Goal: Task Accomplishment & Management: Manage account settings

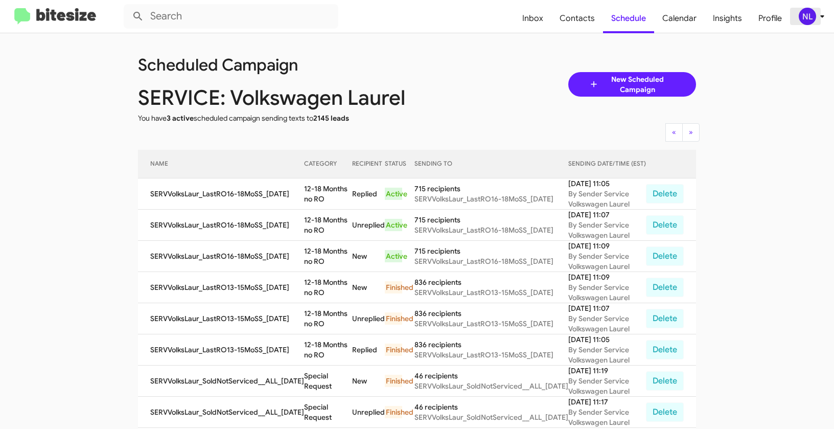
click at [803, 8] on div "NL" at bounding box center [807, 16] width 17 height 17
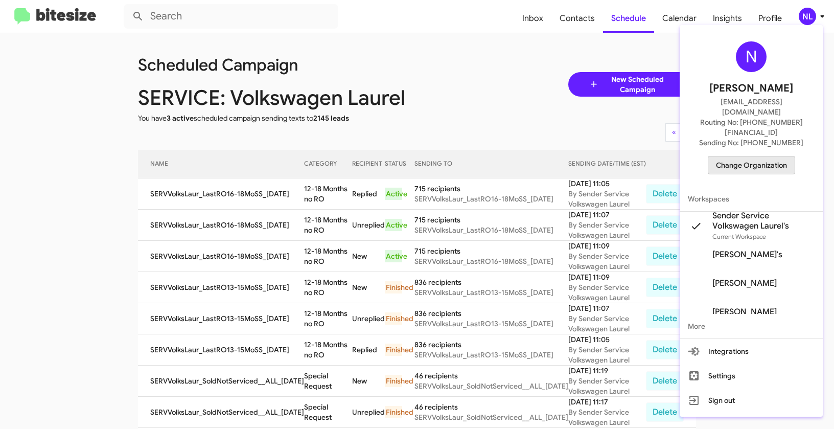
click at [740, 156] on span "Change Organization" at bounding box center [751, 164] width 71 height 17
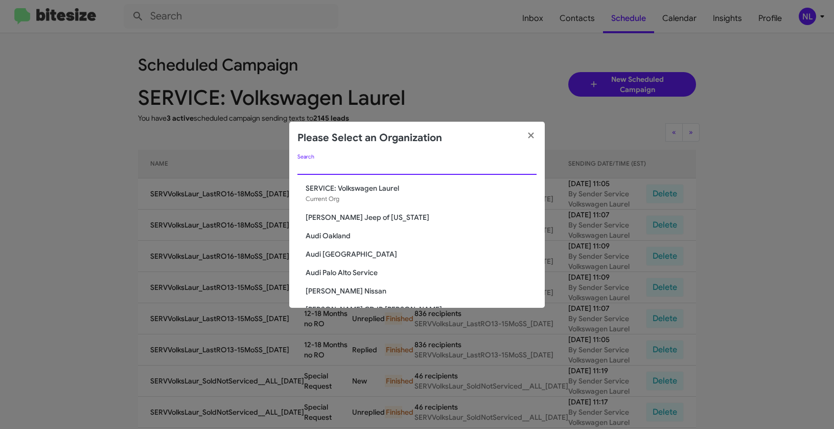
click at [388, 170] on input "Search" at bounding box center [416, 167] width 239 height 8
paste input "Team Toyota Princeton"
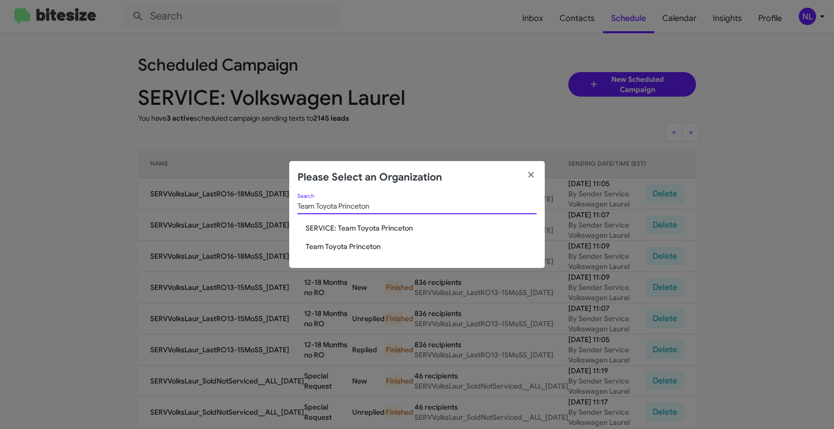
type input "Team Toyota Princeton"
click at [345, 248] on span "Team Toyota Princeton" at bounding box center [421, 246] width 231 height 10
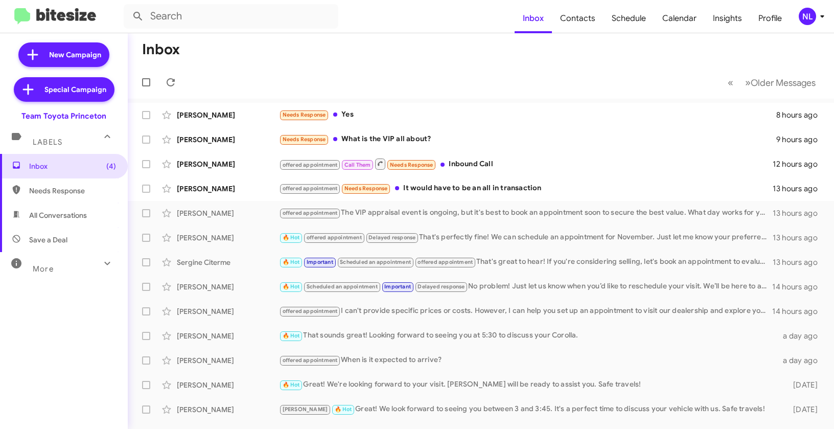
click at [809, 20] on div "NL" at bounding box center [807, 16] width 17 height 17
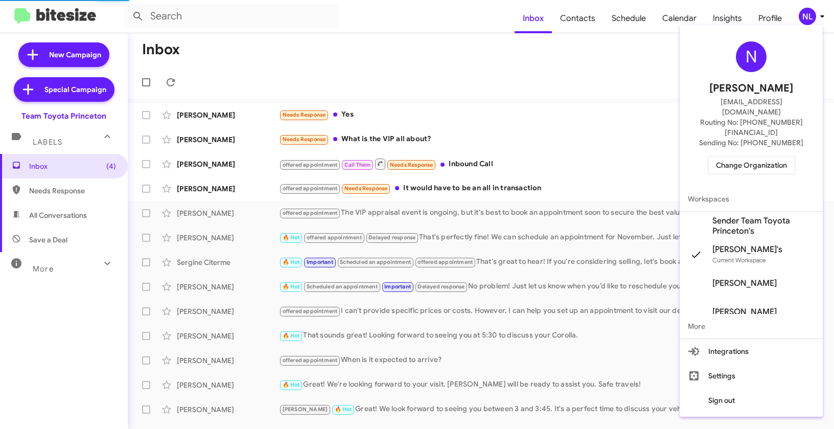
click at [726, 216] on span "Sender Team Toyota Princeton's" at bounding box center [763, 226] width 102 height 20
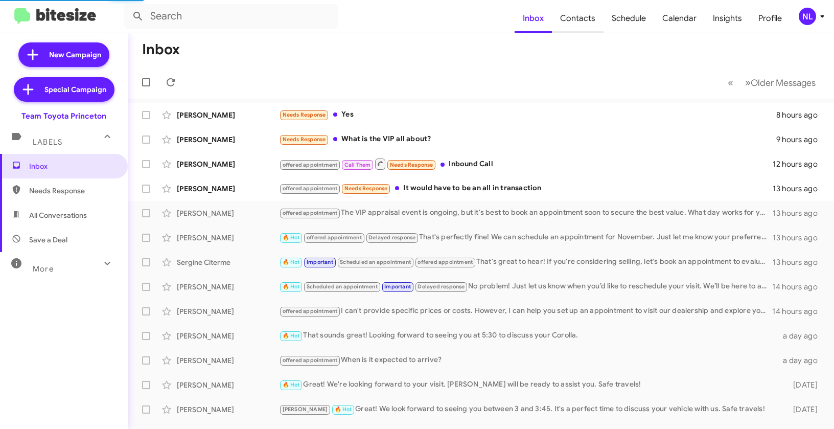
click at [576, 23] on span "Contacts" at bounding box center [578, 19] width 52 height 30
type input "in:groups"
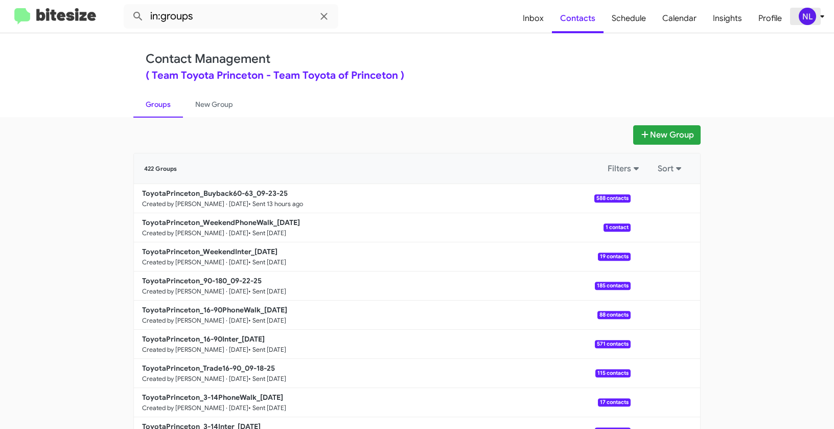
click at [804, 20] on div "NL" at bounding box center [807, 16] width 17 height 17
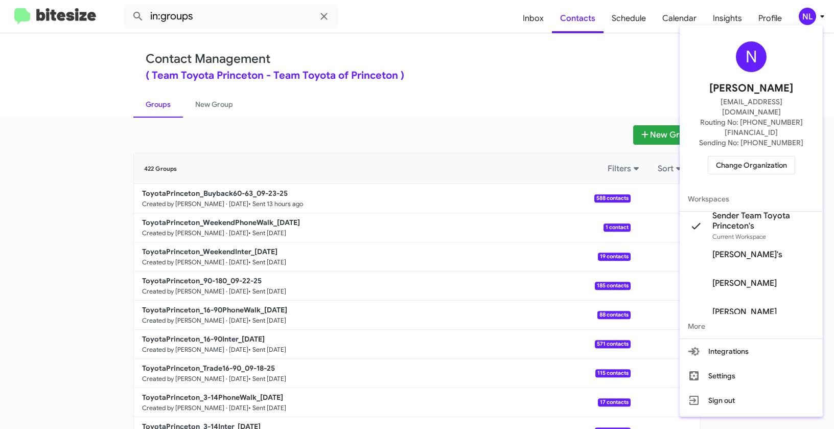
click at [460, 87] on div at bounding box center [417, 214] width 834 height 429
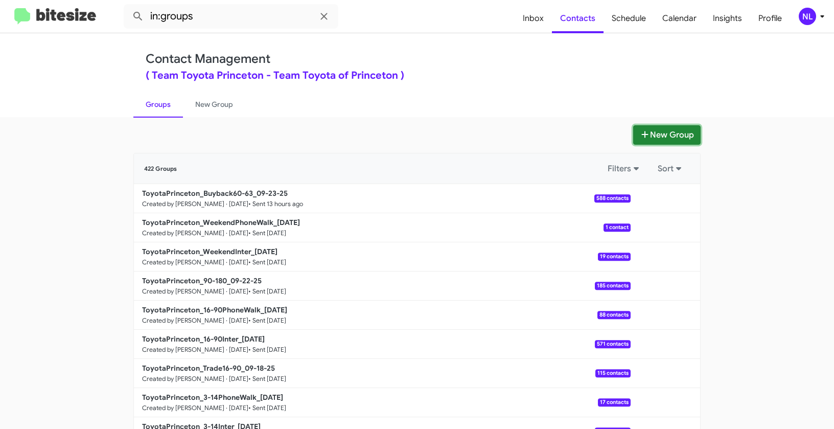
click at [657, 135] on button "New Group" at bounding box center [666, 134] width 67 height 19
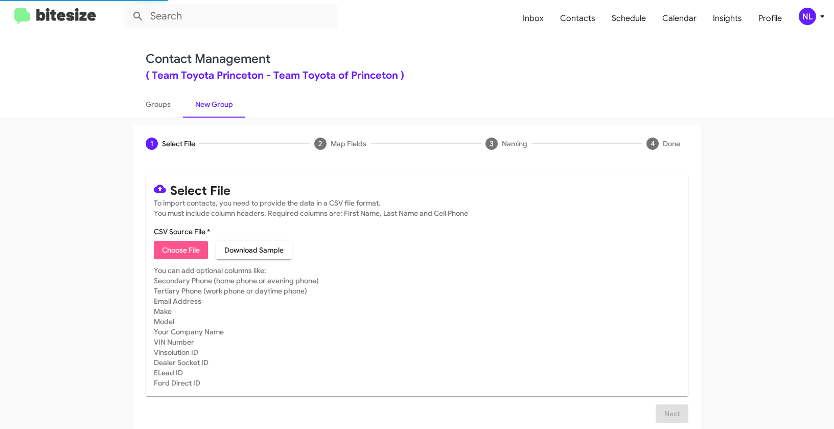
click at [171, 259] on span "Choose File" at bounding box center [181, 250] width 38 height 18
type input "ToyotaPrinceton_Showroom_09-24-25"
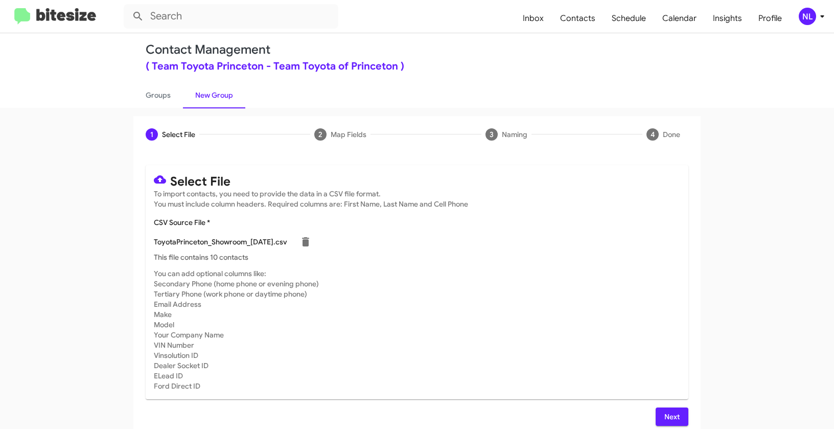
scroll to position [18, 0]
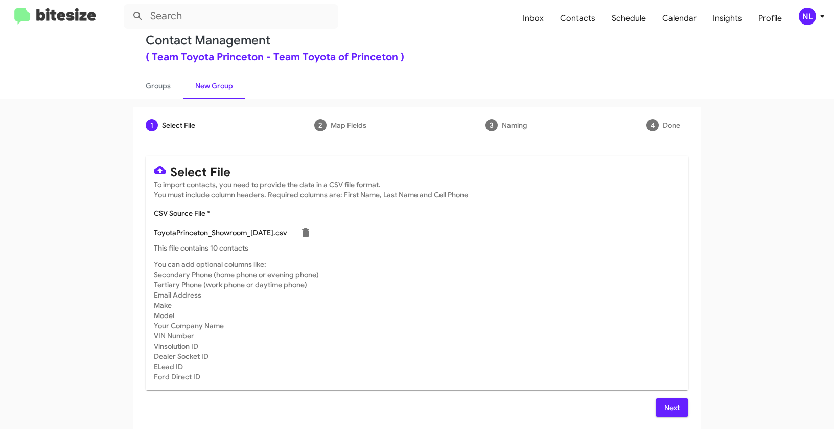
click at [666, 413] on span "Next" at bounding box center [672, 407] width 16 height 18
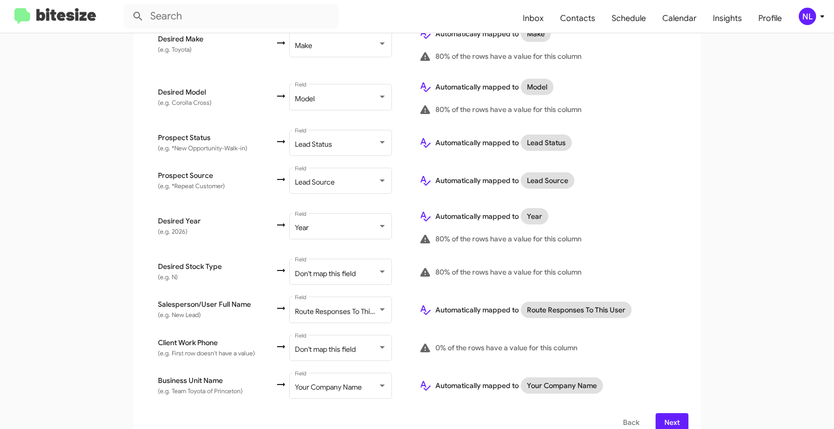
scroll to position [470, 0]
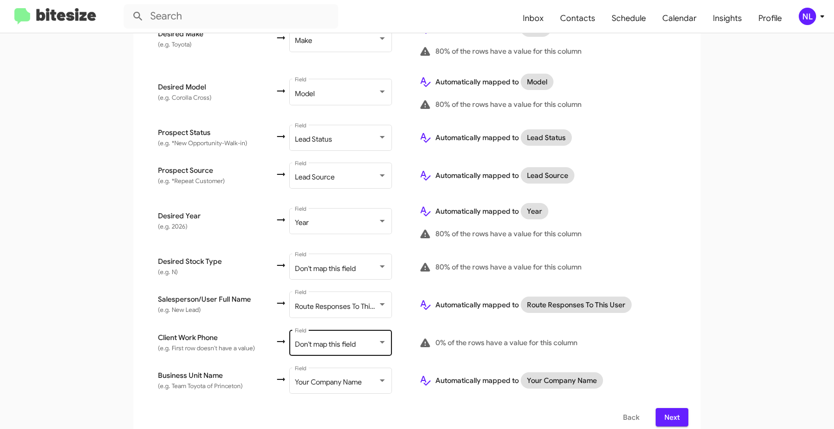
click at [316, 329] on div "Don't map this field Field" at bounding box center [341, 342] width 92 height 28
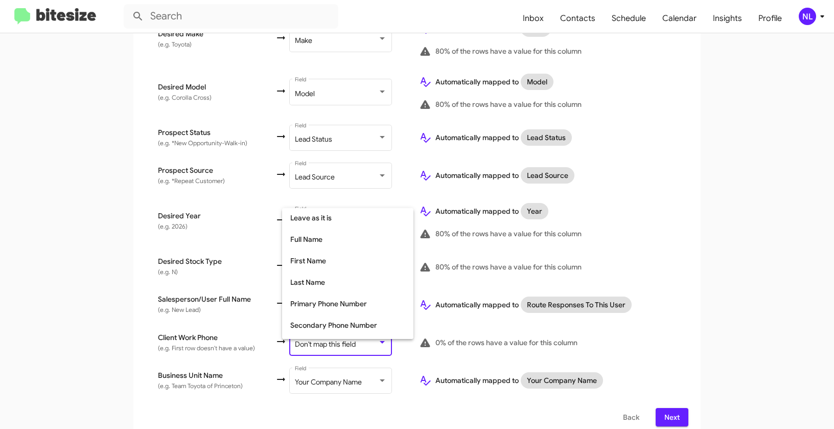
scroll to position [63, 0]
click at [311, 303] on span "Tertiary Phone Number" at bounding box center [347, 305] width 115 height 21
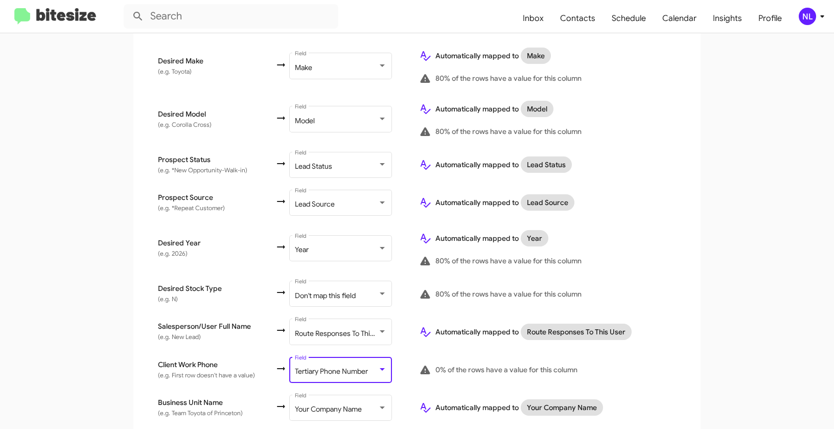
scroll to position [470, 0]
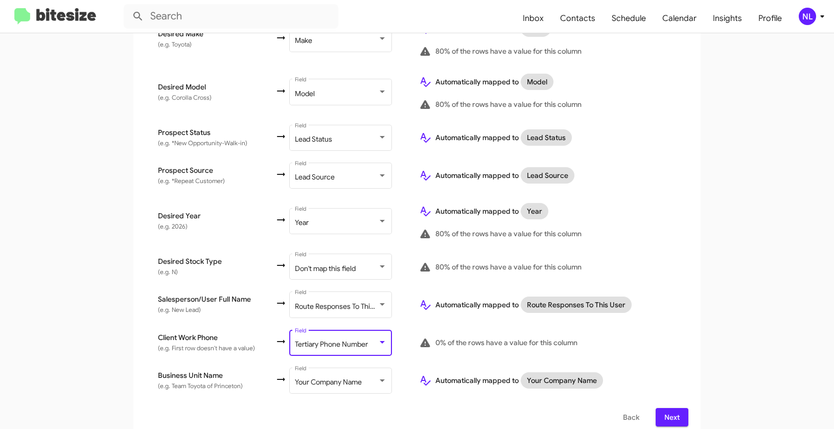
click at [664, 408] on span "Next" at bounding box center [672, 417] width 16 height 18
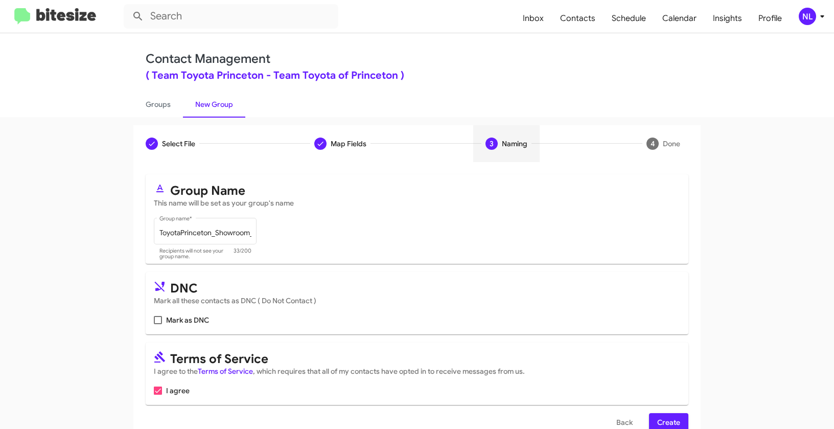
scroll to position [23, 0]
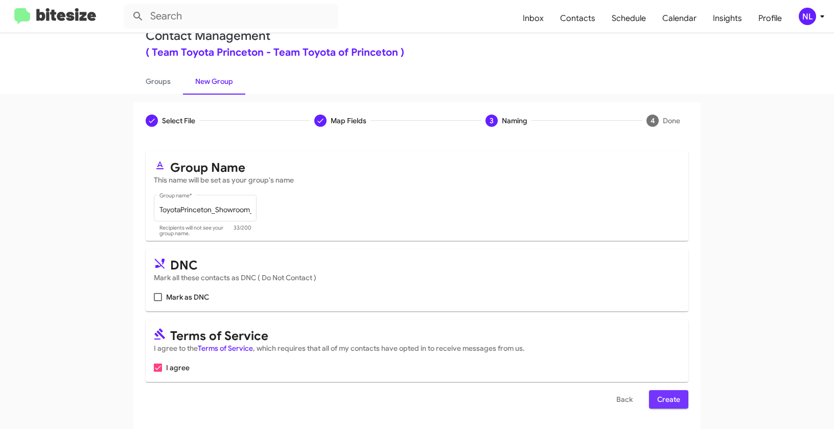
click at [668, 397] on span "Create" at bounding box center [668, 399] width 23 height 18
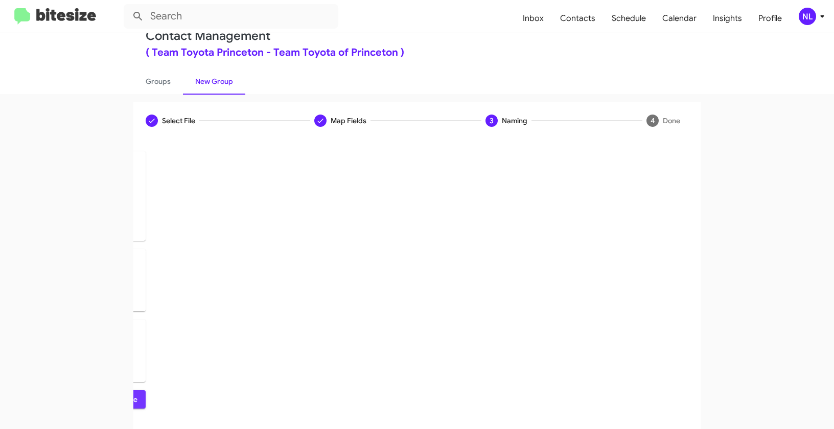
scroll to position [0, 0]
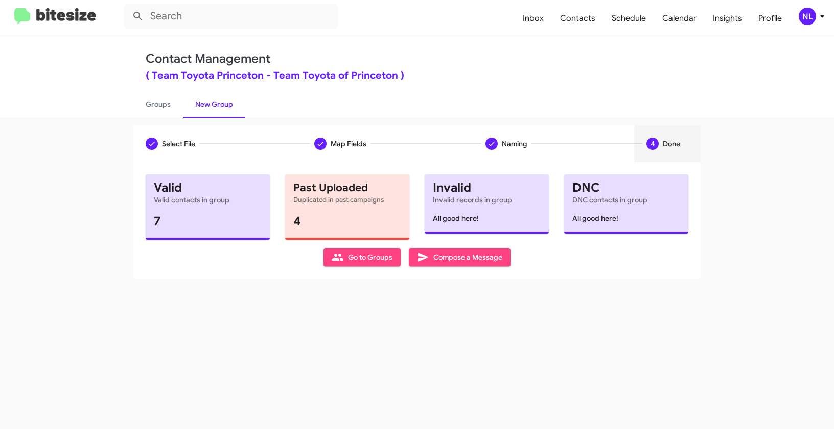
click at [342, 262] on icon at bounding box center [338, 257] width 12 height 12
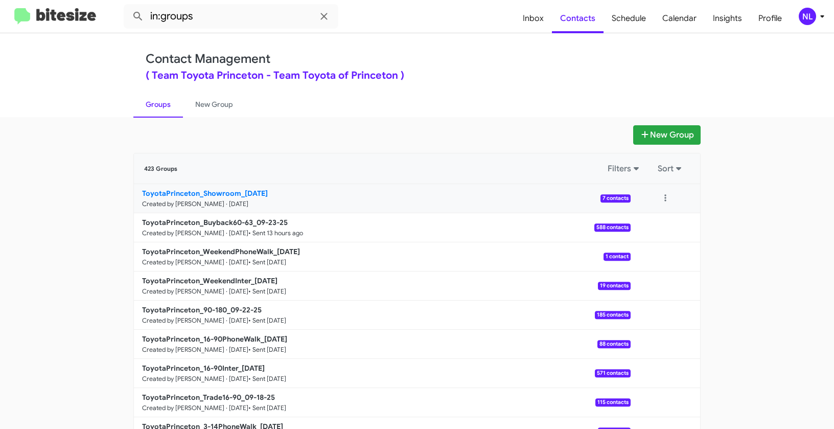
drag, startPoint x: 57, startPoint y: 186, endPoint x: 238, endPoint y: 194, distance: 180.5
click at [238, 194] on app-groups "New Group 423 Groups Filters Sort ToyotaPrinceton_Showroom_09-24-25 Created by …" at bounding box center [417, 313] width 834 height 377
copy div "Filters Sort ToyotaPrinceton_Showroom_"
click at [220, 15] on input "in:groups" at bounding box center [231, 16] width 215 height 25
paste input "ToyotaPrinceton_Showroom_"
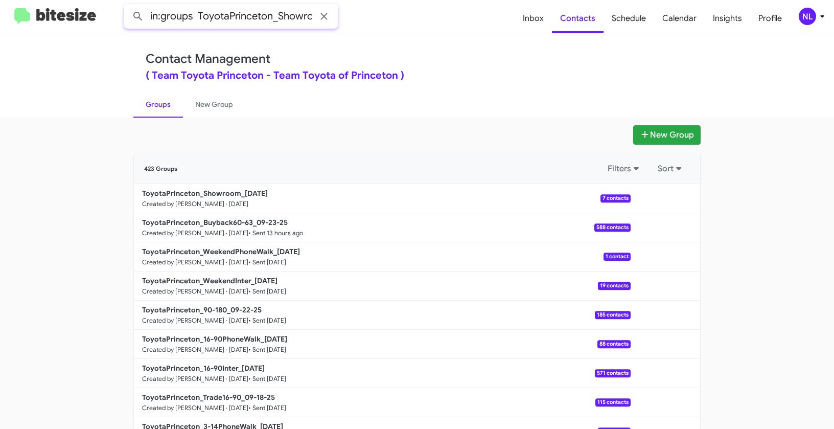
scroll to position [0, 20]
type input "in:groups ToyotaPrinceton_Showroom_"
click at [128, 6] on button at bounding box center [138, 16] width 20 height 20
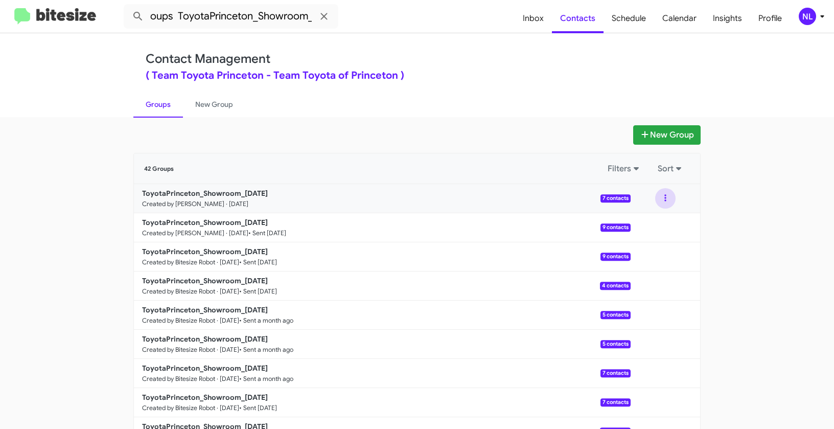
click at [664, 192] on button at bounding box center [665, 198] width 20 height 20
click at [642, 230] on button "View contacts" at bounding box center [635, 226] width 82 height 25
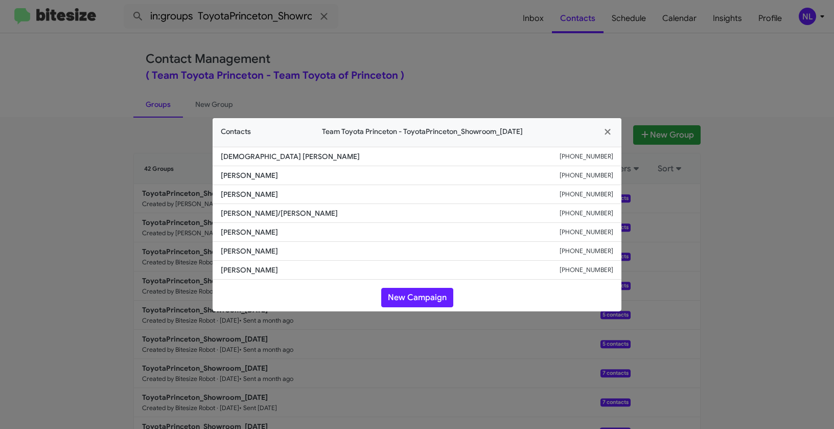
click at [717, 315] on modal-container "Contacts Team Toyota Princeton - ToyotaPrinceton_Showroom_09-24-25 Prophete Pro…" at bounding box center [417, 214] width 834 height 429
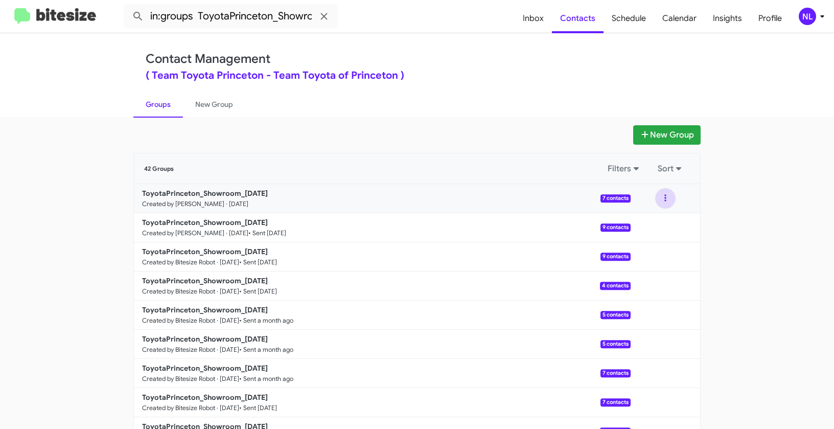
click at [662, 199] on button at bounding box center [665, 198] width 20 height 20
click at [645, 227] on button "View contacts" at bounding box center [635, 226] width 82 height 25
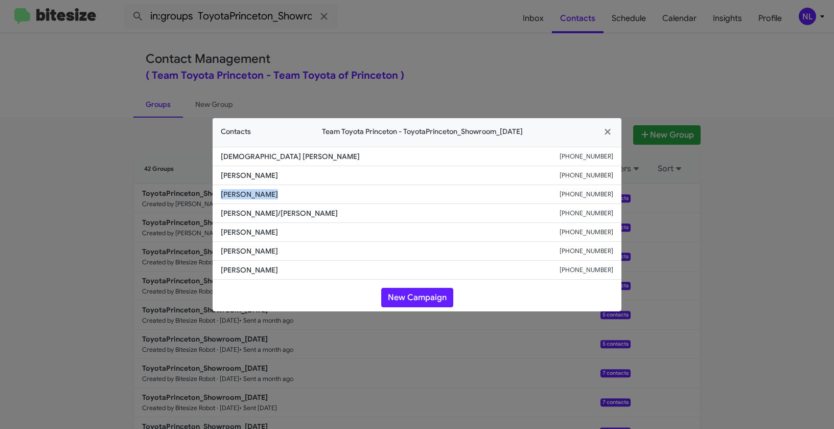
drag, startPoint x: 219, startPoint y: 192, endPoint x: 308, endPoint y: 195, distance: 89.5
click at [308, 195] on li "Maged Gabriel +16093528871" at bounding box center [417, 194] width 409 height 19
copy span "Maged Gabriel"
click at [85, 226] on modal-container "Contacts Team Toyota Princeton - ToyotaPrinceton_Showroom_09-24-25 Prophete Pro…" at bounding box center [417, 214] width 834 height 429
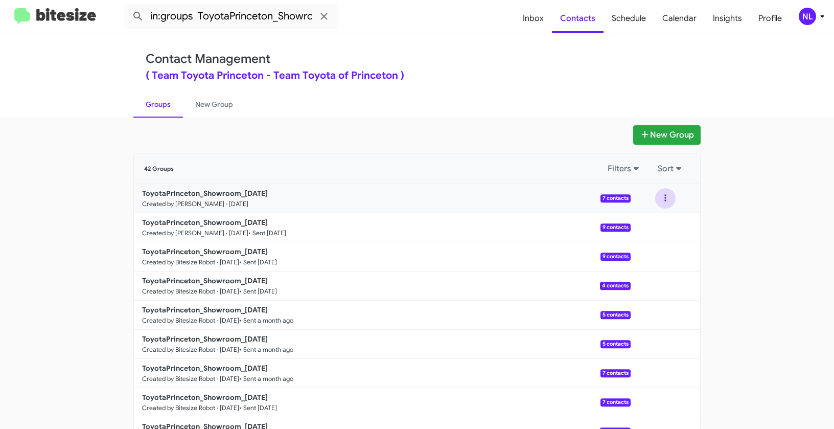
click at [663, 194] on button at bounding box center [665, 198] width 20 height 20
click at [633, 227] on button "View contacts" at bounding box center [635, 226] width 82 height 25
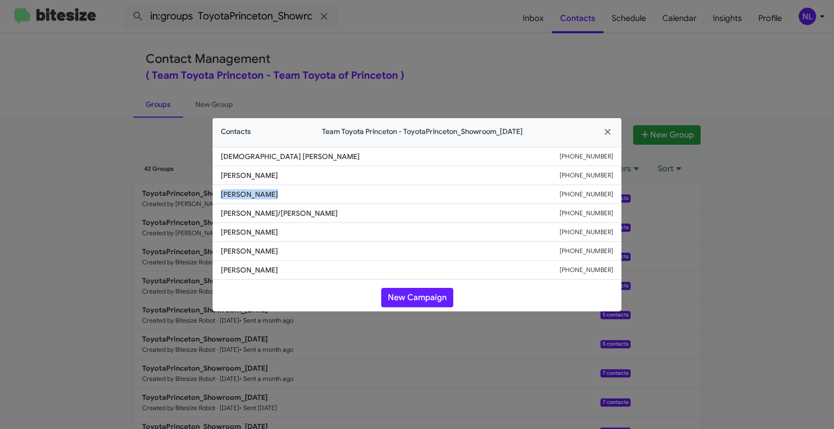
drag, startPoint x: 219, startPoint y: 191, endPoint x: 302, endPoint y: 200, distance: 83.7
click at [302, 200] on li "Maged Gabriel +16093528871" at bounding box center [417, 194] width 409 height 19
copy span "Maged Gabriel"
click at [438, 296] on button "New Campaign" at bounding box center [417, 297] width 72 height 19
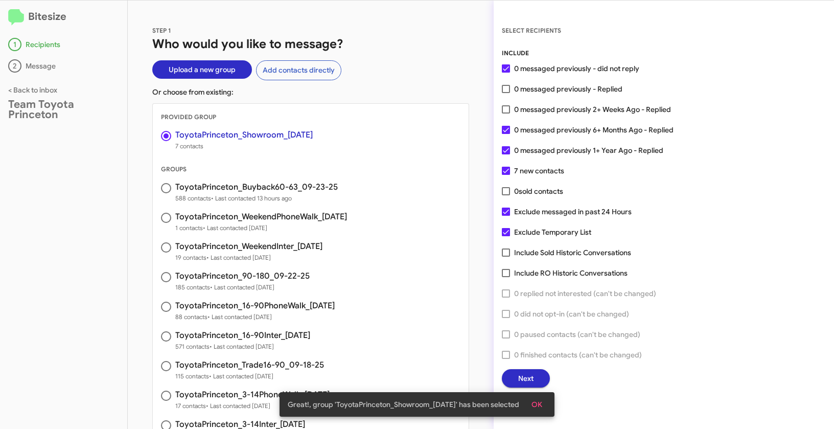
click at [535, 397] on span "OK" at bounding box center [536, 404] width 11 height 18
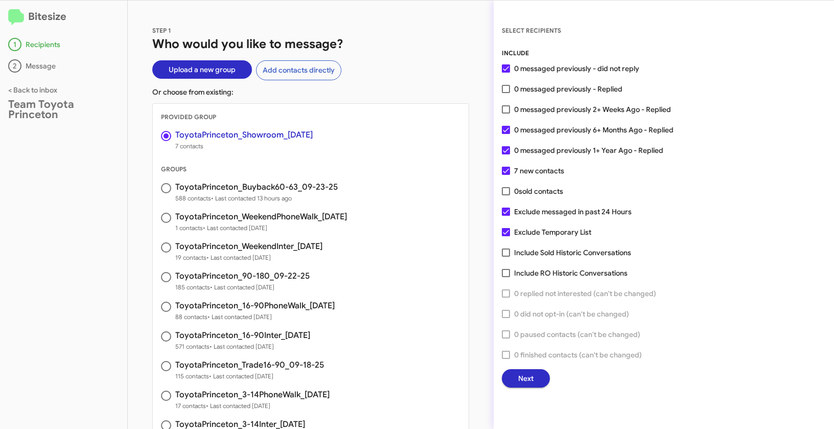
click at [522, 374] on span "Next" at bounding box center [525, 378] width 15 height 18
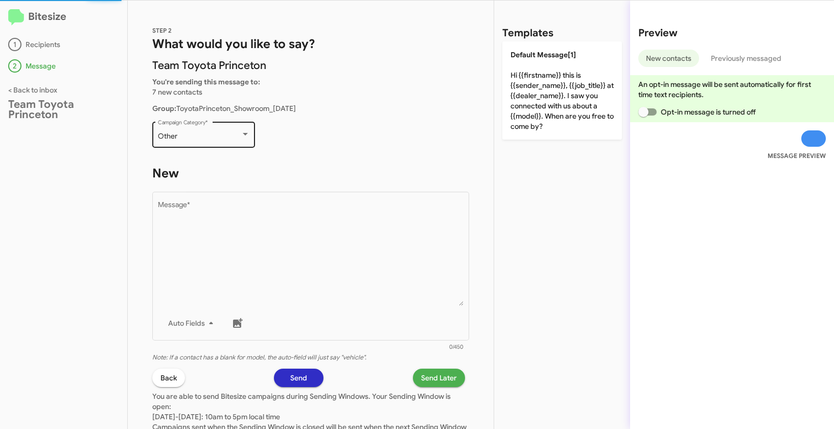
click at [184, 144] on div "Other Campaign Category *" at bounding box center [204, 134] width 92 height 28
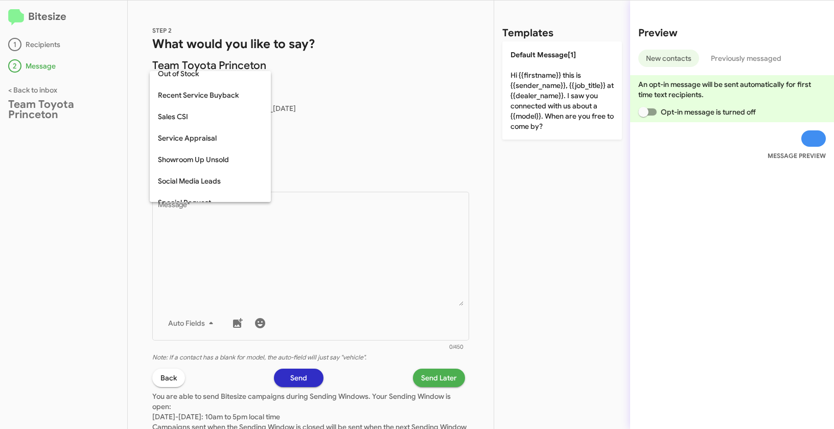
scroll to position [309, 0]
click at [196, 162] on span "Showroom Up Unsold" at bounding box center [210, 158] width 105 height 21
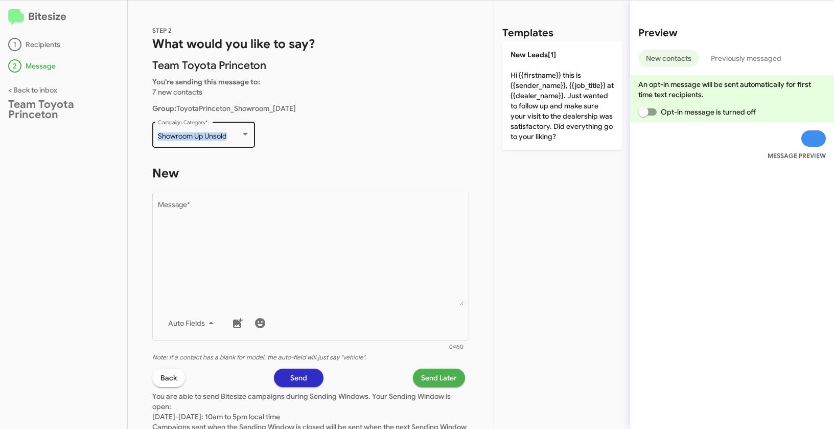
drag, startPoint x: 151, startPoint y: 136, endPoint x: 229, endPoint y: 138, distance: 78.2
click at [229, 138] on div "STEP 2 What would you like to say? Team Toyota Princeton You're sending this me…" at bounding box center [311, 215] width 366 height 428
click at [122, 170] on div "Bitesize 1 Recipients 2 Message < Back to inbox Team Toyota Princeton" at bounding box center [64, 215] width 128 height 428
drag, startPoint x: 156, startPoint y: 134, endPoint x: 229, endPoint y: 136, distance: 73.1
click at [229, 136] on div "Showroom Up Unsold Campaign Category *" at bounding box center [203, 134] width 103 height 28
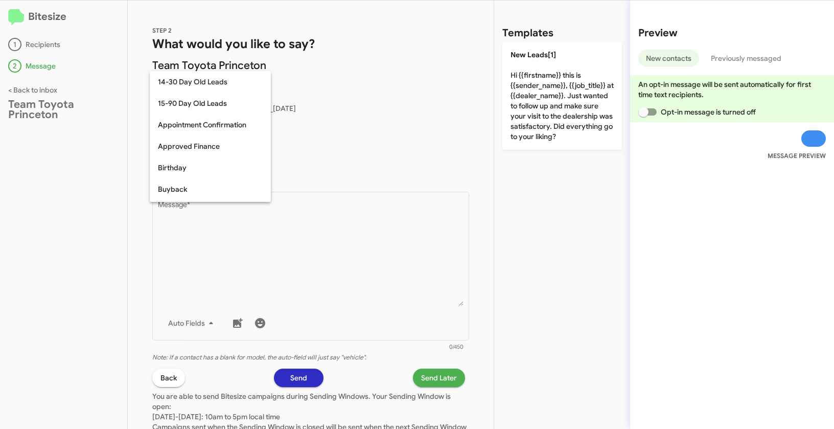
scroll to position [331, 0]
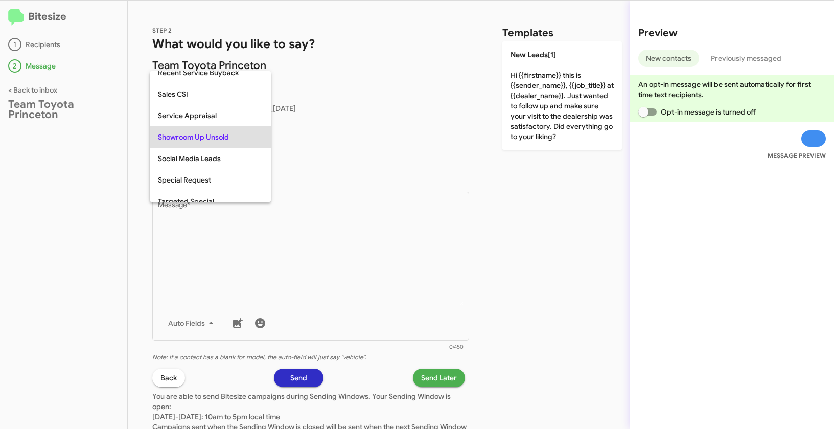
copy span "Showroom Up Unsold"
click at [45, 153] on div at bounding box center [417, 214] width 834 height 429
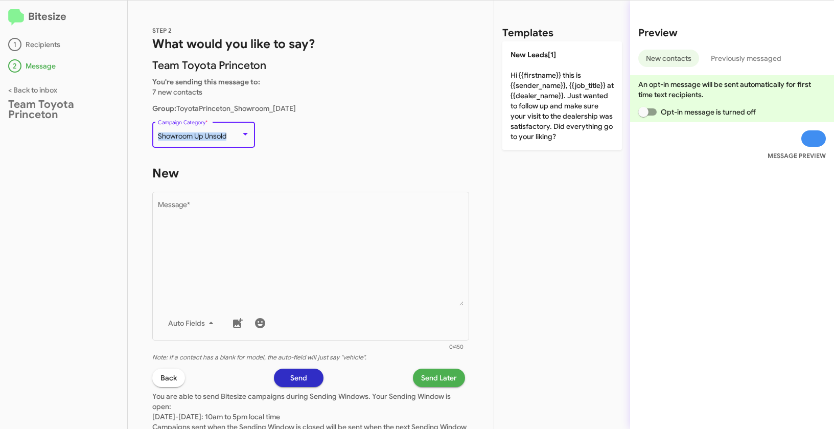
drag, startPoint x: 235, startPoint y: 136, endPoint x: 145, endPoint y: 133, distance: 89.5
click at [145, 133] on div "STEP 2 What would you like to say? Team Toyota Princeton You're sending this me…" at bounding box center [311, 215] width 366 height 428
click at [99, 158] on div "Bitesize 1 Recipients 2 Message < Back to inbox Team Toyota Princeton" at bounding box center [64, 215] width 128 height 428
drag, startPoint x: 155, startPoint y: 136, endPoint x: 239, endPoint y: 135, distance: 83.3
click at [239, 135] on div "Showroom Up Unsold Campaign Category *" at bounding box center [203, 134] width 103 height 28
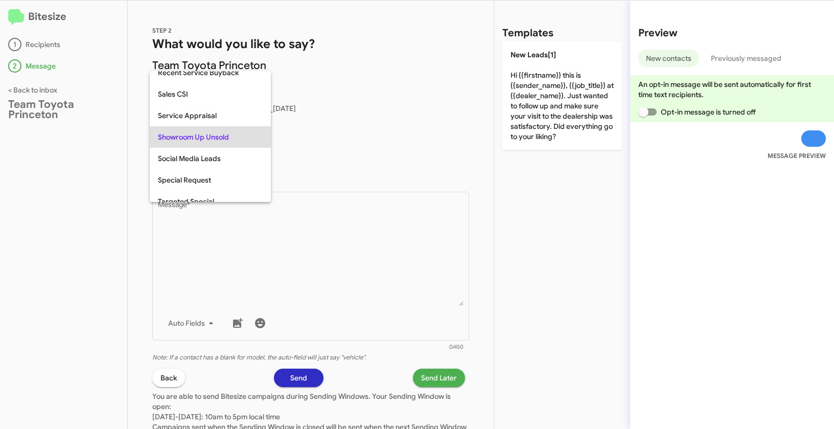
copy span "Showroom Up Unsold"
click at [293, 309] on div at bounding box center [417, 214] width 834 height 429
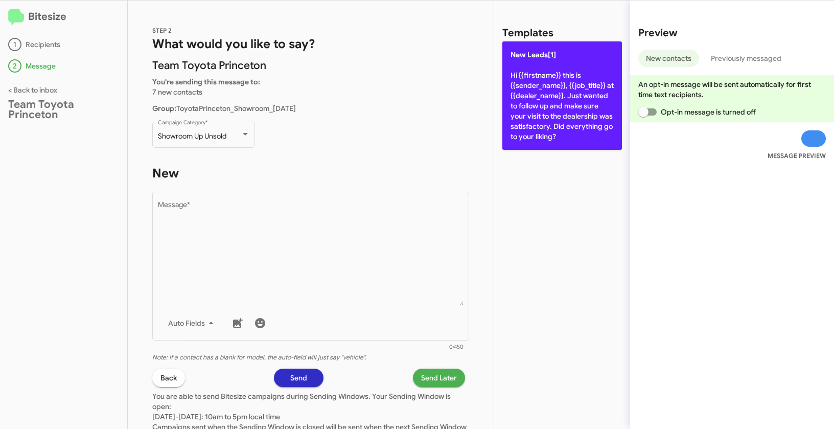
click at [553, 90] on p "New Leads[1] Hi {{firstname}} this is {{sender_name}}, {{job_title}} at {{deale…" at bounding box center [562, 95] width 120 height 108
type textarea "Hi {{firstname}} this is {{sender_name}}, {{job_title}} at {{dealer_name}}. Jus…"
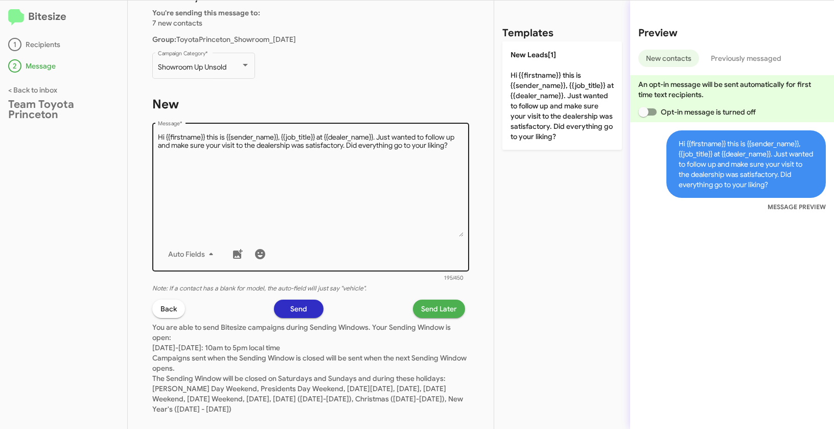
scroll to position [73, 0]
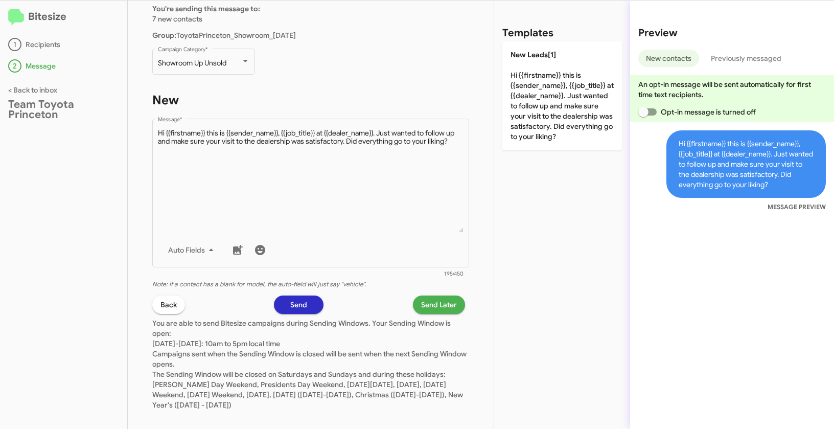
click at [434, 305] on span "Send Later" at bounding box center [439, 304] width 36 height 18
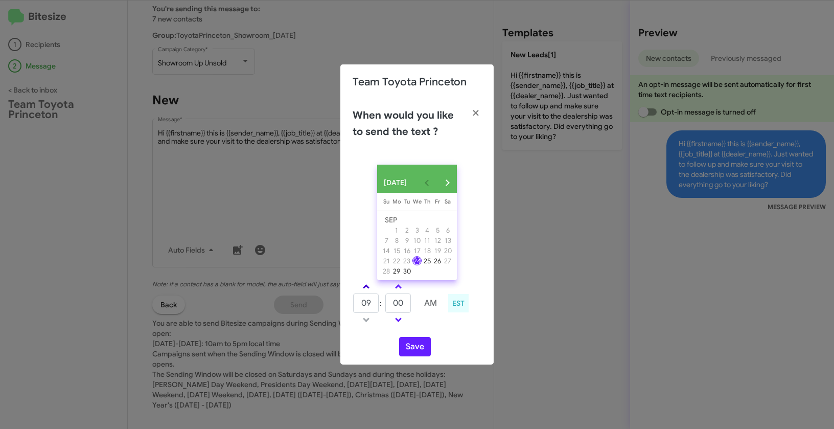
click at [365, 291] on span at bounding box center [366, 287] width 7 height 7
type input "01"
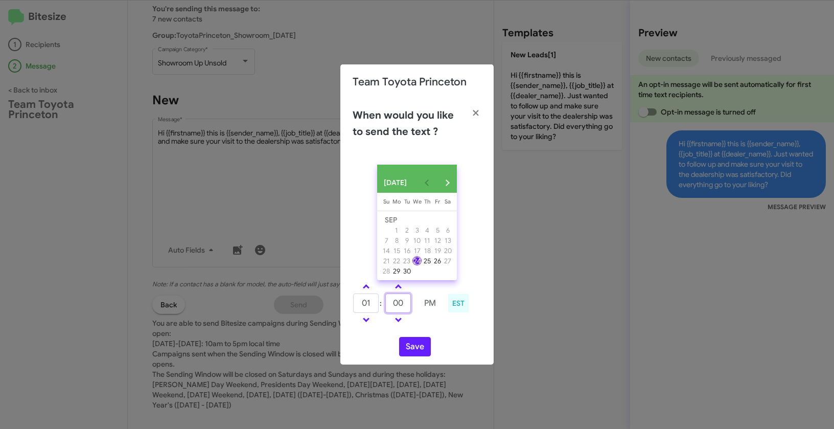
drag, startPoint x: 407, startPoint y: 311, endPoint x: 391, endPoint y: 306, distance: 16.2
click at [391, 306] on input "00" at bounding box center [398, 302] width 26 height 19
type input "45"
click at [417, 351] on button "Save" at bounding box center [415, 346] width 32 height 19
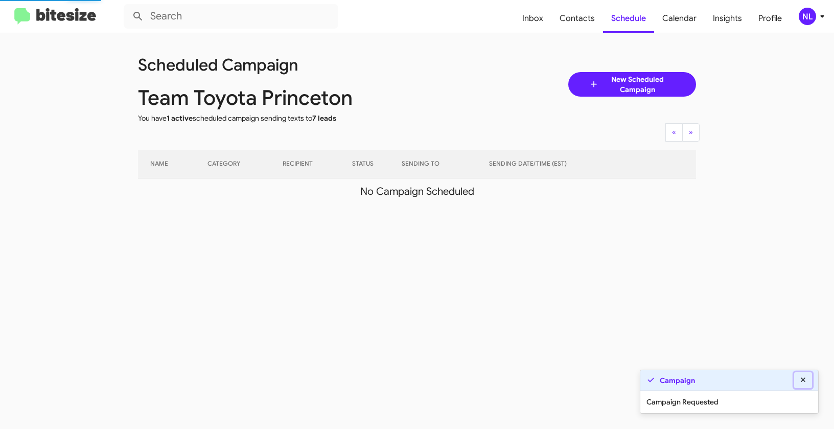
click at [805, 382] on icon at bounding box center [803, 379] width 5 height 5
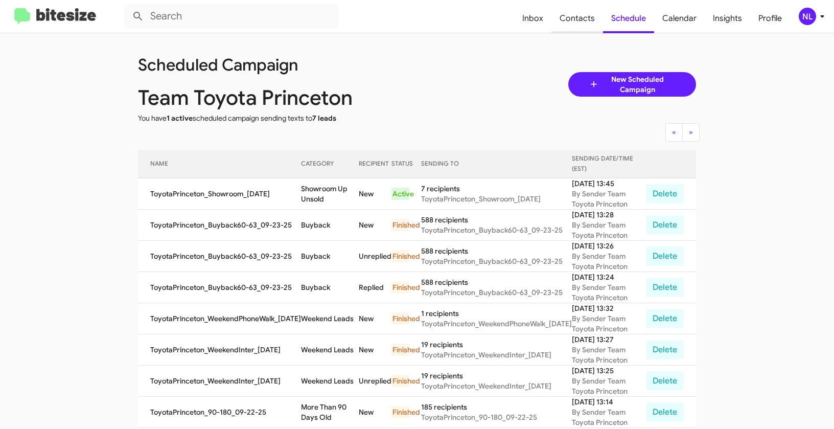
click at [594, 30] on span "Contacts" at bounding box center [577, 19] width 52 height 30
type input "in:groups"
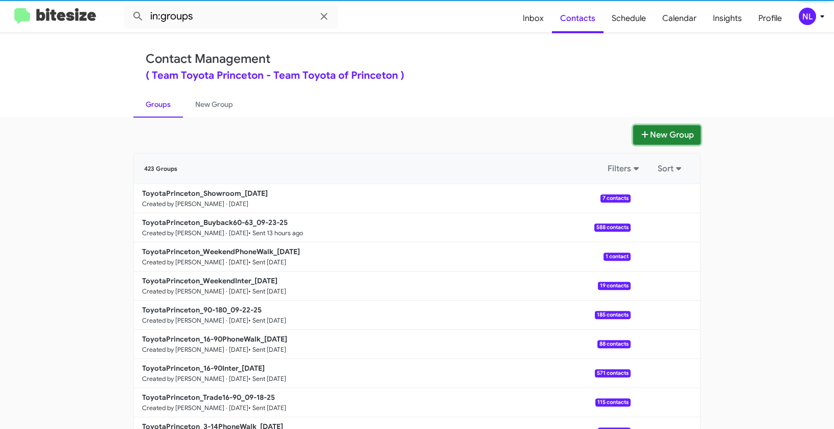
click at [672, 137] on button "New Group" at bounding box center [666, 134] width 67 height 19
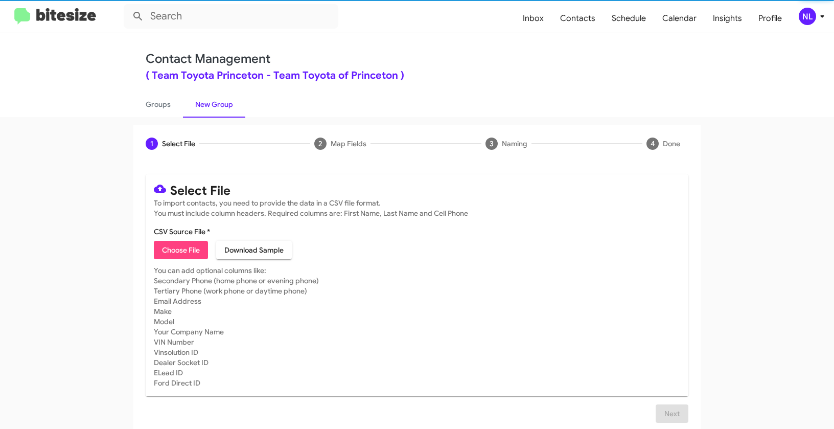
click at [168, 254] on span "Choose File" at bounding box center [181, 250] width 38 height 18
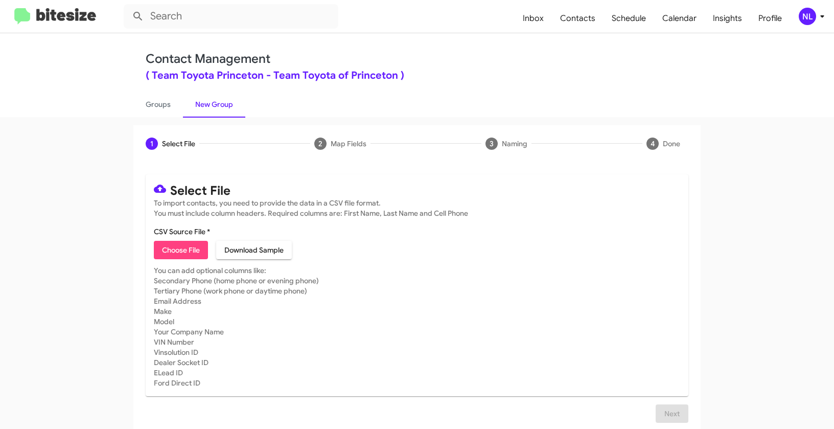
type input "ToyotaPrinceton_Trade3-14_09-24-25"
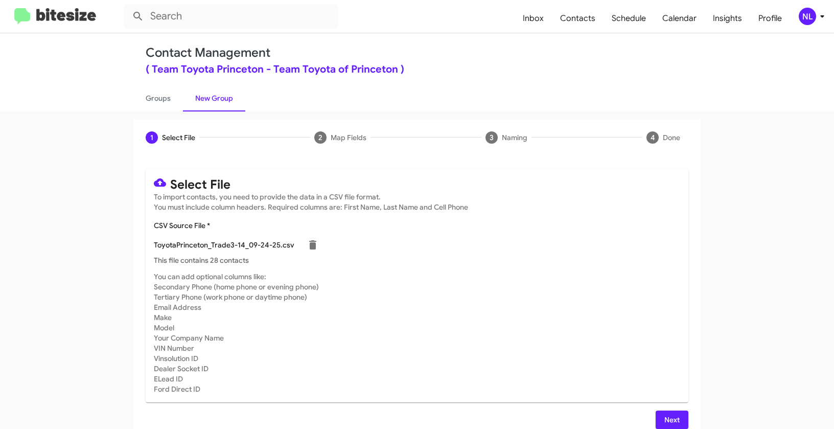
scroll to position [18, 0]
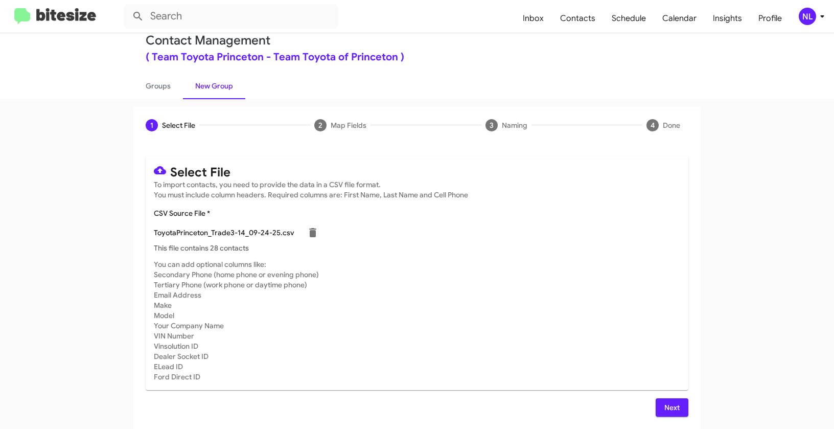
click at [664, 412] on span "Next" at bounding box center [672, 407] width 16 height 18
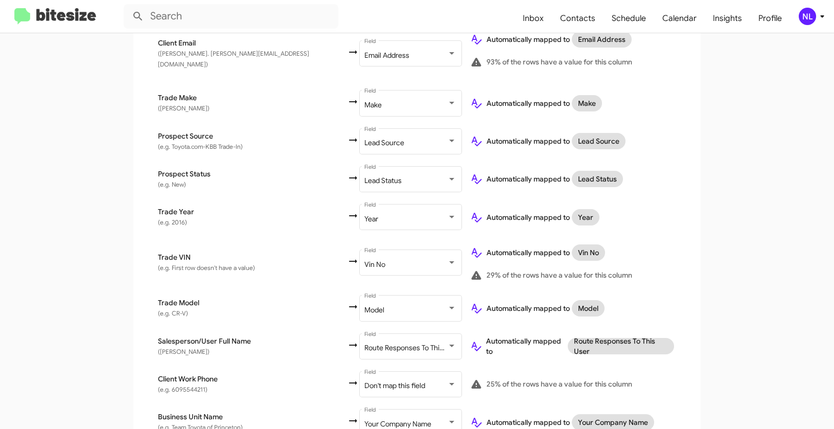
scroll to position [455, 0]
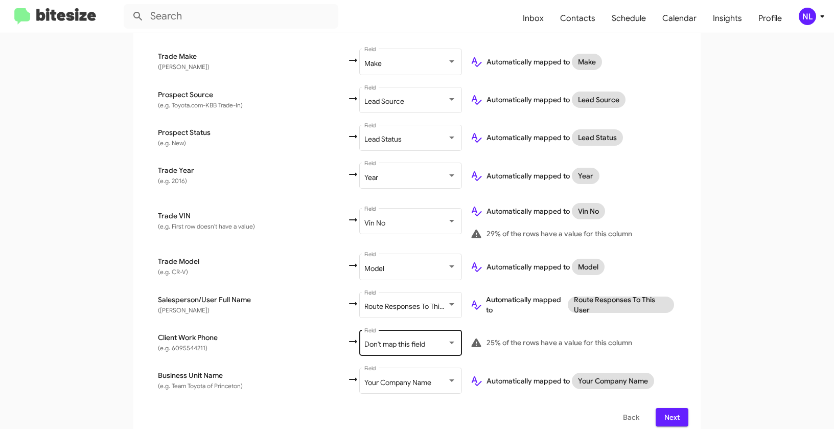
click at [364, 340] on div "Don't map this field Field" at bounding box center [410, 342] width 92 height 28
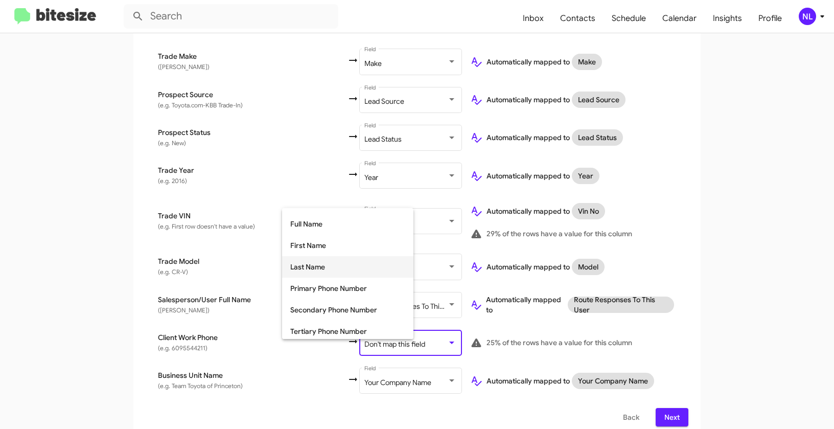
scroll to position [137, 0]
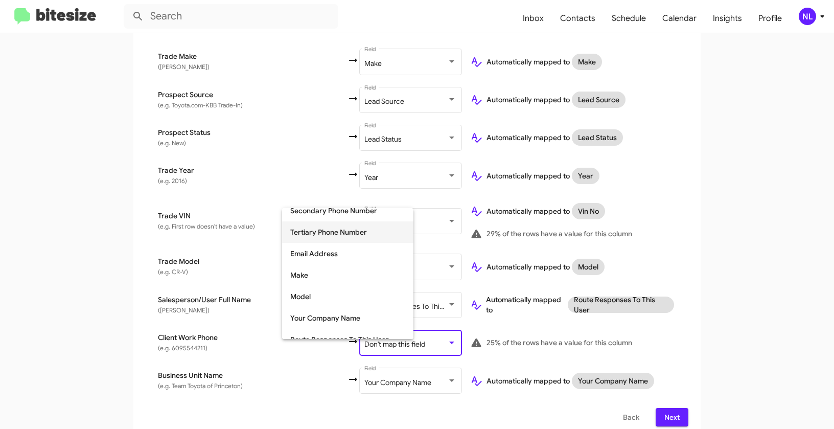
click at [324, 231] on span "Tertiary Phone Number" at bounding box center [347, 231] width 115 height 21
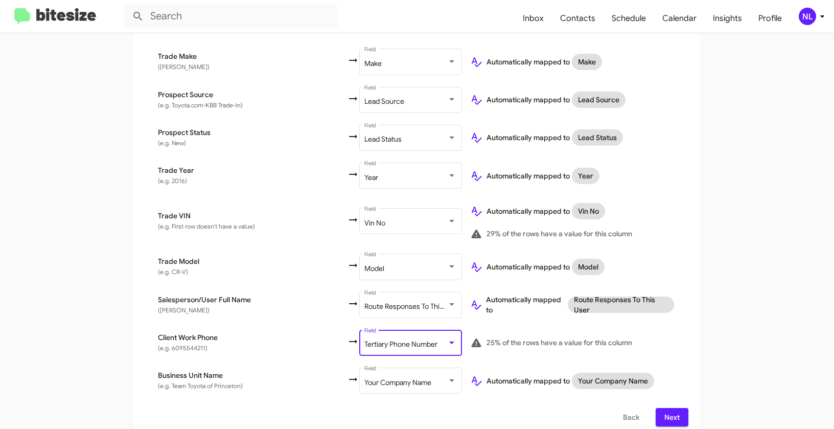
click at [699, 299] on div "Select File 2 Map Fields 3 Naming 4 Done Select File To import contacts, you ne…" at bounding box center [417, 54] width 582 height 768
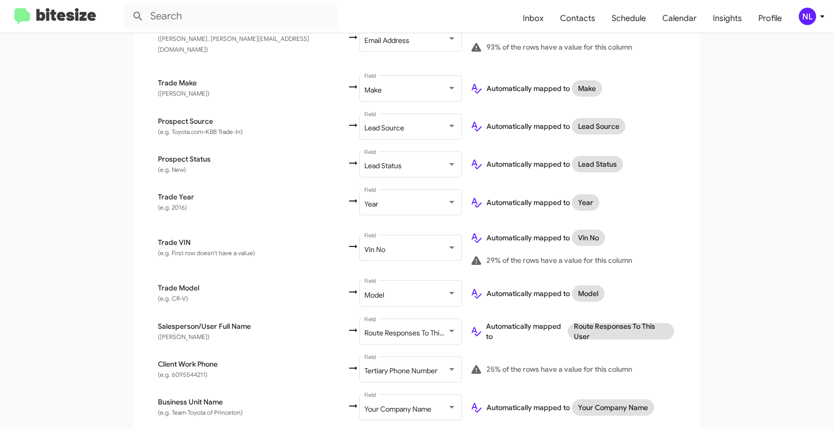
scroll to position [455, 0]
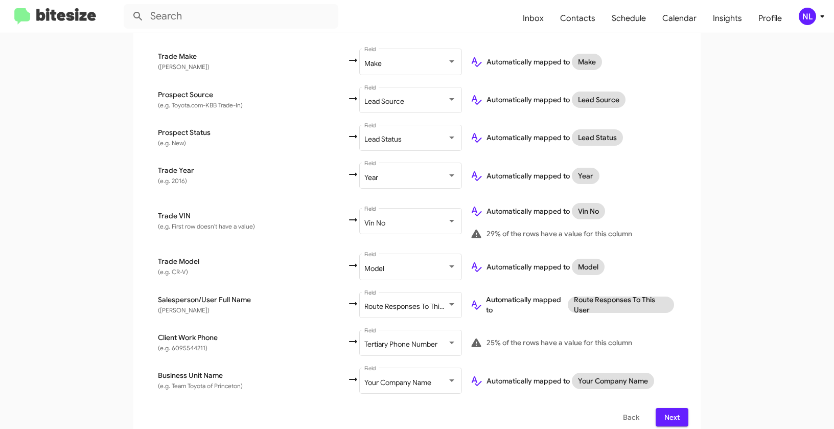
click at [672, 408] on span "Next" at bounding box center [672, 417] width 16 height 18
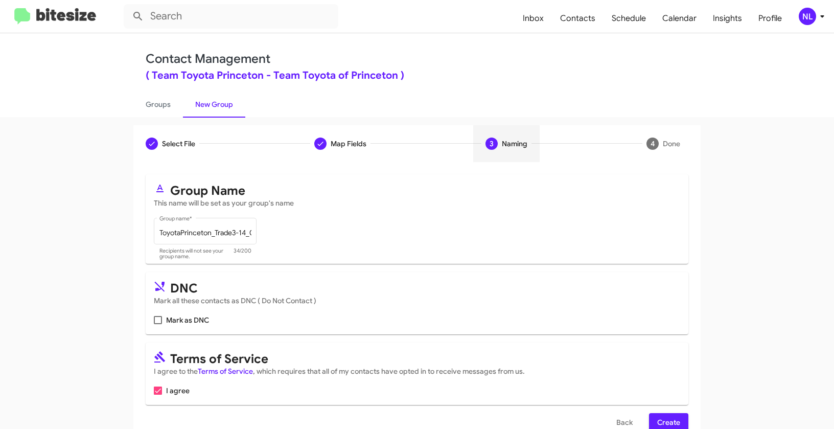
scroll to position [23, 0]
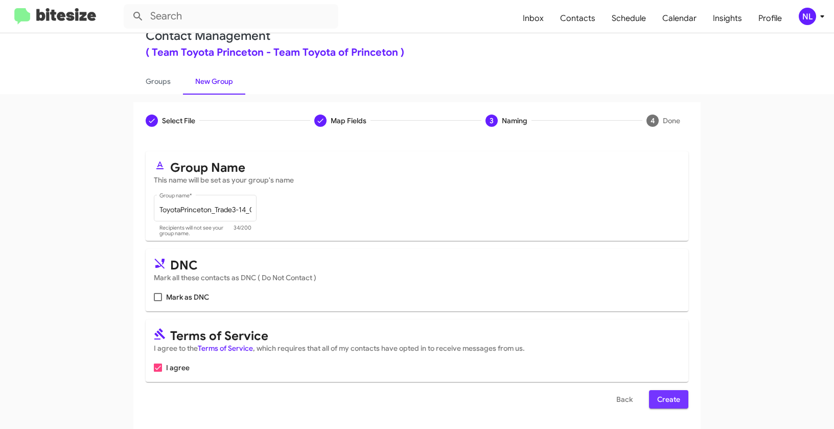
click at [675, 393] on span "Create" at bounding box center [668, 399] width 23 height 18
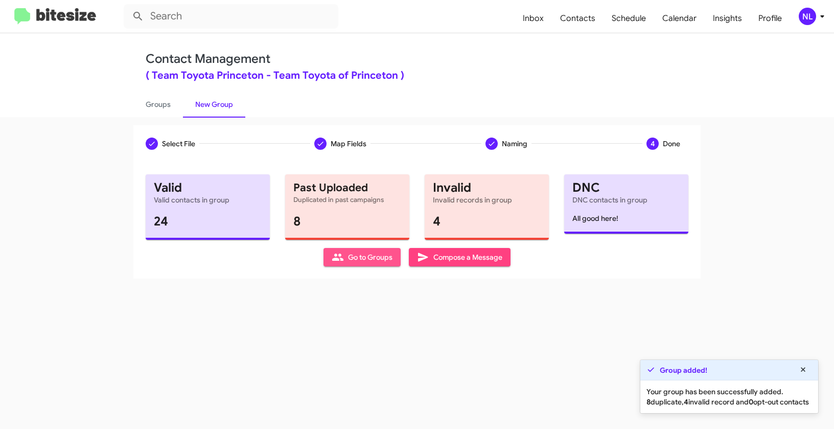
click at [354, 252] on span "Go to Groups" at bounding box center [362, 257] width 61 height 18
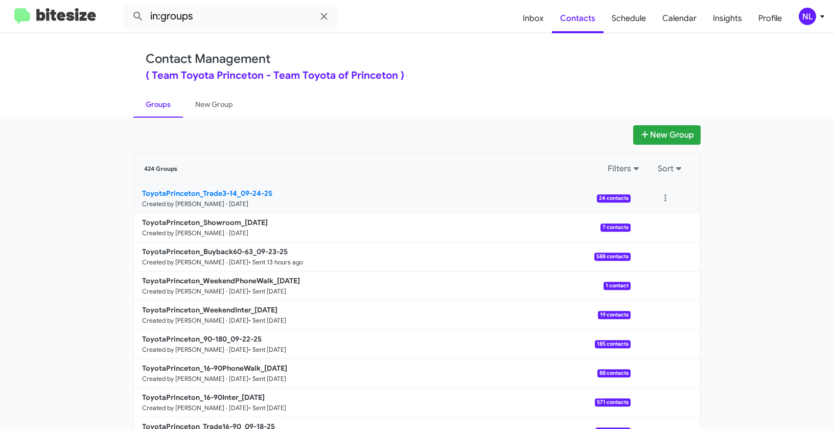
drag, startPoint x: 108, startPoint y: 192, endPoint x: 234, endPoint y: 192, distance: 125.7
click at [234, 192] on app-groups "New Group 424 Groups Filters Sort ToyotaPrinceton_Trade3-14_09-24-25 Created by…" at bounding box center [417, 313] width 834 height 377
copy b "ToyotaPrinceton_Trade3-14"
click at [221, 20] on input "in:groups" at bounding box center [231, 16] width 215 height 25
paste input "ToyotaPrinceton_Trade3-14"
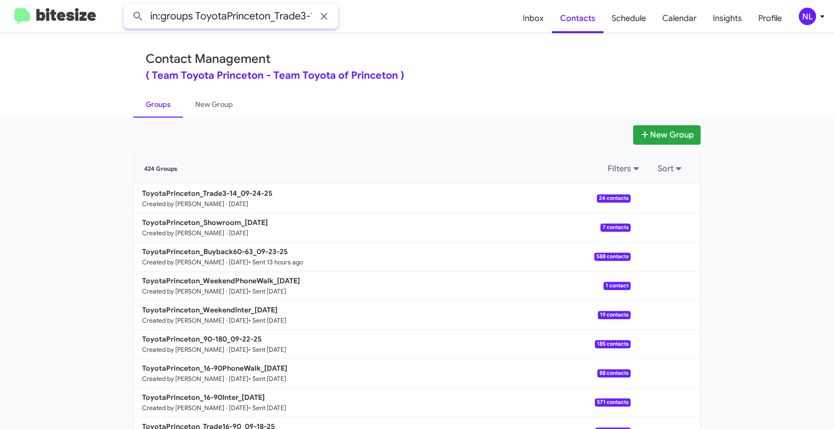
scroll to position [0, 8]
type input "in:groups ToyotaPrinceton_Trade3-14"
click at [128, 6] on button at bounding box center [138, 16] width 20 height 20
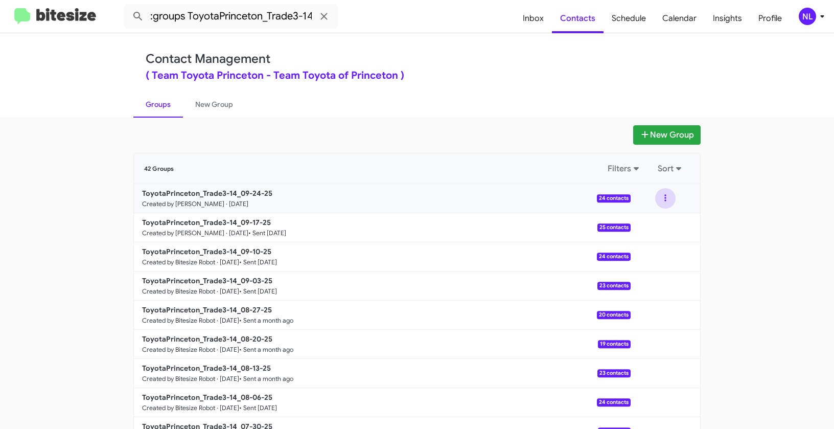
click at [661, 199] on button at bounding box center [665, 198] width 20 height 20
click at [660, 225] on button "View contacts" at bounding box center [635, 226] width 82 height 25
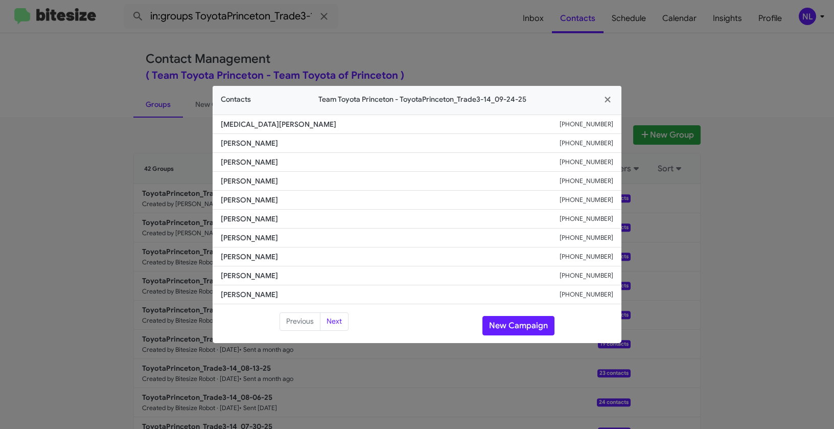
drag, startPoint x: 215, startPoint y: 143, endPoint x: 338, endPoint y: 157, distance: 124.0
click at [338, 157] on ul "Yasmin Deleon +16092336265 William Schroeder +17188015435 Soto Rodas +160971271…" at bounding box center [417, 209] width 409 height 190
click at [331, 171] on li "Soto Rodas +16097127142" at bounding box center [417, 162] width 409 height 19
drag, startPoint x: 217, startPoint y: 143, endPoint x: 321, endPoint y: 151, distance: 105.0
click at [321, 151] on li "William Schroeder +17188015435" at bounding box center [417, 143] width 409 height 19
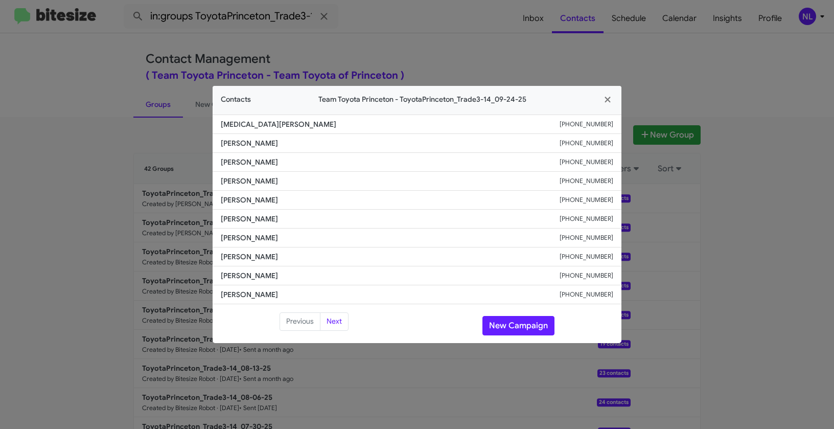
copy span "William Schroeder"
click at [499, 322] on button "New Campaign" at bounding box center [518, 325] width 72 height 19
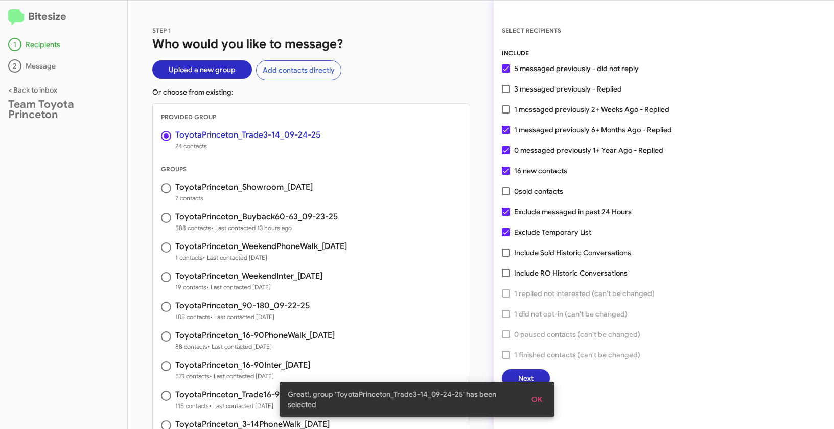
click at [537, 397] on span "OK" at bounding box center [536, 399] width 11 height 18
click at [529, 378] on span "Next" at bounding box center [525, 378] width 15 height 18
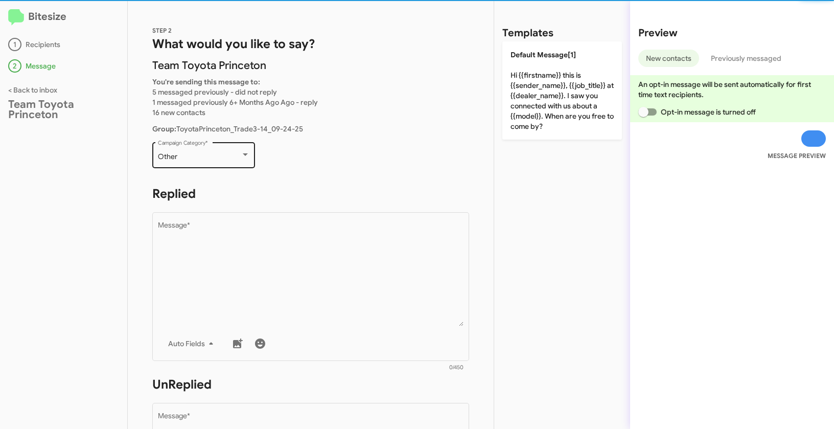
click at [211, 164] on div "Other Campaign Category *" at bounding box center [204, 154] width 92 height 28
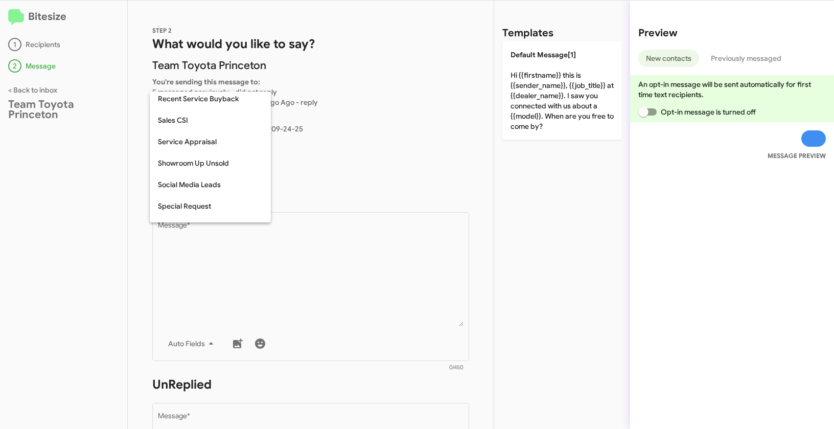
scroll to position [363, 0]
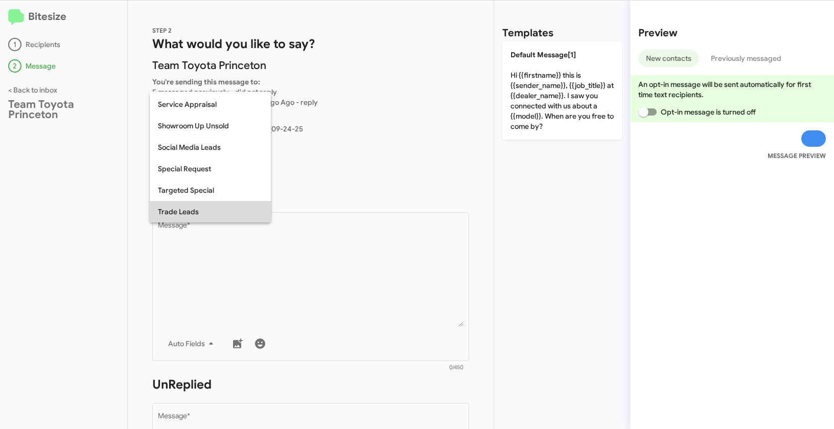
click at [196, 208] on span "Trade Leads" at bounding box center [210, 211] width 105 height 21
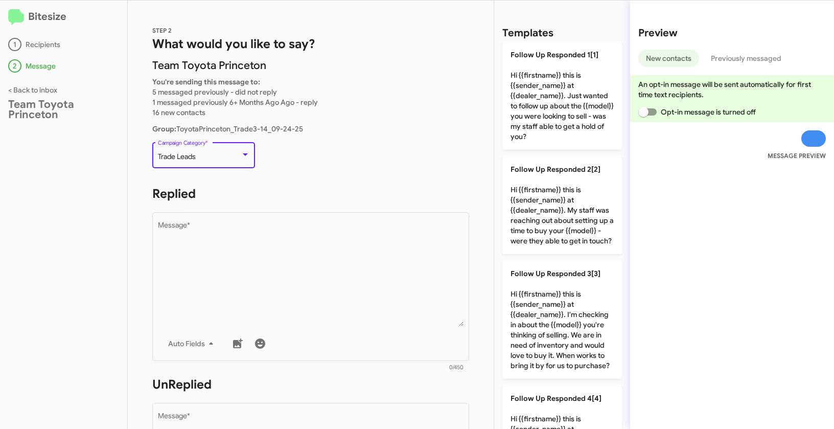
drag, startPoint x: 157, startPoint y: 155, endPoint x: 207, endPoint y: 155, distance: 49.6
click at [207, 155] on div "Trade Leads" at bounding box center [199, 157] width 83 height 8
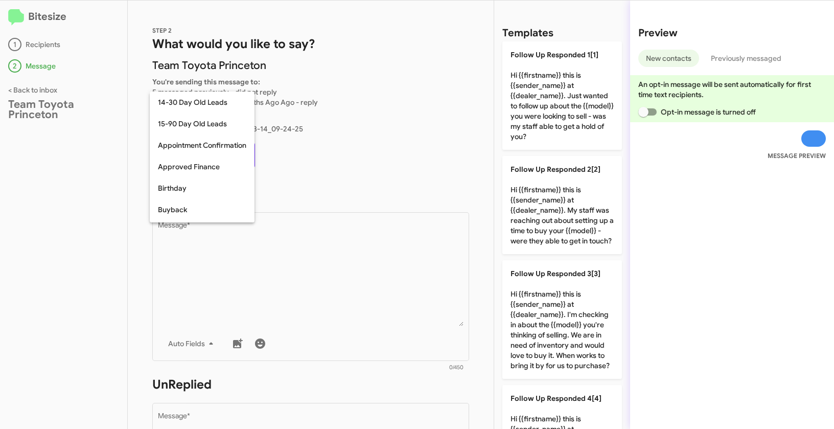
scroll to position [417, 0]
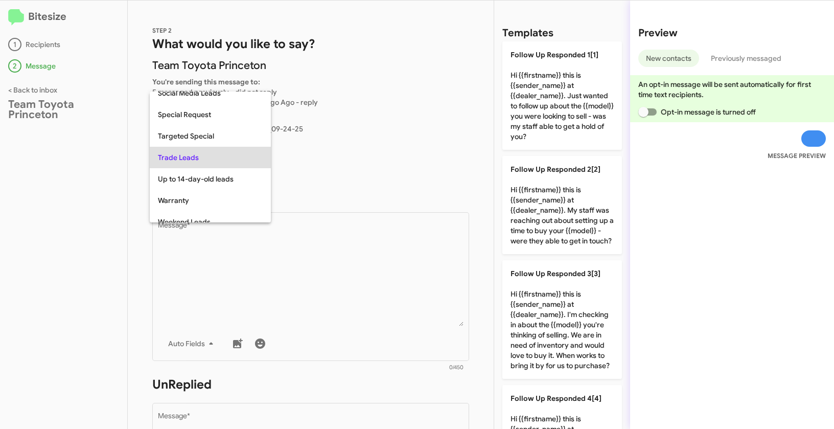
copy span "Trade Leads"
click at [319, 257] on div at bounding box center [417, 214] width 834 height 429
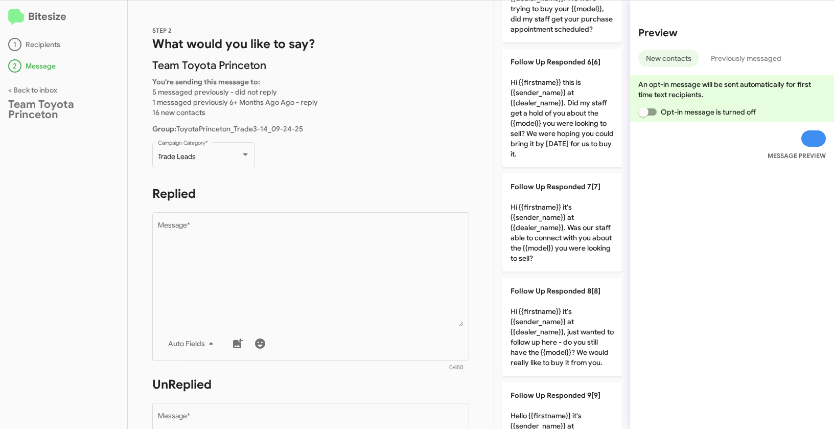
scroll to position [798, 0]
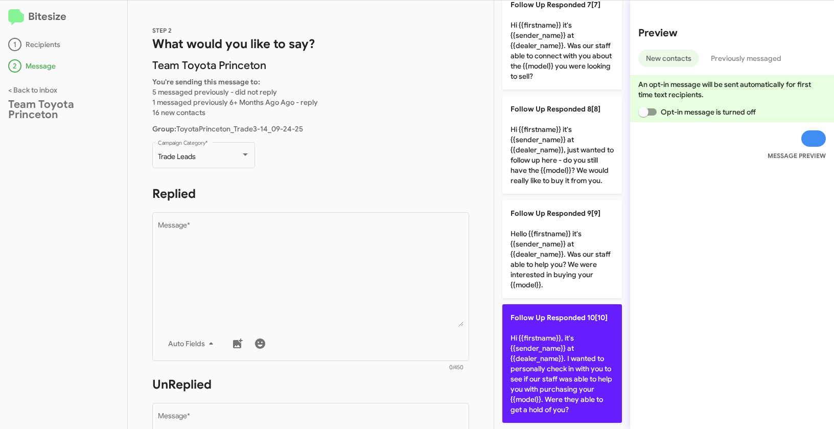
click at [562, 353] on p "Follow Up Responded 10[10] Hi {{firstname}}, it's {{sender_name}} at {{dealer_n…" at bounding box center [562, 363] width 120 height 119
type textarea "Hi {{firstname}}, it's {{sender_name}} at {{dealer_name}}. I wanted to personal…"
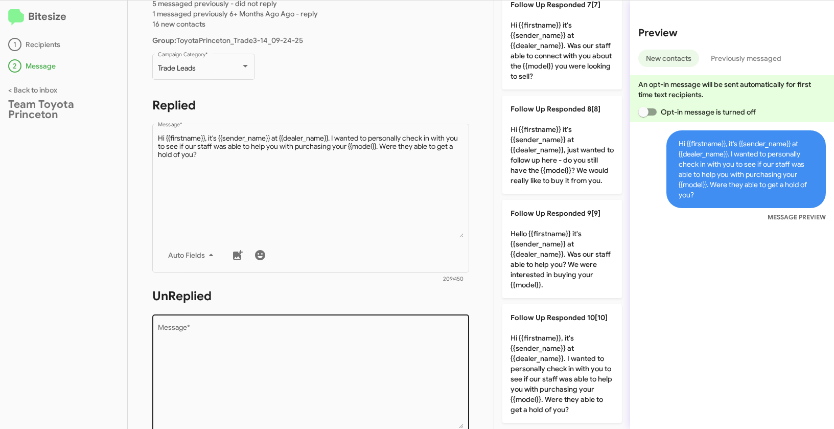
scroll to position [168, 0]
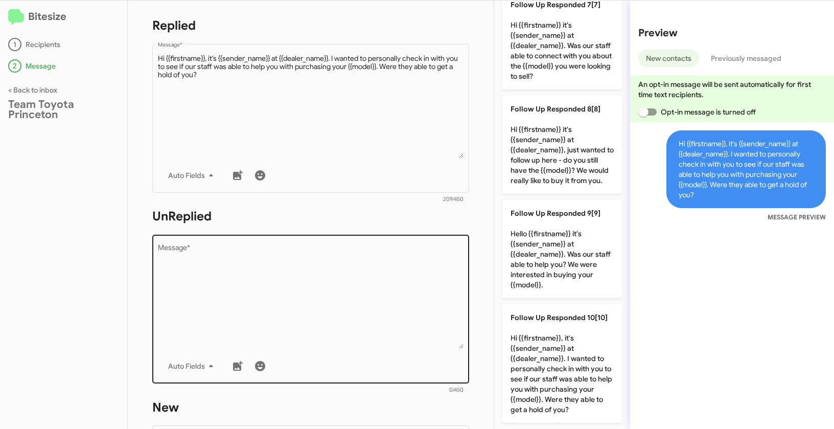
click at [408, 320] on textarea "Message *" at bounding box center [311, 296] width 306 height 104
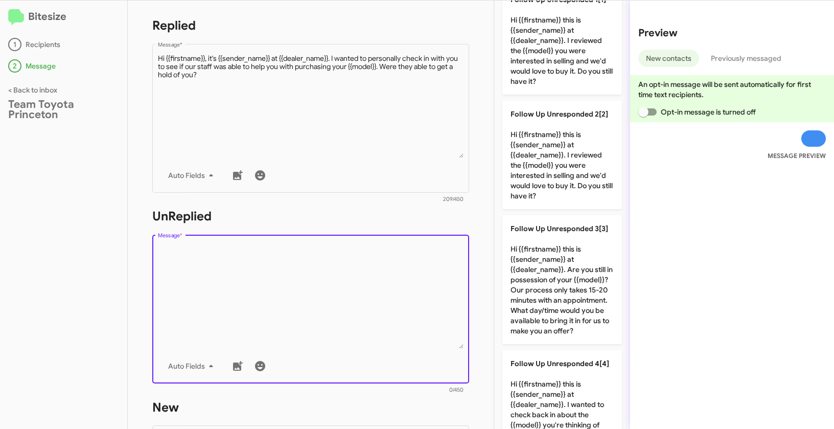
scroll to position [0, 0]
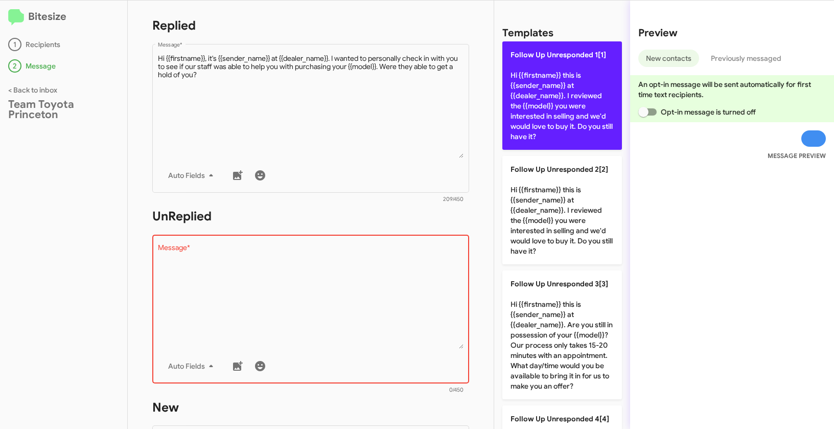
click at [564, 68] on p "Follow Up Unresponded 1[1] Hi {{firstname}} this is {{sender_name}} at {{dealer…" at bounding box center [562, 95] width 120 height 108
type textarea "Hi {{firstname}} this is {{sender_name}} at {{dealer_name}}. I reviewed the {{m…"
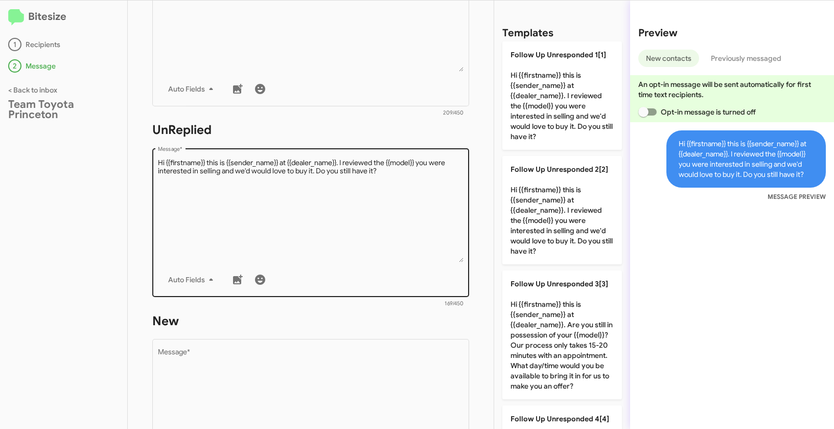
scroll to position [257, 0]
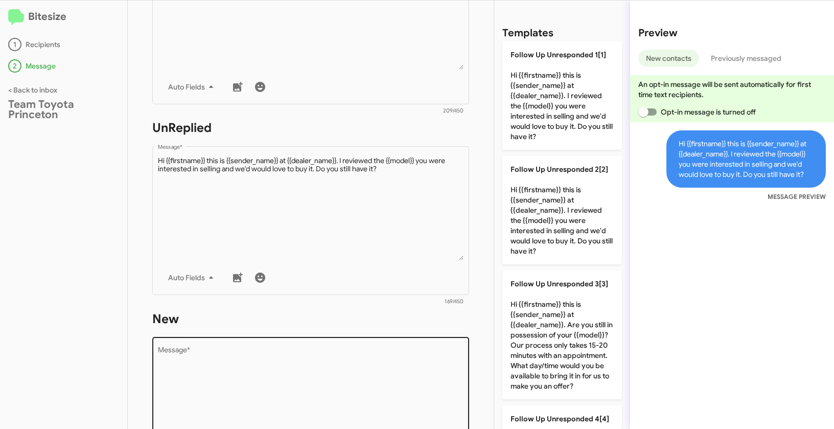
click at [316, 352] on textarea "Message *" at bounding box center [311, 399] width 306 height 104
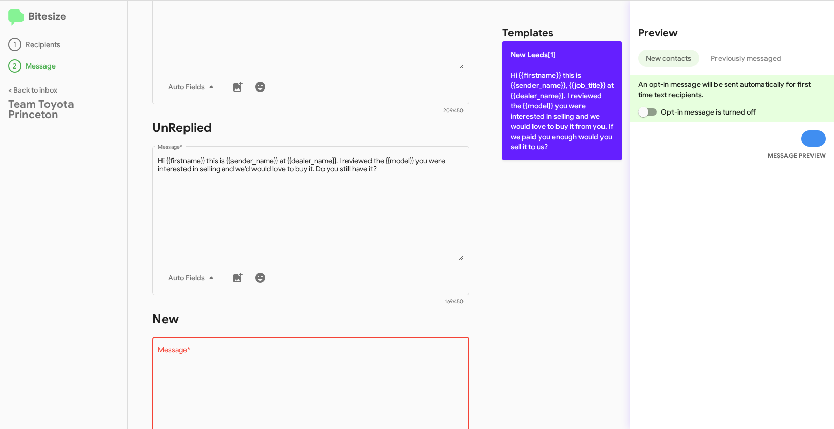
click at [505, 93] on p "New Leads[1] Hi {{firstname}} this is {{sender_name}}, {{job_title}} at {{deale…" at bounding box center [562, 100] width 120 height 119
type textarea "Hi {{firstname}} this is {{sender_name}}, {{job_title}} at {{dealer_name}}. I r…"
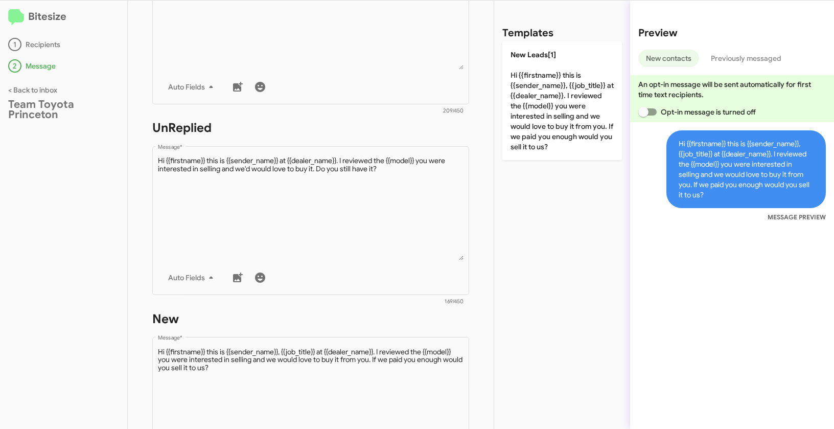
scroll to position [486, 0]
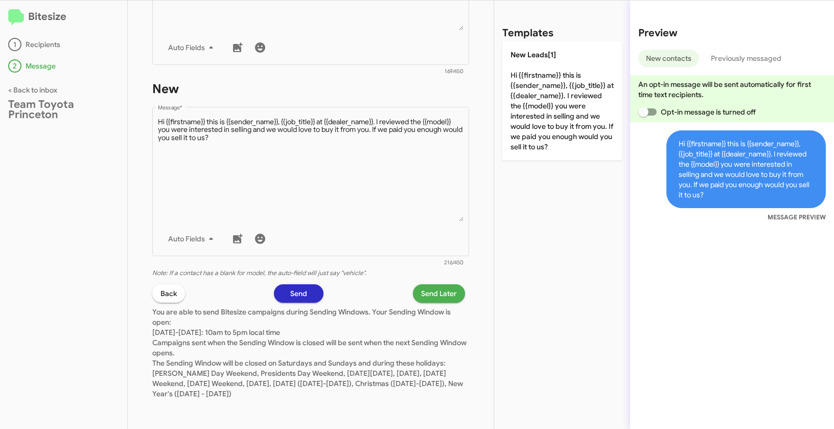
click at [432, 294] on span "Send Later" at bounding box center [439, 293] width 36 height 18
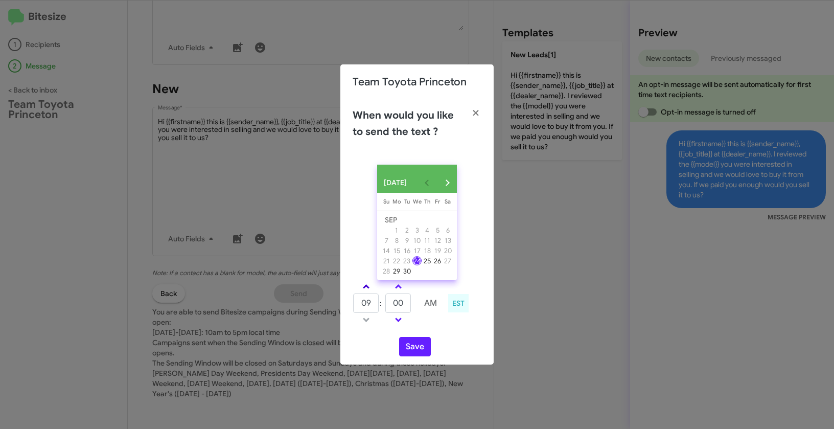
click at [364, 289] on span at bounding box center [366, 287] width 7 height 7
type input "01"
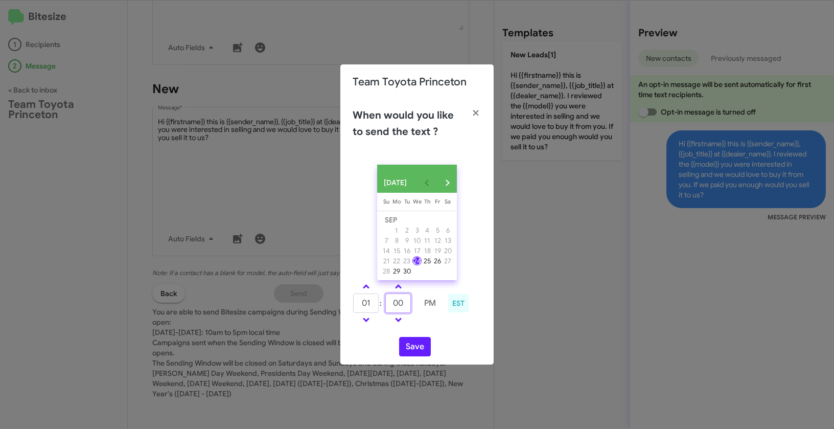
drag, startPoint x: 406, startPoint y: 307, endPoint x: 391, endPoint y: 304, distance: 15.1
click at [391, 304] on input "00" at bounding box center [398, 302] width 26 height 19
type input "19"
click at [424, 348] on button "Save" at bounding box center [415, 346] width 32 height 19
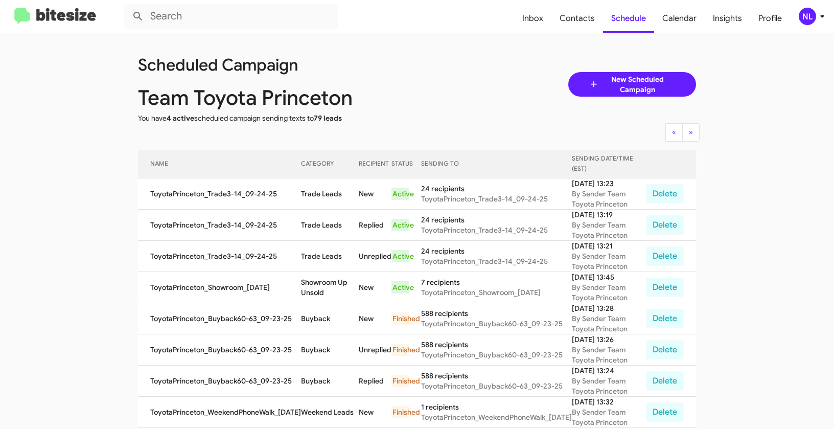
click at [808, 23] on div "NL" at bounding box center [807, 16] width 17 height 17
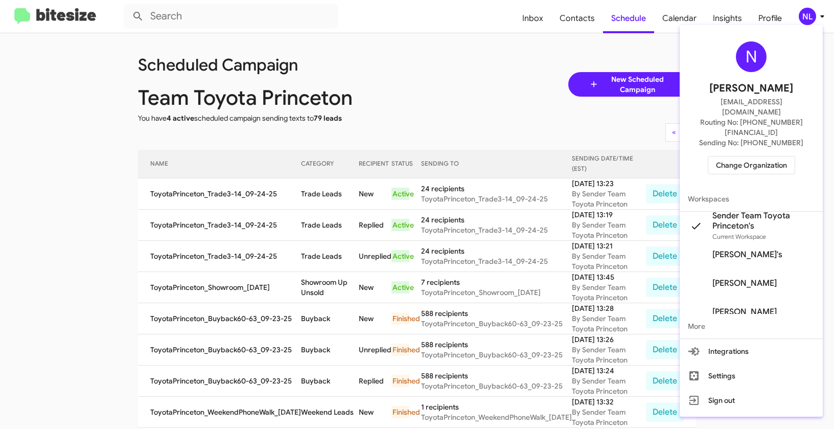
click at [757, 156] on span "Change Organization" at bounding box center [751, 164] width 71 height 17
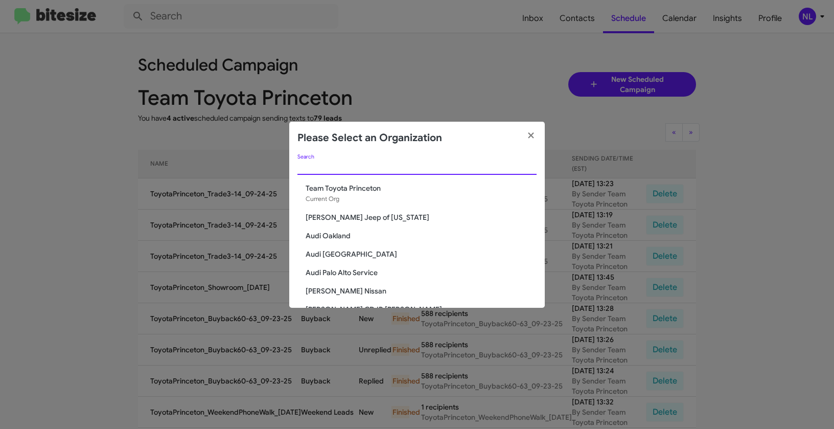
click at [453, 164] on input "Search" at bounding box center [416, 167] width 239 height 8
paste input "Team Toyota Langhorne"
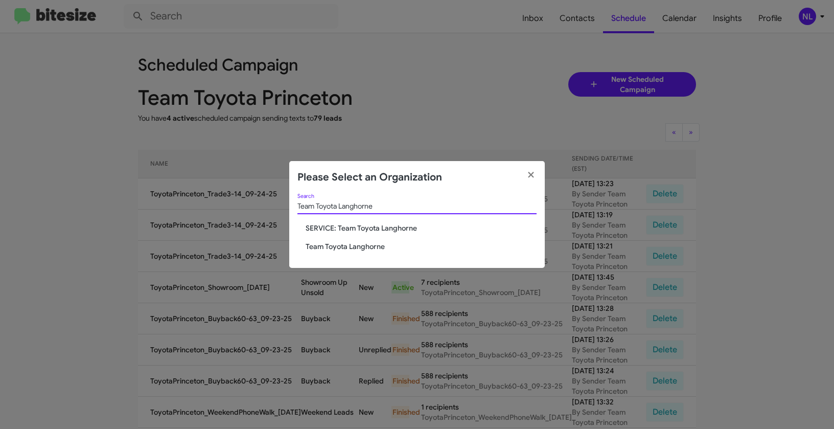
type input "Team Toyota Langhorne"
click at [332, 247] on span "Team Toyota Langhorne" at bounding box center [421, 246] width 231 height 10
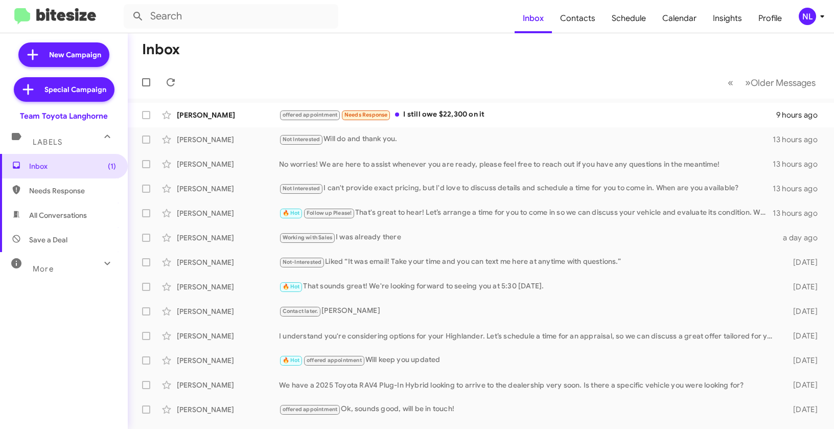
click at [810, 20] on div "NL" at bounding box center [807, 16] width 17 height 17
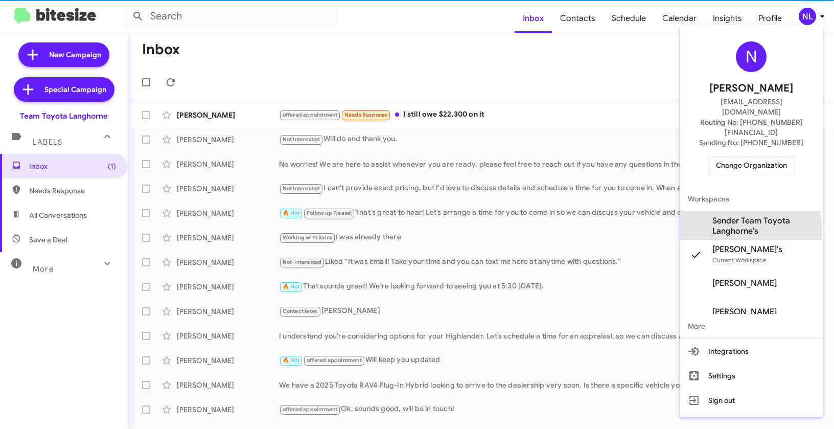
click at [750, 216] on span "Sender Team Toyota Langhorne's" at bounding box center [763, 226] width 102 height 20
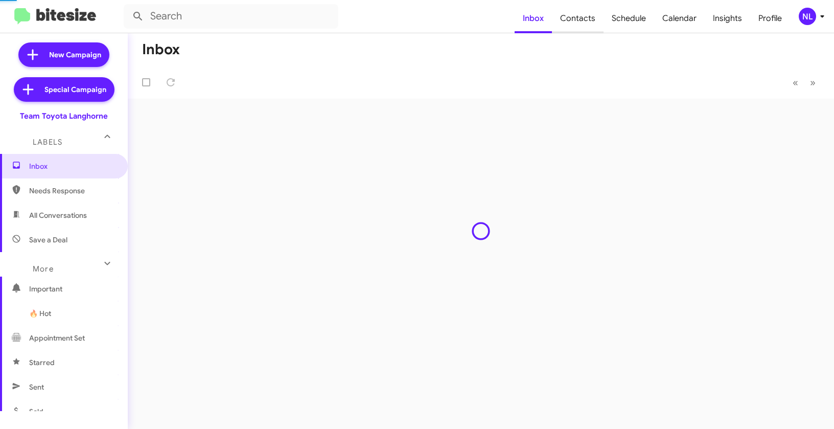
click at [588, 23] on span "Contacts" at bounding box center [578, 19] width 52 height 30
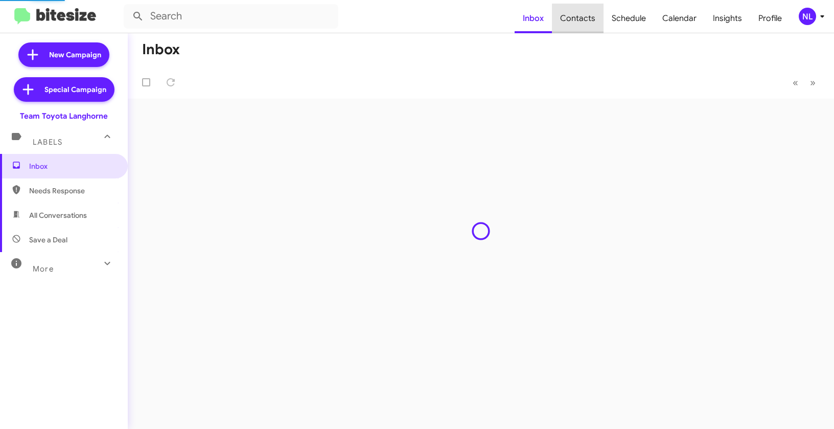
type input "in:groups"
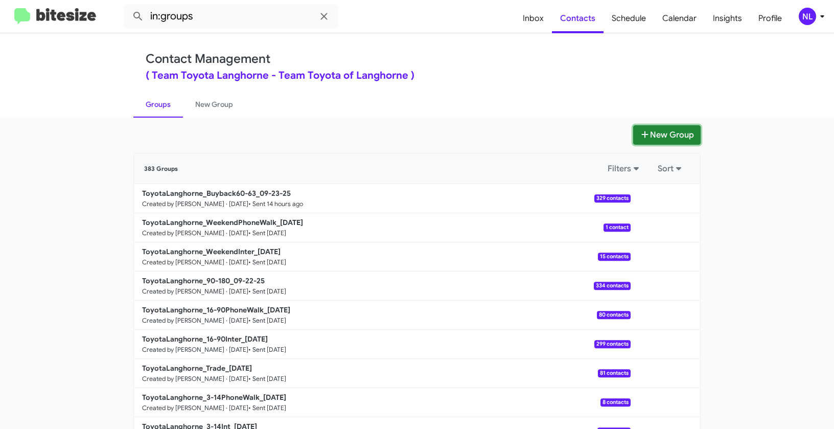
click at [666, 136] on button "New Group" at bounding box center [666, 134] width 67 height 19
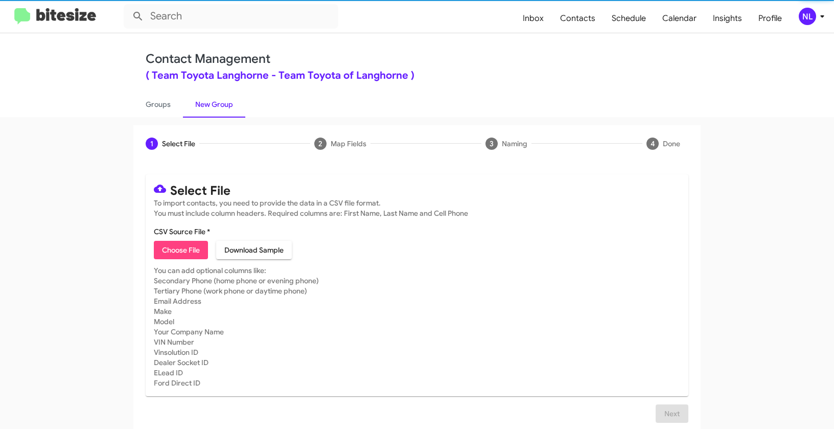
click at [188, 250] on span "Choose File" at bounding box center [181, 250] width 38 height 18
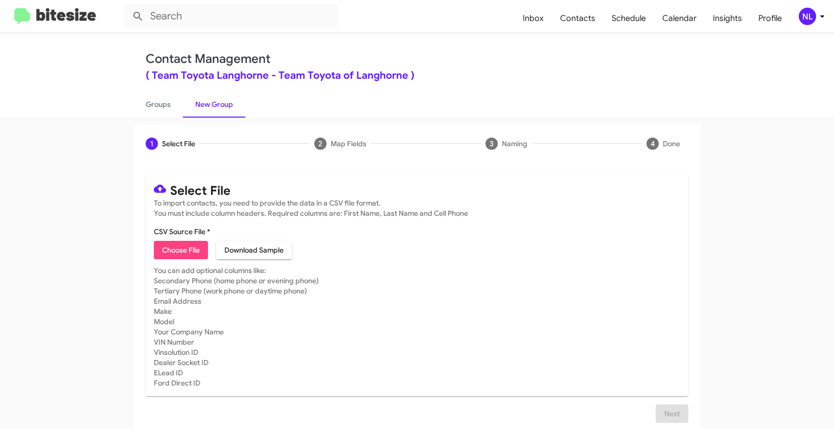
type input "ToyotaLanghorne_Showroom_09-24-25"
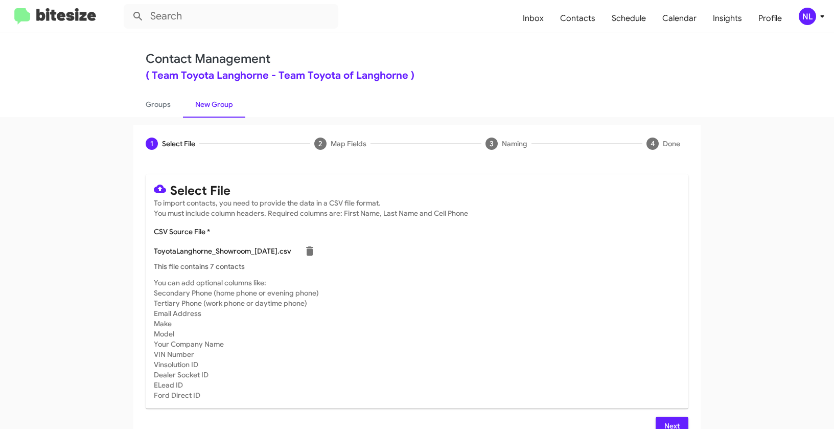
scroll to position [18, 0]
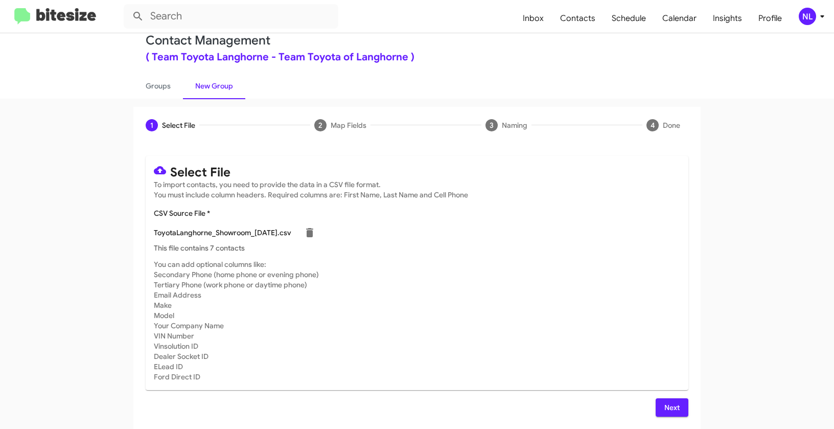
click at [658, 405] on button "Next" at bounding box center [672, 407] width 33 height 18
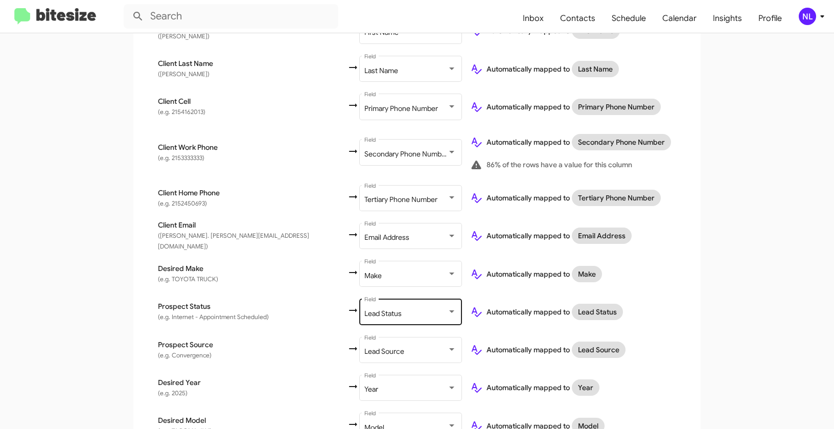
scroll to position [401, 0]
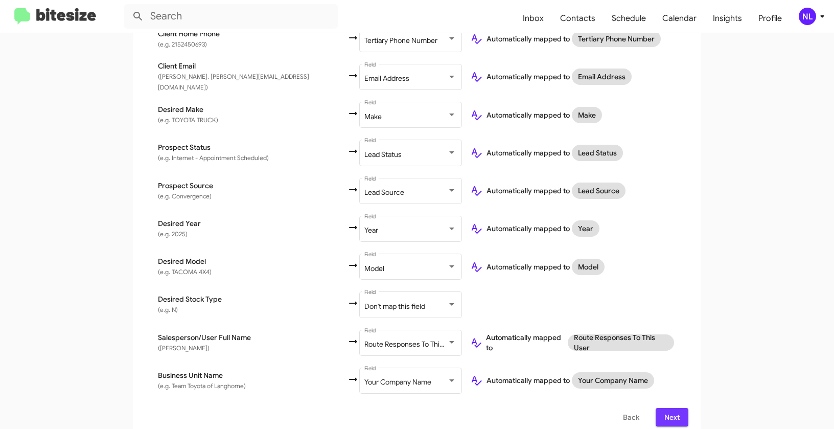
click at [664, 408] on span "Next" at bounding box center [672, 417] width 16 height 18
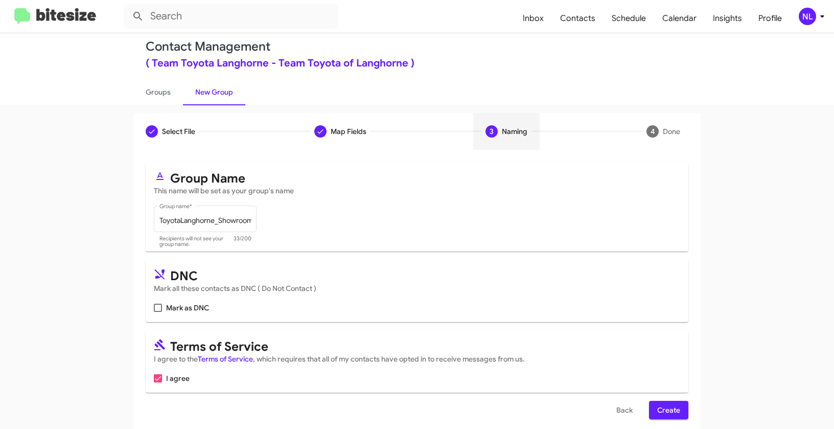
scroll to position [23, 0]
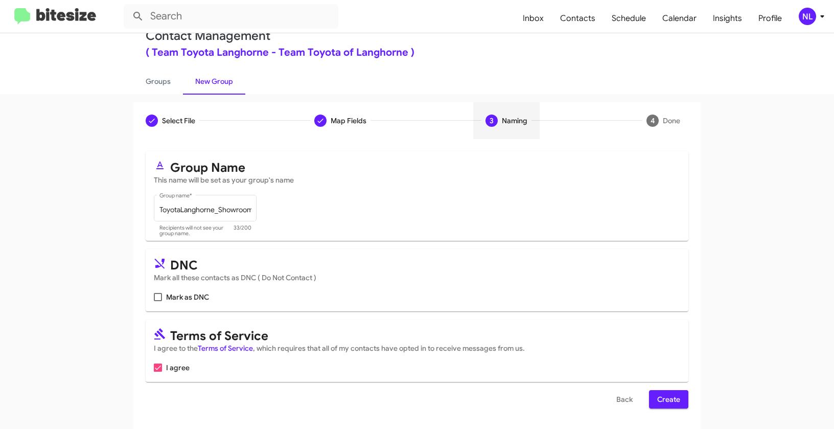
click at [674, 403] on span "Create" at bounding box center [668, 399] width 23 height 18
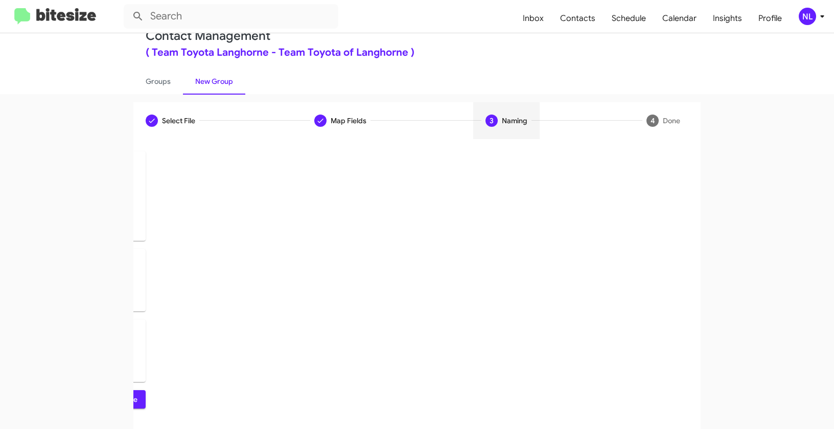
scroll to position [0, 0]
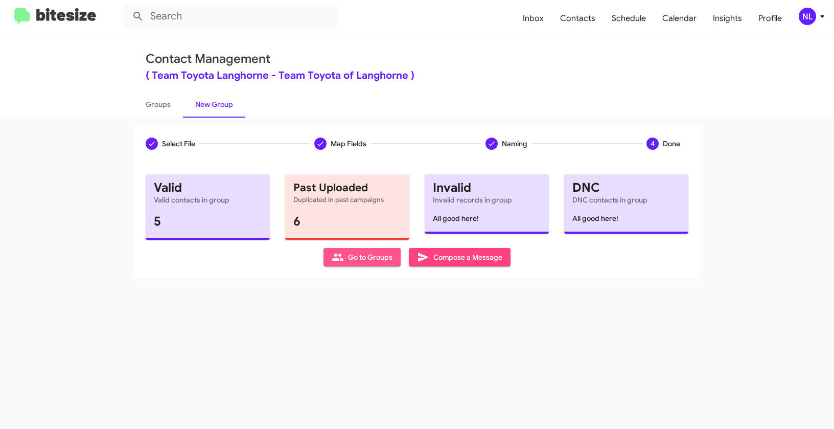
click at [353, 257] on span "Go to Groups" at bounding box center [362, 257] width 61 height 18
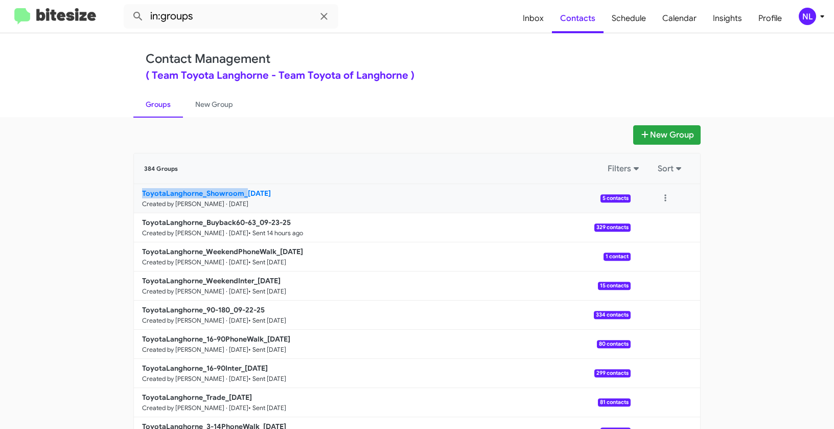
drag, startPoint x: 86, startPoint y: 194, endPoint x: 244, endPoint y: 194, distance: 157.4
click at [244, 194] on app-groups "New Group 384 Groups Filters Sort ToyotaLanghorne_Showroom_09-24-25 Created by …" at bounding box center [417, 313] width 834 height 377
copy b "ToyotaLanghorne_Showroom_"
click at [219, 22] on input "in:groups" at bounding box center [231, 16] width 215 height 25
paste input "ToyotaLanghorne_Showroom_"
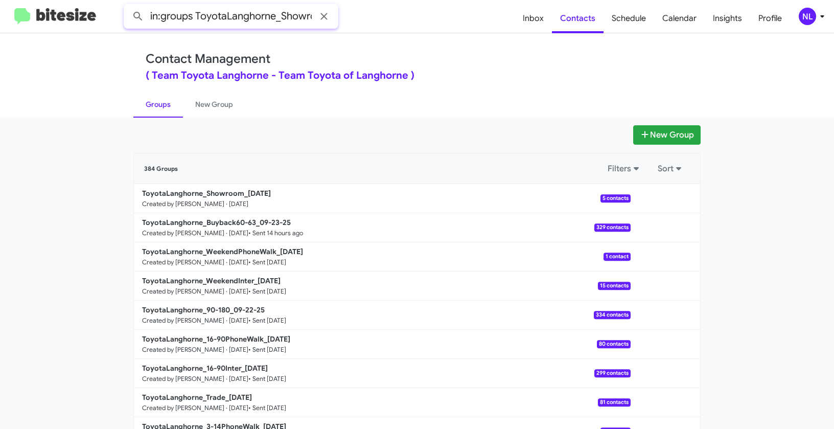
scroll to position [0, 24]
type input "in:groups ToyotaLanghorne_Showroom_"
click at [128, 6] on button at bounding box center [138, 16] width 20 height 20
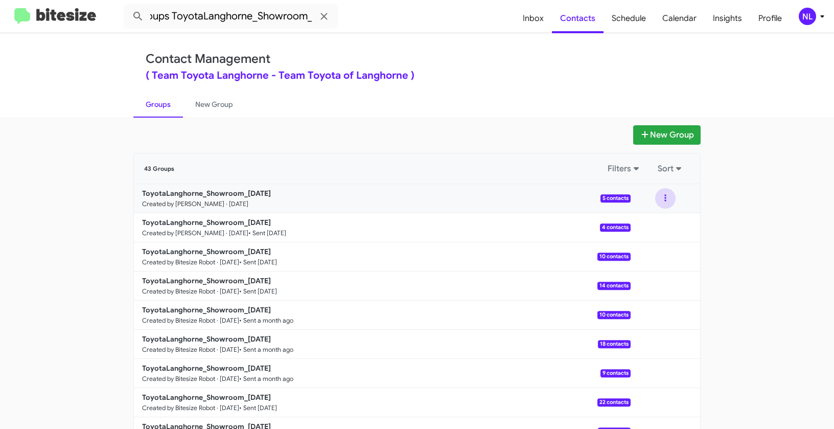
click at [667, 194] on button at bounding box center [665, 198] width 20 height 20
click at [639, 230] on button "View contacts" at bounding box center [635, 226] width 82 height 25
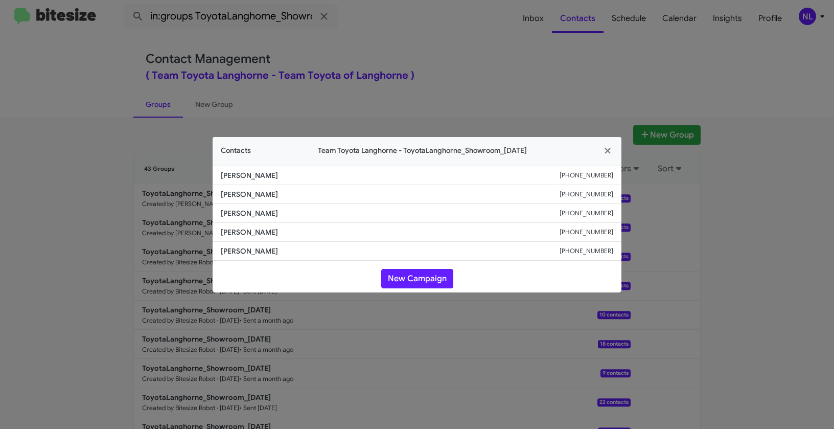
drag, startPoint x: 215, startPoint y: 211, endPoint x: 329, endPoint y: 212, distance: 113.9
click at [329, 212] on li "Zormarie Gonzalez +14455445254" at bounding box center [417, 213] width 409 height 19
copy span "Zormarie Gonzalez"
click at [423, 277] on button "New Campaign" at bounding box center [417, 278] width 72 height 19
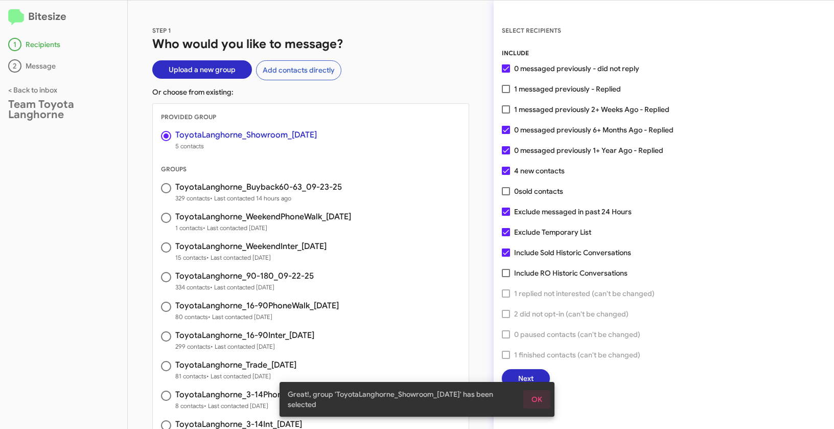
drag, startPoint x: 544, startPoint y: 401, endPoint x: 542, endPoint y: 388, distance: 12.4
click at [544, 400] on button "OK" at bounding box center [536, 399] width 27 height 18
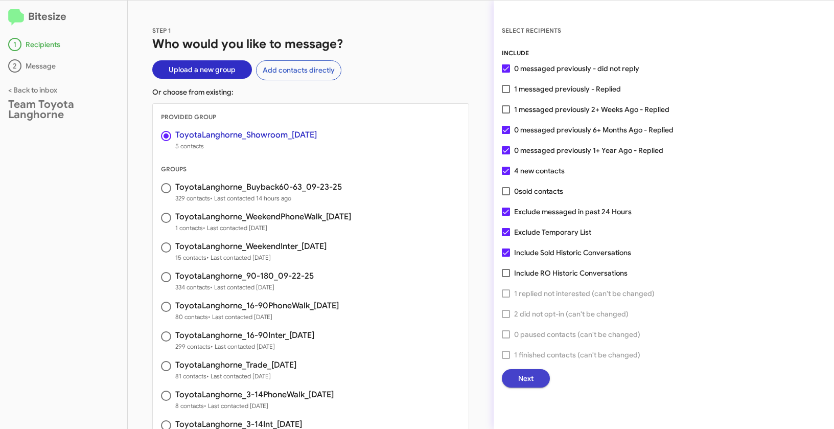
click at [541, 383] on button "Next" at bounding box center [526, 378] width 48 height 18
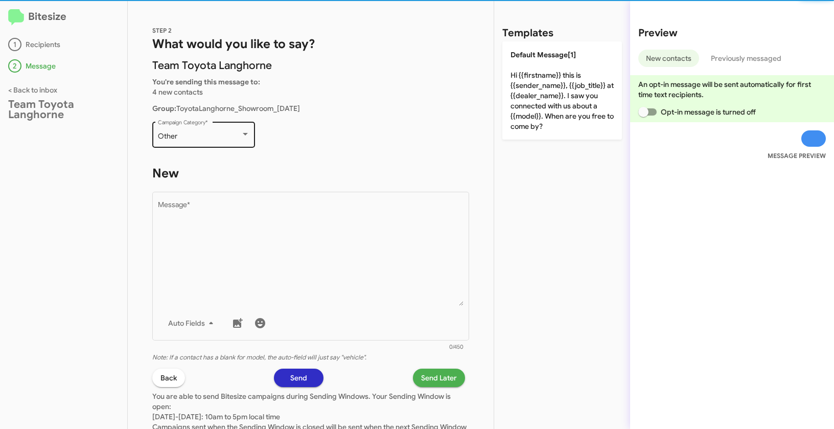
click at [218, 144] on div "Other Campaign Category *" at bounding box center [204, 134] width 92 height 28
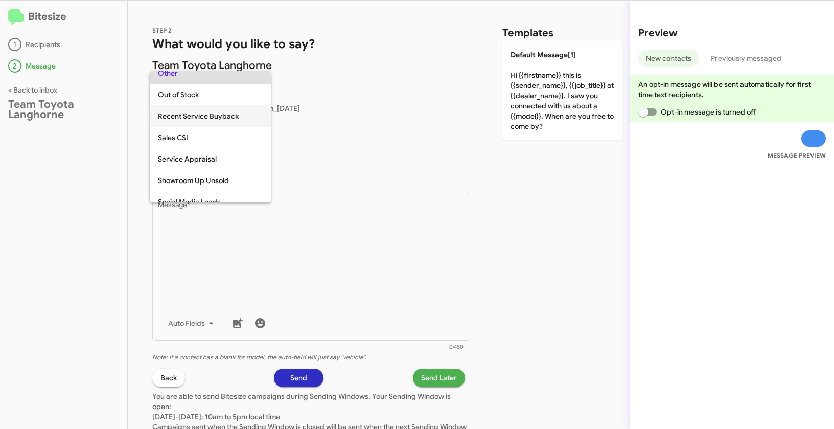
scroll to position [301, 0]
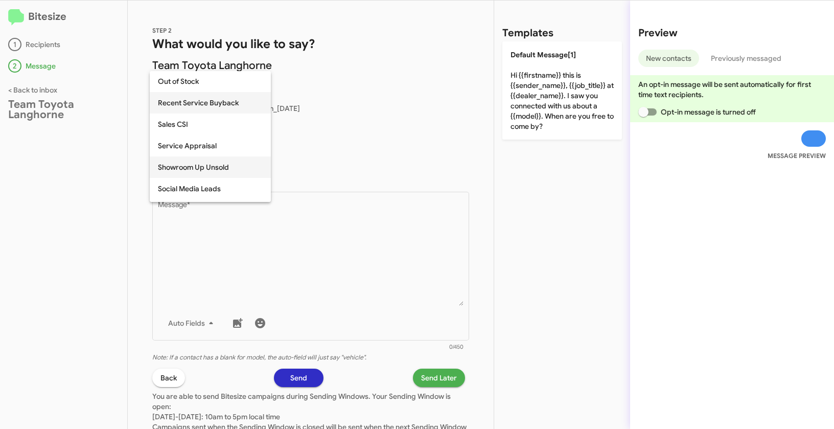
click at [211, 169] on span "Showroom Up Unsold" at bounding box center [210, 166] width 105 height 21
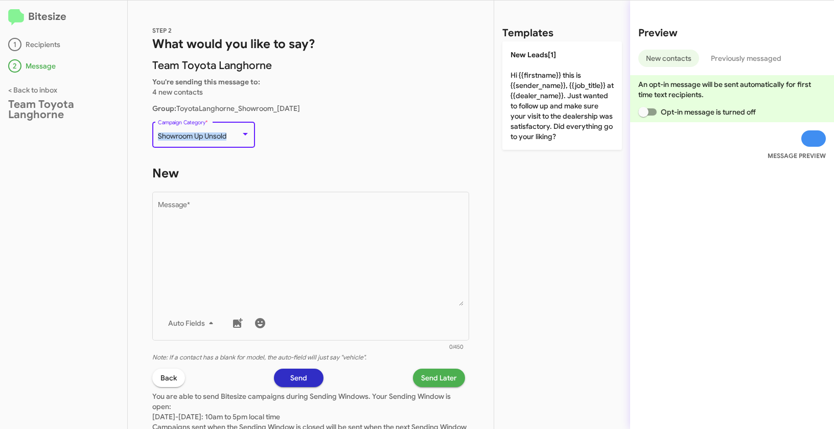
drag, startPoint x: 157, startPoint y: 133, endPoint x: 231, endPoint y: 132, distance: 74.1
click at [231, 132] on div "Showroom Up Unsold" at bounding box center [199, 136] width 83 height 8
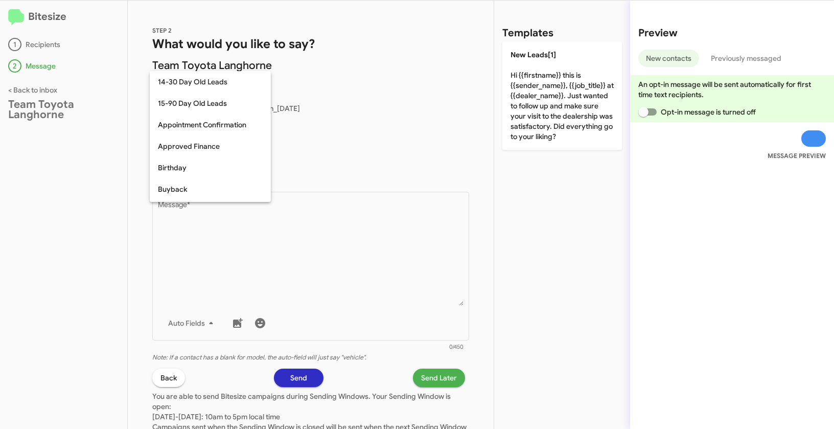
scroll to position [331, 0]
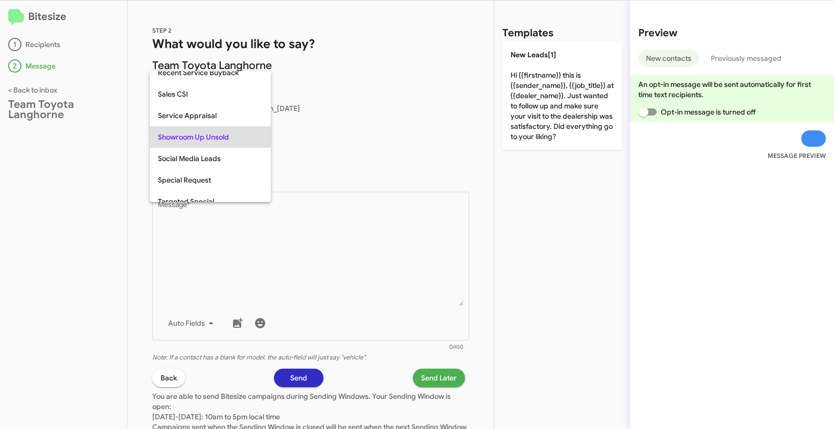
copy span "Showroom Up Unsold"
click at [296, 262] on div at bounding box center [417, 214] width 834 height 429
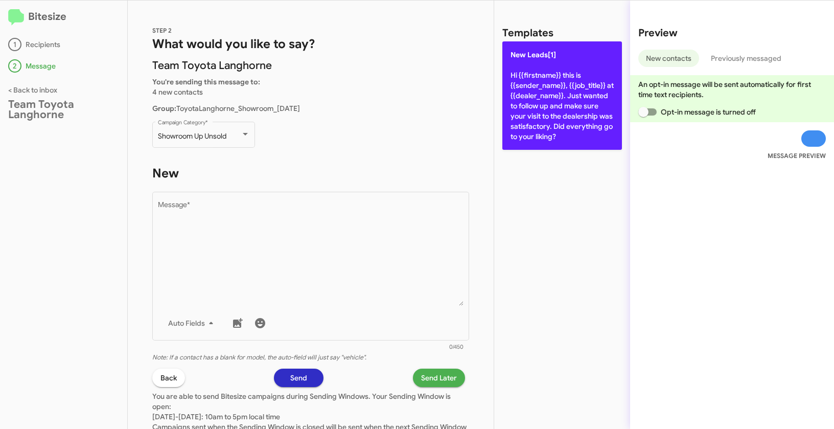
click at [536, 77] on p "New Leads[1] Hi {{firstname}} this is {{sender_name}}, {{job_title}} at {{deale…" at bounding box center [562, 95] width 120 height 108
type textarea "Hi {{firstname}} this is {{sender_name}}, {{job_title}} at {{dealer_name}}. Jus…"
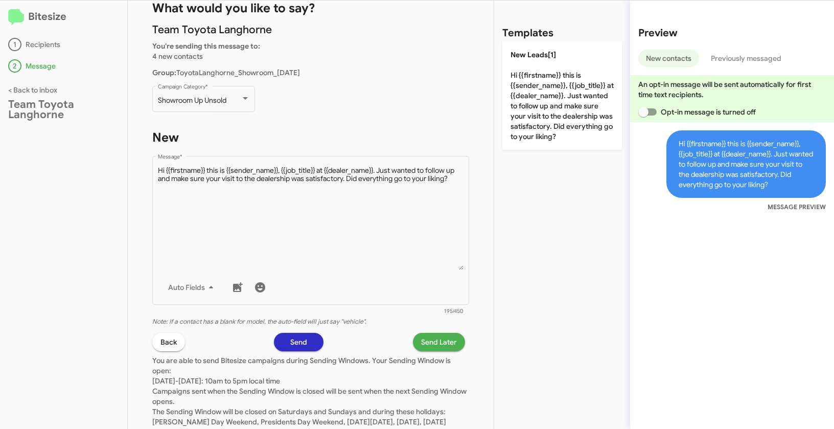
scroll to position [84, 0]
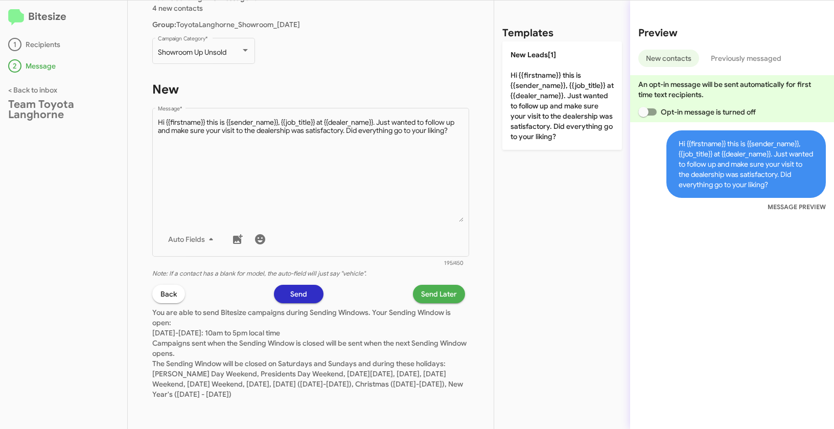
click at [436, 295] on span "Send Later" at bounding box center [439, 294] width 36 height 18
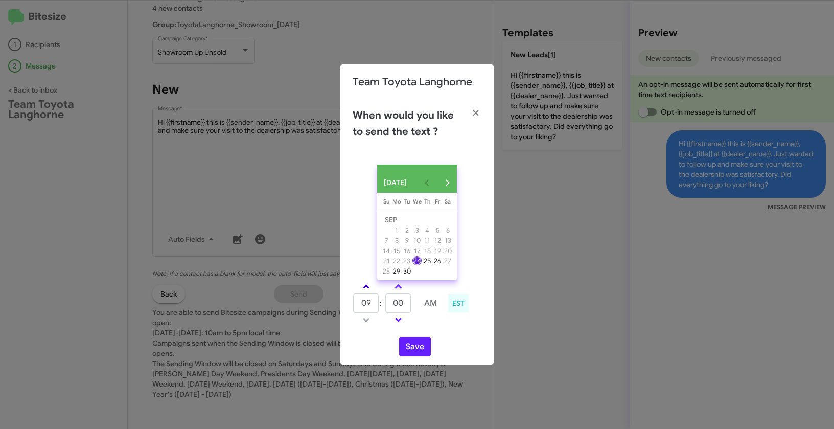
click at [367, 289] on link at bounding box center [366, 287] width 18 height 12
type input "01"
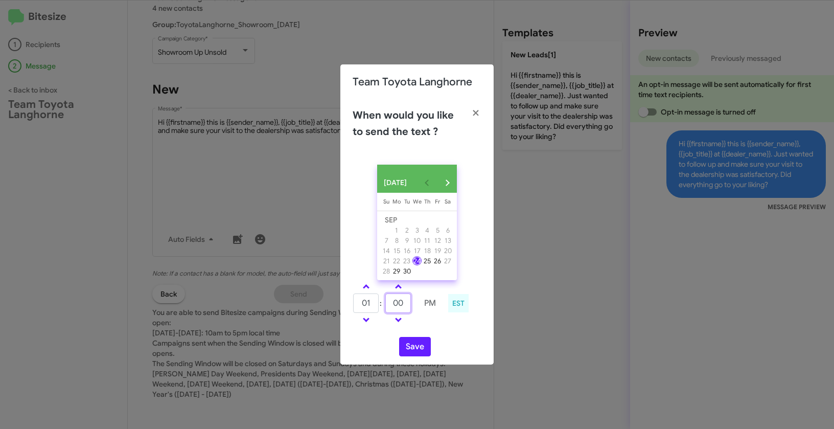
drag, startPoint x: 407, startPoint y: 309, endPoint x: 383, endPoint y: 302, distance: 24.8
click at [383, 302] on tr "01 : 00 PM" at bounding box center [398, 303] width 90 height 20
type input "42"
click at [411, 346] on button "Save" at bounding box center [415, 346] width 32 height 19
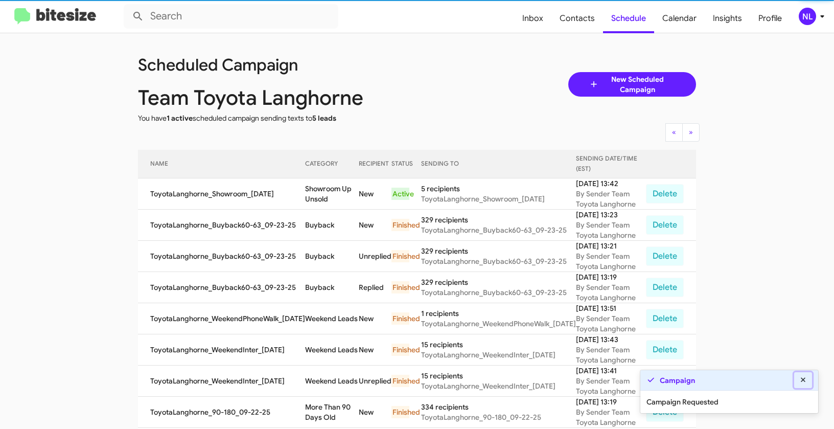
click at [806, 379] on icon at bounding box center [803, 379] width 9 height 7
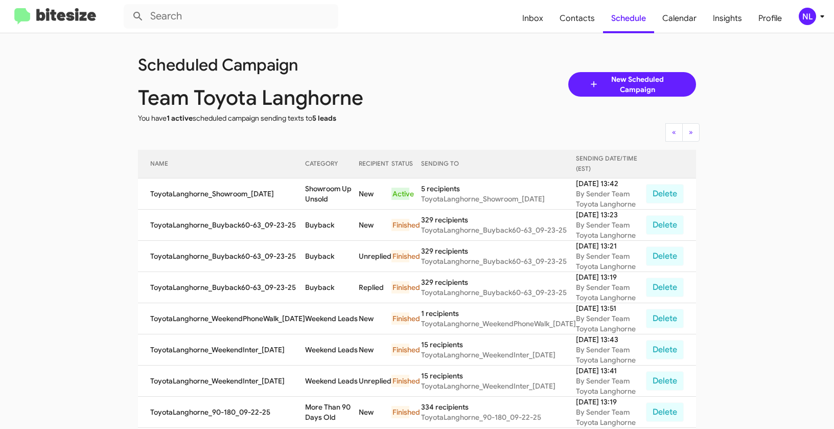
click at [802, 22] on div "NL" at bounding box center [807, 16] width 17 height 17
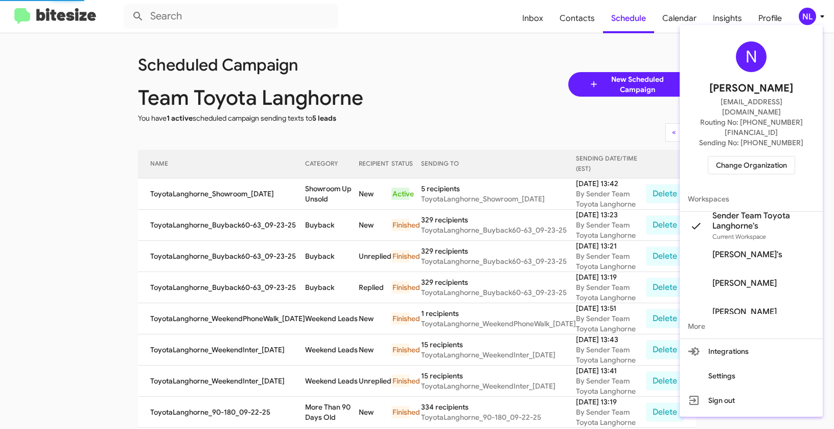
click at [756, 156] on span "Change Organization" at bounding box center [751, 164] width 71 height 17
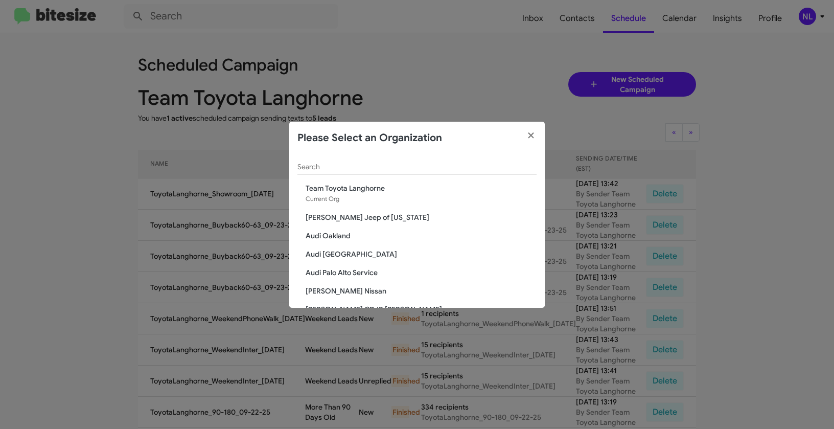
click at [329, 163] on input "Search" at bounding box center [416, 167] width 239 height 8
paste input "The Jeep Store"
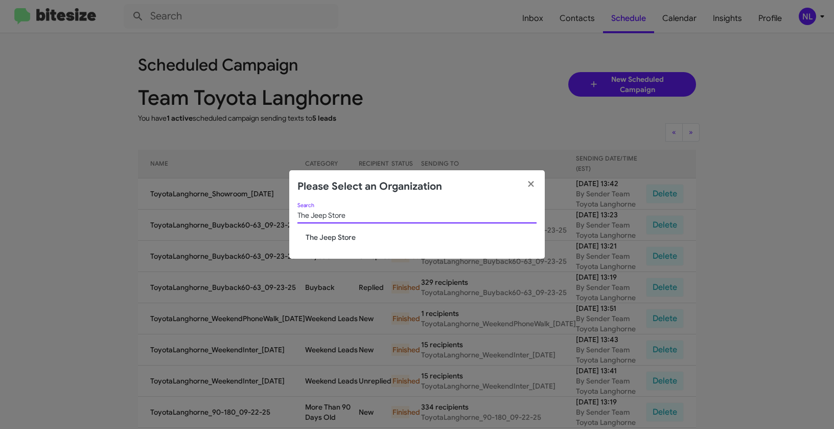
type input "The Jeep Store"
click at [335, 232] on span "The Jeep Store" at bounding box center [421, 237] width 231 height 10
click at [334, 233] on span "The Jeep Store" at bounding box center [421, 237] width 231 height 10
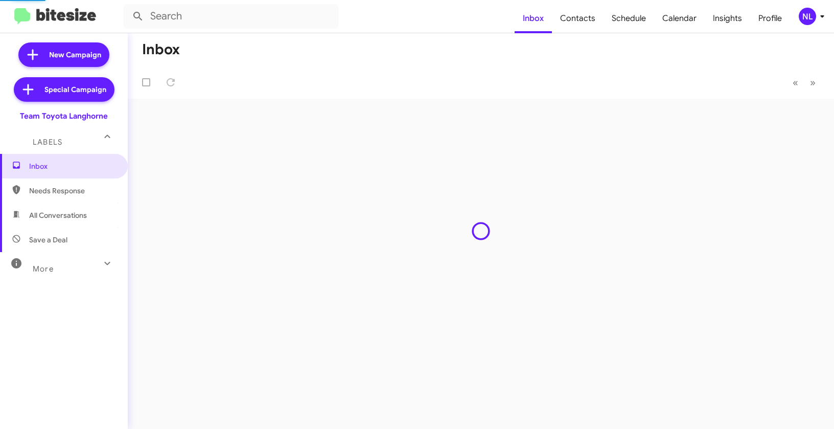
click at [804, 19] on div "NL" at bounding box center [807, 16] width 17 height 17
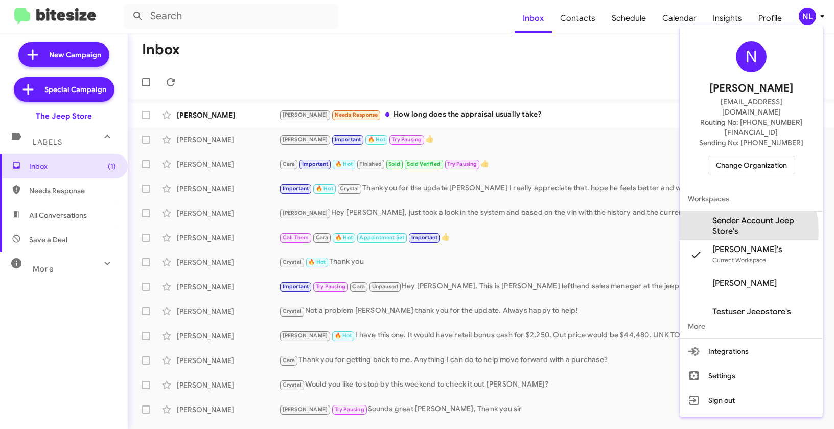
click at [731, 216] on span "Sender Account Jeep Store's" at bounding box center [763, 226] width 102 height 20
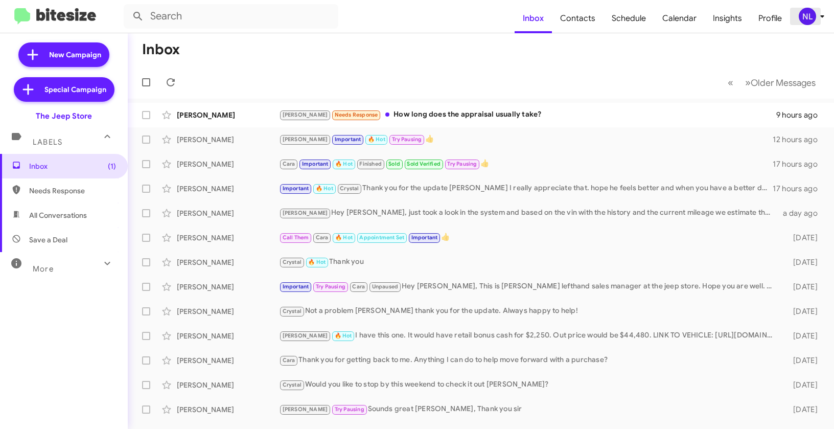
click at [810, 20] on div "NL" at bounding box center [807, 16] width 17 height 17
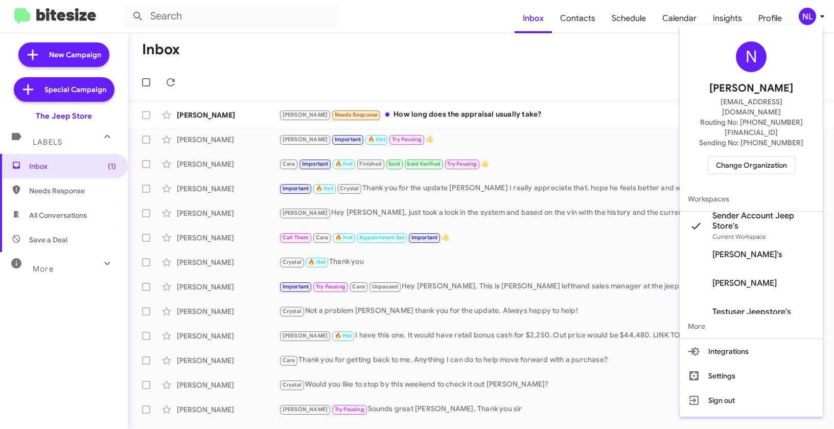
click at [579, 84] on div at bounding box center [417, 214] width 834 height 429
click at [581, 16] on span "Contacts" at bounding box center [578, 19] width 52 height 30
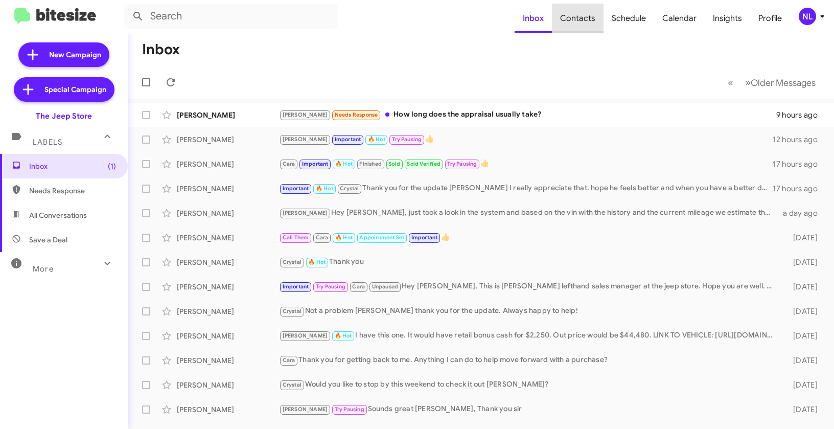
type input "in:groups"
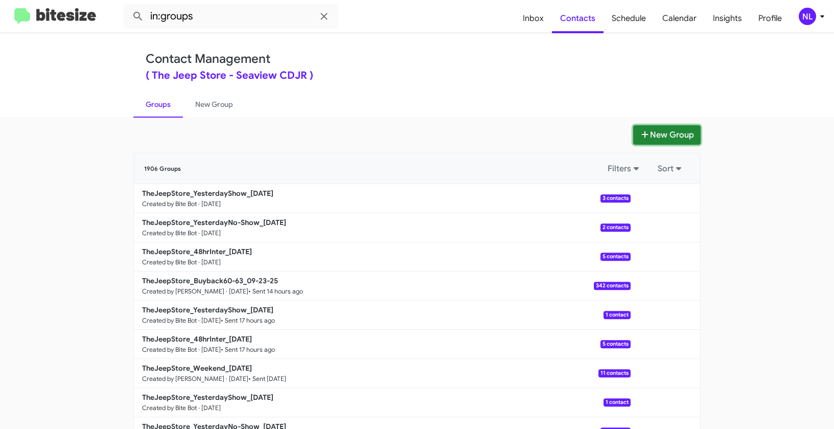
click at [664, 138] on button "New Group" at bounding box center [666, 134] width 67 height 19
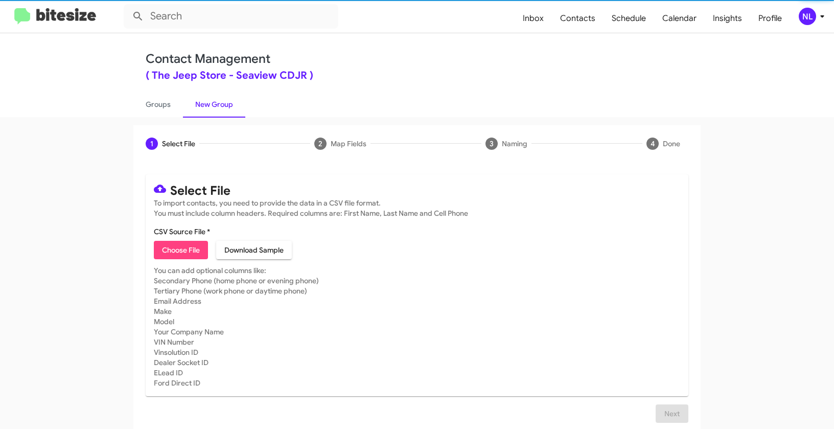
click at [173, 259] on mat-card "Select File To import contacts, you need to provide the data in a CSV file form…" at bounding box center [417, 285] width 543 height 222
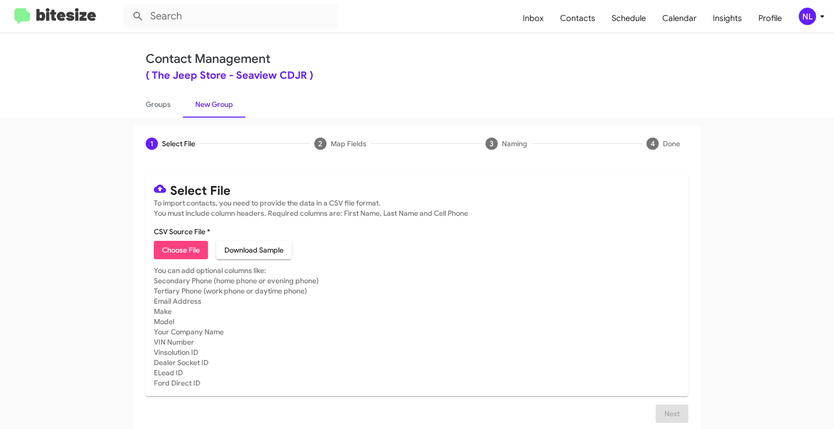
click at [168, 249] on span "Choose File" at bounding box center [181, 250] width 38 height 18
type input "TheJeepStore_ServBuyback48-51mo_09-24-25"
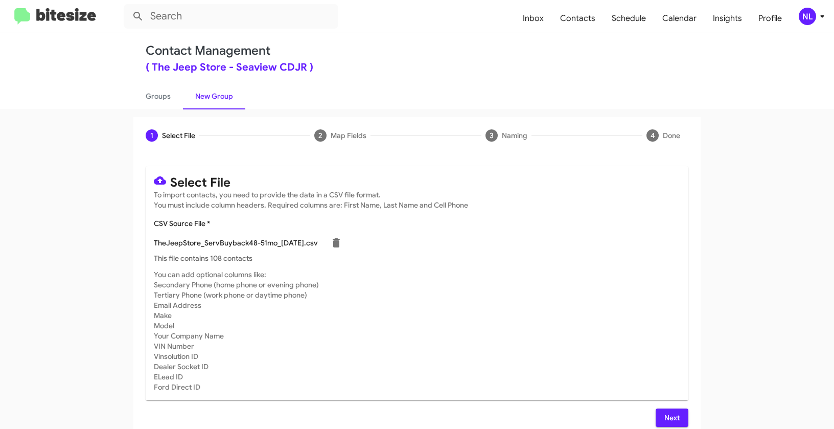
scroll to position [18, 0]
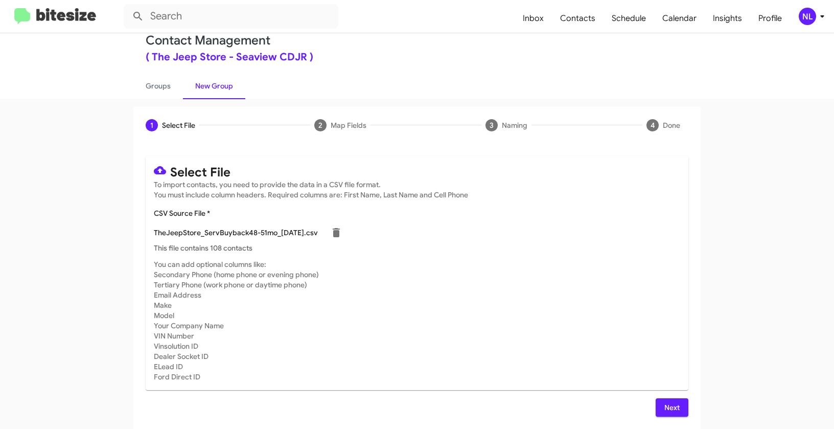
click at [671, 408] on span "Next" at bounding box center [672, 407] width 16 height 18
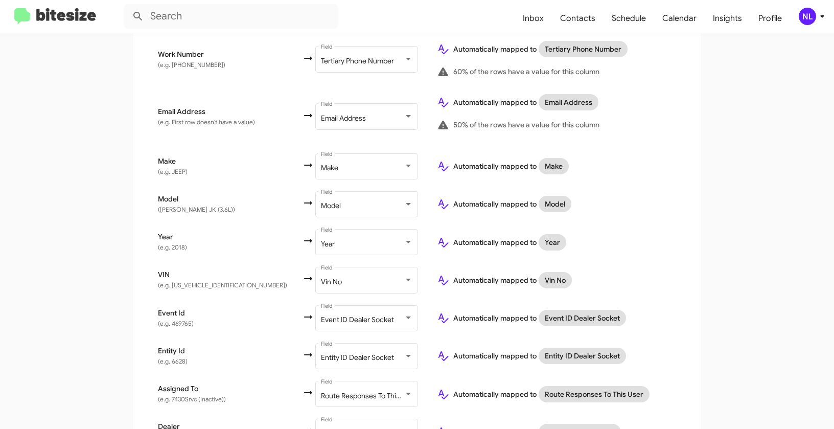
scroll to position [439, 0]
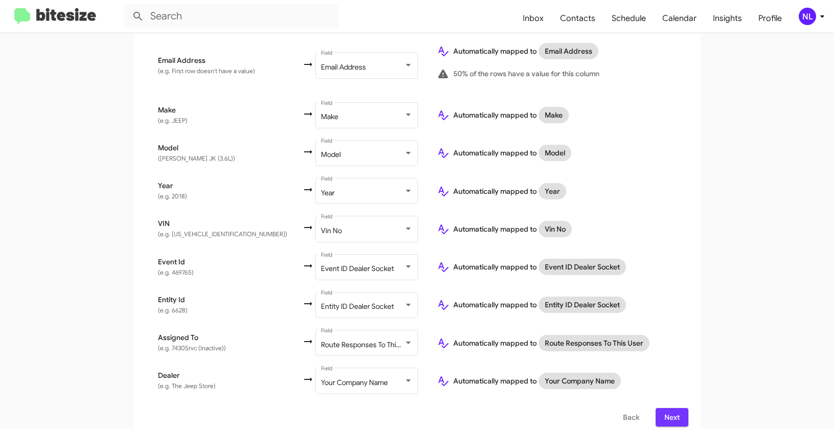
click at [668, 408] on span "Next" at bounding box center [672, 417] width 16 height 18
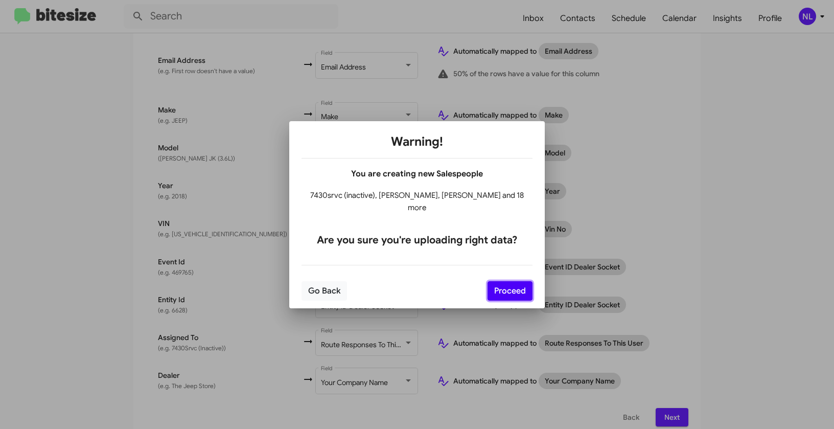
click at [500, 284] on button "Proceed" at bounding box center [509, 290] width 45 height 19
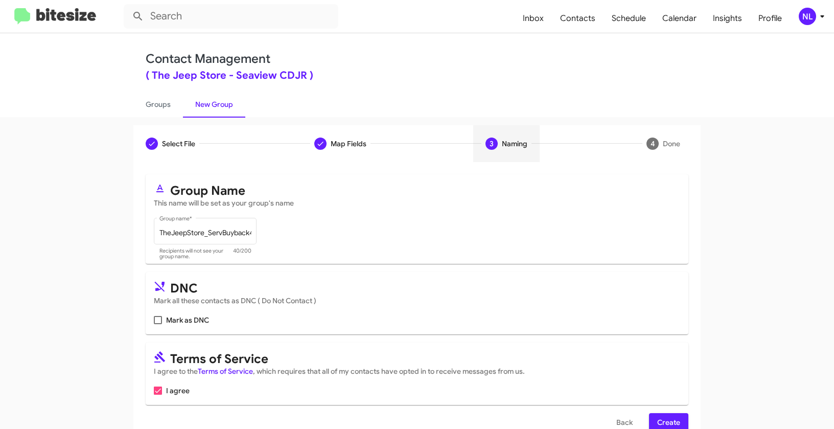
scroll to position [23, 0]
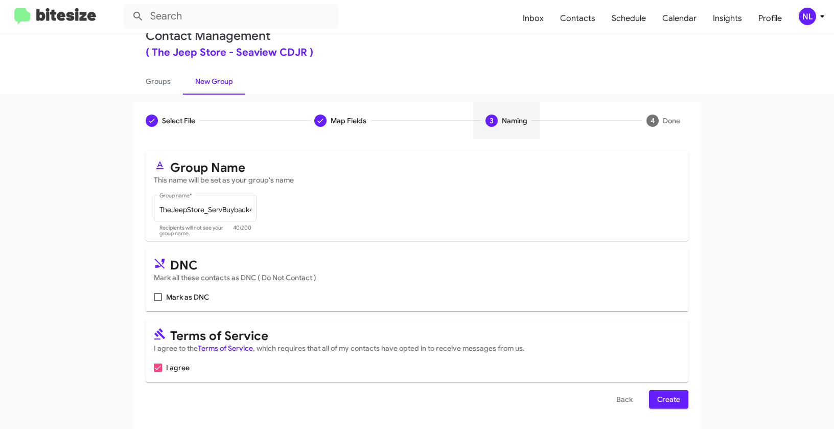
click at [660, 399] on span "Create" at bounding box center [668, 399] width 23 height 18
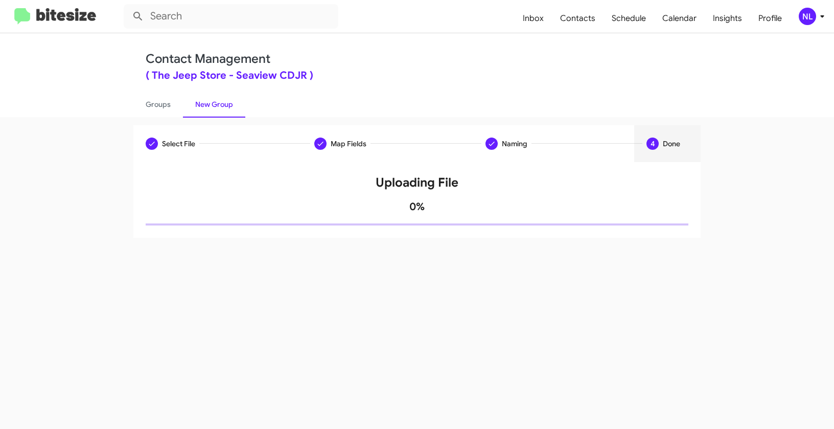
scroll to position [0, 0]
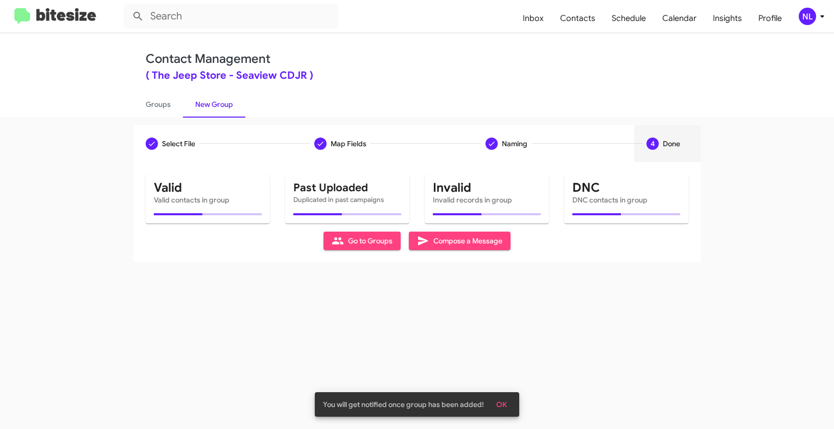
click at [506, 402] on span "OK" at bounding box center [501, 404] width 11 height 18
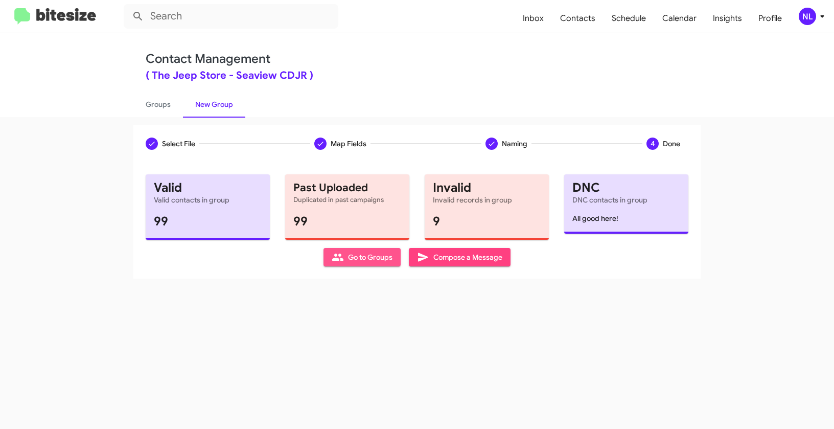
click at [361, 261] on span "Go to Groups" at bounding box center [362, 257] width 61 height 18
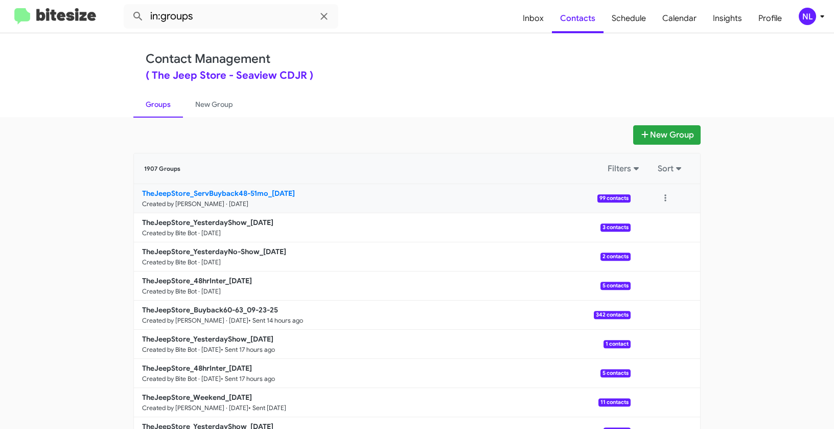
drag, startPoint x: 98, startPoint y: 191, endPoint x: 269, endPoint y: 193, distance: 171.2
click at [269, 193] on app-groups "New Group 1907 Groups Filters Sort TheJeepStore_ServBuyback48-51mo_09-24-25 Cre…" at bounding box center [417, 313] width 834 height 377
copy div "Filters Sort TheJeepStore_ServBuyback48-51mo_"
click at [205, 24] on input "in:groups" at bounding box center [231, 16] width 215 height 25
paste input "TheJeepStore_ServBuyback48-51mo_"
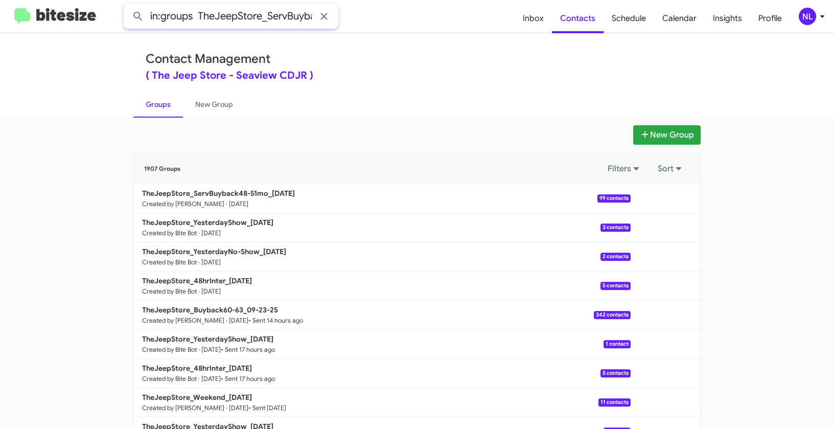
scroll to position [0, 60]
type input "in:groups TheJeepStore_ServBuyback48-51mo_"
click at [128, 6] on button at bounding box center [138, 16] width 20 height 20
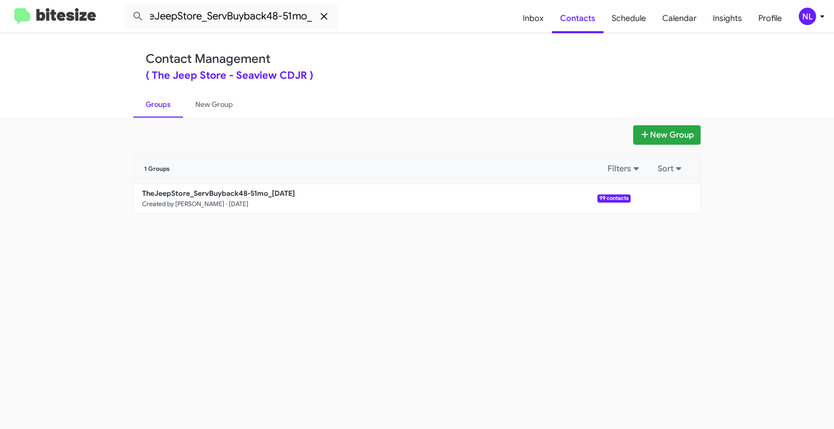
click at [323, 15] on icon at bounding box center [323, 16] width 7 height 7
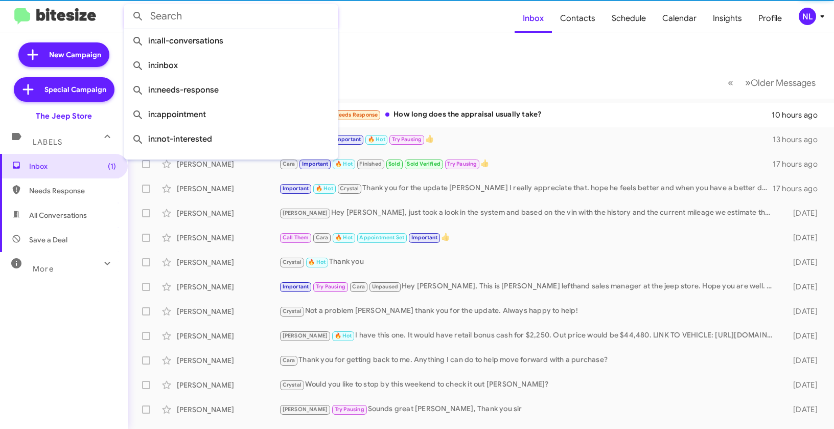
click at [449, 22] on form at bounding box center [319, 16] width 391 height 25
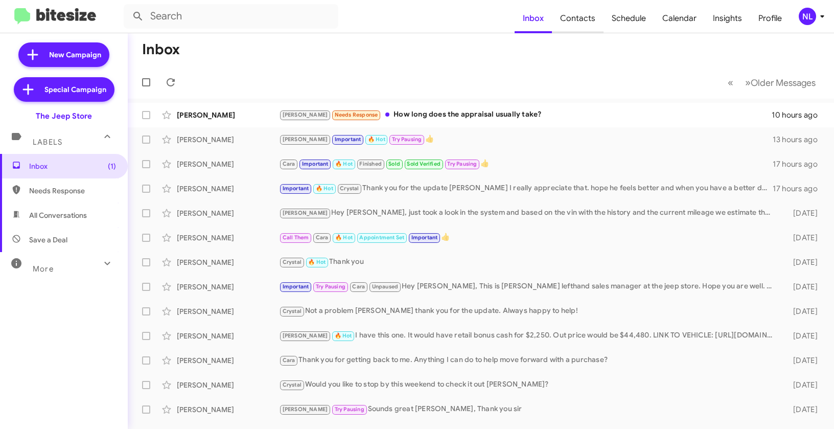
click at [571, 25] on span "Contacts" at bounding box center [578, 19] width 52 height 30
type input "in:groups"
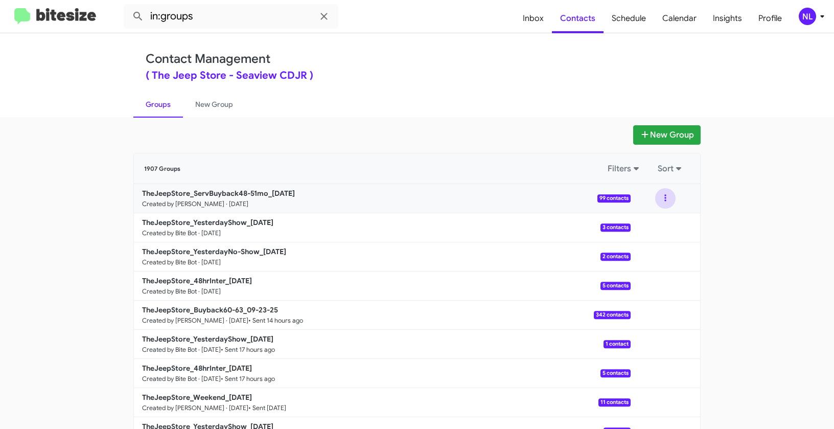
click at [660, 198] on button at bounding box center [665, 198] width 20 height 20
click at [725, 200] on app-groups "New Group 1907 Groups Filters Sort TheJeepStore_ServBuyback48-51mo_09-24-25 Cre…" at bounding box center [417, 313] width 834 height 377
click at [663, 195] on button at bounding box center [665, 198] width 20 height 20
click at [649, 251] on button "Archive" at bounding box center [635, 250] width 82 height 25
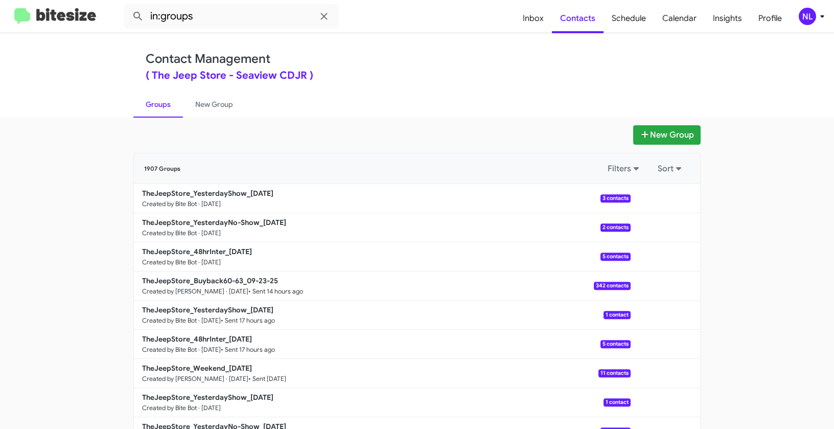
click at [807, 19] on div "NL" at bounding box center [807, 16] width 17 height 17
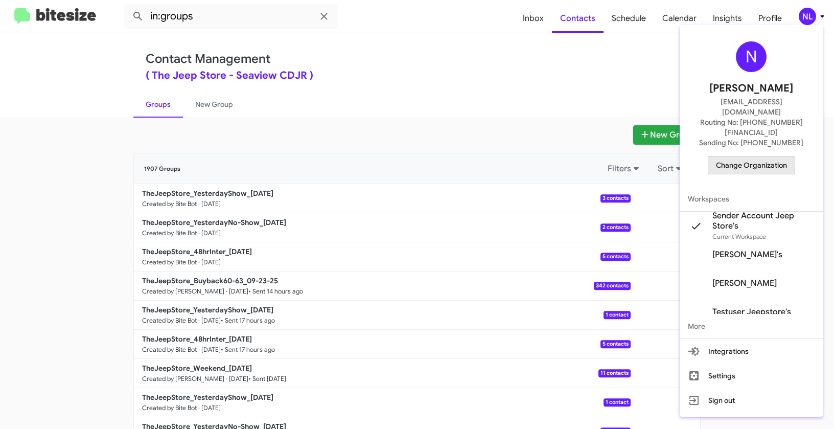
click at [741, 156] on span "Change Organization" at bounding box center [751, 164] width 71 height 17
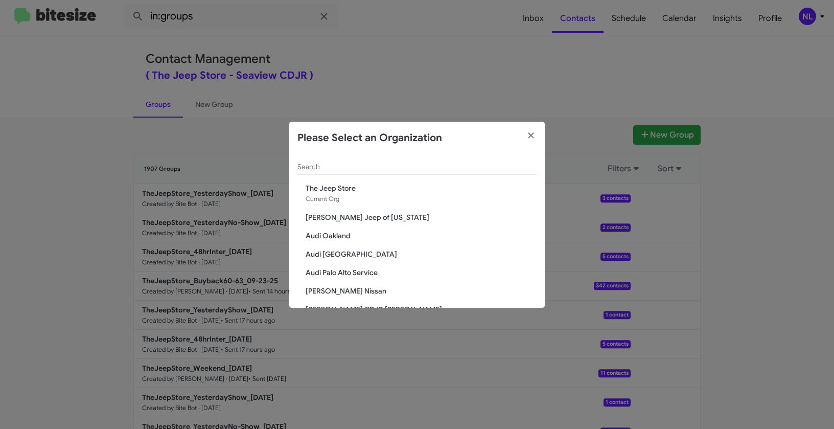
click at [435, 170] on input "Search" at bounding box center [416, 167] width 239 height 8
paste input "Volkswagen of Laurel"
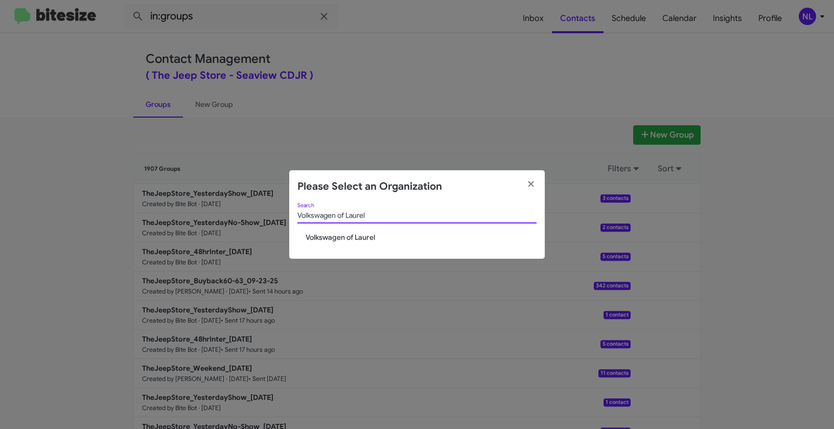
type input "Volkswagen of Laurel"
click at [366, 233] on span "Volkswagen of Laurel" at bounding box center [421, 237] width 231 height 10
click at [355, 238] on span "Volkswagen of Laurel" at bounding box center [421, 237] width 231 height 10
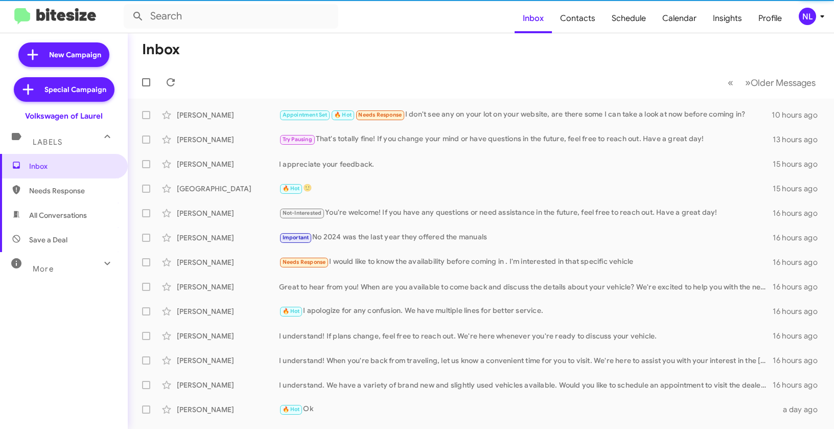
click at [804, 15] on div "NL" at bounding box center [807, 16] width 17 height 17
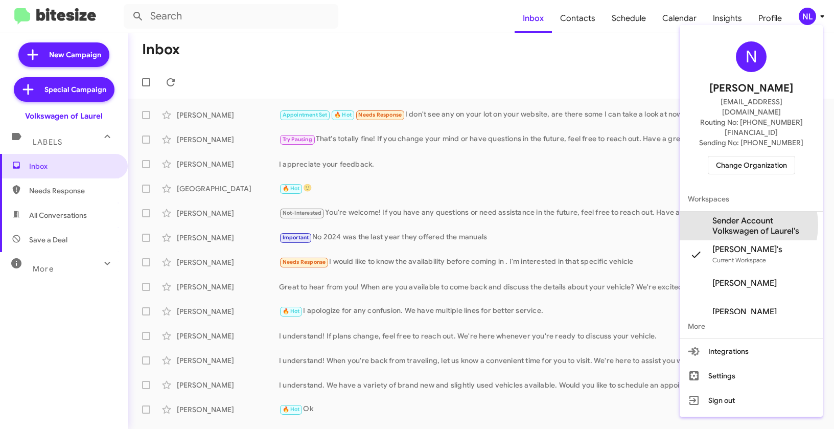
click at [741, 216] on span "Sender Account Volkswagen of Laurel's" at bounding box center [763, 226] width 102 height 20
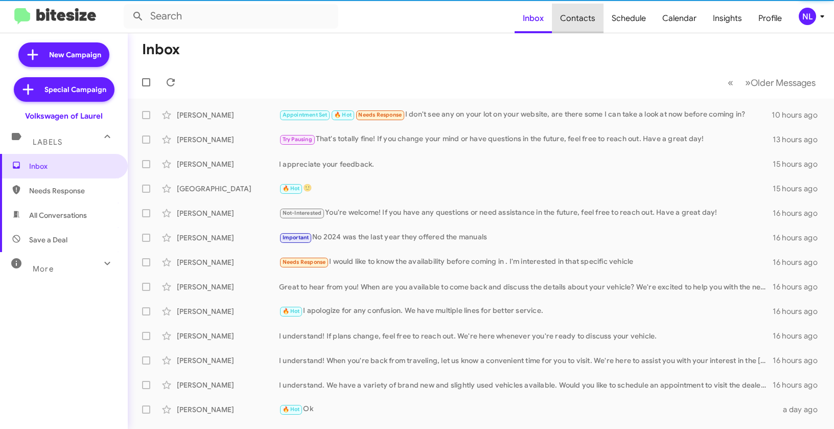
click at [591, 16] on span "Contacts" at bounding box center [578, 19] width 52 height 30
type input "in:groups"
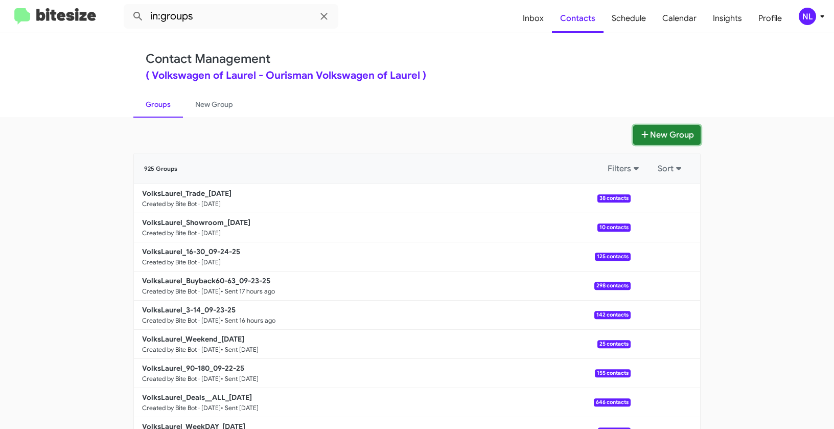
click at [654, 133] on button "New Group" at bounding box center [666, 134] width 67 height 19
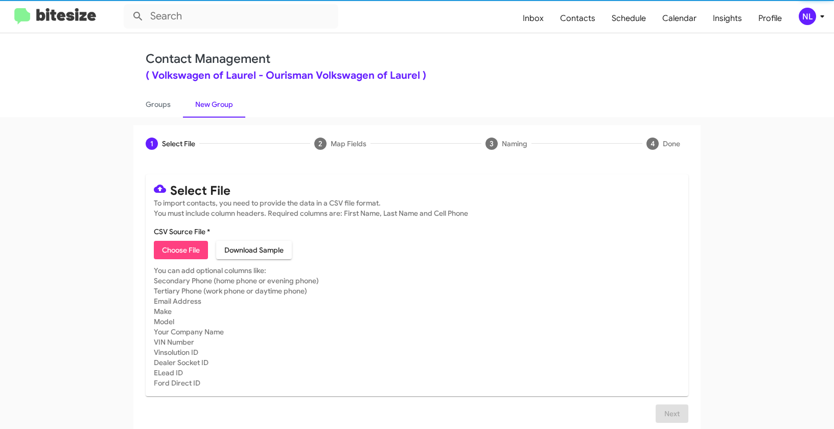
click at [172, 245] on span "Choose File" at bounding box center [181, 250] width 38 height 18
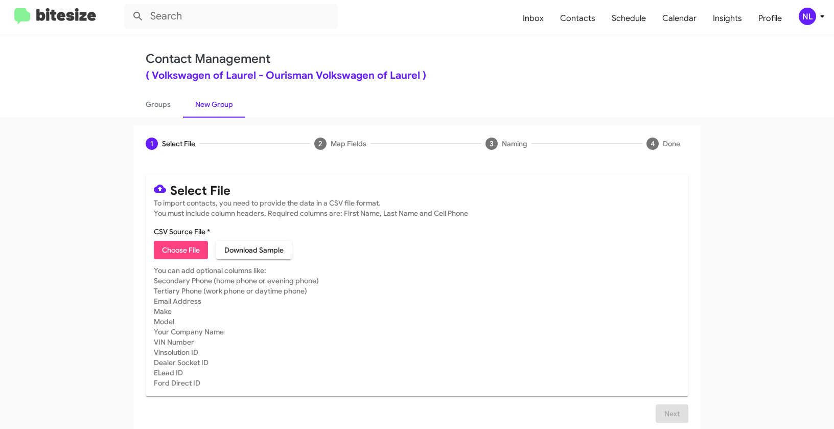
type input "VolksLaurel_SalesMissAppt_09-24-25"
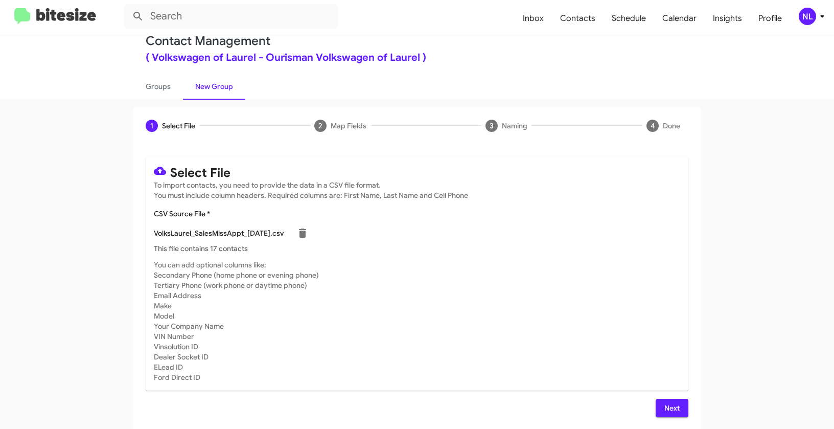
scroll to position [18, 0]
click at [808, 14] on div "NL" at bounding box center [807, 16] width 17 height 17
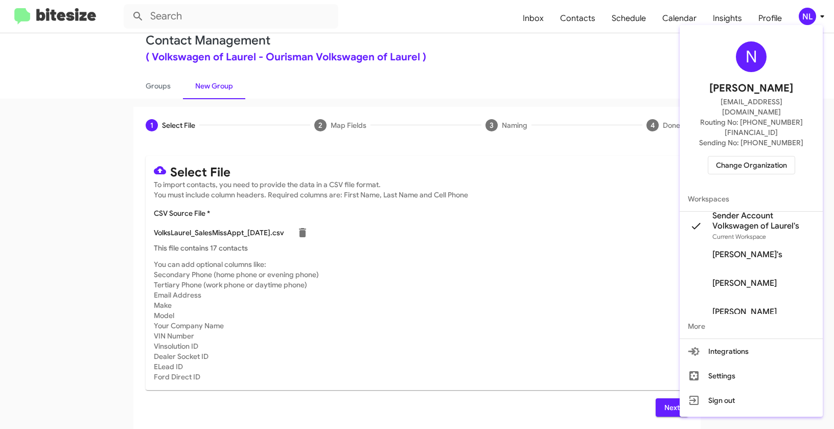
click at [529, 246] on div at bounding box center [417, 214] width 834 height 429
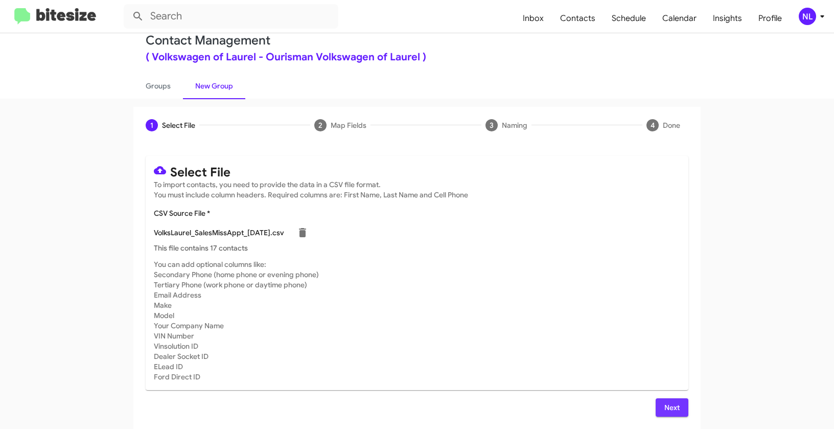
click at [664, 410] on span "Next" at bounding box center [672, 407] width 16 height 18
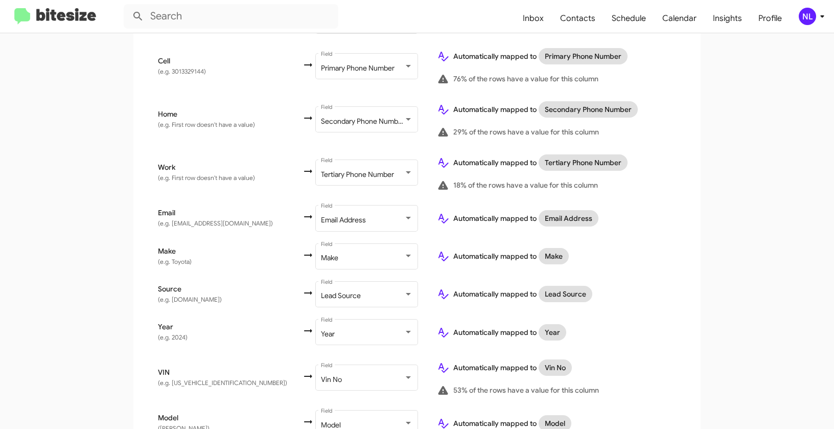
scroll to position [409, 0]
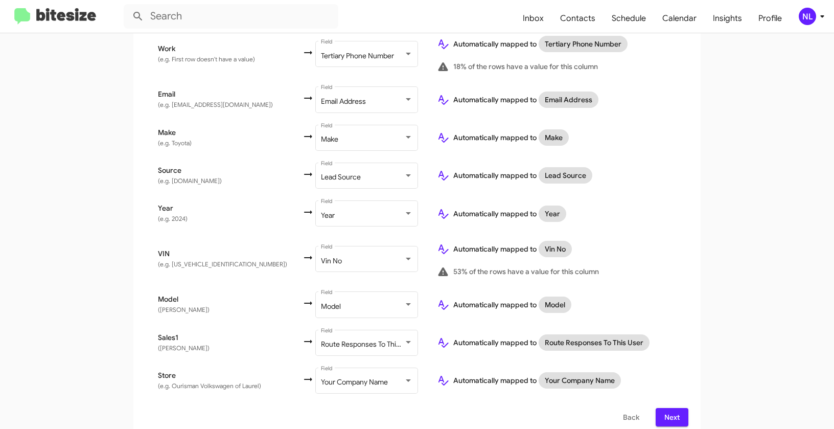
click at [675, 408] on span "Next" at bounding box center [672, 417] width 16 height 18
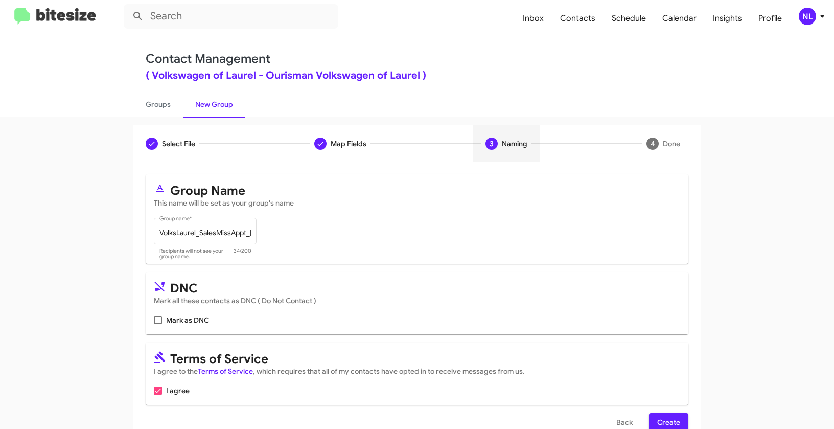
scroll to position [23, 0]
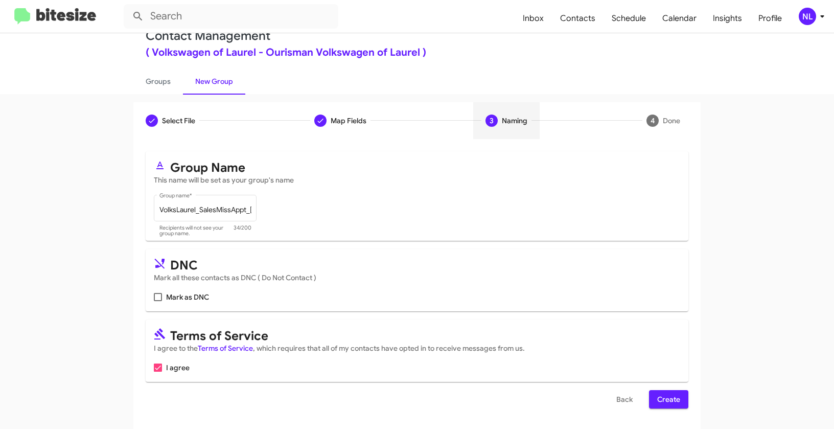
click at [662, 401] on span "Create" at bounding box center [668, 399] width 23 height 18
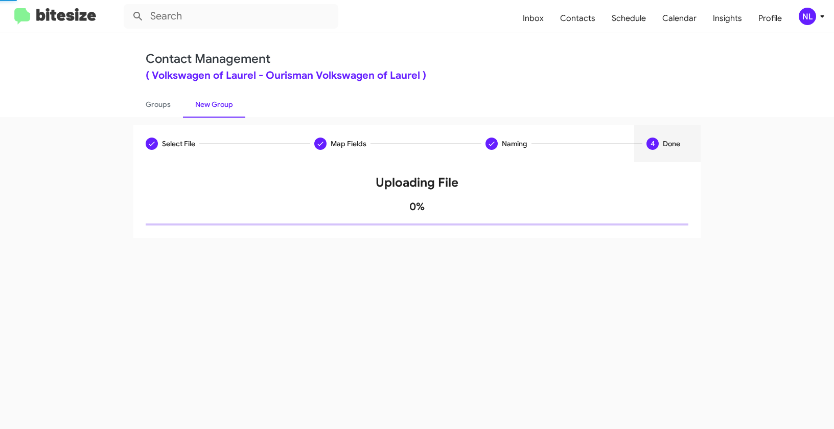
scroll to position [0, 0]
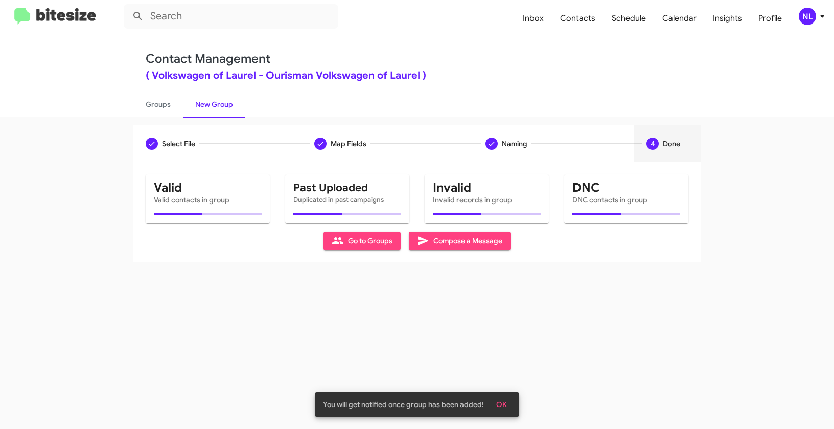
click at [506, 409] on span "OK" at bounding box center [501, 404] width 11 height 18
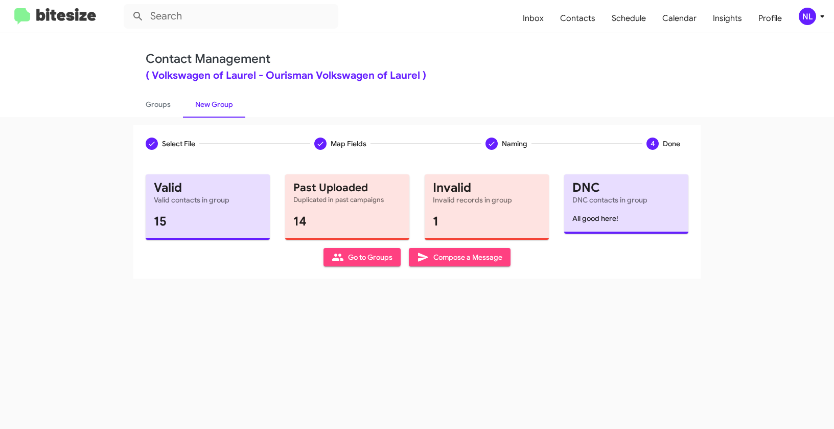
click at [358, 259] on span "Go to Groups" at bounding box center [362, 257] width 61 height 18
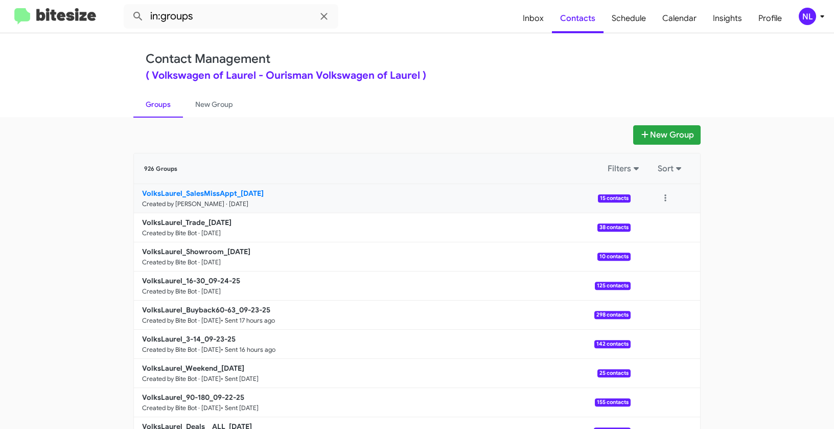
drag, startPoint x: 103, startPoint y: 190, endPoint x: 236, endPoint y: 189, distance: 132.3
click at [236, 189] on app-groups "New Group 926 Groups Filters Sort VolksLaurel_SalesMissAppt_09-24-25 Created by…" at bounding box center [417, 313] width 834 height 377
copy div "Filters Sort VolksLaurel_SalesMissAppt_"
click at [245, 18] on input "in:groups" at bounding box center [231, 16] width 215 height 25
paste input "VolksLaurel_SalesMissAppt_"
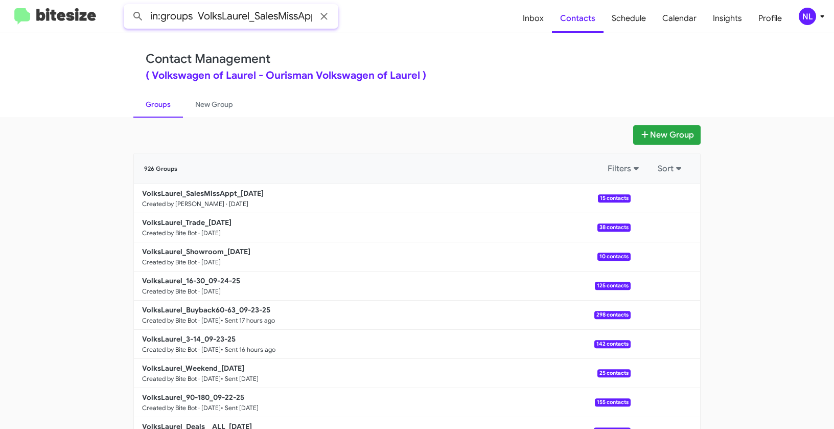
scroll to position [0, 14]
type input "in:groups VolksLaurel_SalesMissAppt_"
click at [128, 6] on button at bounding box center [138, 16] width 20 height 20
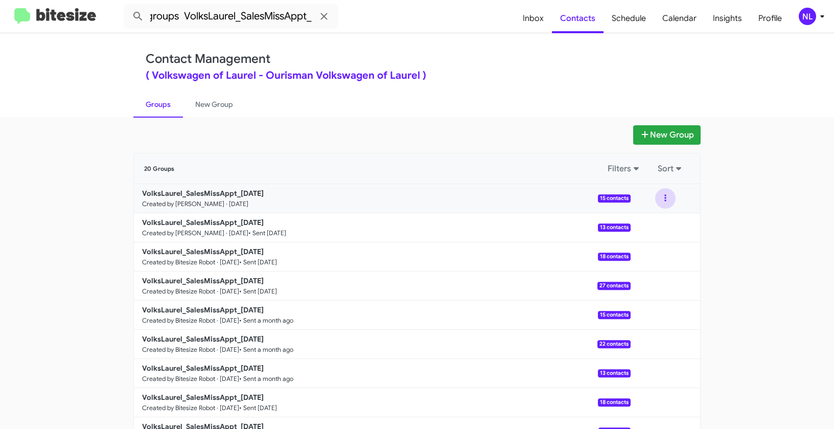
click at [662, 195] on button at bounding box center [665, 198] width 20 height 20
click at [650, 224] on button "View contacts" at bounding box center [635, 226] width 82 height 25
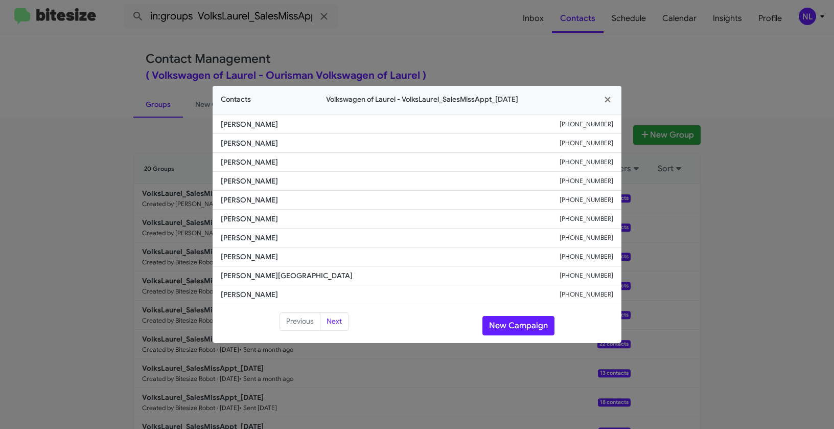
drag, startPoint x: 241, startPoint y: 178, endPoint x: 316, endPoint y: 180, distance: 75.7
click at [316, 180] on li "Tesfamariam Mengistu +13522813898" at bounding box center [417, 181] width 409 height 19
copy span "Tesfamariam Mengistu"
click at [515, 327] on button "New Campaign" at bounding box center [518, 325] width 72 height 19
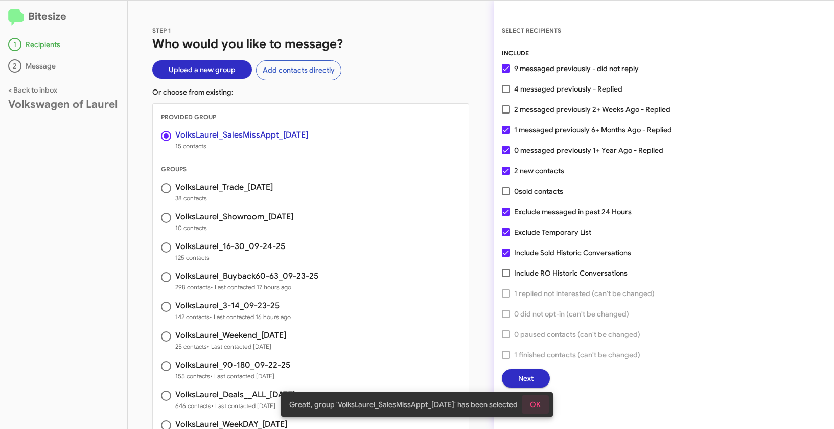
click at [543, 397] on button "OK" at bounding box center [535, 404] width 27 height 18
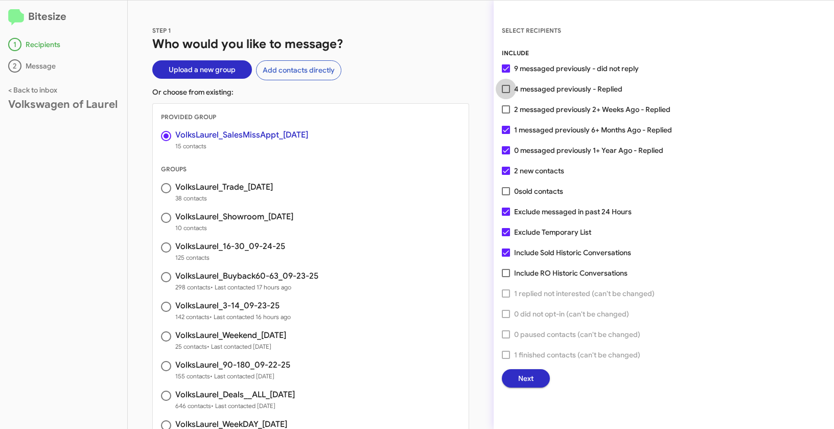
click at [509, 91] on span at bounding box center [506, 89] width 8 height 8
click at [506, 93] on input "4 messaged previously - Replied" at bounding box center [505, 93] width 1 height 1
checkbox input "true"
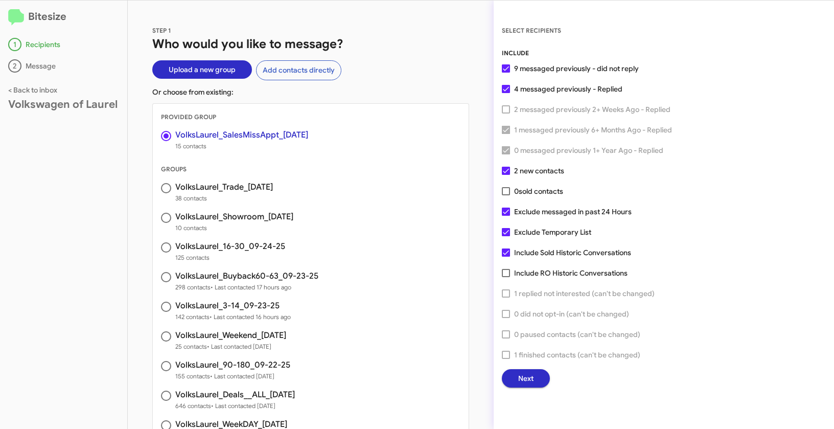
click at [511, 212] on label "Exclude messaged in past 24 Hours" at bounding box center [567, 211] width 130 height 12
click at [506, 216] on input "Exclude messaged in past 24 Hours" at bounding box center [505, 216] width 1 height 1
checkbox input "false"
click at [508, 234] on span at bounding box center [506, 232] width 8 height 8
click at [506, 236] on input "Exclude Temporary List" at bounding box center [505, 236] width 1 height 1
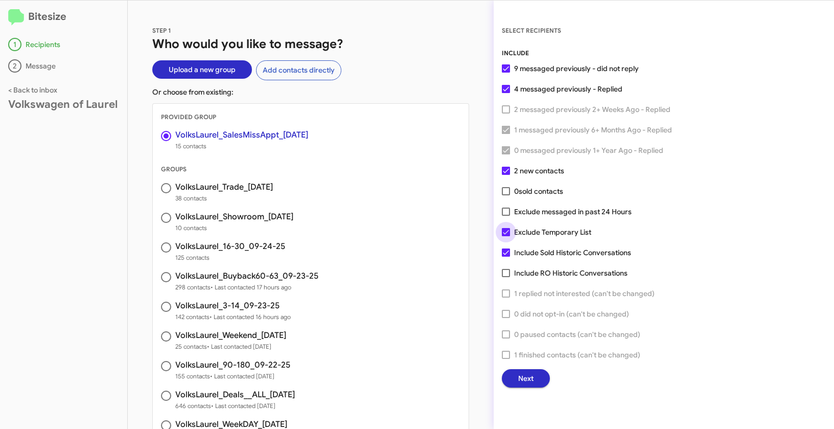
checkbox input "false"
click at [533, 376] on span "Next" at bounding box center [525, 378] width 15 height 18
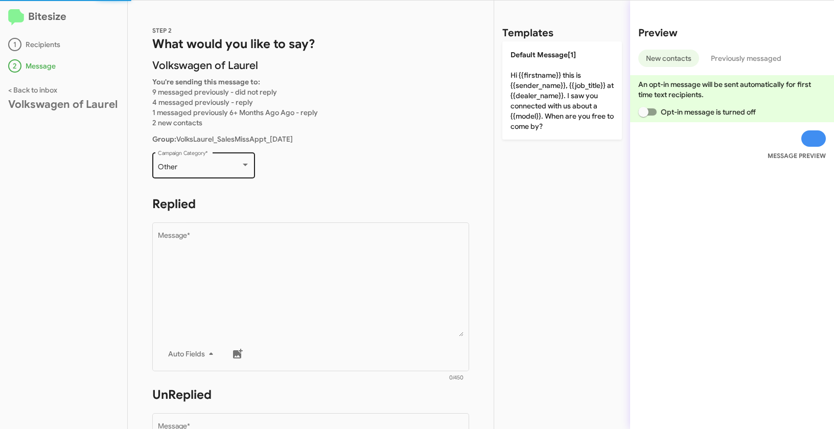
click at [214, 172] on div "Other Campaign Category *" at bounding box center [204, 164] width 92 height 28
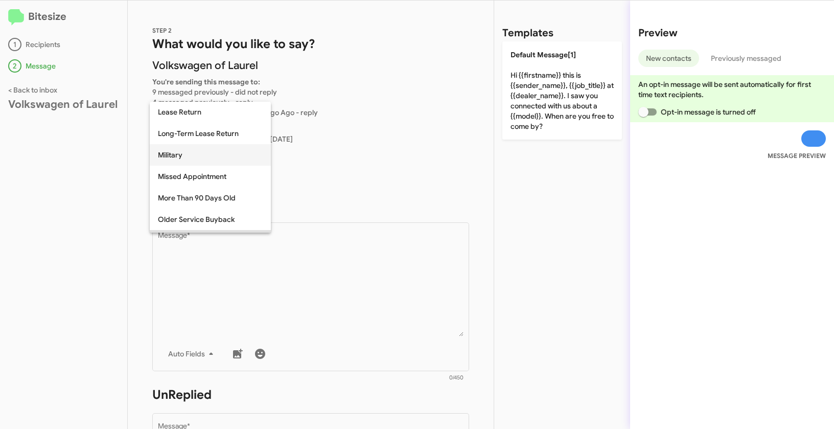
scroll to position [149, 0]
click at [186, 176] on span "Missed Appointment" at bounding box center [210, 177] width 105 height 21
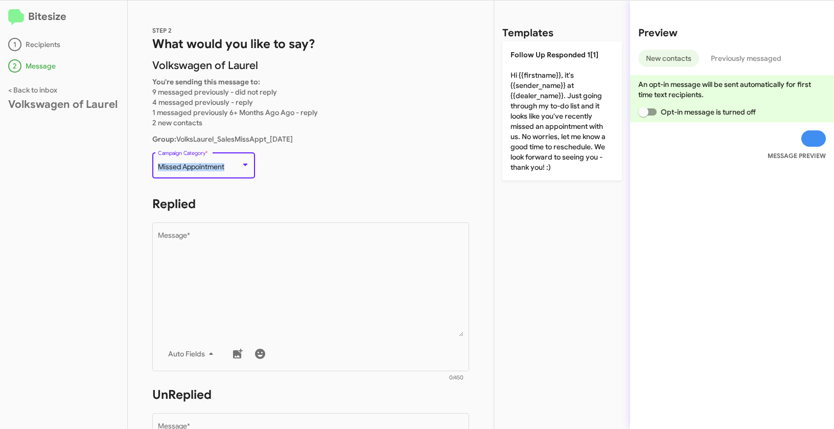
drag, startPoint x: 157, startPoint y: 165, endPoint x: 227, endPoint y: 169, distance: 69.6
click at [227, 169] on div "Missed Appointment" at bounding box center [199, 167] width 83 height 8
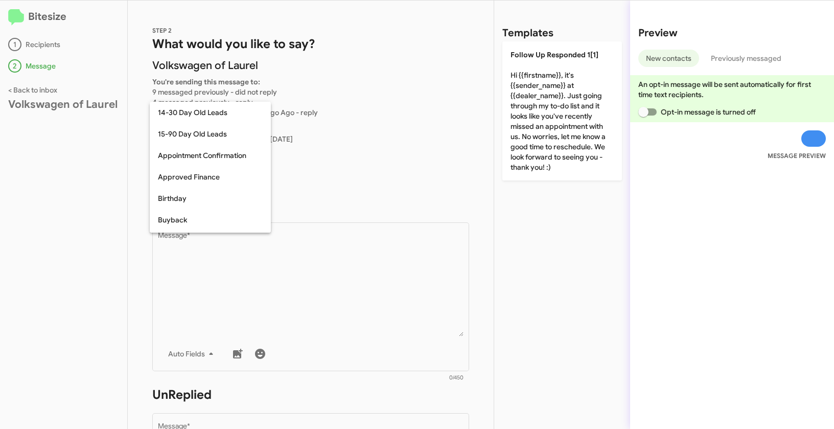
scroll to position [159, 0]
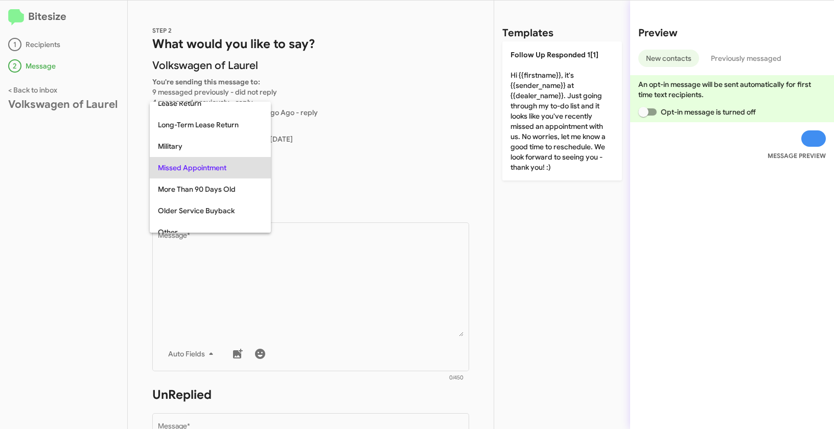
copy span "Missed Appointment"
click at [344, 307] on div at bounding box center [417, 214] width 834 height 429
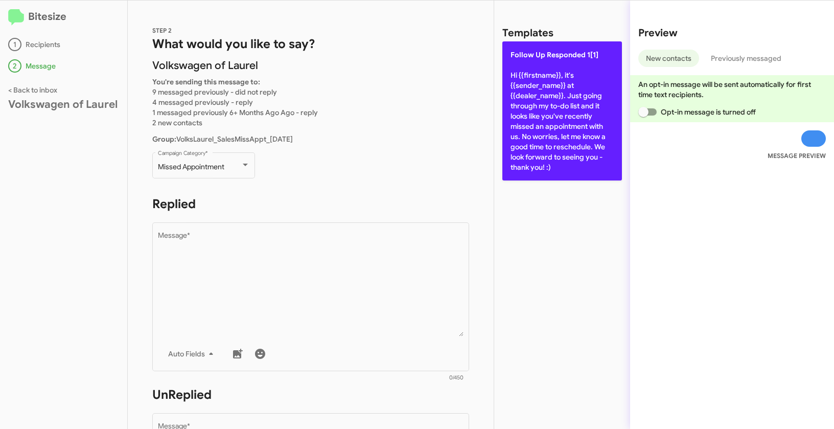
click at [542, 66] on p "Follow Up Responded 1[1] Hi {{firstname}}, it's {{sender_name}} at {{dealer_nam…" at bounding box center [562, 110] width 120 height 139
type textarea "Hi {{firstname}}, it's {{sender_name}} at {{dealer_name}}. Just going through m…"
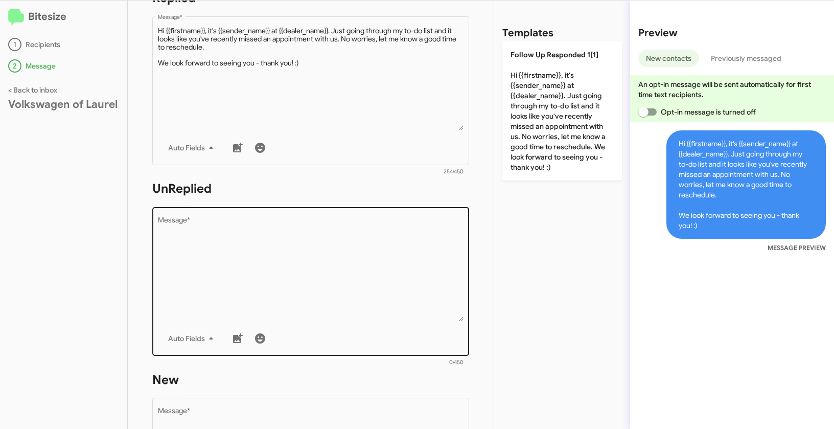
scroll to position [285, 0]
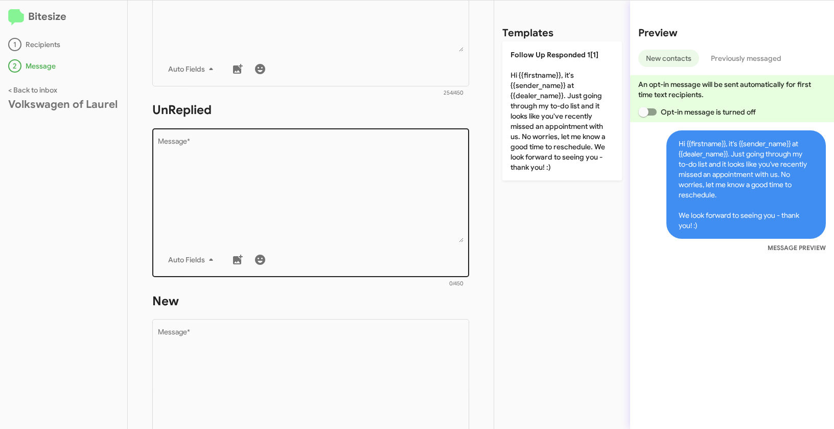
click at [362, 220] on textarea "Message *" at bounding box center [311, 190] width 306 height 104
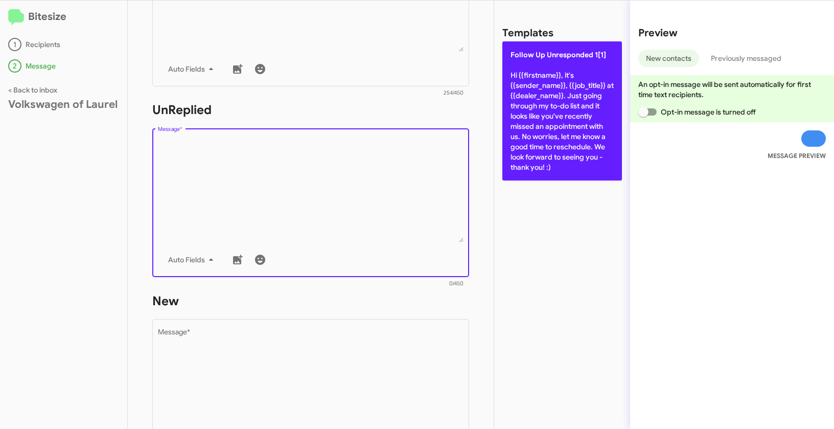
click at [568, 97] on p "Follow Up Unresponded 1[1] Hi {{firstname}}, it's {{sender_name}}, {{job_title}…" at bounding box center [562, 110] width 120 height 139
type textarea "Hi {{firstname}}, it's {{sender_name}}, {{job_title}} at {{dealer_name}}. Just …"
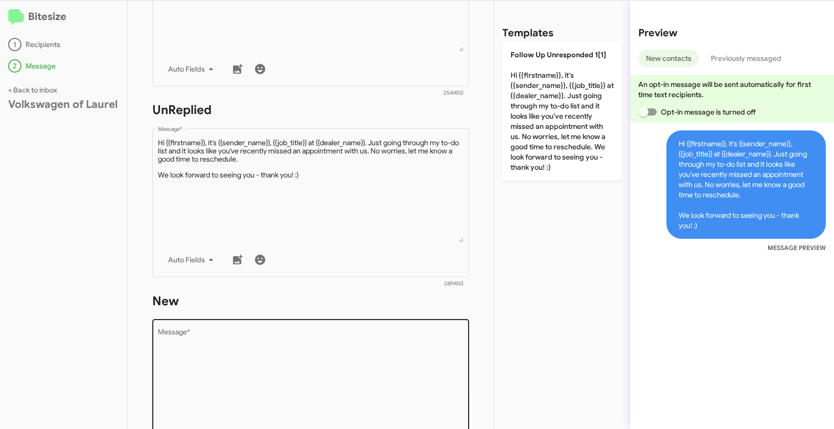
scroll to position [467, 0]
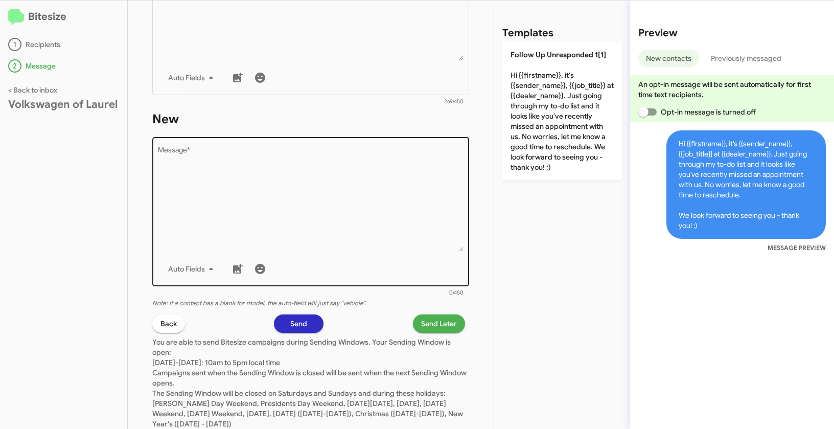
click at [398, 262] on div "Auto Fields" at bounding box center [311, 269] width 306 height 20
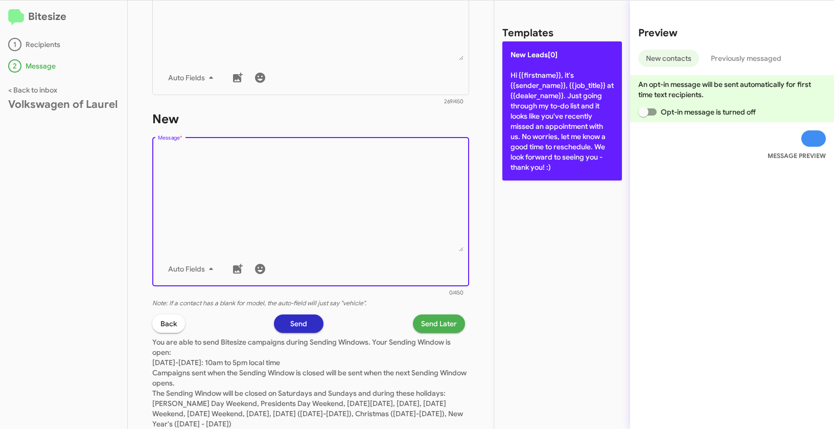
click at [556, 92] on p "New Leads[0] Hi {{firstname}}, it's {{sender_name}}, {{job_title}} at {{dealer_…" at bounding box center [562, 110] width 120 height 139
type textarea "Hi {{firstname}}, it's {{sender_name}}, {{job_title}} at {{dealer_name}}. Just …"
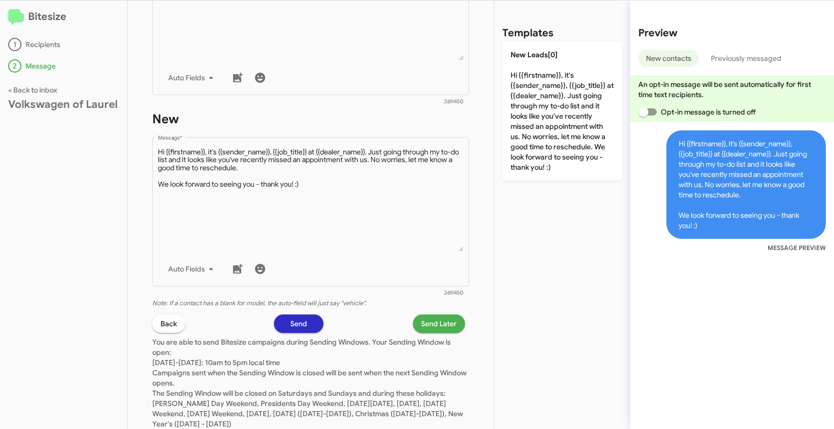
click at [442, 323] on span "Send Later" at bounding box center [439, 323] width 36 height 18
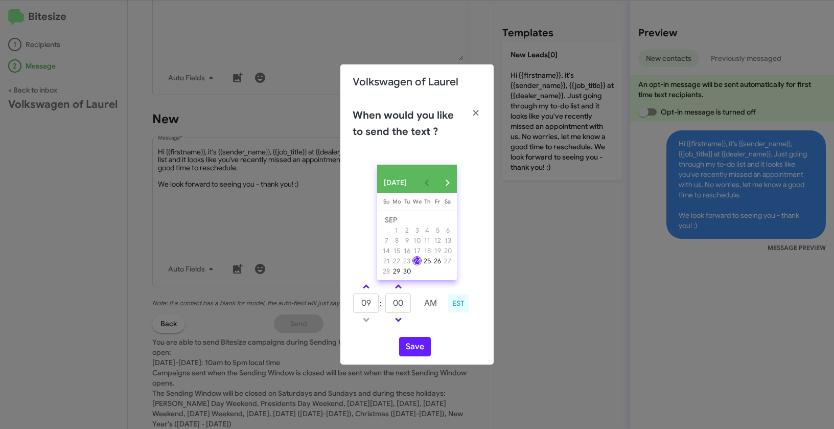
click at [368, 289] on link at bounding box center [366, 287] width 18 height 12
type input "10"
click at [424, 347] on button "Save" at bounding box center [415, 346] width 32 height 19
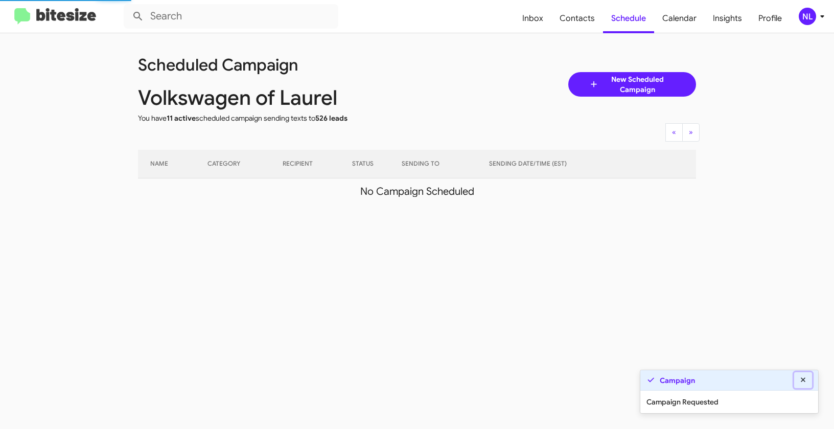
click at [803, 380] on icon at bounding box center [803, 379] width 5 height 5
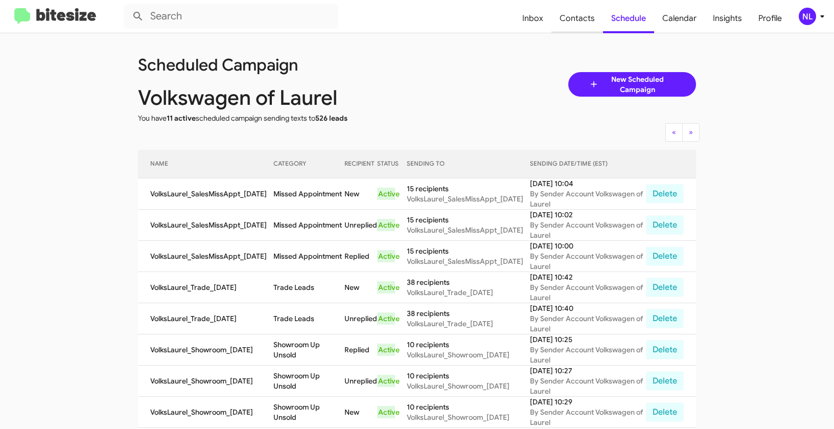
click at [577, 19] on span "Contacts" at bounding box center [577, 19] width 52 height 30
type input "in:groups"
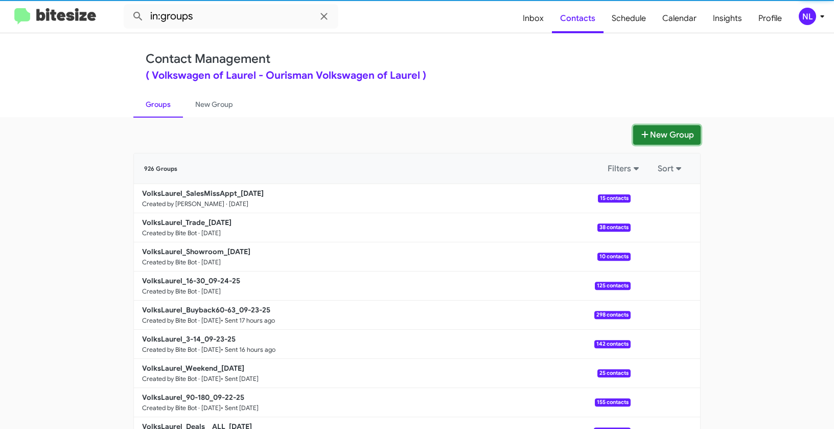
click at [670, 135] on button "New Group" at bounding box center [666, 134] width 67 height 19
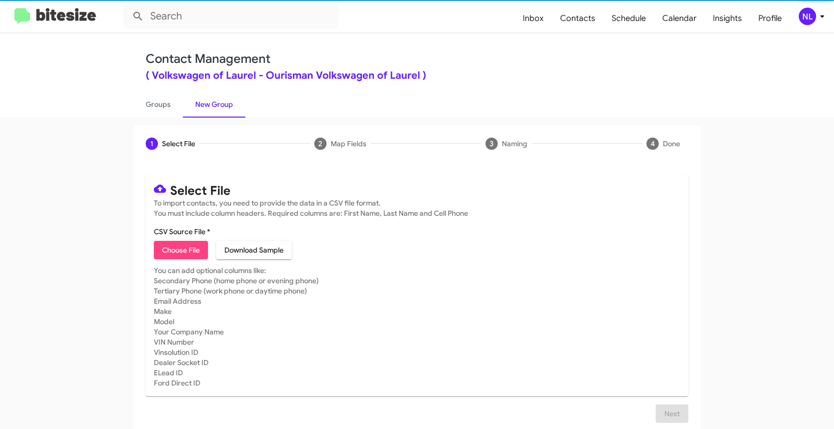
click at [196, 251] on span "Choose File" at bounding box center [181, 250] width 38 height 18
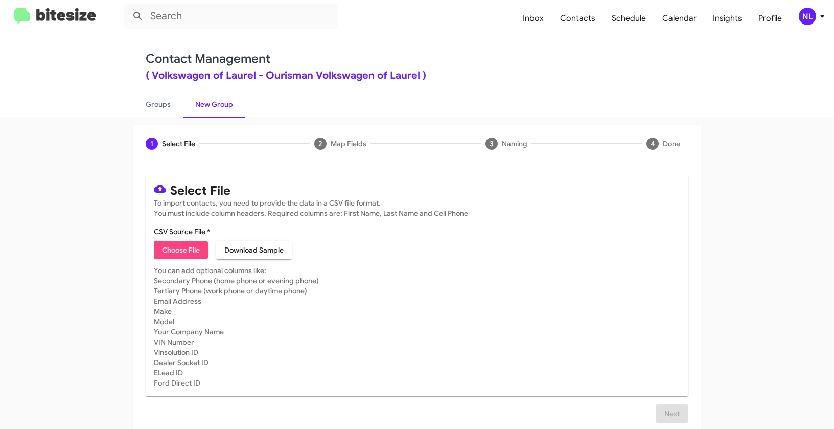
type input "VolksLaurel_ServBuyback48mo_09-24-25"
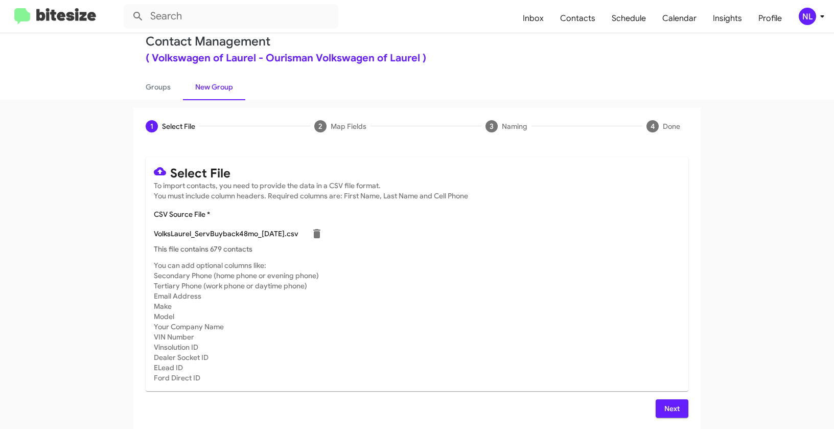
scroll to position [18, 0]
click at [672, 405] on span "Next" at bounding box center [672, 407] width 16 height 18
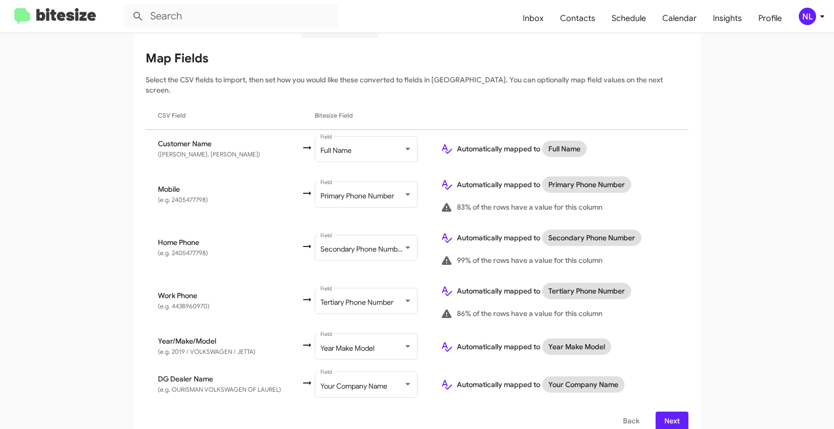
scroll to position [127, 0]
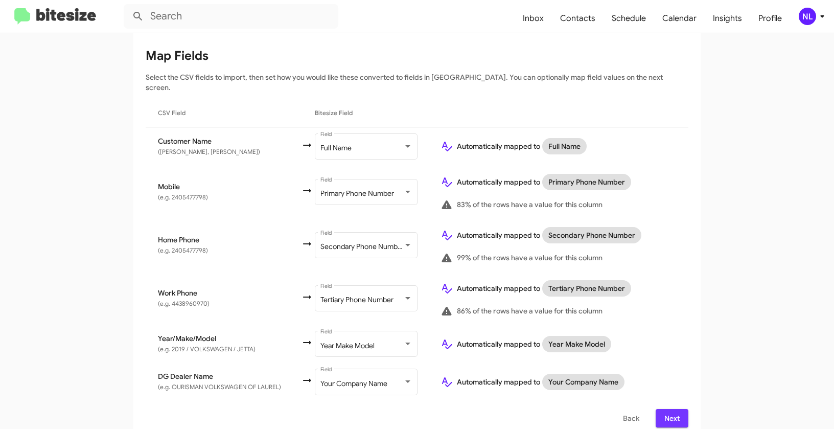
click at [674, 409] on span "Next" at bounding box center [672, 418] width 16 height 18
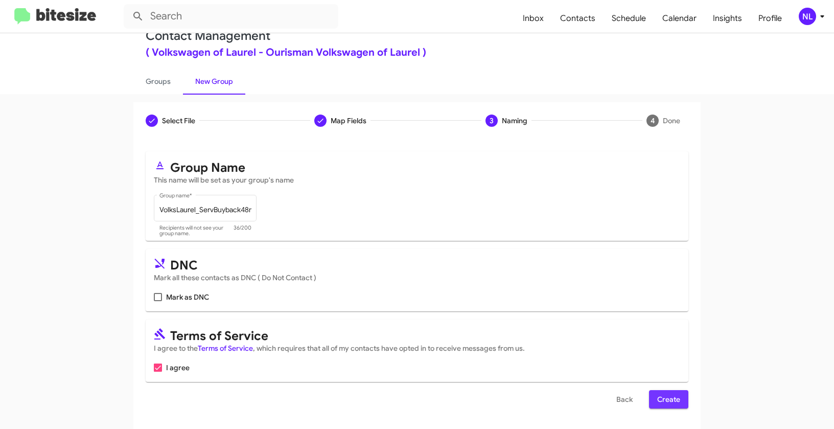
click at [670, 401] on span "Create" at bounding box center [668, 399] width 23 height 18
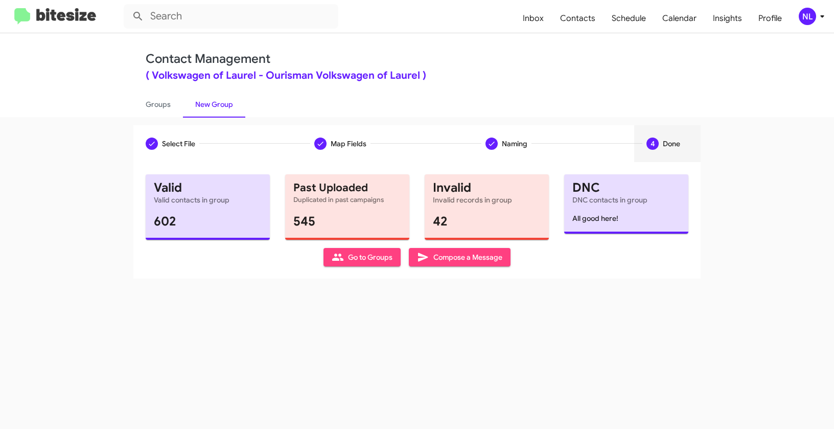
click at [362, 264] on span "Go to Groups" at bounding box center [362, 257] width 61 height 18
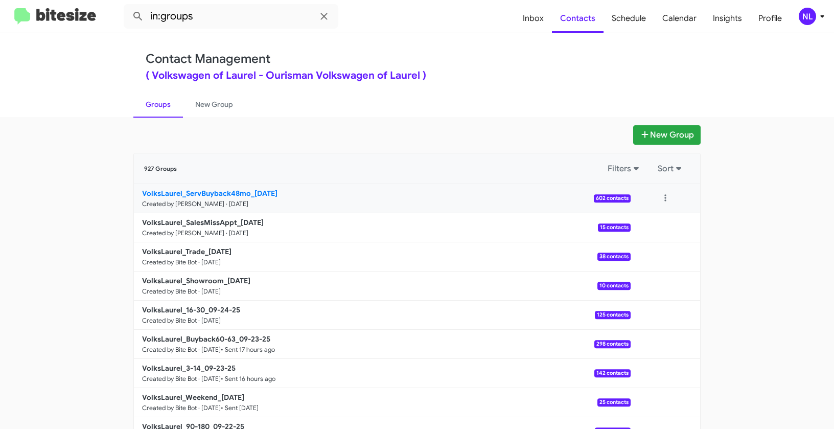
drag, startPoint x: 99, startPoint y: 188, endPoint x: 251, endPoint y: 189, distance: 152.3
click at [251, 189] on app-groups "New Group 927 Groups Filters Sort VolksLaurel_ServBuyback48mo_09-24-25 Created …" at bounding box center [417, 313] width 834 height 377
copy div "Filters Sort VolksLaurel_ServBuyback48mo_"
click at [219, 21] on input "in:groups" at bounding box center [231, 16] width 215 height 25
paste input "VolksLaurel_ServBuyback48mo_"
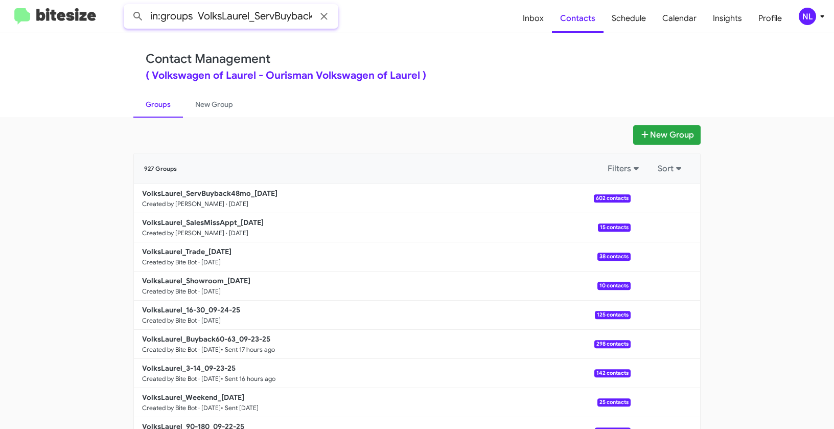
scroll to position [0, 34]
type input "in:groups VolksLaurel_ServBuyback48mo_"
click at [128, 6] on button at bounding box center [138, 16] width 20 height 20
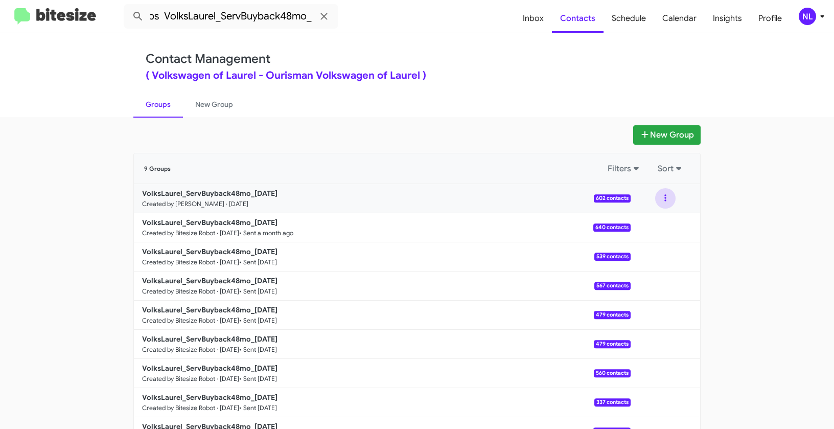
click at [665, 197] on button at bounding box center [665, 198] width 20 height 20
click at [646, 232] on button "View contacts" at bounding box center [635, 226] width 82 height 25
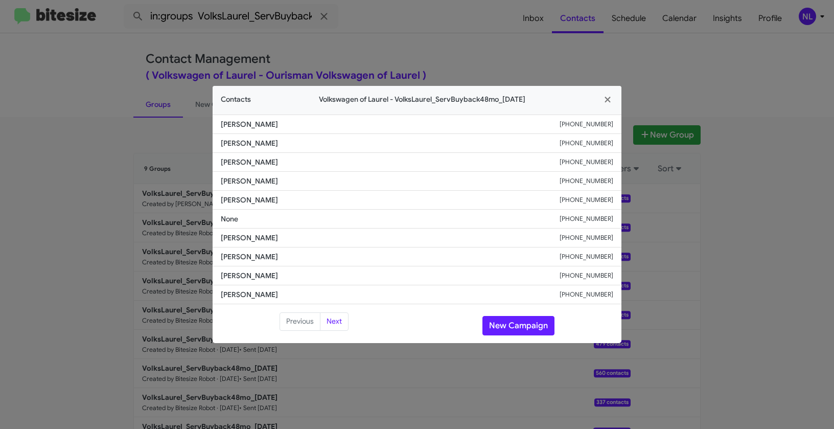
drag, startPoint x: 221, startPoint y: 256, endPoint x: 281, endPoint y: 259, distance: 59.3
click at [281, 259] on li "Selam Tadesse +16467252055" at bounding box center [417, 256] width 409 height 19
copy span "Selam Tadesse"
click at [510, 325] on button "New Campaign" at bounding box center [518, 325] width 72 height 19
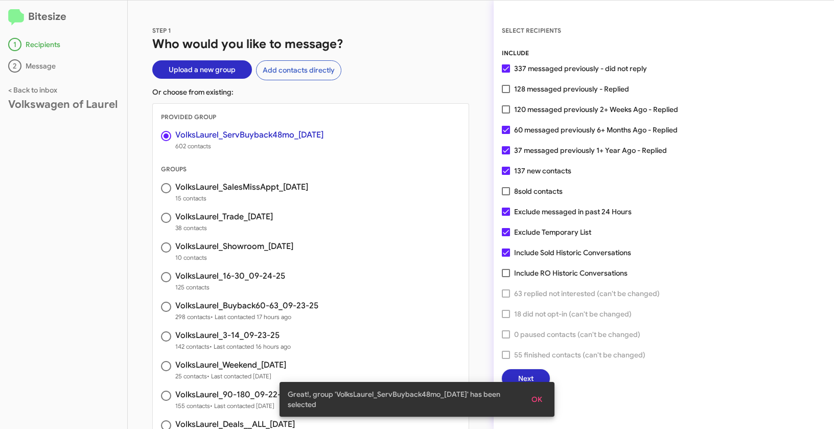
click at [541, 402] on span "OK" at bounding box center [536, 399] width 11 height 18
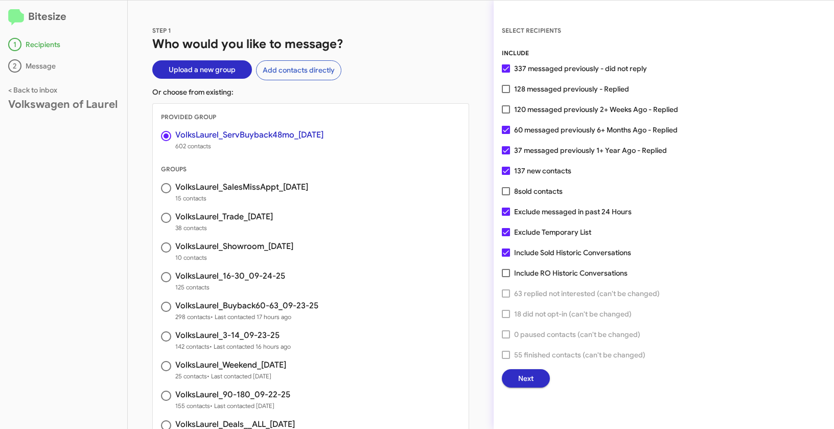
click at [531, 382] on span "Next" at bounding box center [525, 378] width 15 height 18
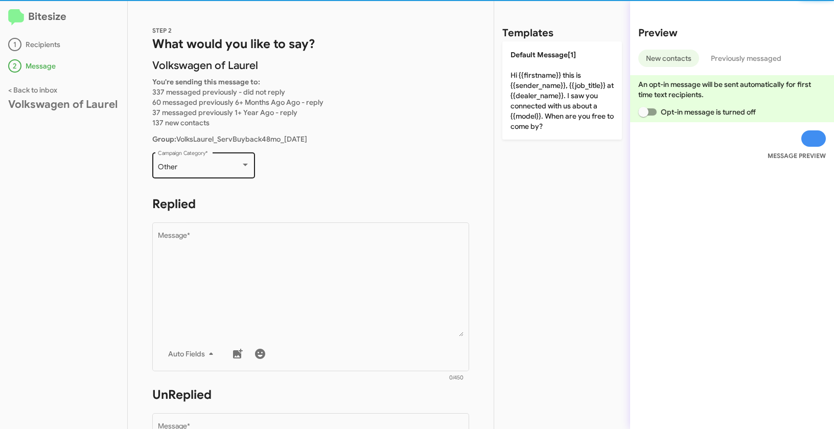
click at [220, 173] on div "Other Campaign Category *" at bounding box center [204, 164] width 92 height 28
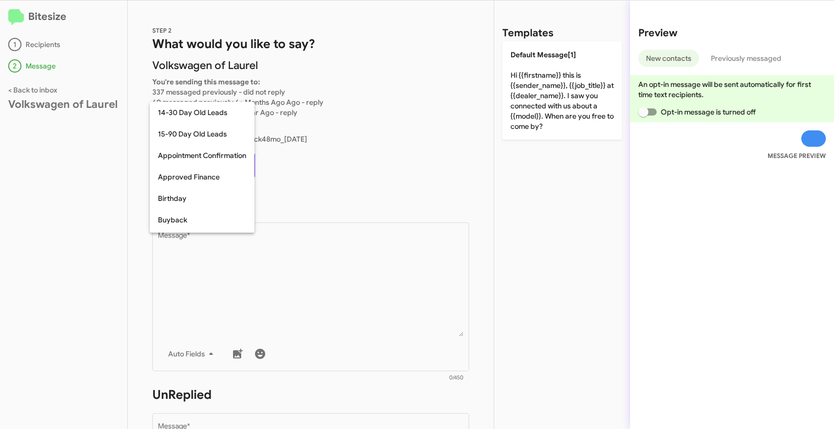
scroll to position [224, 0]
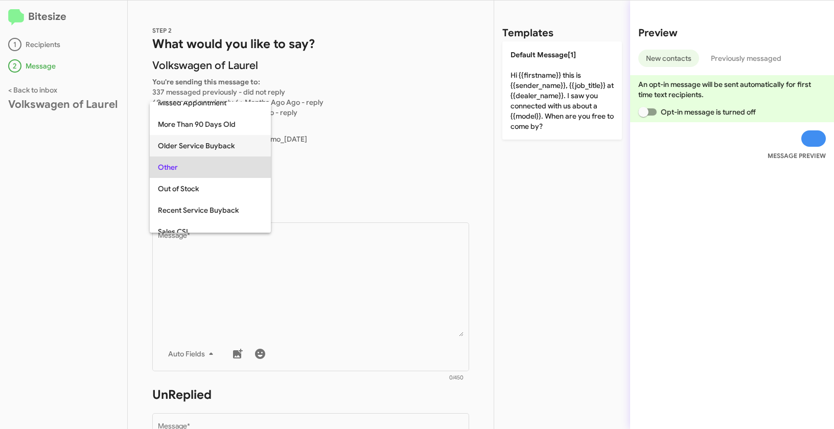
click at [204, 147] on span "Older Service Buyback" at bounding box center [210, 145] width 105 height 21
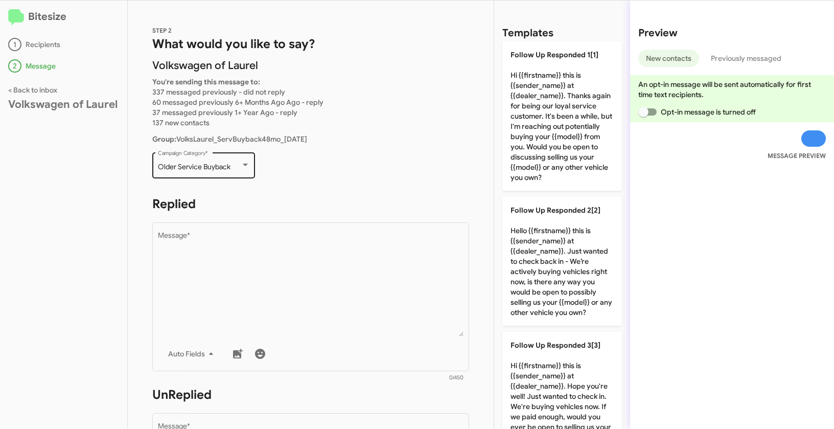
drag, startPoint x: 156, startPoint y: 166, endPoint x: 240, endPoint y: 168, distance: 83.8
click at [240, 168] on div "Older Service Buyback Campaign Category *" at bounding box center [203, 164] width 103 height 28
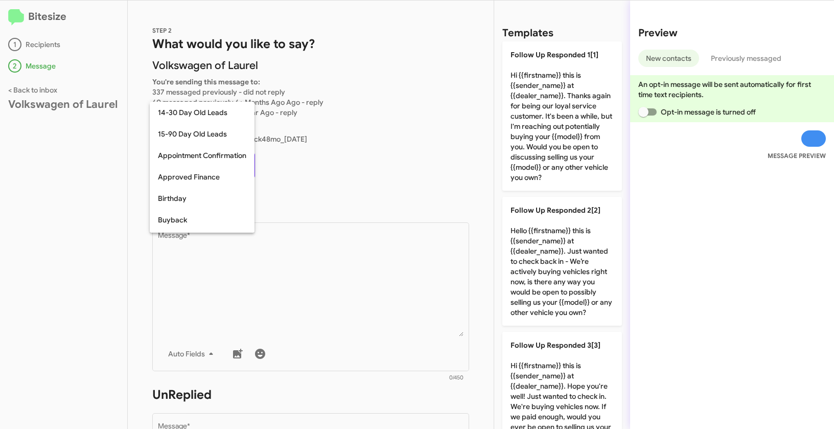
scroll to position [202, 0]
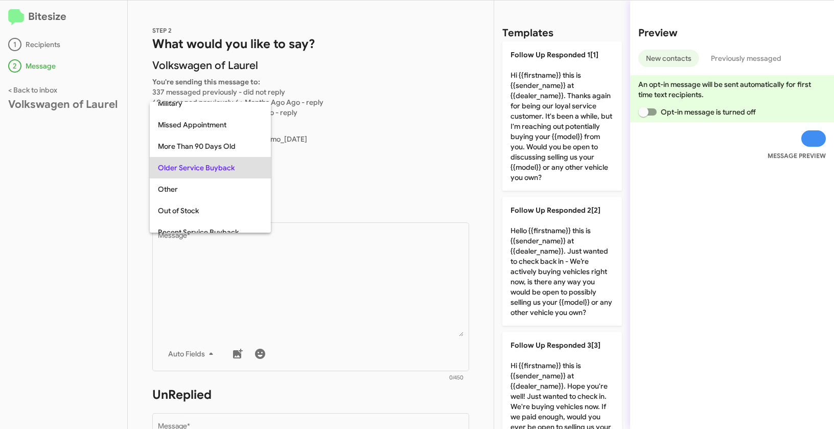
copy span "Older Service Buyback"
click at [319, 288] on div at bounding box center [417, 214] width 834 height 429
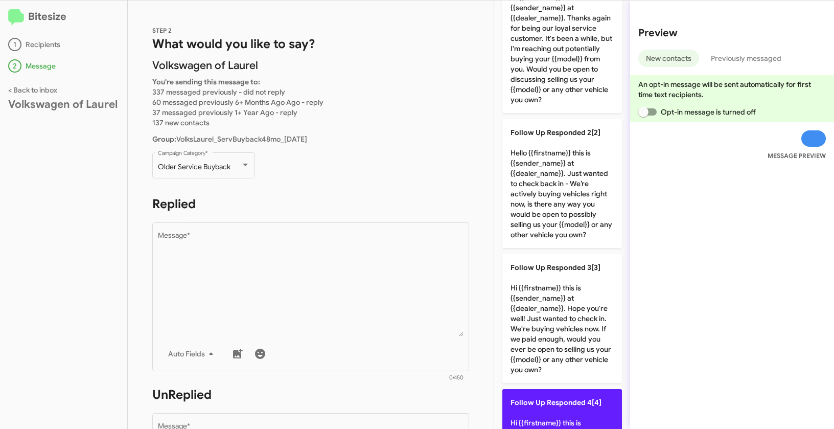
scroll to position [159, 0]
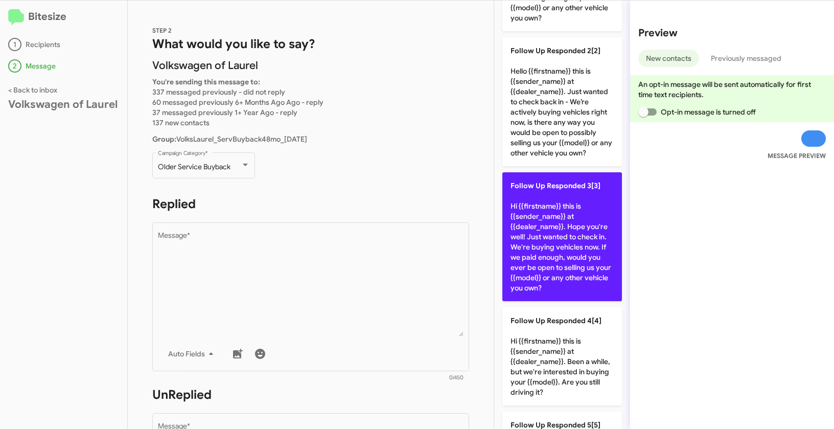
click at [571, 222] on p "Follow Up Responded 3[3] Hi {{firstname}} this is {{sender_name}} at {{dealer_n…" at bounding box center [562, 236] width 120 height 129
type textarea "Hi {{firstname}} this is {{sender_name}} at {{dealer_name}}. Hope you're well! …"
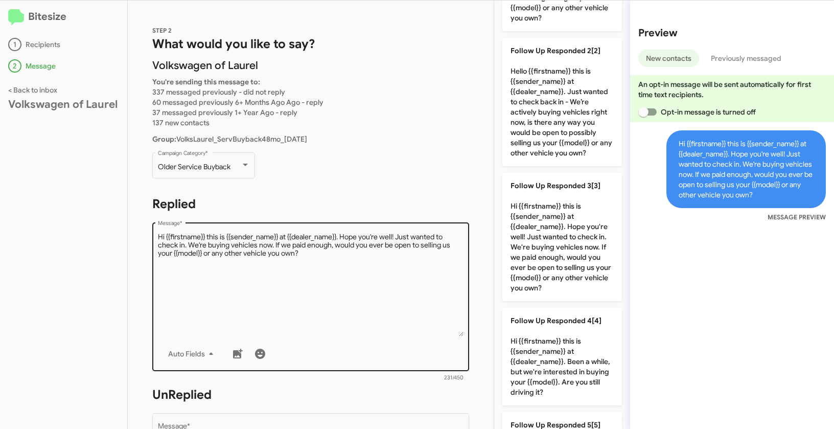
scroll to position [172, 0]
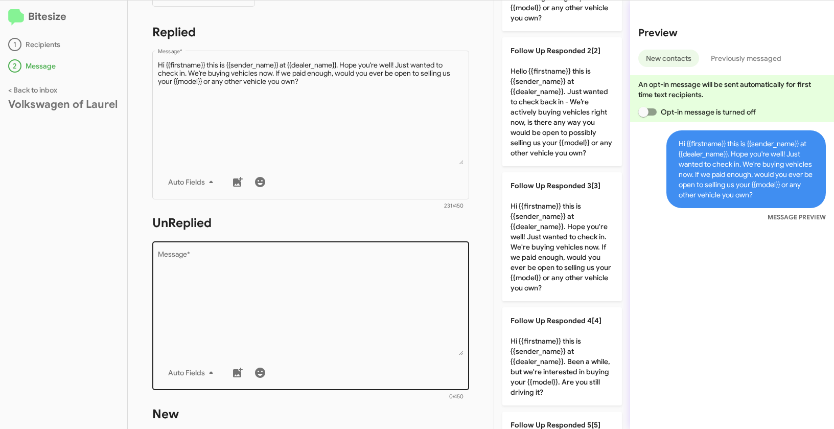
click at [377, 294] on textarea "Message *" at bounding box center [311, 303] width 306 height 104
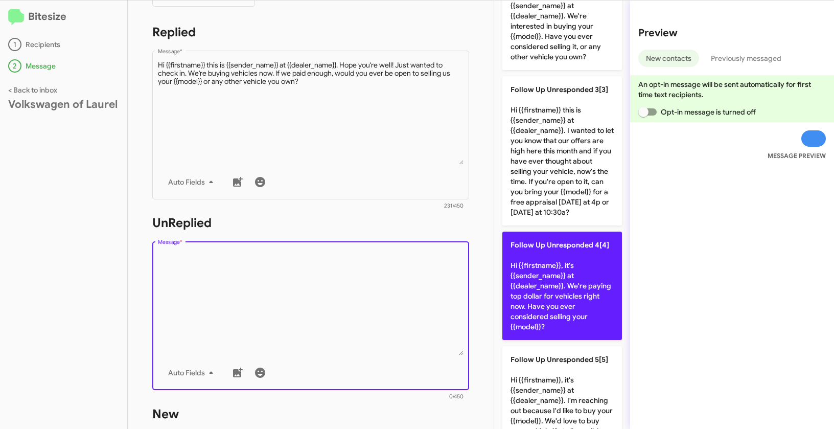
scroll to position [328, 0]
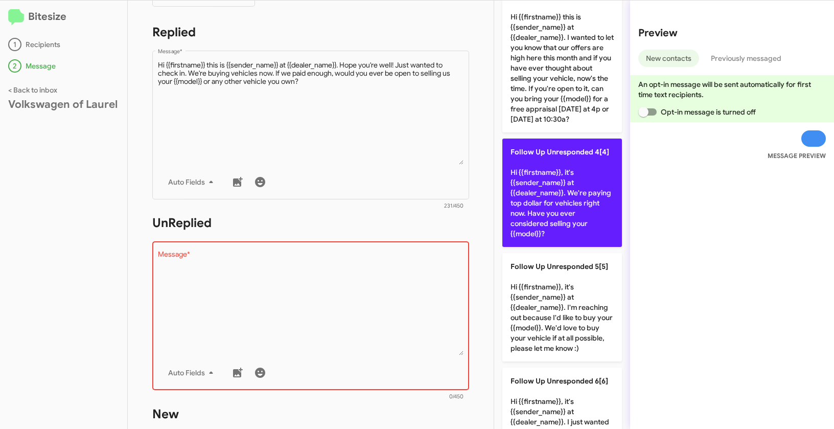
click at [562, 211] on p "Follow Up Unresponded 4[4] Hi {{firstname}}, it's {{sender_name}} at {{dealer_n…" at bounding box center [562, 192] width 120 height 108
type textarea "Hi {{firstname}}, it's {{sender_name}} at {{dealer_name}}. We're paying top dol…"
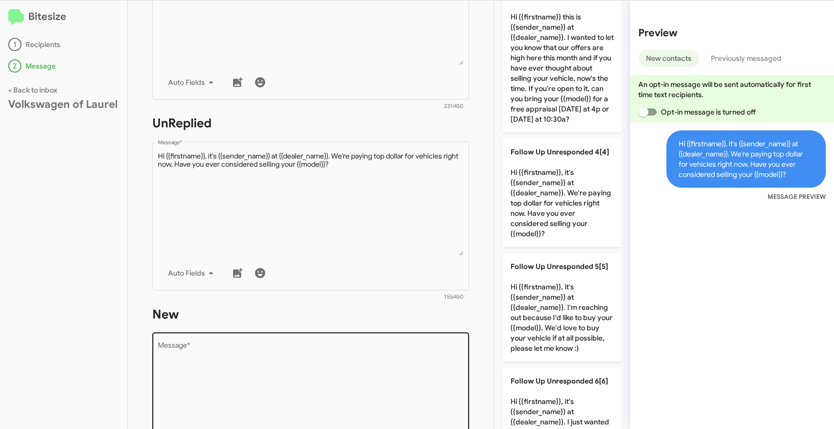
scroll to position [342, 0]
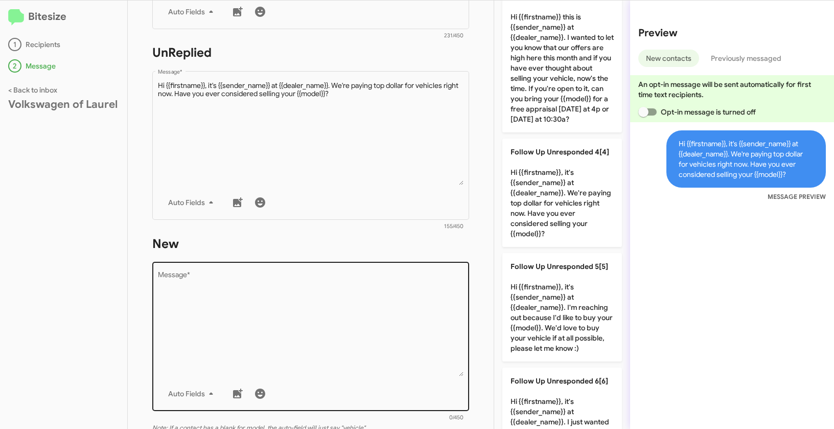
click at [332, 326] on textarea "Message *" at bounding box center [311, 324] width 306 height 104
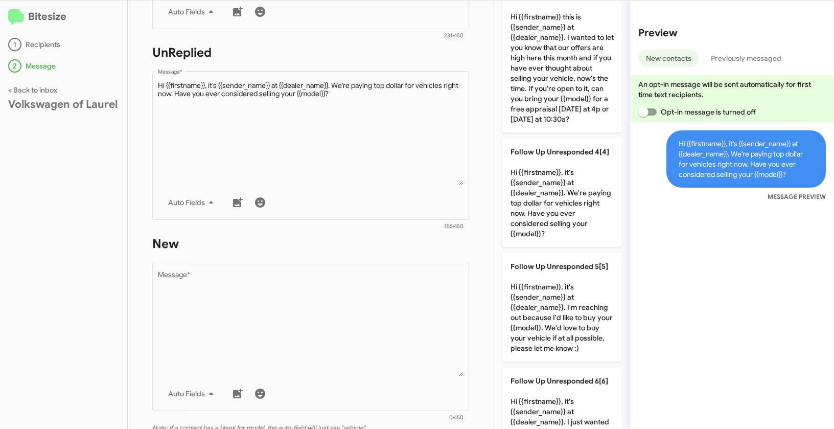
scroll to position [0, 0]
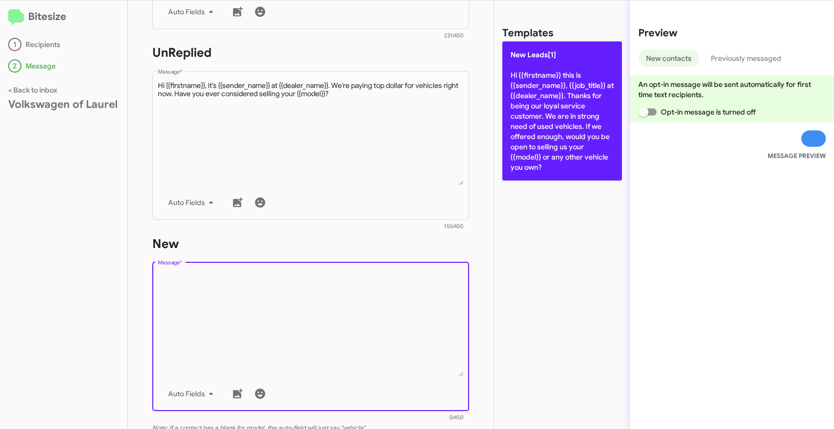
click at [543, 95] on p "New Leads[1] Hi {{firstname}} this is {{sender_name}}, {{job_title}} at {{deale…" at bounding box center [562, 110] width 120 height 139
type textarea "Hi {{firstname}} this is {{sender_name}}, {{job_title}} at {{dealer_name}}. Tha…"
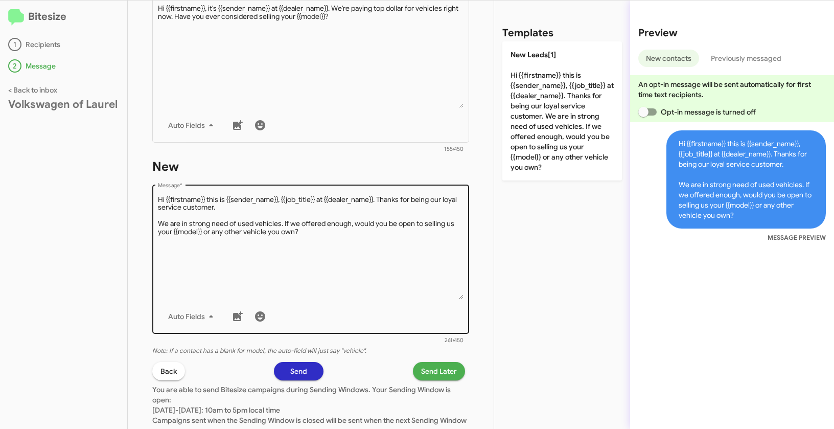
scroll to position [419, 0]
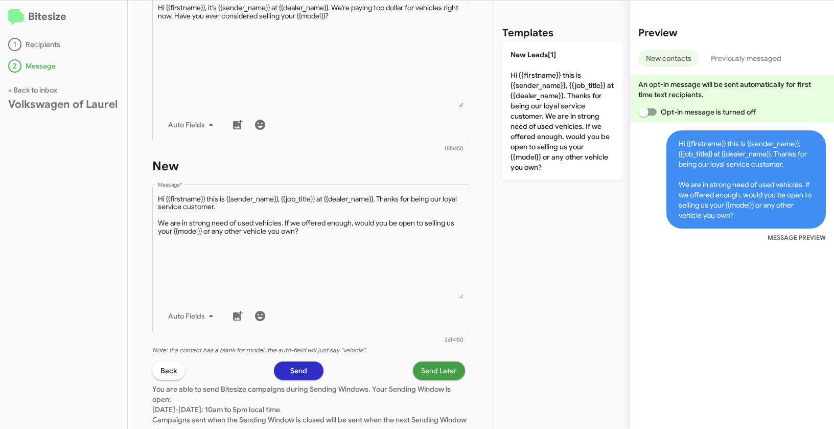
click at [430, 370] on span "Send Later" at bounding box center [439, 370] width 36 height 18
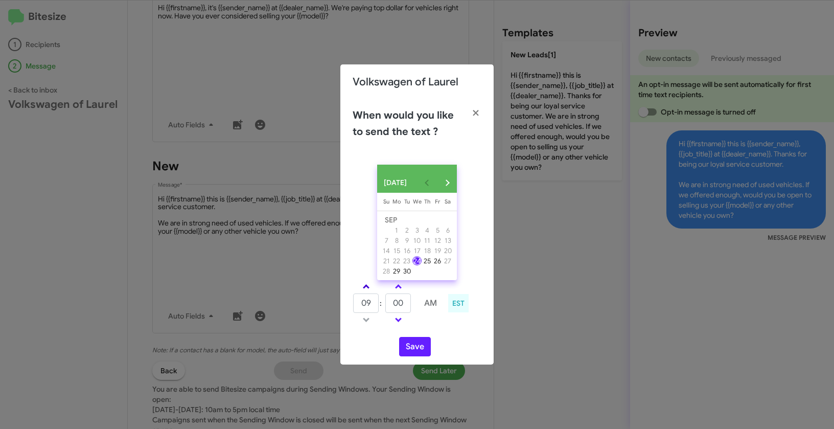
click at [364, 289] on span at bounding box center [366, 287] width 7 height 7
type input "10"
drag, startPoint x: 405, startPoint y: 306, endPoint x: 384, endPoint y: 305, distance: 20.4
click at [384, 305] on tr "10 : 00 AM" at bounding box center [398, 303] width 91 height 20
type input "03"
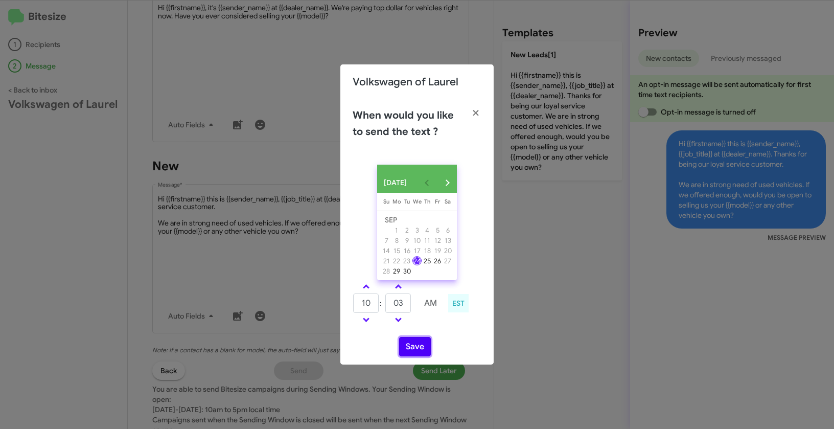
click at [423, 350] on button "Save" at bounding box center [415, 346] width 32 height 19
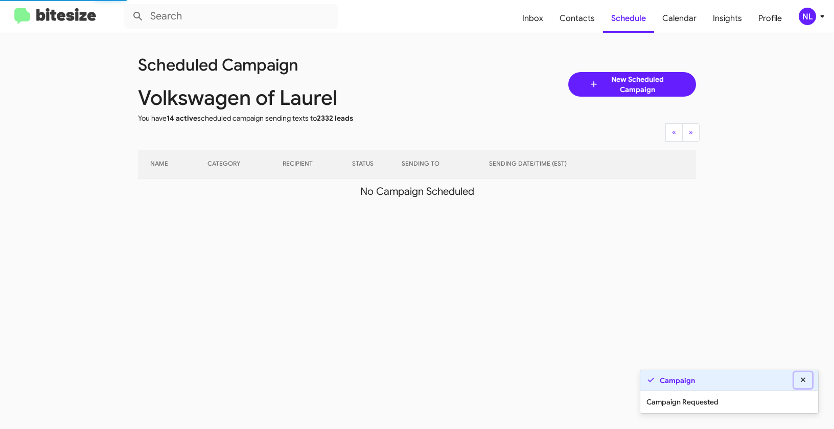
click at [805, 380] on icon at bounding box center [803, 379] width 9 height 7
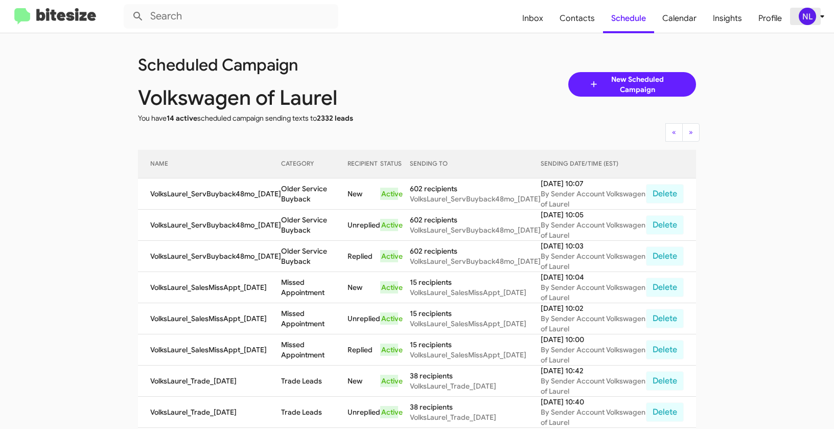
click at [817, 10] on icon at bounding box center [822, 16] width 12 height 12
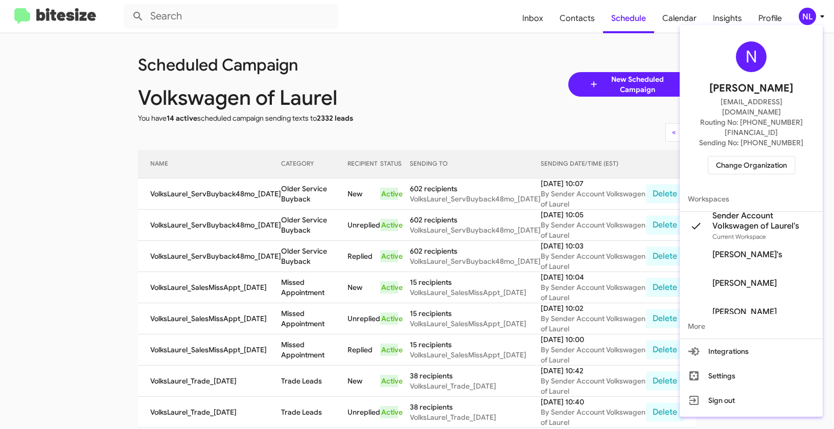
click at [749, 156] on span "Change Organization" at bounding box center [751, 164] width 71 height 17
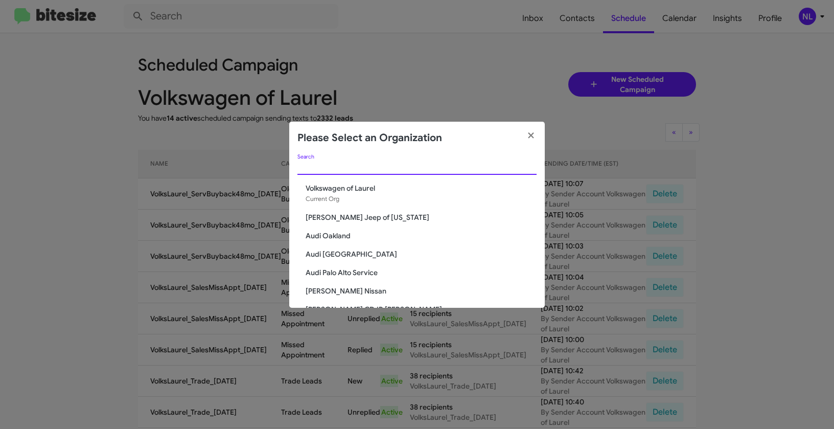
click at [386, 170] on input "Search" at bounding box center [416, 167] width 239 height 8
paste input "Volkswagen of Rockville"
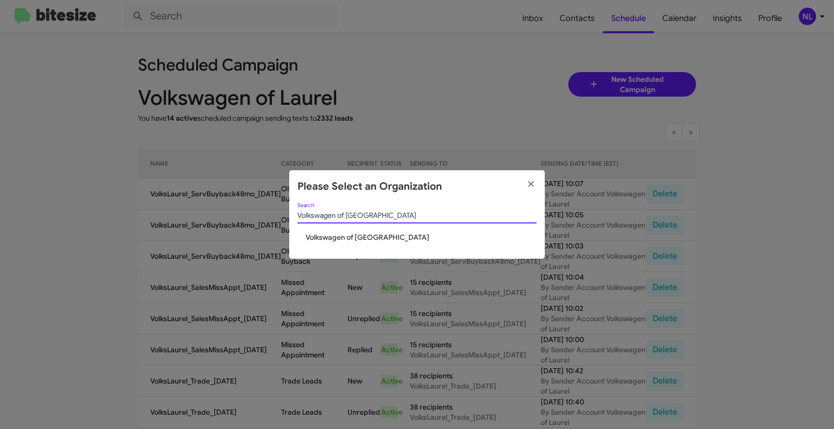
type input "Volkswagen of Rockville"
click at [340, 240] on span "Volkswagen of Rockville" at bounding box center [421, 237] width 231 height 10
click at [340, 237] on span "Volkswagen of Rockville" at bounding box center [421, 237] width 231 height 10
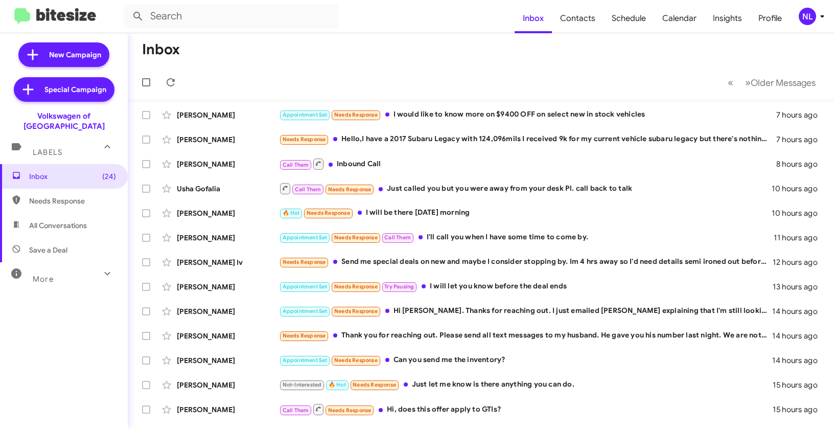
click at [806, 12] on div "NL" at bounding box center [807, 16] width 17 height 17
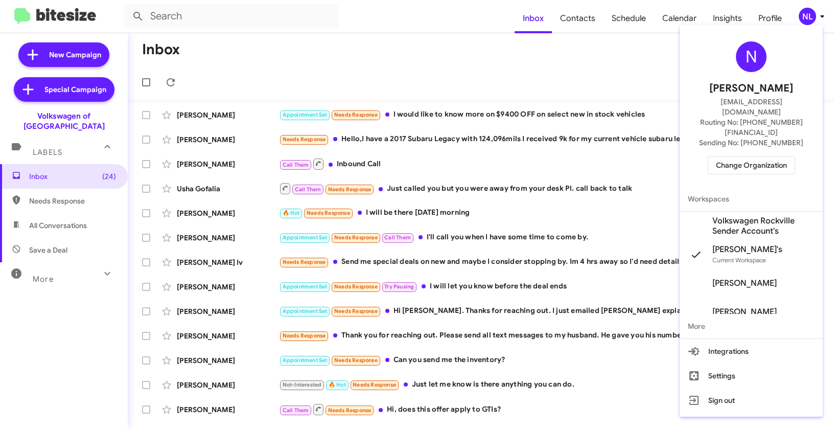
click at [737, 216] on span "Volkswagen Rockville Sender Account's" at bounding box center [763, 226] width 102 height 20
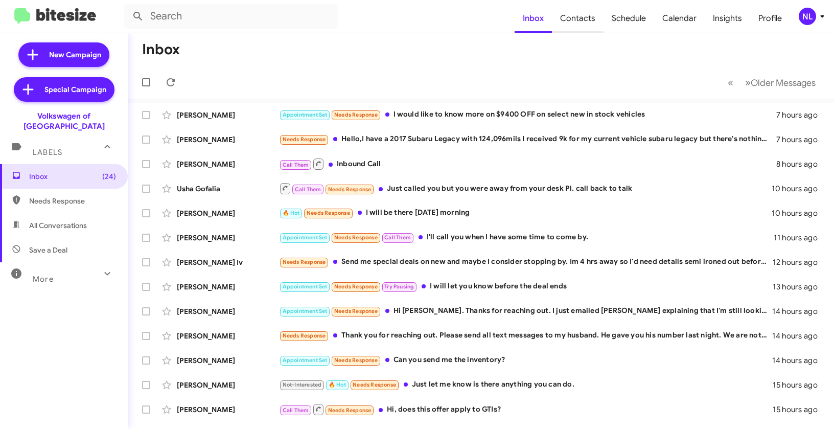
click at [579, 17] on span "Contacts" at bounding box center [578, 19] width 52 height 30
type input "in:groups"
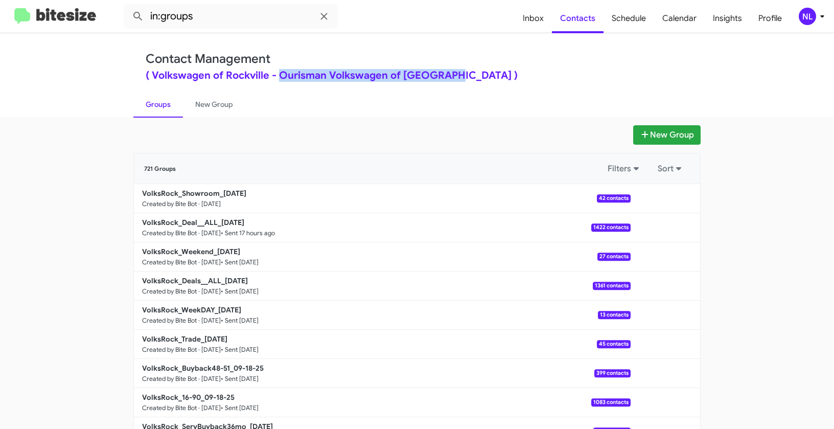
drag, startPoint x: 275, startPoint y: 74, endPoint x: 443, endPoint y: 75, distance: 167.6
click at [443, 75] on div "( Volkswagen of Rockville - Ourisman Volkswagen of [GEOGRAPHIC_DATA] )" at bounding box center [417, 76] width 543 height 10
copy div "Ourisman Volkswagen of [GEOGRAPHIC_DATA]"
click at [808, 19] on div "NL" at bounding box center [807, 16] width 17 height 17
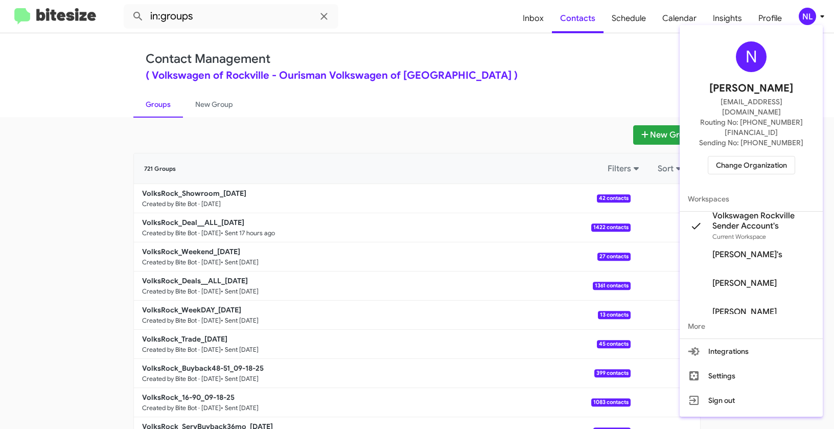
click at [530, 113] on div at bounding box center [417, 214] width 834 height 429
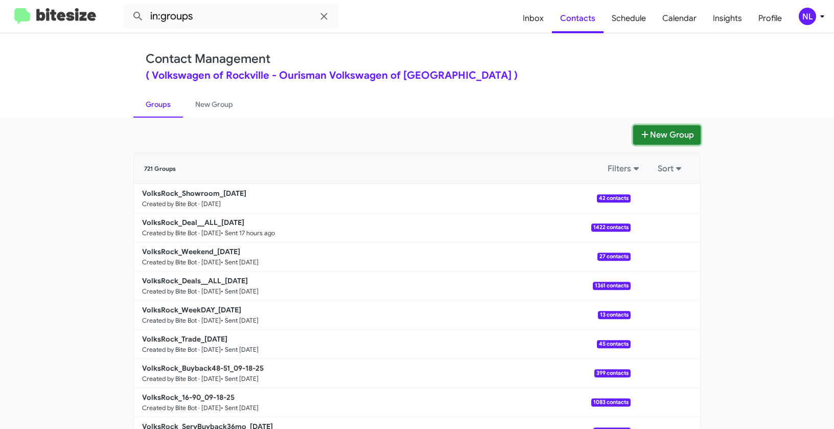
click at [663, 132] on button "New Group" at bounding box center [666, 134] width 67 height 19
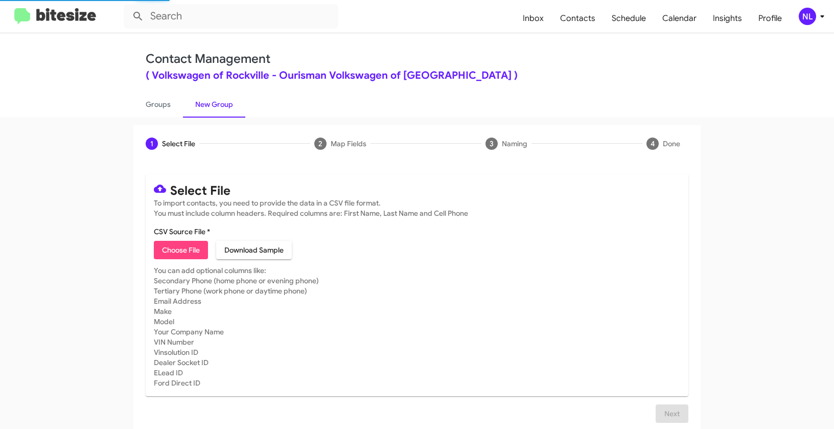
click at [198, 247] on button "Choose File" at bounding box center [181, 250] width 54 height 18
type input "VolksRock_ServBuyback48mo_[DATE]"
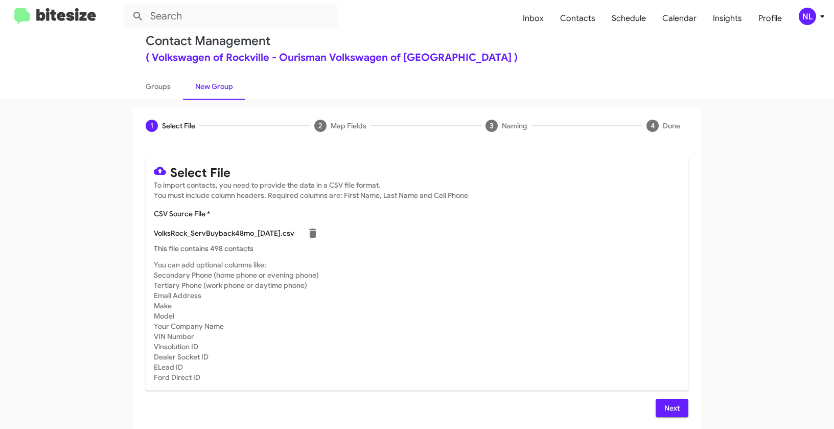
scroll to position [18, 0]
click at [670, 409] on span "Next" at bounding box center [672, 407] width 16 height 18
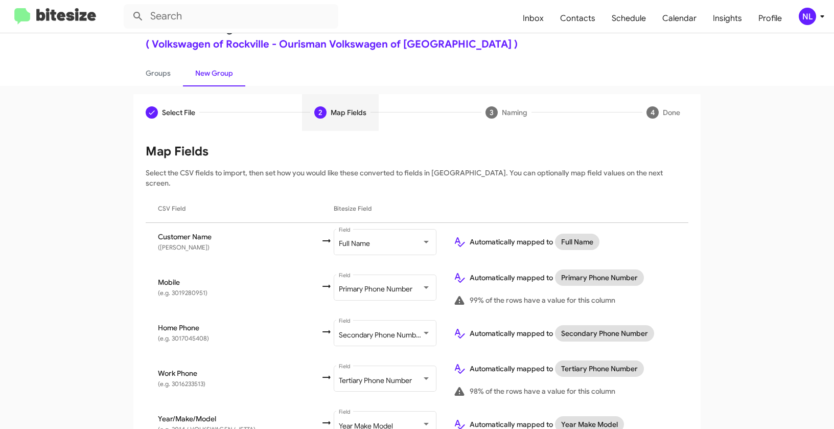
scroll to position [112, 0]
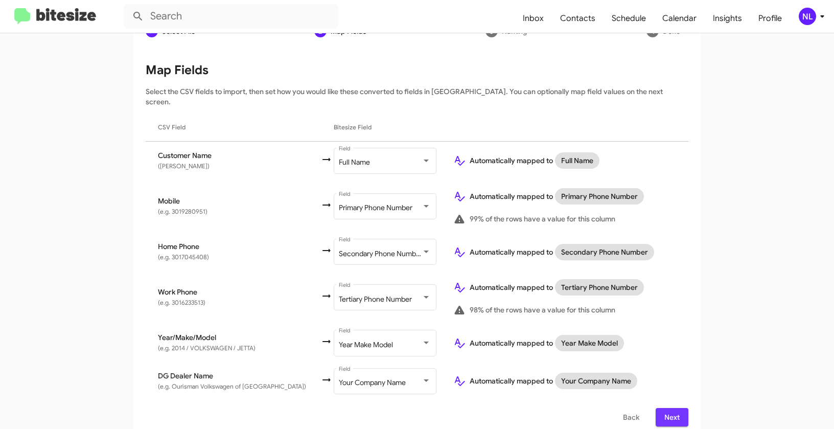
click at [678, 409] on button "Next" at bounding box center [672, 417] width 33 height 18
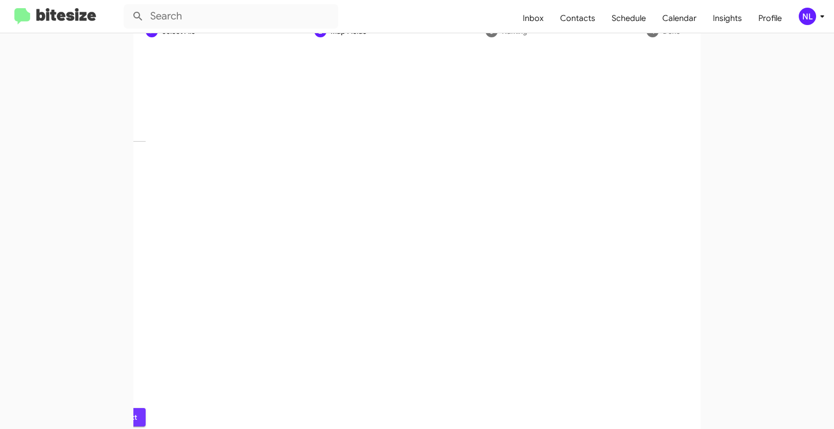
scroll to position [23, 0]
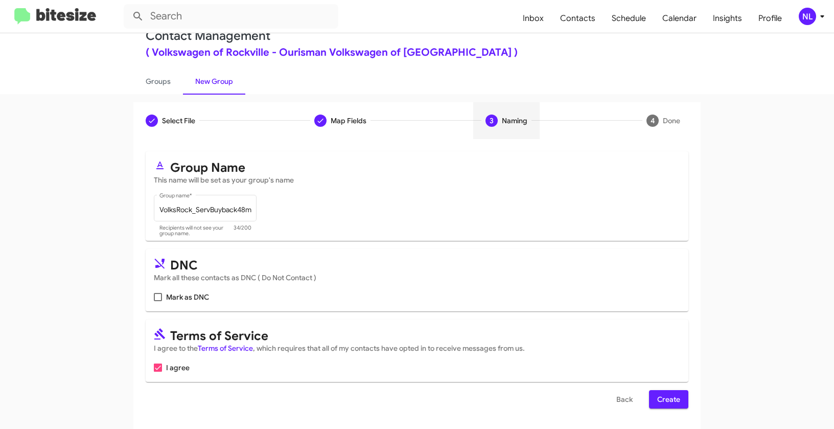
click at [673, 399] on span "Create" at bounding box center [668, 399] width 23 height 18
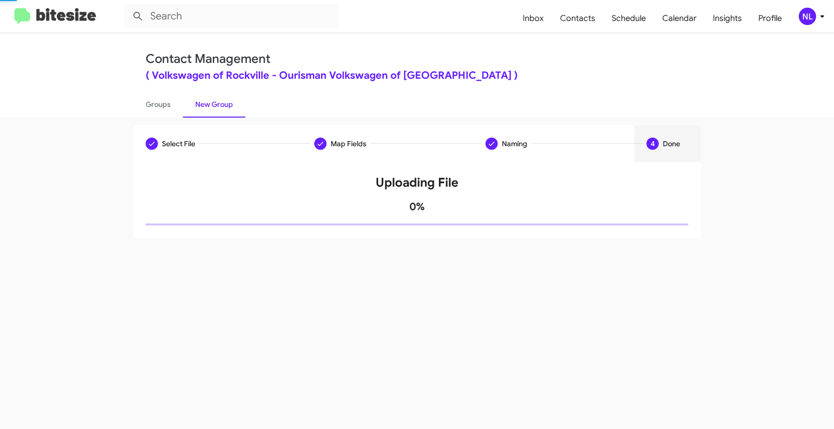
scroll to position [0, 0]
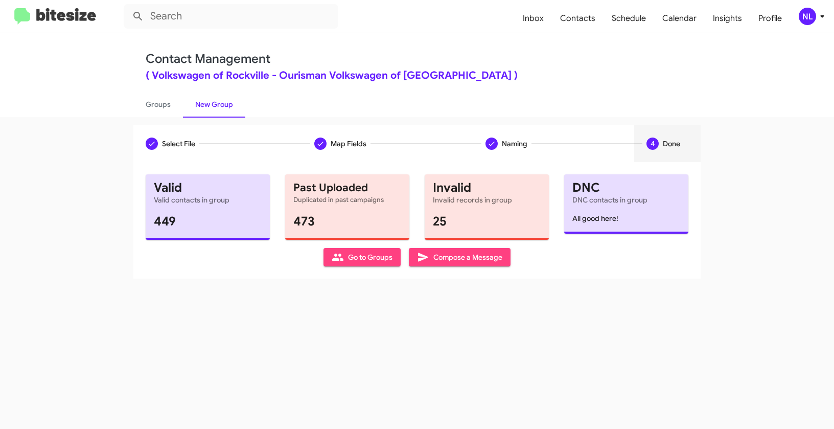
click at [351, 253] on span "Go to Groups" at bounding box center [362, 257] width 61 height 18
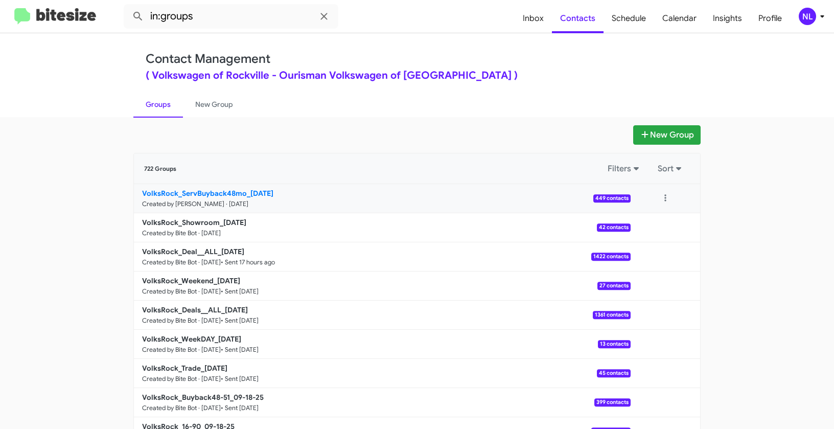
drag, startPoint x: 110, startPoint y: 189, endPoint x: 241, endPoint y: 191, distance: 130.8
click at [241, 191] on app-groups "New Group 722 Groups Filters Sort VolksRock_ServBuyback48mo_[DATE] Created by […" at bounding box center [417, 313] width 834 height 377
copy div "Filters Sort VolksRock_ServBuyback48mo"
click at [209, 18] on input "in:groups" at bounding box center [231, 16] width 215 height 25
paste input "VolksRock_ServBuyback48mo"
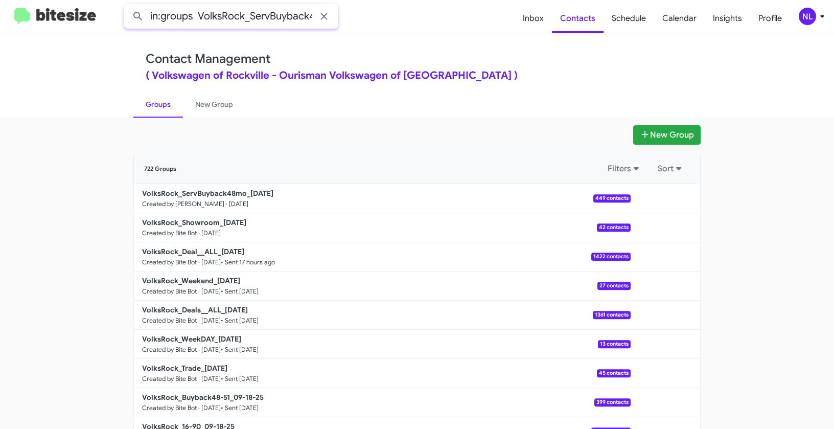
scroll to position [0, 24]
type input "in:groups VolksRock_ServBuyback48mo"
click at [128, 6] on button at bounding box center [138, 16] width 20 height 20
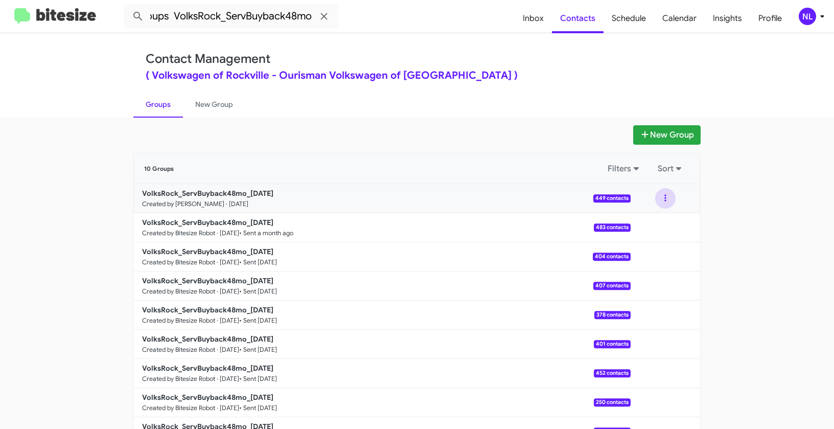
click at [663, 198] on button at bounding box center [665, 198] width 20 height 20
click at [659, 227] on button "View contacts" at bounding box center [635, 226] width 82 height 25
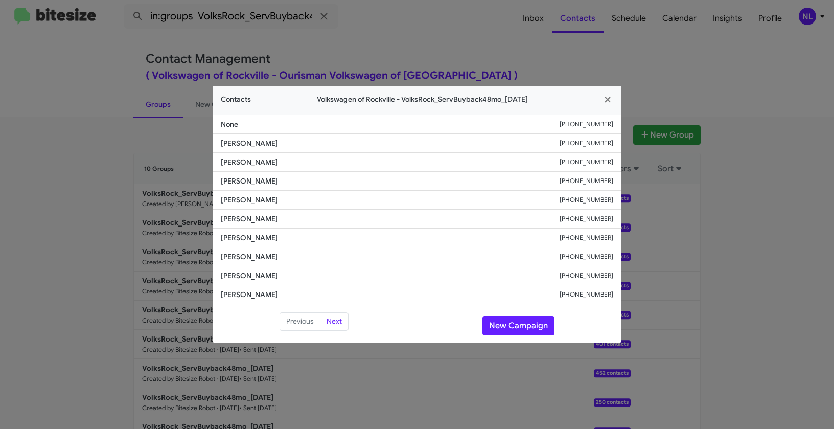
drag, startPoint x: 220, startPoint y: 238, endPoint x: 309, endPoint y: 242, distance: 89.0
click at [309, 242] on li "[PERSON_NAME] [PHONE_NUMBER]" at bounding box center [417, 237] width 409 height 19
copy span "[PERSON_NAME]"
click at [514, 319] on button "New Campaign" at bounding box center [518, 325] width 72 height 19
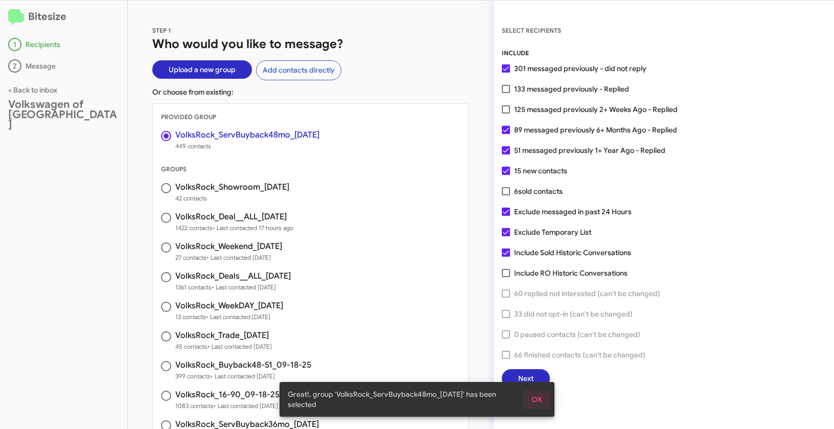
click at [544, 402] on button "OK" at bounding box center [536, 399] width 27 height 18
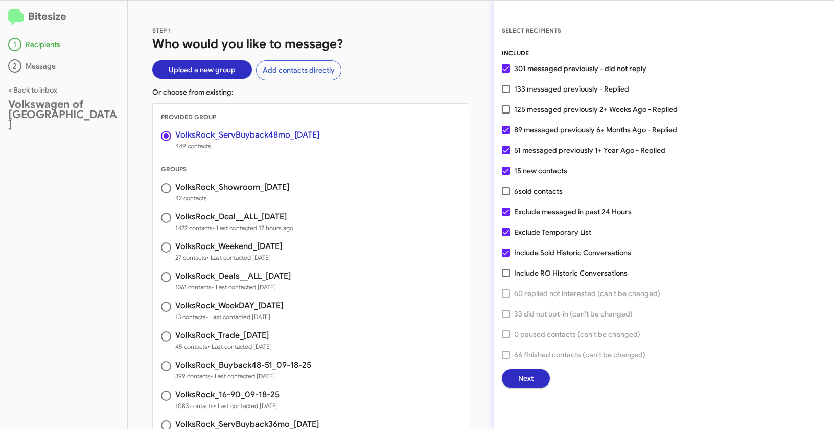
click at [537, 380] on button "Next" at bounding box center [526, 378] width 48 height 18
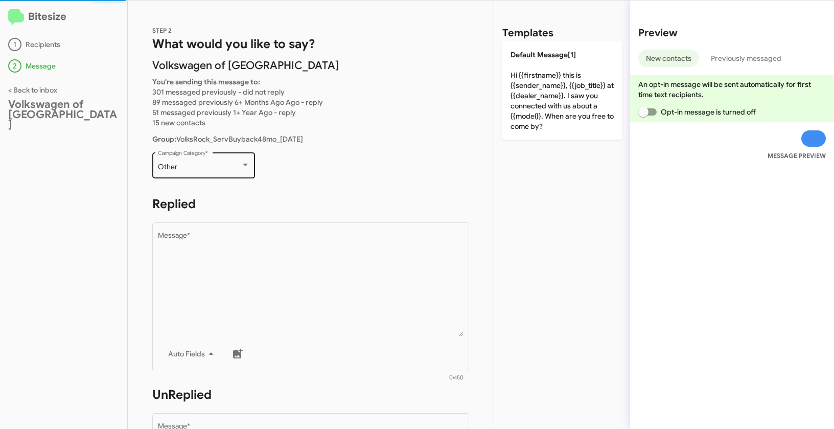
click at [212, 165] on div "Other" at bounding box center [199, 167] width 83 height 8
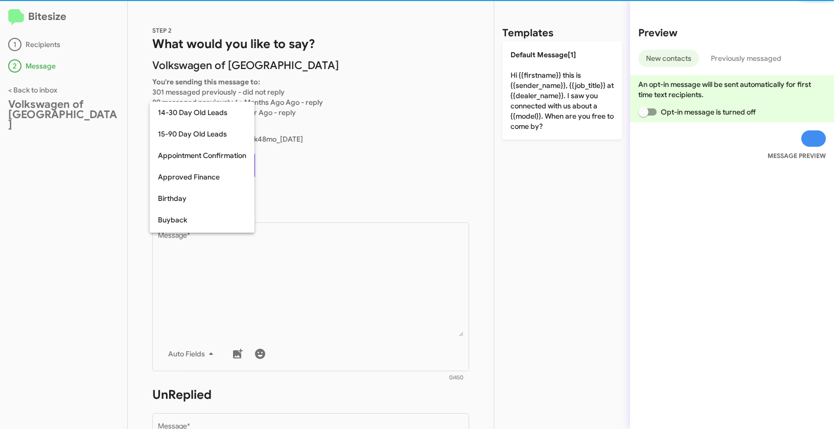
scroll to position [224, 0]
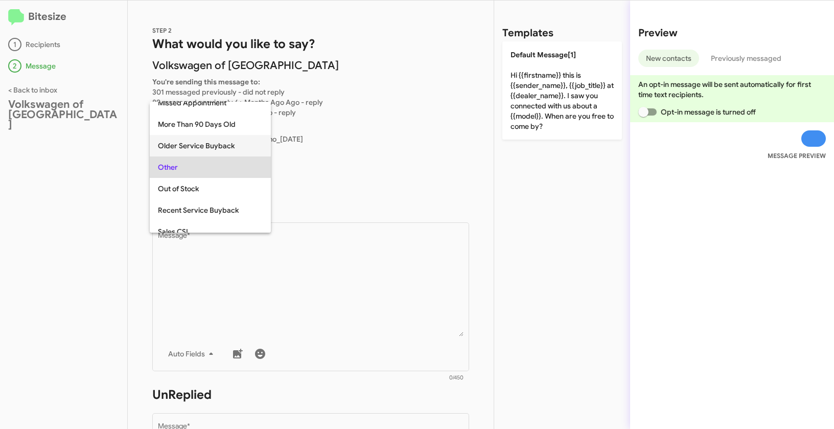
click at [203, 144] on span "Older Service Buyback" at bounding box center [210, 145] width 105 height 21
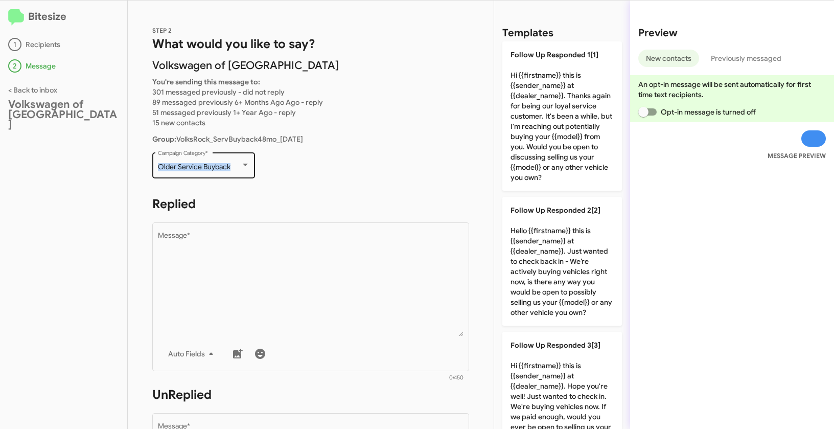
drag, startPoint x: 154, startPoint y: 167, endPoint x: 249, endPoint y: 169, distance: 94.5
click at [249, 169] on div "Older Service Buyback Campaign Category *" at bounding box center [203, 164] width 103 height 28
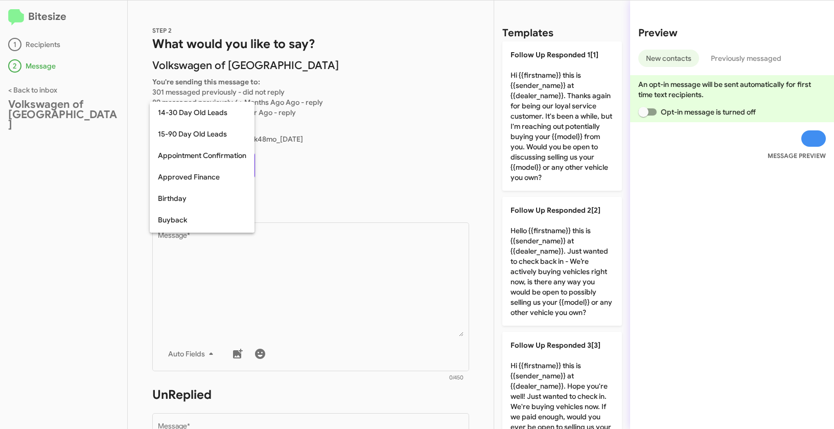
scroll to position [202, 0]
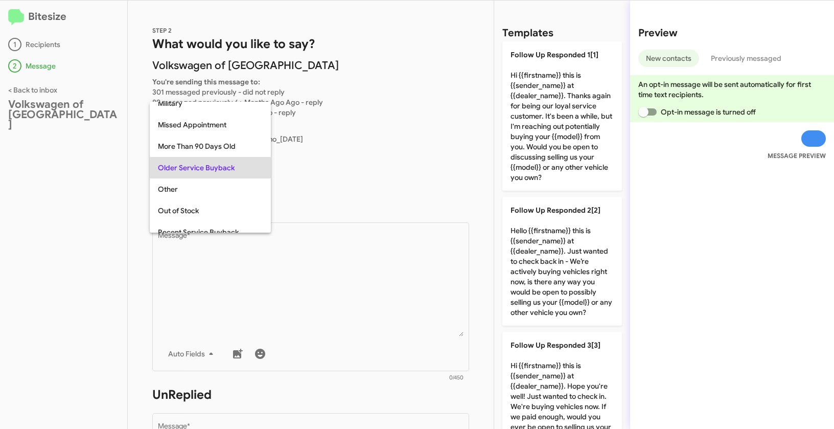
copy span "Older Service Buyback"
click at [305, 282] on div at bounding box center [417, 214] width 834 height 429
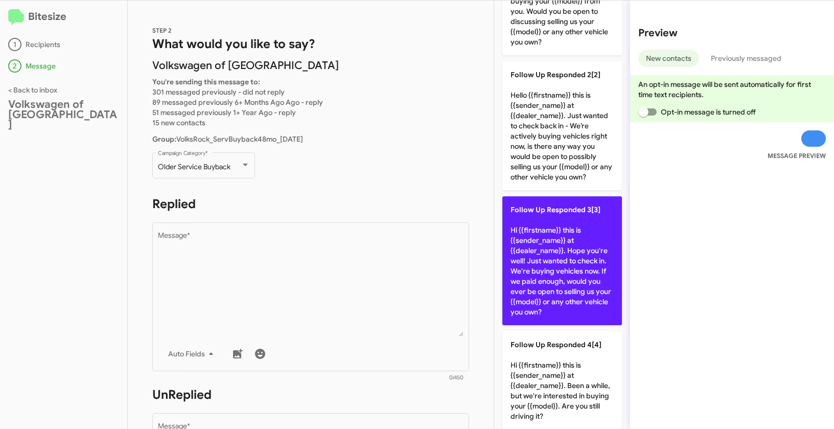
scroll to position [143, 0]
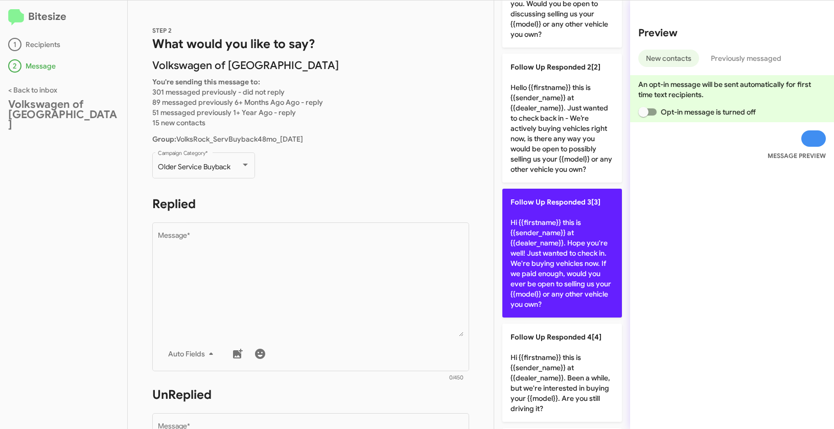
click at [544, 250] on p "Follow Up Responded 3[3] Hi {{firstname}} this is {{sender_name}} at {{dealer_n…" at bounding box center [562, 253] width 120 height 129
type textarea "Hi {{firstname}} this is {{sender_name}} at {{dealer_name}}. Hope you're well! …"
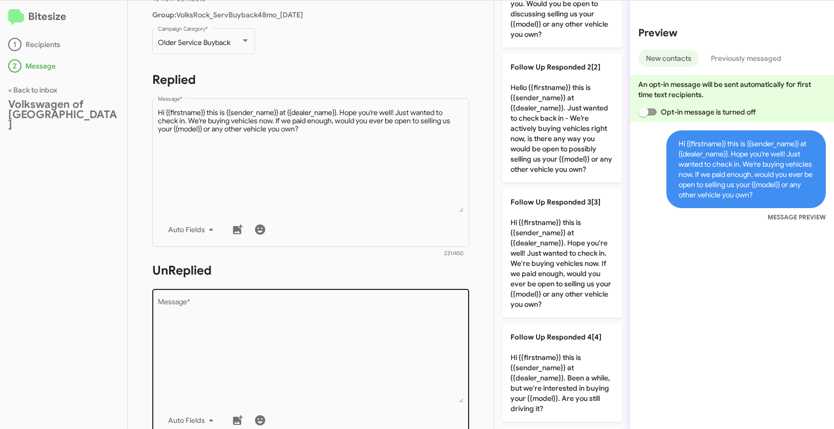
scroll to position [176, 0]
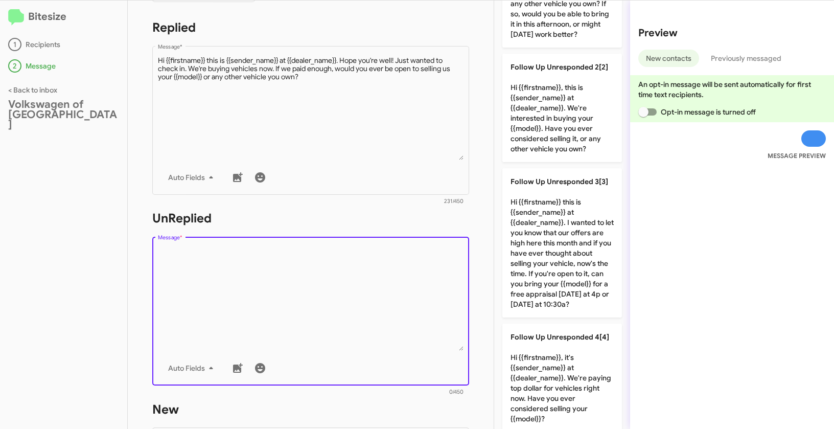
click at [399, 267] on textarea "Message *" at bounding box center [311, 298] width 306 height 104
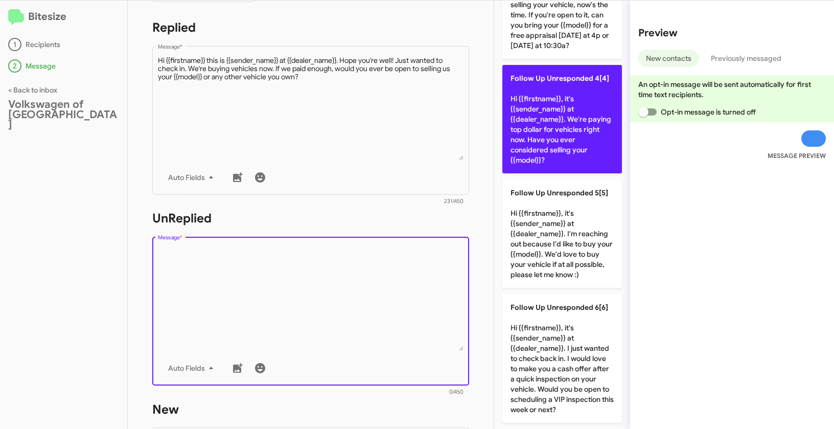
scroll to position [442, 0]
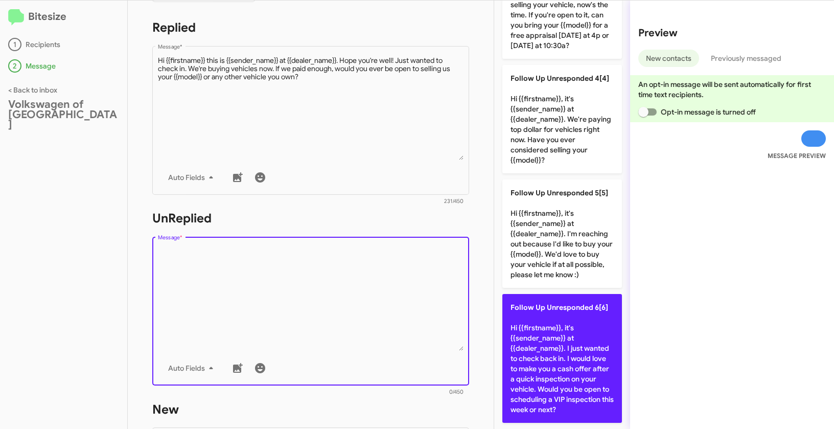
click at [561, 323] on p "Follow Up Unresponded 6[6] Hi {{firstname}}, it's {{sender_name}} at {{dealer_n…" at bounding box center [562, 358] width 120 height 129
type textarea "Hi {{firstname}}, it's {{sender_name}} at {{dealer_name}}. I just wanted to che…"
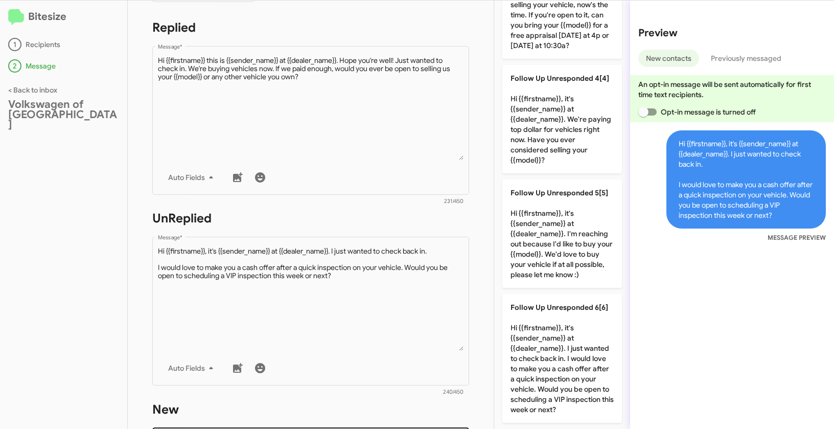
scroll to position [345, 0]
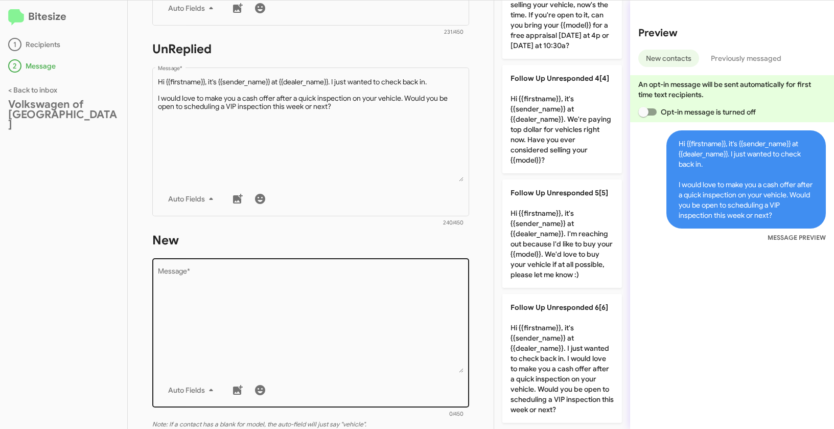
click at [402, 321] on textarea "Message *" at bounding box center [311, 320] width 306 height 104
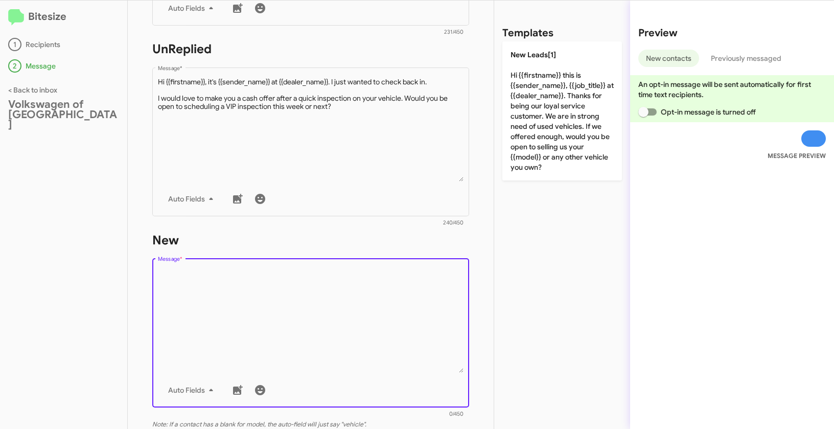
scroll to position [0, 0]
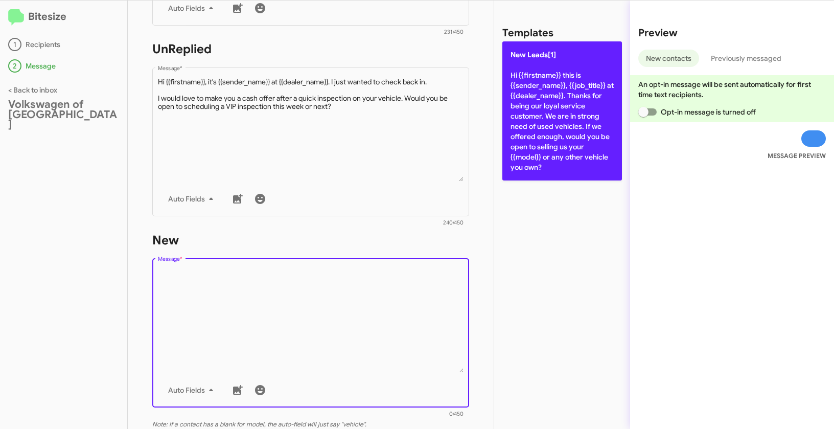
click at [563, 118] on p "New Leads[1] Hi {{firstname}} this is {{sender_name}}, {{job_title}} at {{deale…" at bounding box center [562, 110] width 120 height 139
type textarea "Hi {{firstname}} this is {{sender_name}}, {{job_title}} at {{dealer_name}}. Tha…"
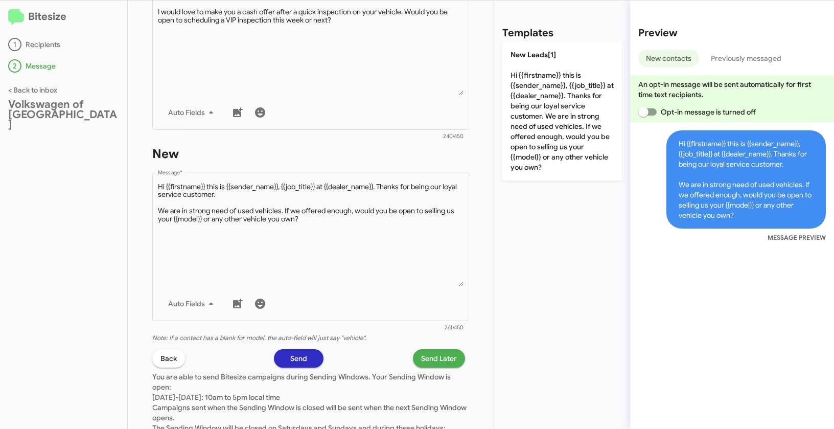
scroll to position [497, 0]
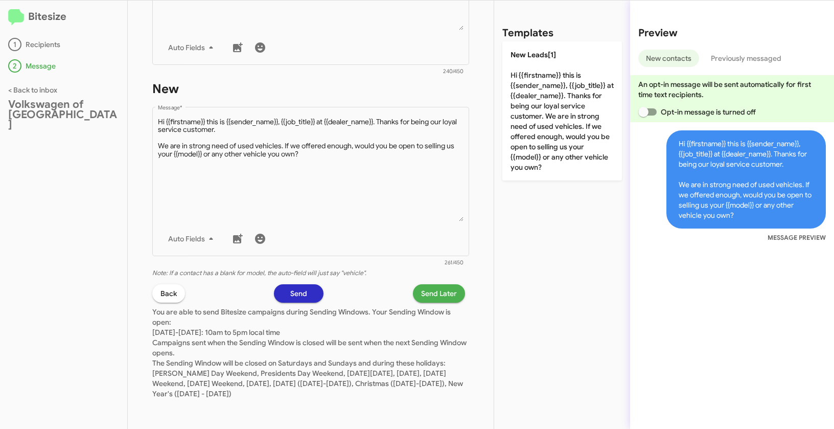
click at [427, 294] on span "Send Later" at bounding box center [439, 293] width 36 height 18
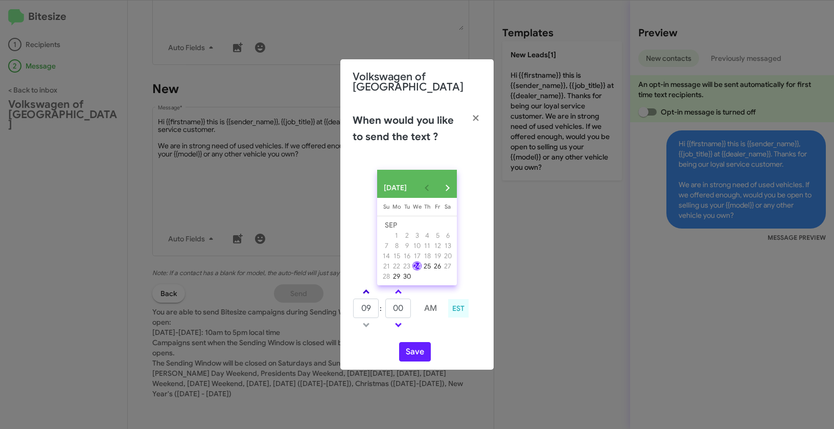
click at [365, 286] on link at bounding box center [366, 292] width 18 height 12
type input "10"
drag, startPoint x: 406, startPoint y: 311, endPoint x: 391, endPoint y: 304, distance: 16.9
click at [391, 304] on input "00" at bounding box center [398, 307] width 26 height 19
type input "31"
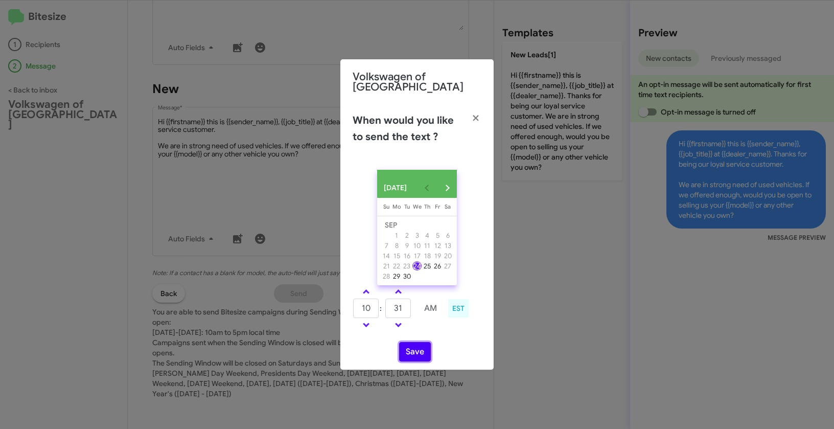
click at [425, 356] on button "Save" at bounding box center [415, 351] width 32 height 19
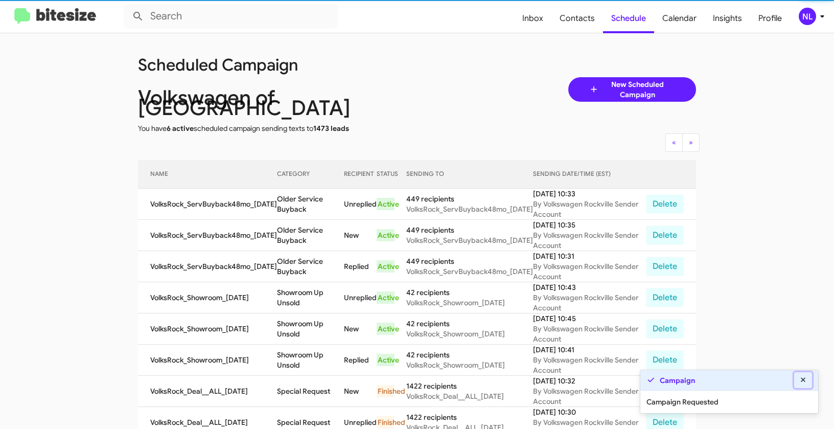
click at [800, 376] on fa-icon at bounding box center [803, 379] width 9 height 9
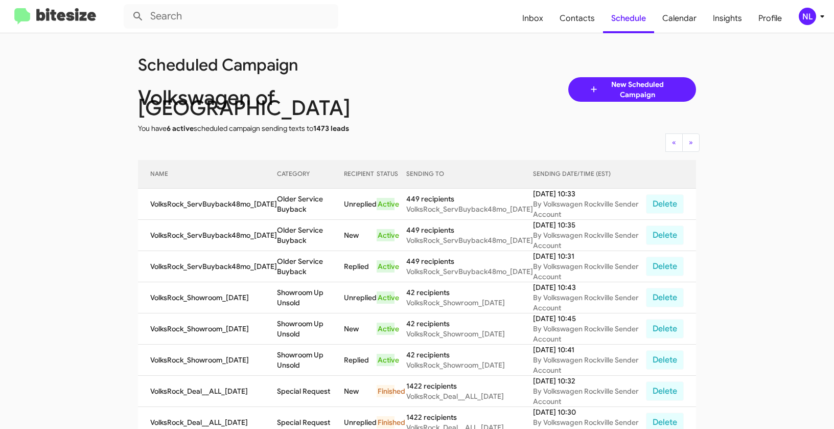
click at [811, 16] on div "NL" at bounding box center [807, 16] width 17 height 17
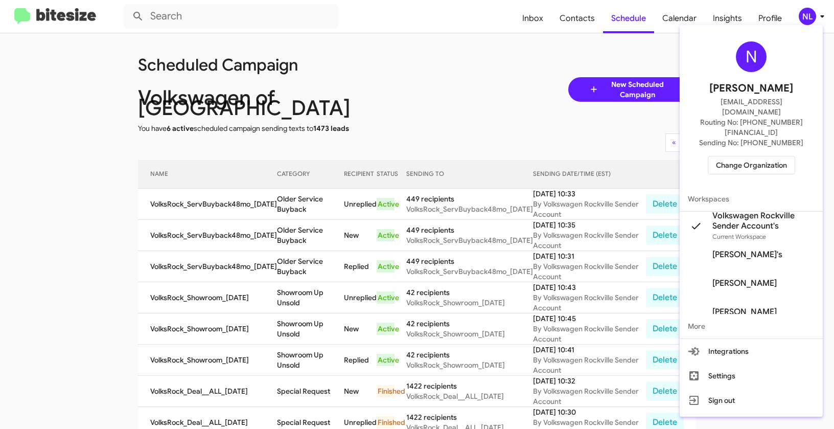
click at [732, 156] on span "Change Organization" at bounding box center [751, 164] width 71 height 17
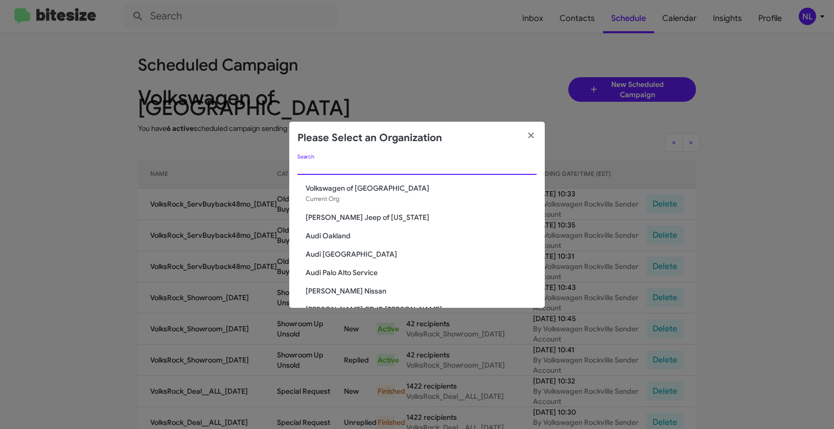
click at [414, 164] on input "Search" at bounding box center [416, 167] width 239 height 8
paste input "[PERSON_NAME] Imports"
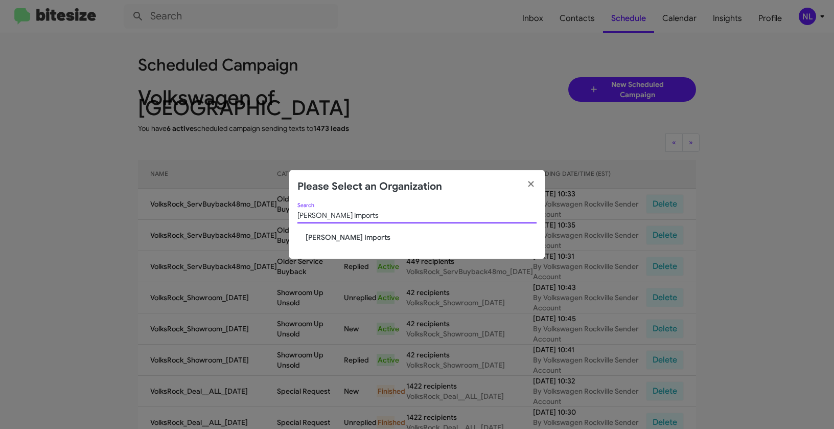
type input "[PERSON_NAME] Imports"
click at [323, 238] on span "[PERSON_NAME] Imports" at bounding box center [421, 237] width 231 height 10
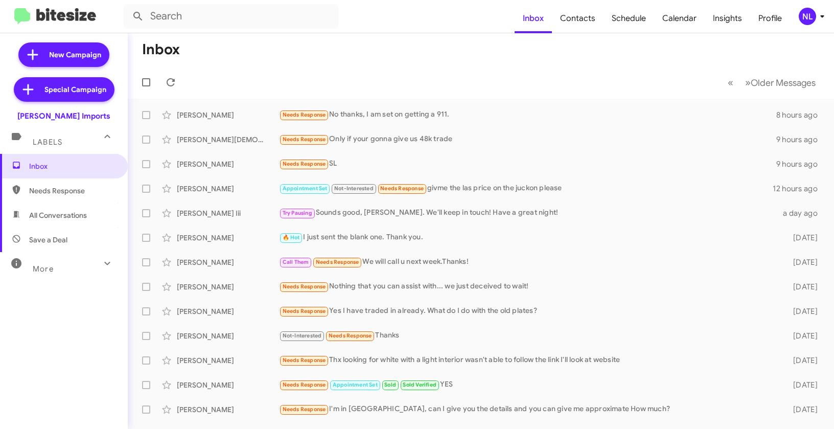
click at [797, 15] on button "NL" at bounding box center [806, 16] width 33 height 17
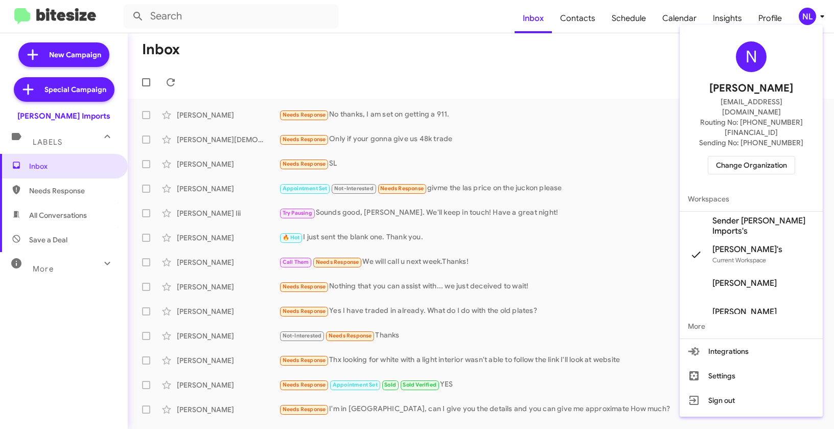
click at [743, 156] on span "Change Organization" at bounding box center [751, 164] width 71 height 17
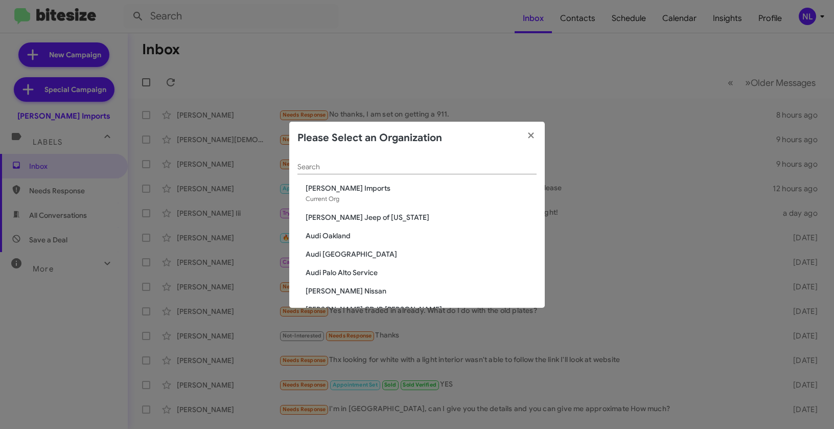
click at [403, 167] on input "Search" at bounding box center [416, 167] width 239 height 8
paste input "The Jeep Store"
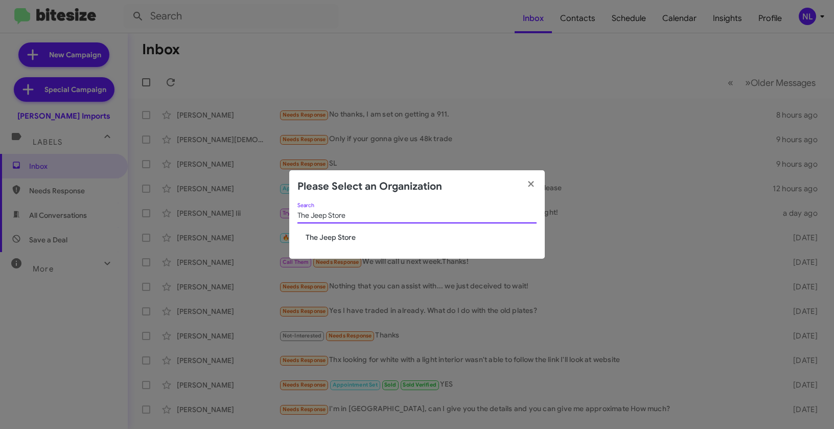
type input "The Jeep Store"
click at [324, 239] on span "The Jeep Store" at bounding box center [421, 237] width 231 height 10
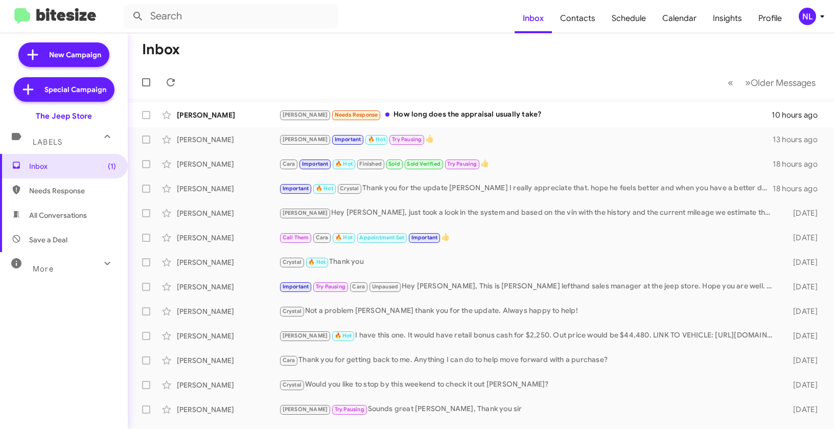
click at [804, 19] on div "NL" at bounding box center [807, 16] width 17 height 17
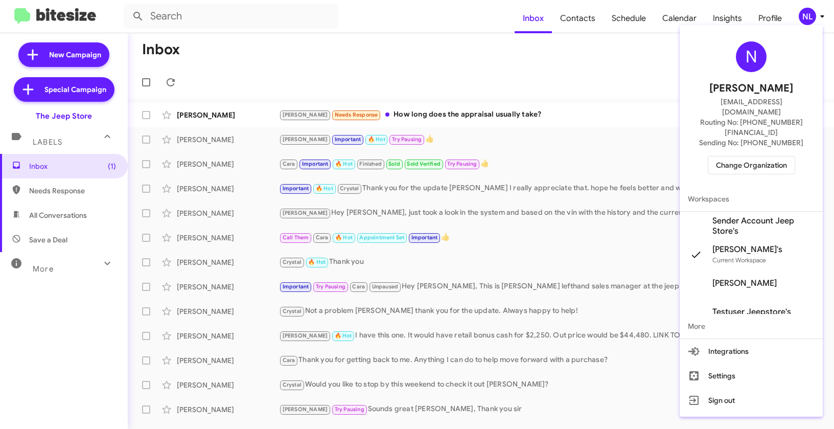
click at [737, 216] on span "Sender Account Jeep Store's" at bounding box center [763, 226] width 102 height 20
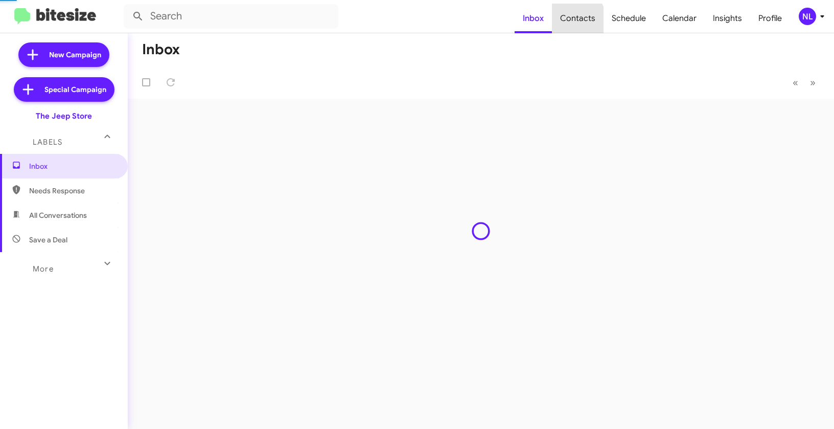
click at [576, 21] on span "Contacts" at bounding box center [578, 19] width 52 height 30
type input "in:groups"
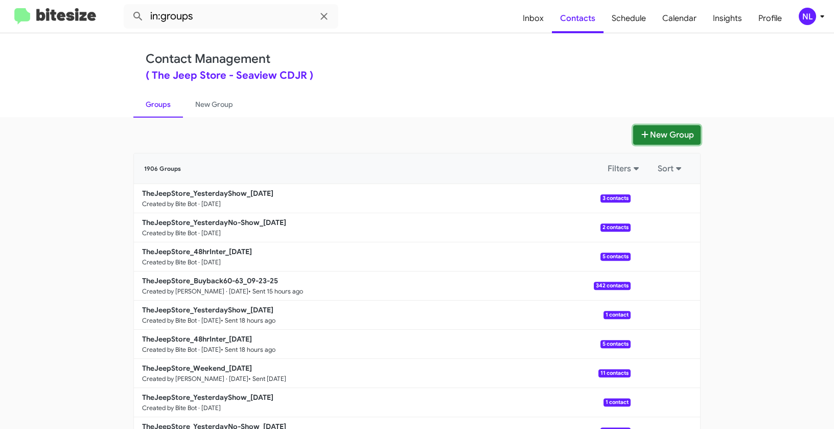
click at [657, 133] on button "New Group" at bounding box center [666, 134] width 67 height 19
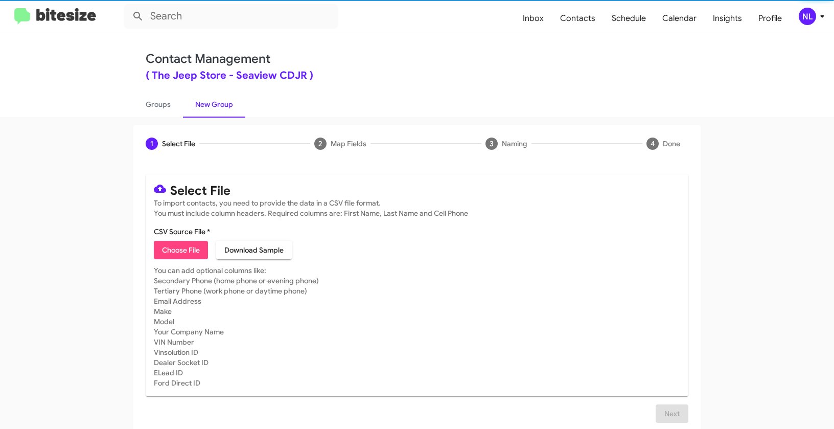
click at [193, 250] on span "Choose File" at bounding box center [181, 250] width 38 height 18
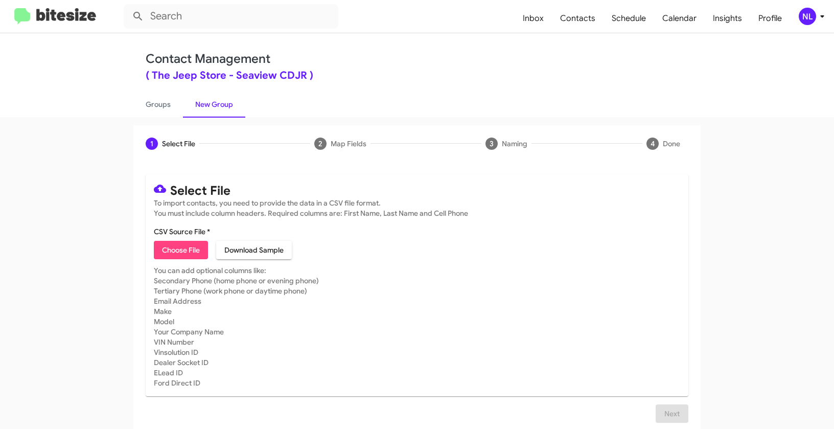
click at [181, 251] on span "Choose File" at bounding box center [181, 250] width 38 height 18
type input "TheJeepStore_ServBuyback48-51mo_[DATE]"
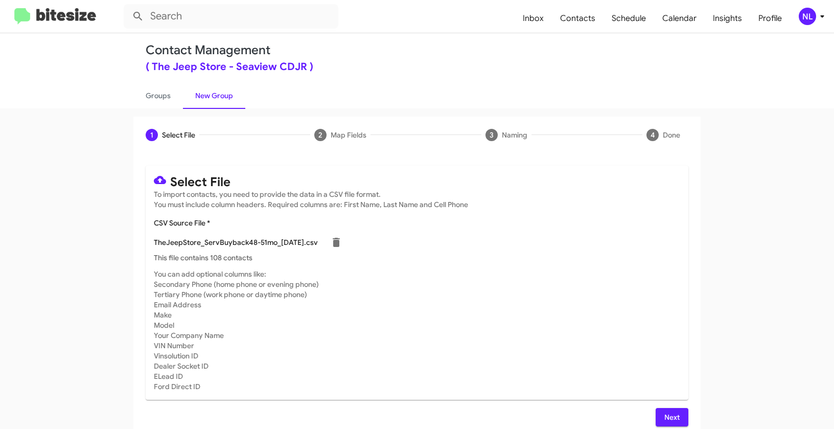
scroll to position [18, 0]
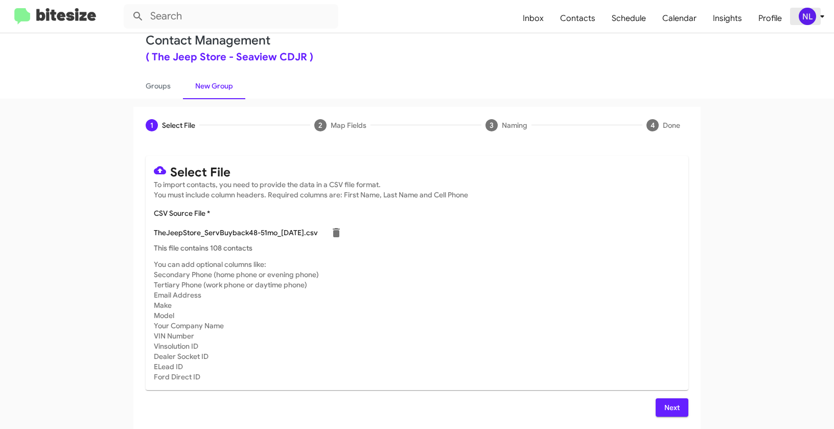
click at [810, 17] on div "NL" at bounding box center [807, 16] width 17 height 17
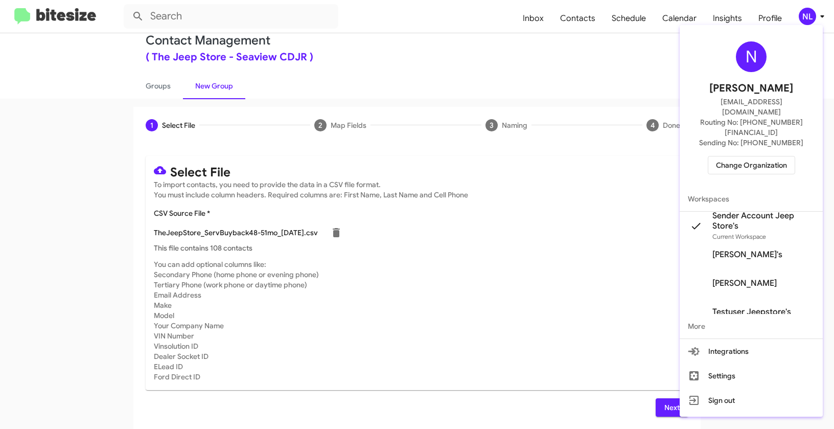
click at [503, 302] on div at bounding box center [417, 214] width 834 height 429
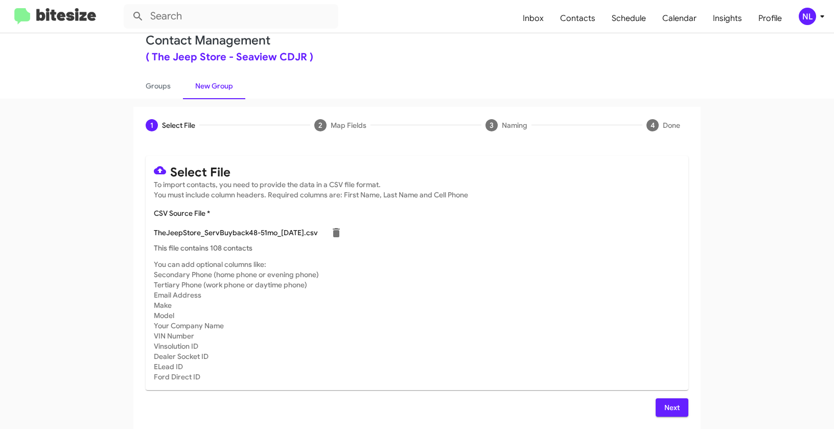
click at [664, 408] on span "Next" at bounding box center [672, 407] width 16 height 18
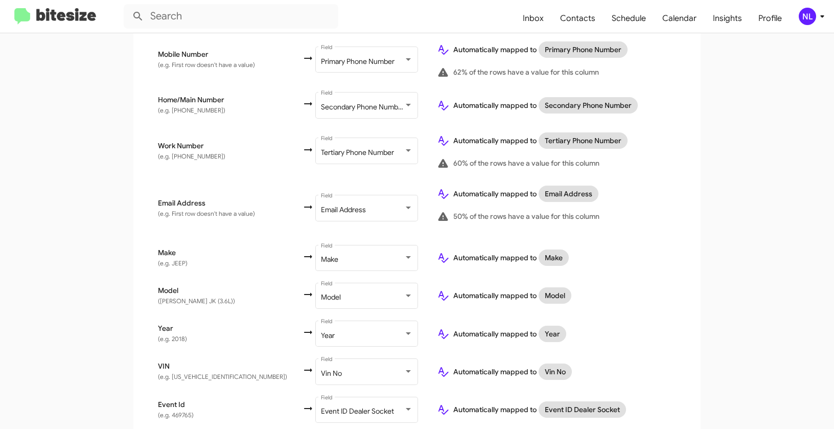
scroll to position [439, 0]
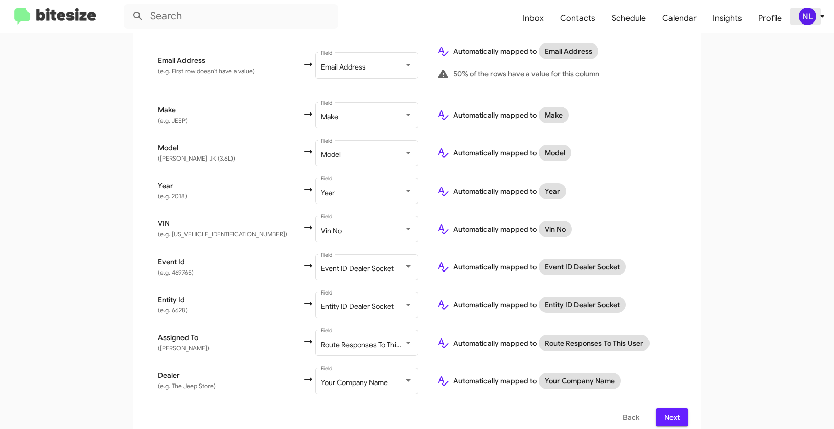
click at [805, 18] on div "NL" at bounding box center [807, 16] width 17 height 17
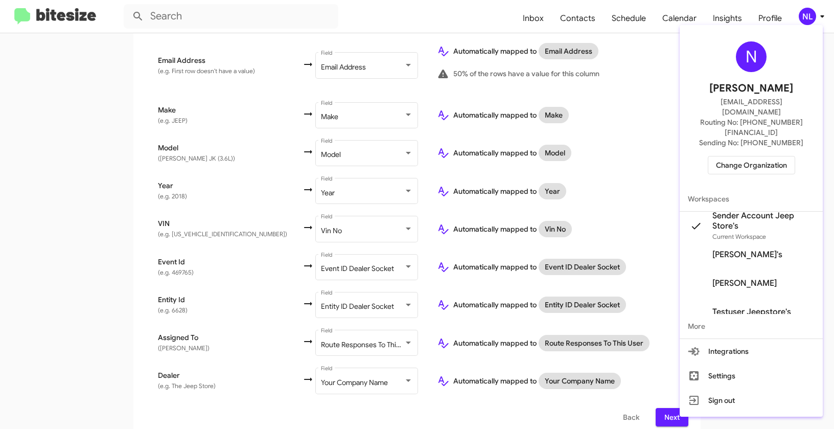
click at [625, 207] on div at bounding box center [417, 214] width 834 height 429
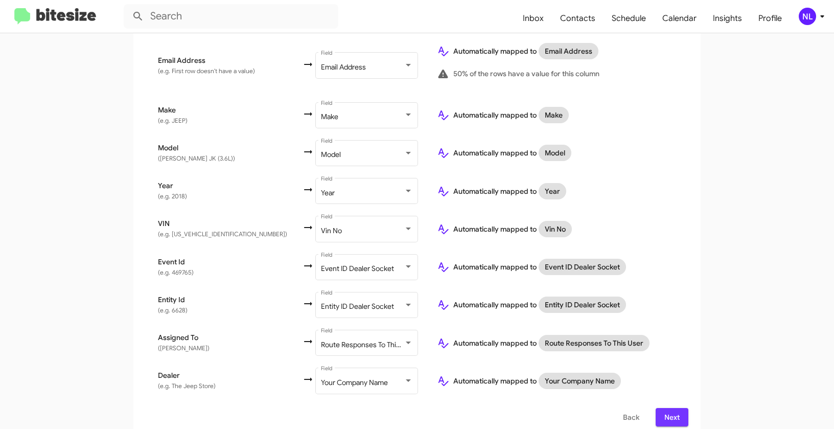
click at [675, 410] on span "Next" at bounding box center [672, 417] width 16 height 18
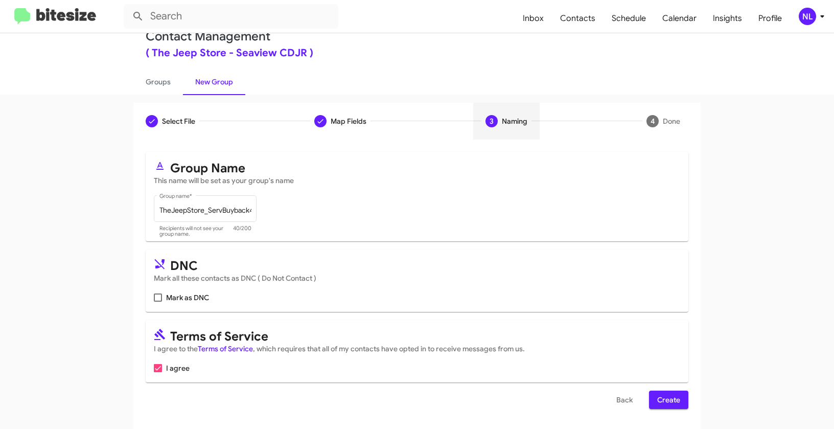
scroll to position [23, 0]
click at [665, 404] on span "Create" at bounding box center [668, 399] width 23 height 18
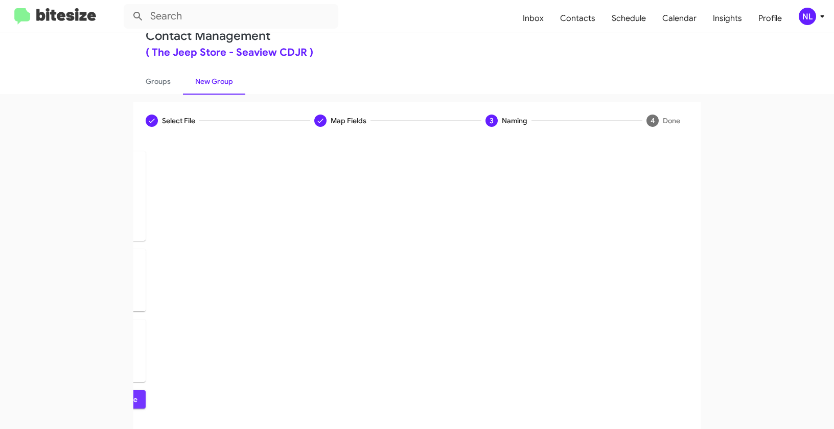
scroll to position [0, 0]
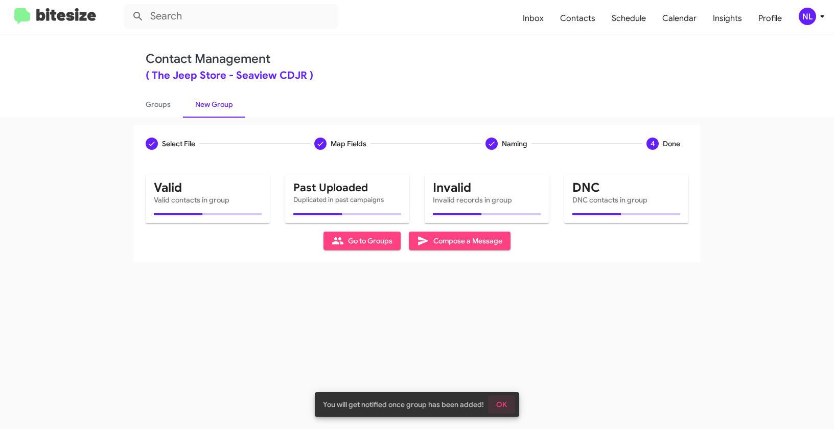
click at [504, 401] on span "OK" at bounding box center [501, 404] width 11 height 18
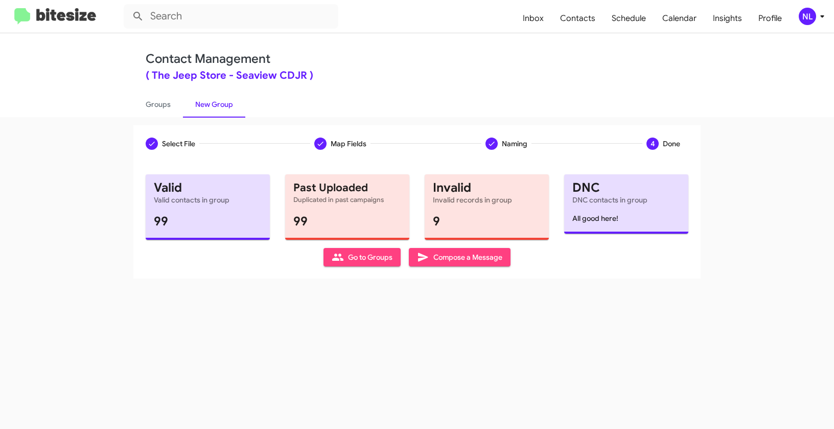
click at [354, 259] on span "Go to Groups" at bounding box center [362, 257] width 61 height 18
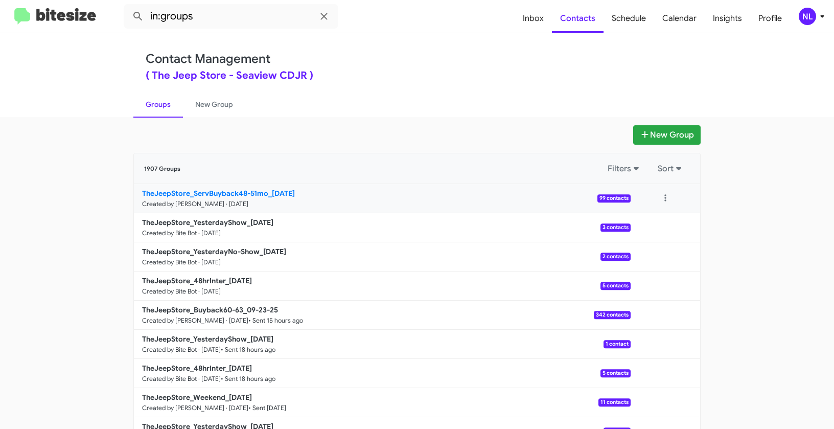
drag, startPoint x: 74, startPoint y: 190, endPoint x: 267, endPoint y: 189, distance: 193.1
click at [267, 189] on app-groups "New Group 1907 Groups Filters Sort TheJeepStore_ServBuyback48-51mo_[DATE] Creat…" at bounding box center [417, 313] width 834 height 377
copy div "Filters Sort TheJeepStore_ServBuyback48-51mo"
click at [217, 17] on input "in:groups" at bounding box center [231, 16] width 215 height 25
paste input "TheJeepStore_ServBuyback48-51mo"
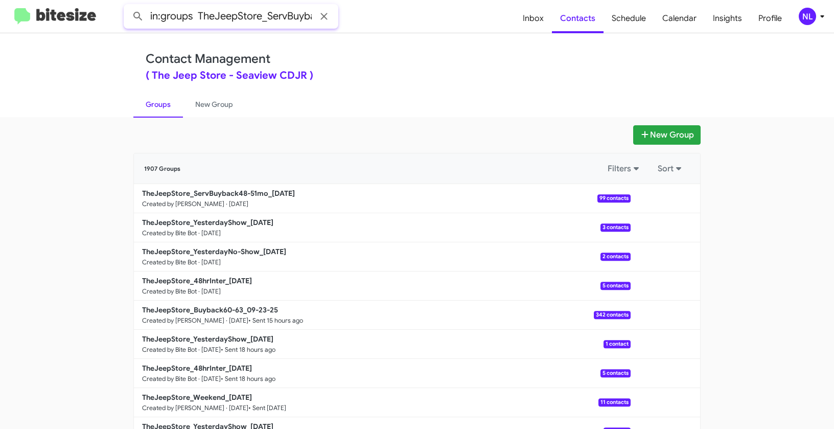
scroll to position [0, 55]
click at [128, 6] on button at bounding box center [138, 16] width 20 height 20
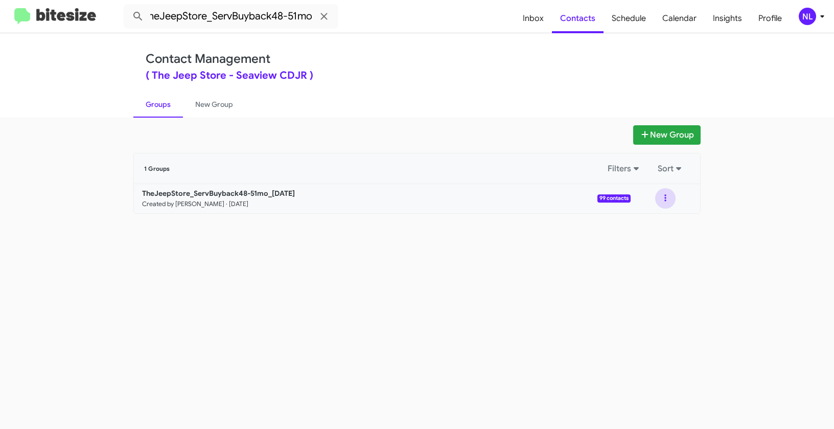
click at [672, 197] on button at bounding box center [665, 198] width 20 height 20
click at [573, 17] on span "Contacts" at bounding box center [578, 19] width 52 height 30
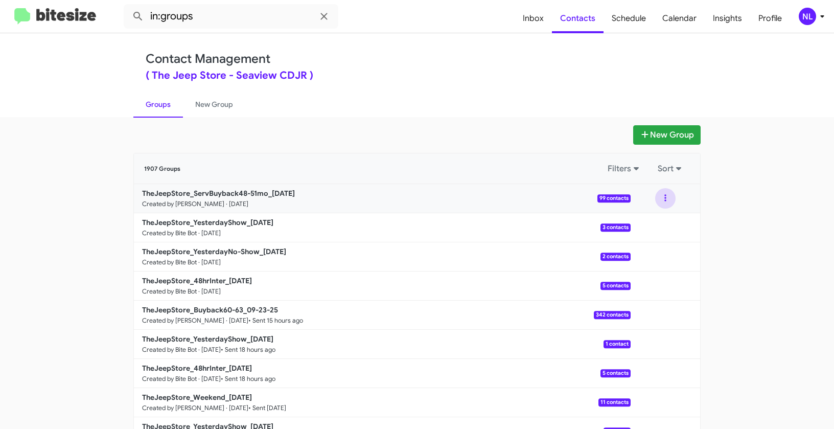
click at [662, 200] on button at bounding box center [665, 198] width 20 height 20
click at [655, 227] on button "View contacts" at bounding box center [635, 226] width 82 height 25
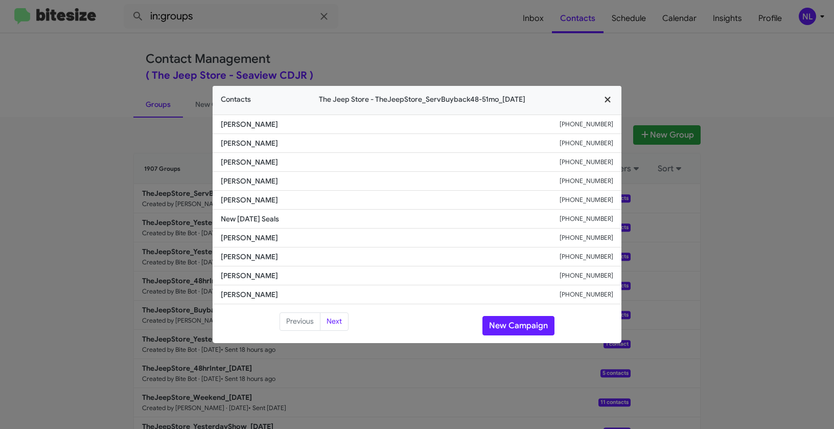
click at [607, 100] on icon "button" at bounding box center [607, 100] width 6 height 6
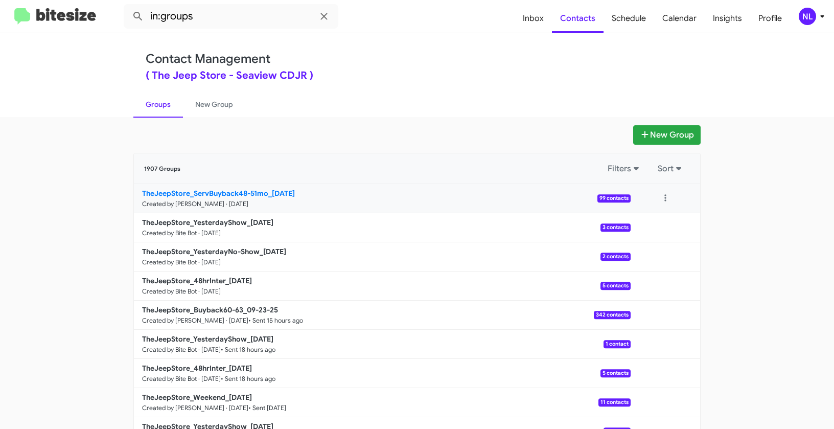
drag, startPoint x: 88, startPoint y: 190, endPoint x: 267, endPoint y: 190, distance: 178.8
click at [267, 190] on app-groups "New Group 1907 Groups Filters Sort TheJeepStore_ServBuyback48-51mo_[DATE] Creat…" at bounding box center [417, 313] width 834 height 377
copy div "Filters Sort TheJeepStore_ServBuyback48-51mo"
click at [224, 20] on input "in:groups" at bounding box center [231, 16] width 215 height 25
paste input "TheJeepStore_ServBuyback48-51mo"
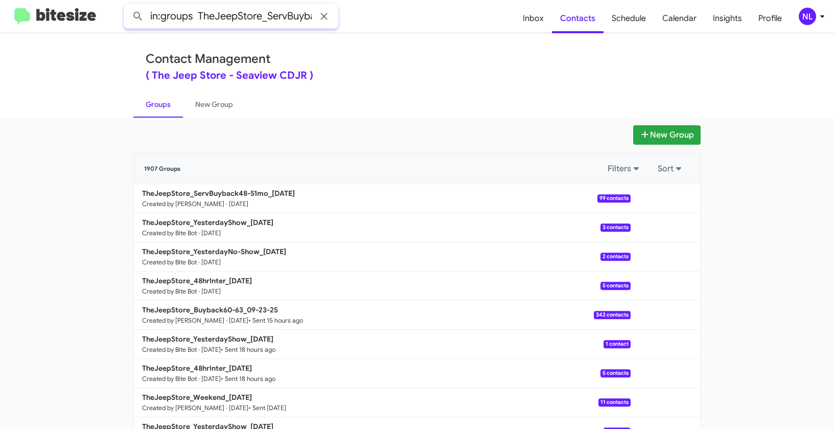
scroll to position [0, 55]
type input "in:groups TheJeepStore_ServBuyback48-51mo"
click at [128, 6] on button at bounding box center [138, 16] width 20 height 20
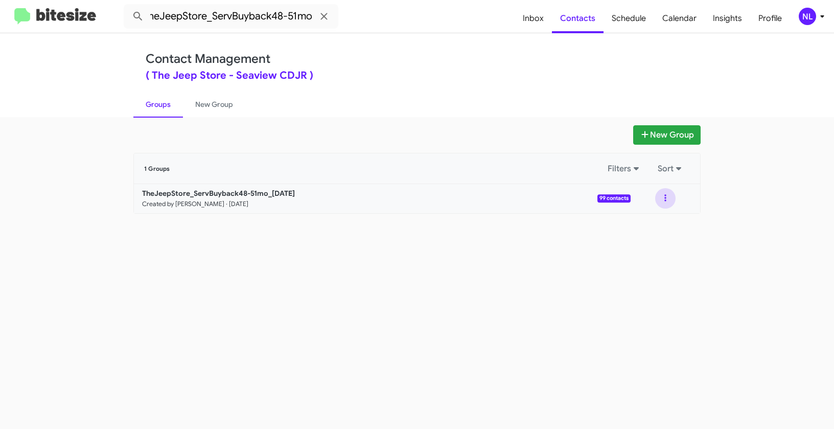
click at [665, 197] on button at bounding box center [665, 198] width 20 height 20
click at [660, 229] on button "View contacts" at bounding box center [635, 226] width 82 height 25
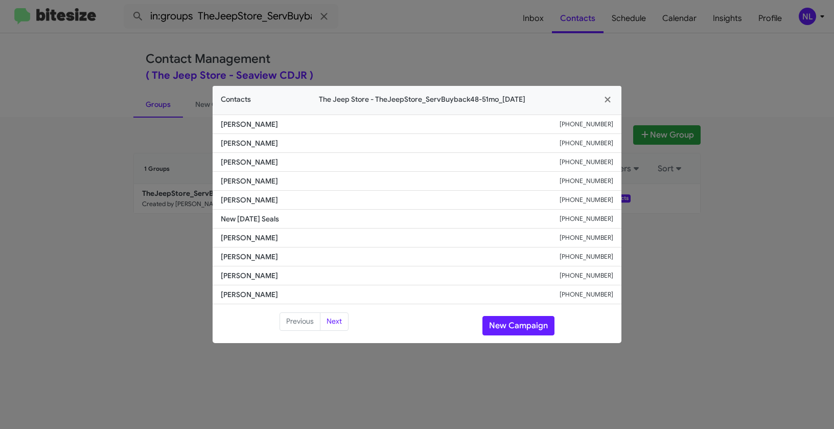
drag, startPoint x: 222, startPoint y: 198, endPoint x: 311, endPoint y: 203, distance: 89.1
click at [311, 203] on span "[PERSON_NAME]" at bounding box center [390, 200] width 339 height 10
copy span "[PERSON_NAME]"
click at [523, 325] on button "New Campaign" at bounding box center [518, 325] width 72 height 19
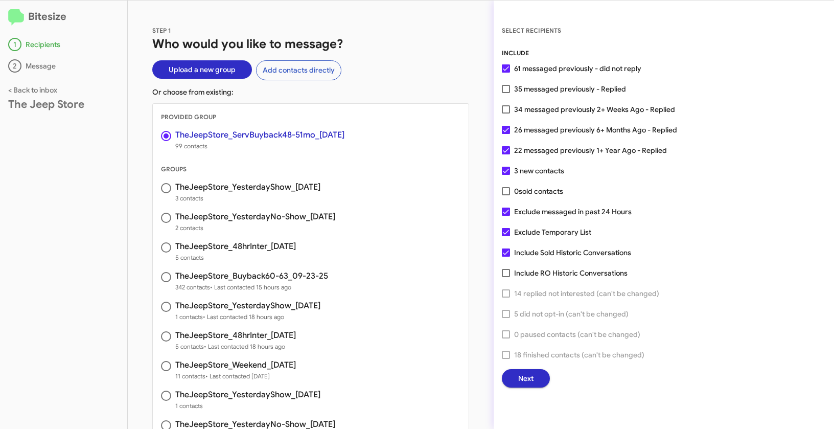
click at [537, 380] on button "Next" at bounding box center [526, 378] width 48 height 18
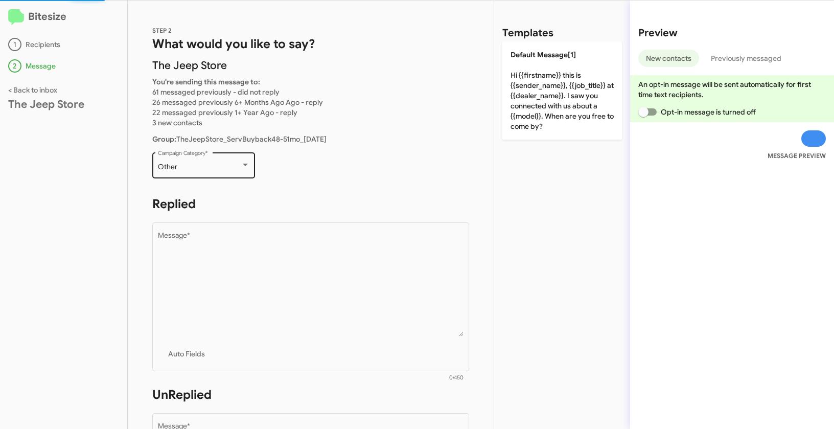
click at [211, 167] on div "Other" at bounding box center [199, 167] width 83 height 8
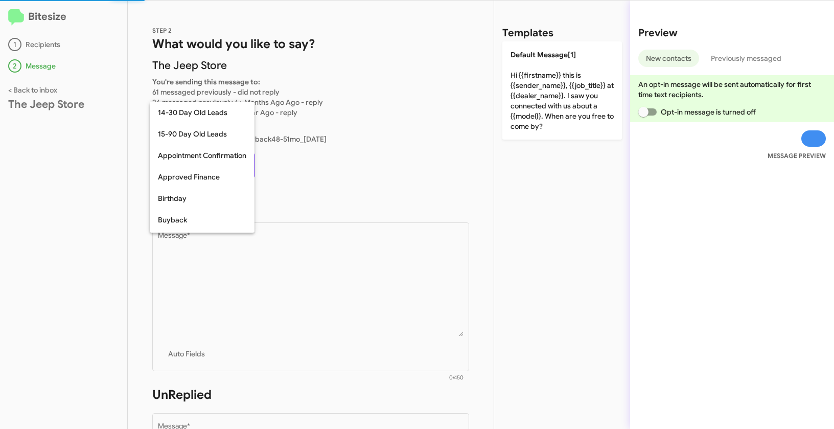
scroll to position [224, 0]
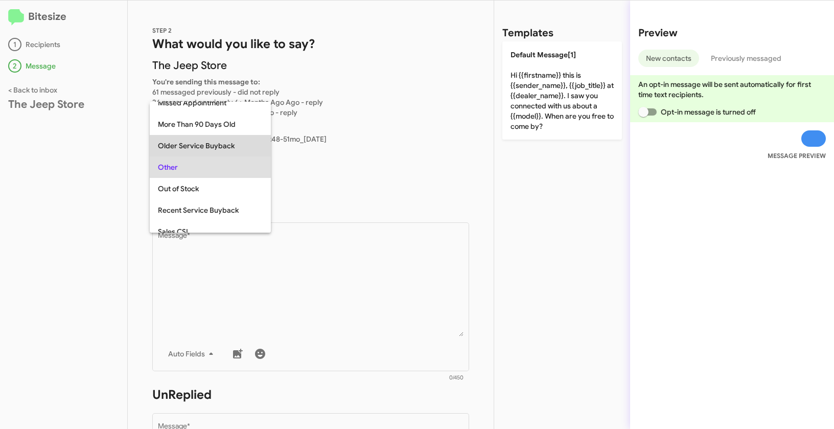
click at [206, 148] on span "Older Service Buyback" at bounding box center [210, 145] width 105 height 21
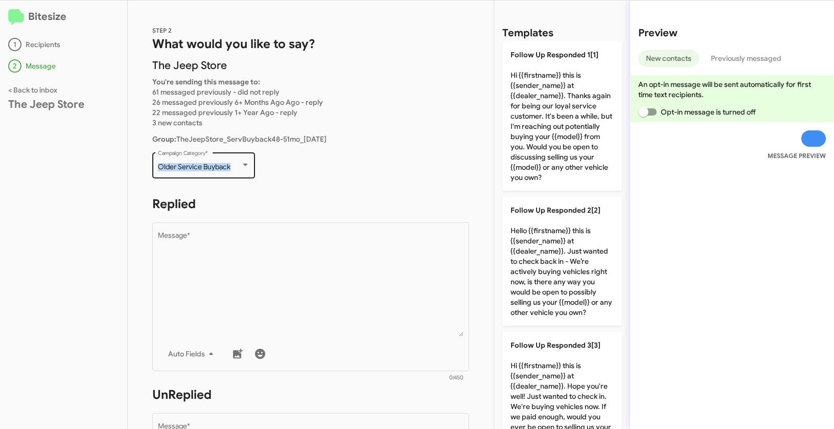
drag, startPoint x: 157, startPoint y: 167, endPoint x: 235, endPoint y: 164, distance: 78.2
click at [235, 164] on div "Older Service Buyback Campaign Category *" at bounding box center [203, 164] width 103 height 28
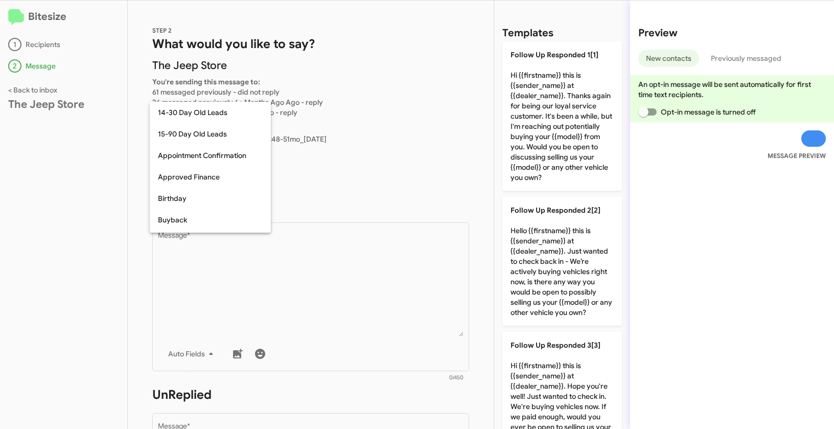
scroll to position [202, 0]
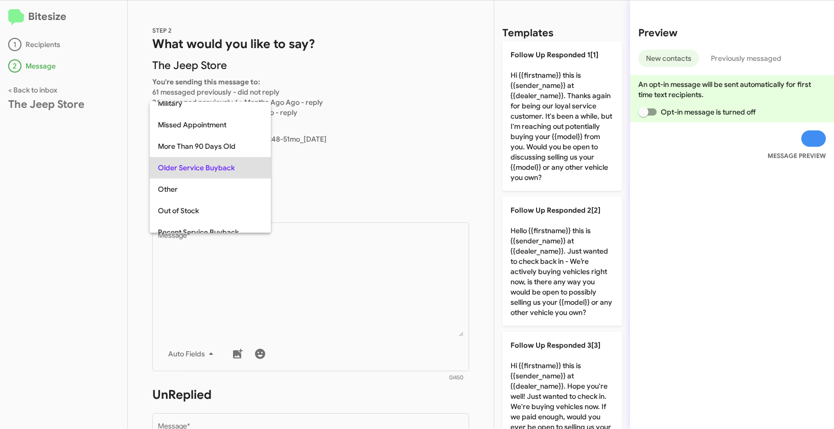
copy span "Older Service Buyback"
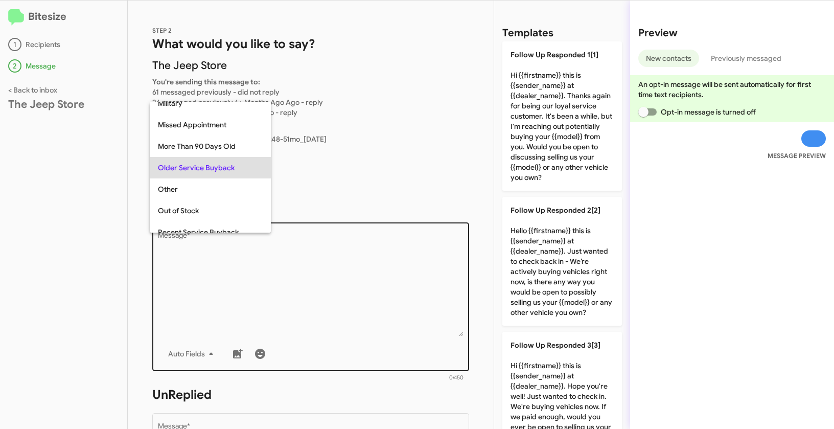
click at [348, 312] on div at bounding box center [417, 214] width 834 height 429
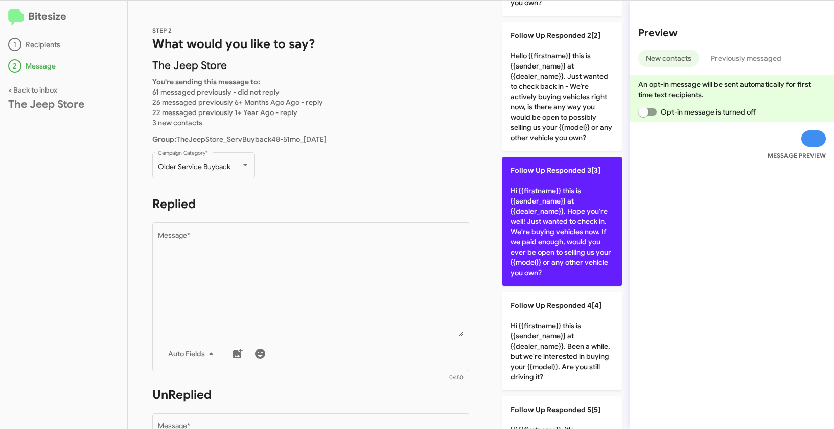
scroll to position [186, 0]
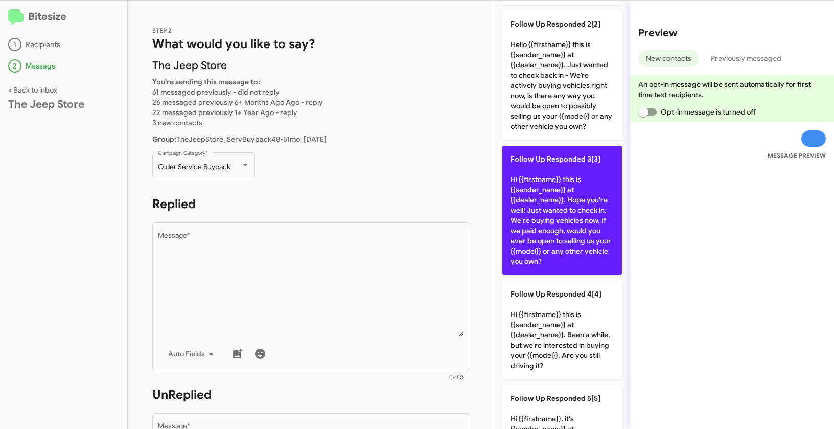
click at [554, 189] on p "Follow Up Responded 3[3] Hi {{firstname}} this is {{sender_name}} at {{dealer_n…" at bounding box center [562, 210] width 120 height 129
type textarea "Hi {{firstname}} this is {{sender_name}} at {{dealer_name}}. Hope you're well! …"
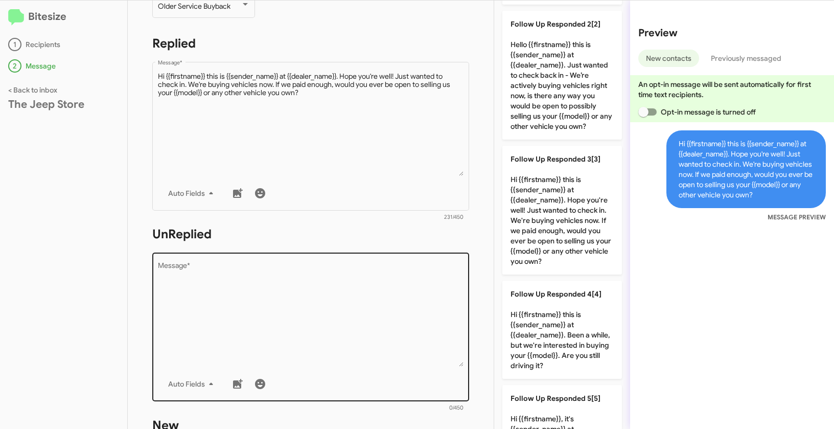
scroll to position [161, 0]
click at [360, 281] on textarea "Message *" at bounding box center [311, 313] width 306 height 104
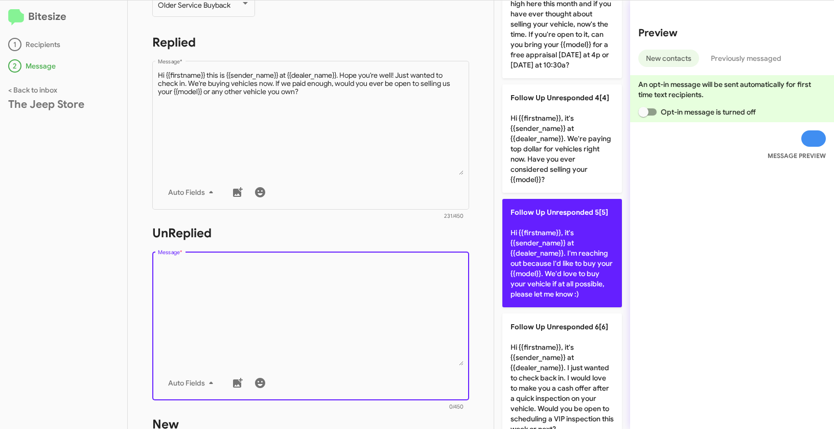
scroll to position [397, 0]
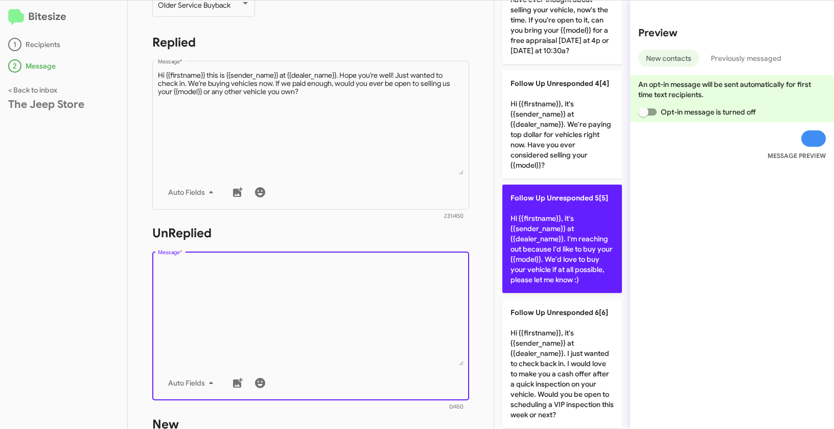
click at [558, 276] on p "Follow Up Unresponded 5[5] Hi {{firstname}}, it's {{sender_name}} at {{dealer_n…" at bounding box center [562, 238] width 120 height 108
type textarea "Hi {{firstname}}, it's {{sender_name}} at {{dealer_name}}. I'm reaching out bec…"
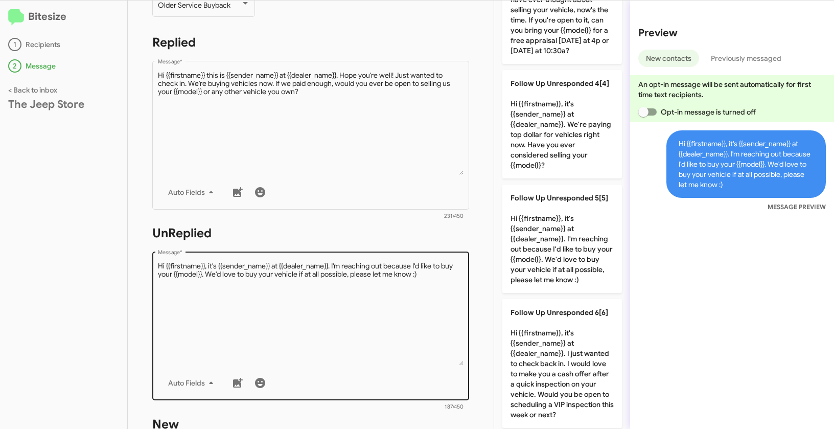
scroll to position [329, 0]
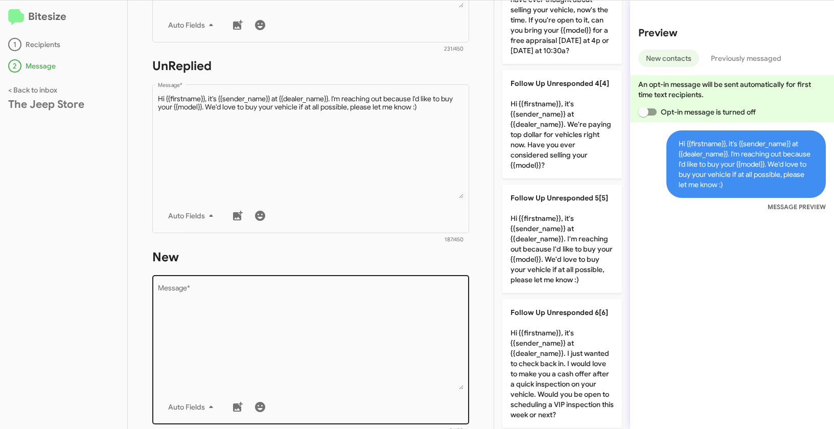
click at [406, 316] on textarea "Message *" at bounding box center [311, 337] width 306 height 104
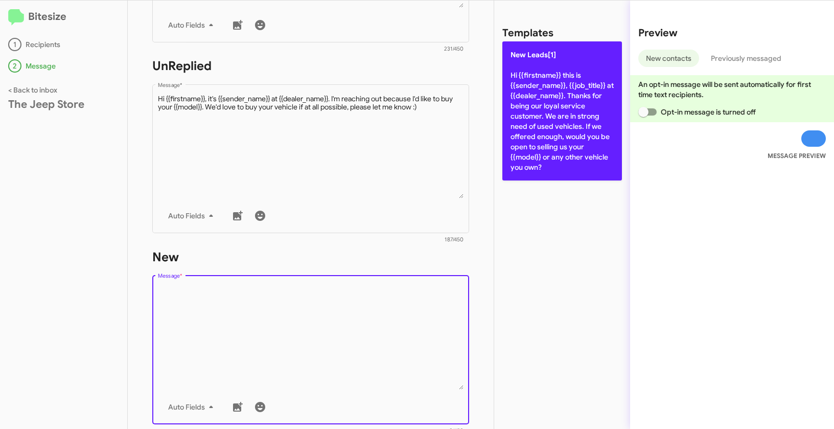
click at [561, 102] on p "New Leads[1] Hi {{firstname}} this is {{sender_name}}, {{job_title}} at {{deale…" at bounding box center [562, 110] width 120 height 139
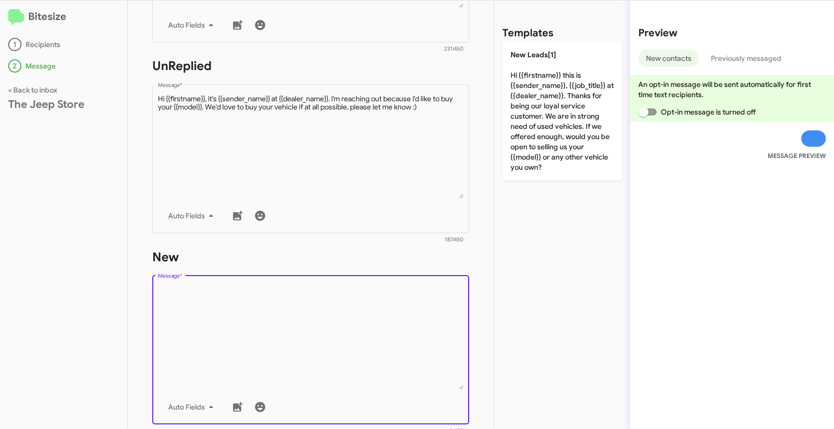
type textarea "Hi {{firstname}} this is {{sender_name}}, {{job_title}} at {{dealer_name}}. Tha…"
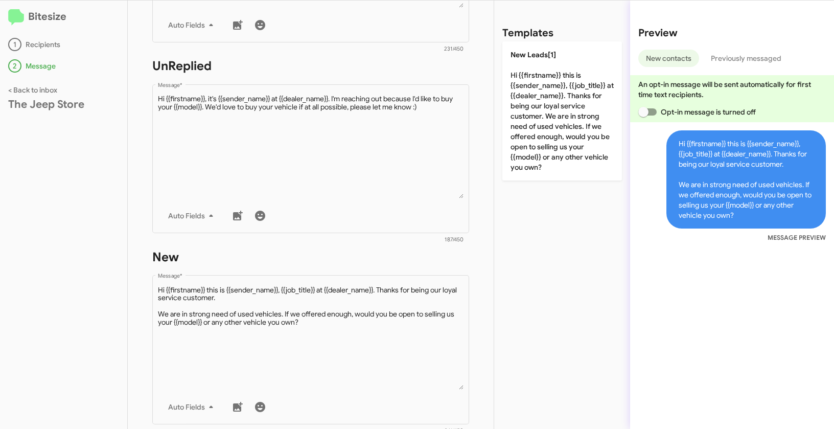
scroll to position [497, 0]
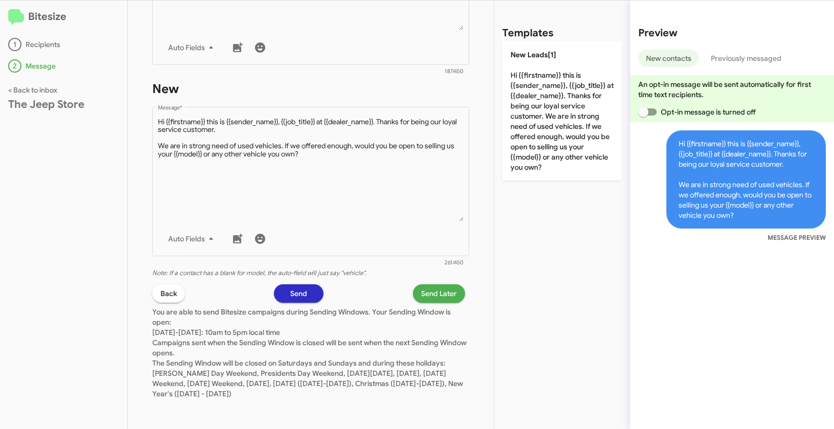
click at [435, 296] on span "Send Later" at bounding box center [439, 293] width 36 height 18
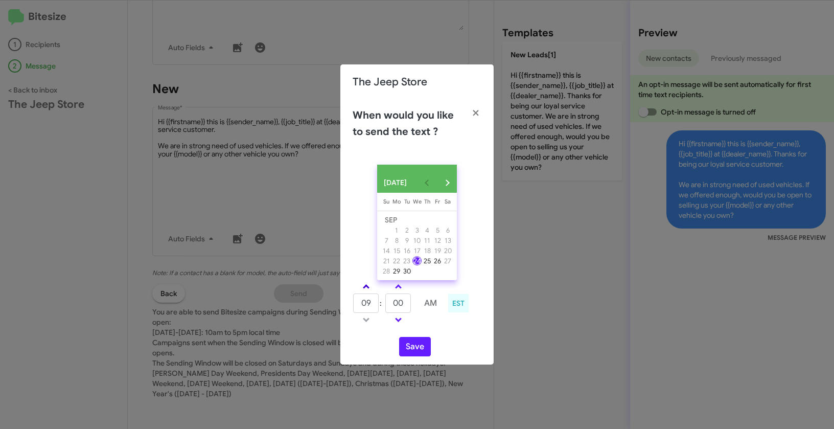
click at [363, 288] on link at bounding box center [366, 287] width 18 height 12
type input "12"
drag, startPoint x: 407, startPoint y: 312, endPoint x: 380, endPoint y: 302, distance: 29.1
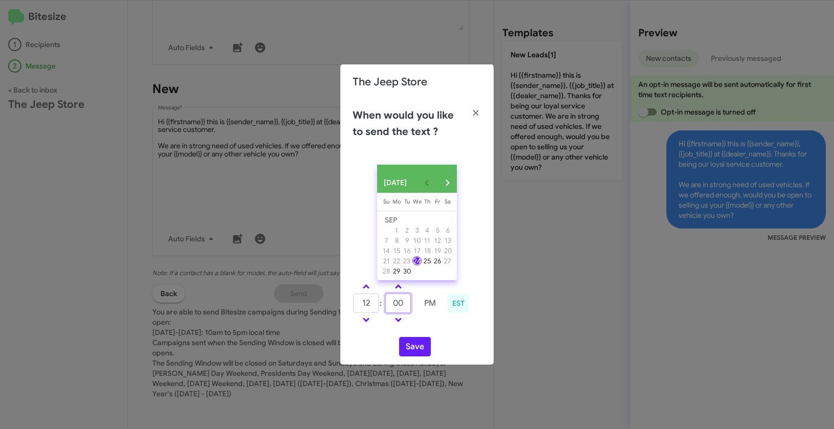
click at [380, 302] on tr "12 : 00 PM" at bounding box center [398, 303] width 90 height 20
type input "45"
click at [412, 342] on button "Save" at bounding box center [415, 346] width 32 height 19
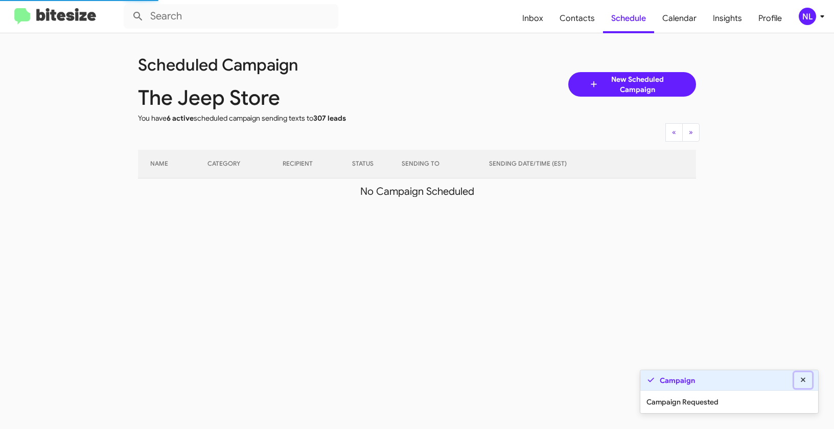
click at [802, 380] on icon at bounding box center [803, 379] width 5 height 5
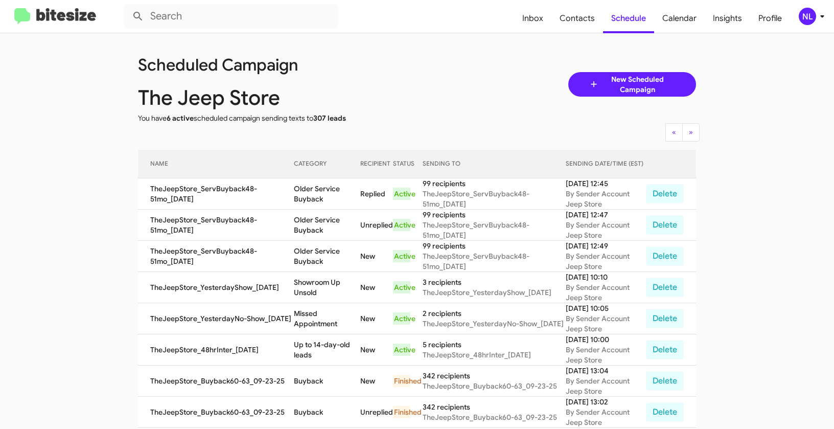
click at [810, 13] on div "NL" at bounding box center [807, 16] width 17 height 17
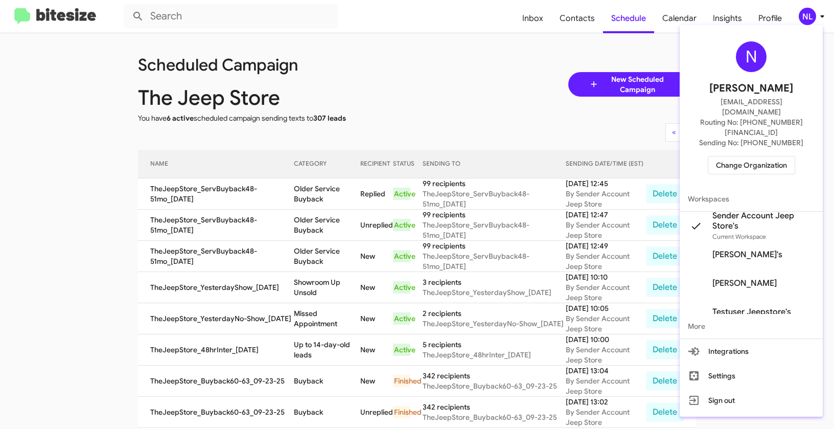
click at [747, 156] on span "Change Organization" at bounding box center [751, 164] width 71 height 17
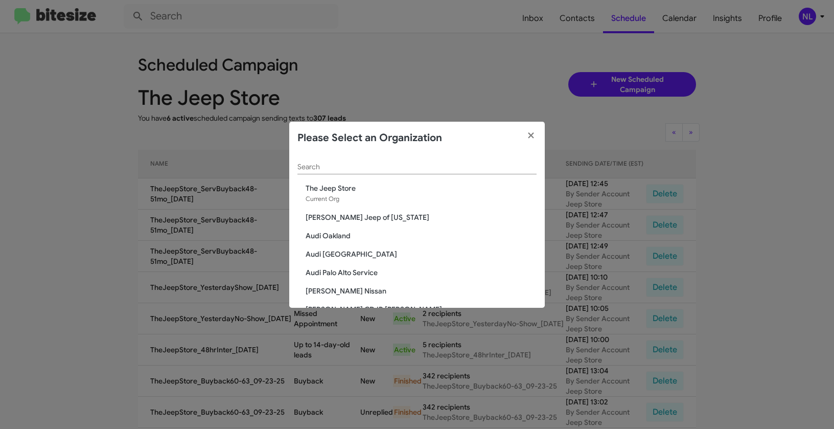
click at [362, 161] on div "Search" at bounding box center [416, 164] width 239 height 20
paste input "[PERSON_NAME] Imports"
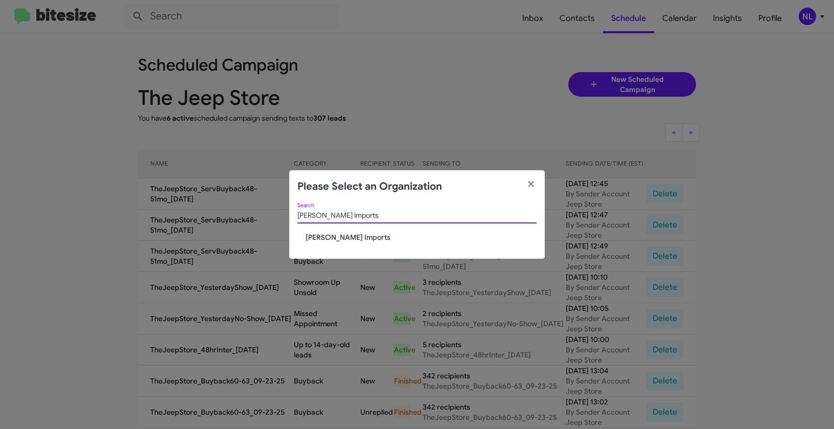
type input "[PERSON_NAME] Imports"
click at [323, 237] on span "[PERSON_NAME] Imports" at bounding box center [421, 237] width 231 height 10
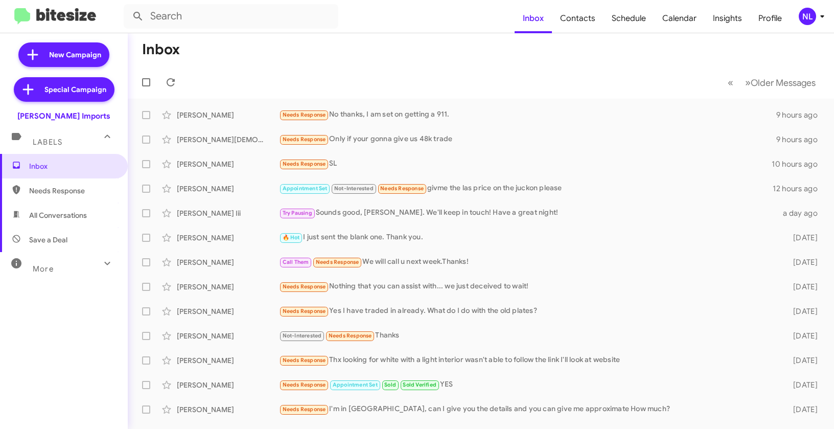
click at [809, 18] on div "NL" at bounding box center [807, 16] width 17 height 17
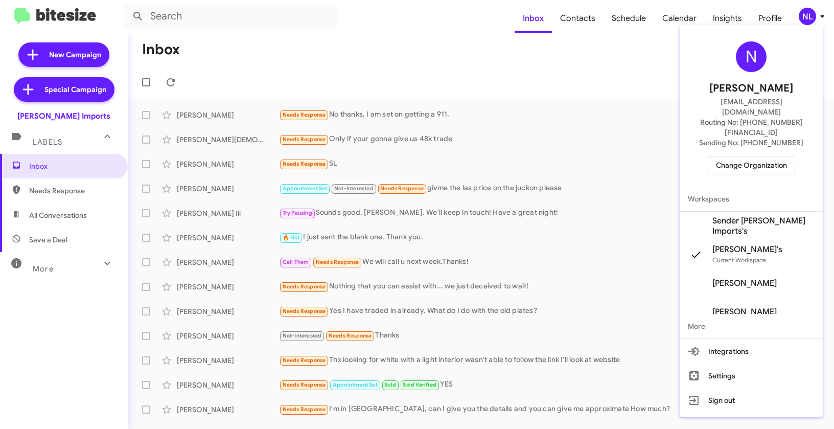
click at [738, 216] on span "Sender [PERSON_NAME] Imports's" at bounding box center [763, 226] width 102 height 20
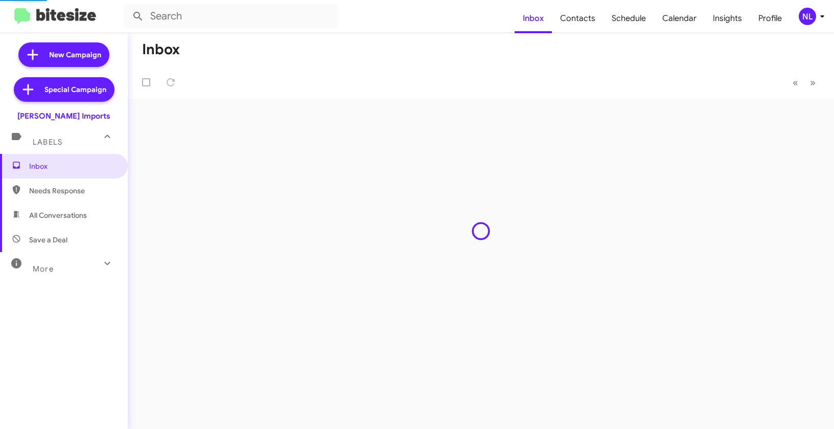
click at [573, 16] on span "Contacts" at bounding box center [578, 19] width 52 height 30
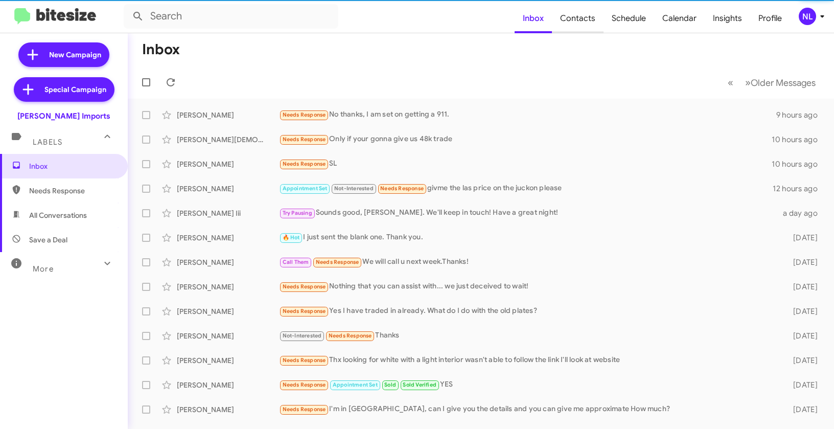
click at [581, 17] on span "Contacts" at bounding box center [578, 19] width 52 height 30
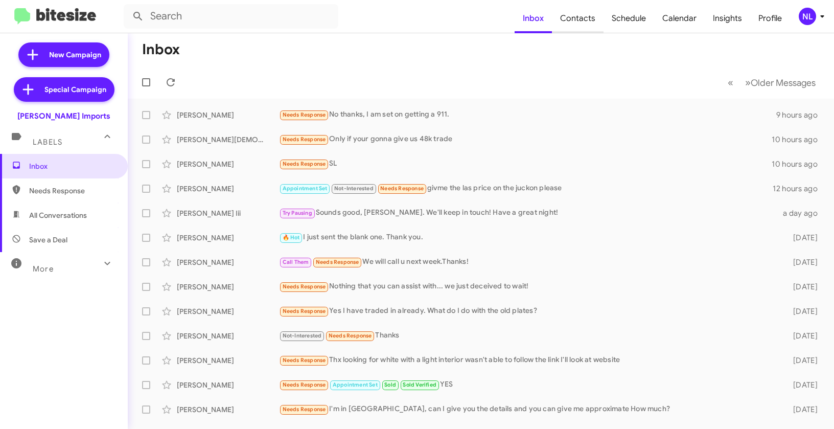
type input "in:groups"
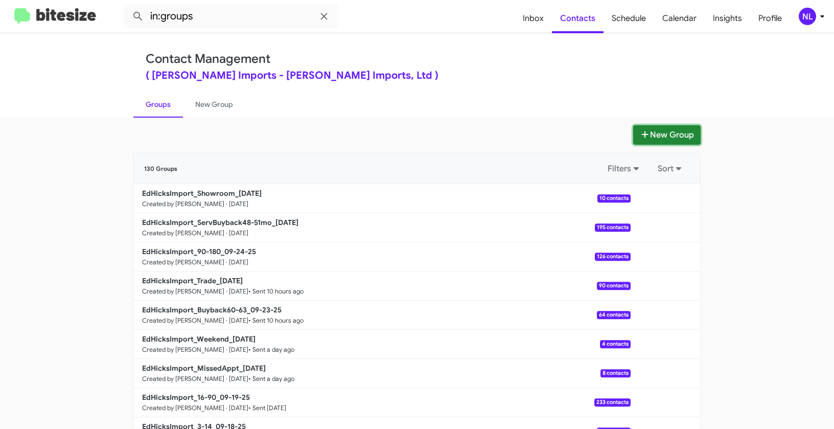
click at [665, 132] on button "New Group" at bounding box center [666, 134] width 67 height 19
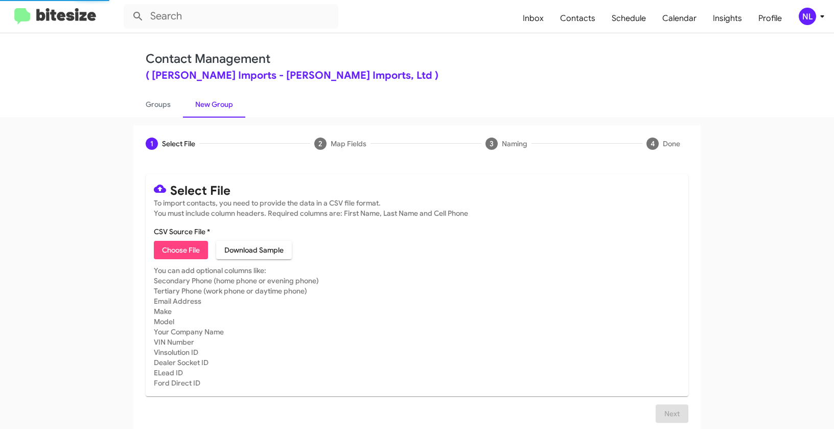
click at [181, 249] on span "Choose File" at bounding box center [181, 250] width 38 height 18
type input "EdHicksImport_Offer_MERCEDES_ALL_[DATE]"
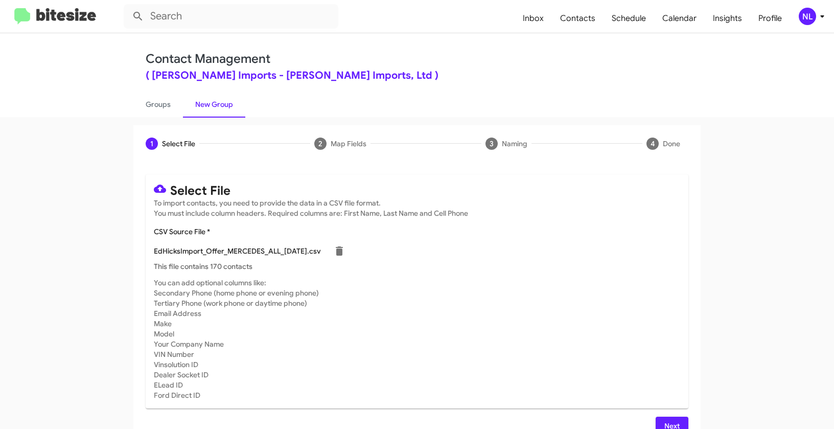
scroll to position [18, 0]
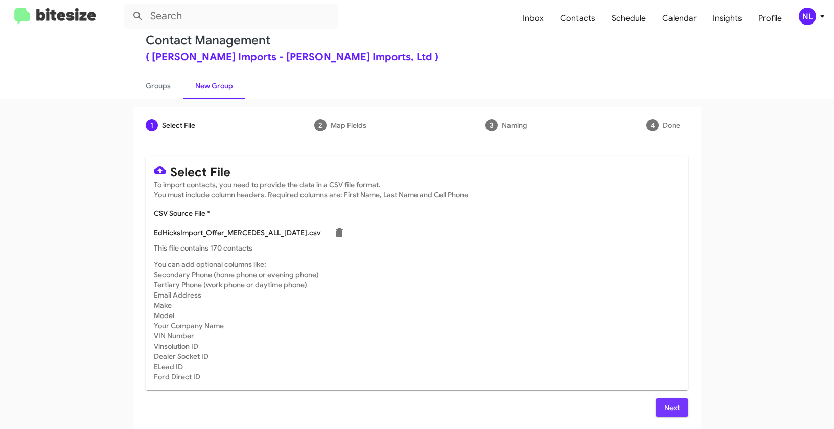
click at [665, 407] on span "Next" at bounding box center [672, 407] width 16 height 18
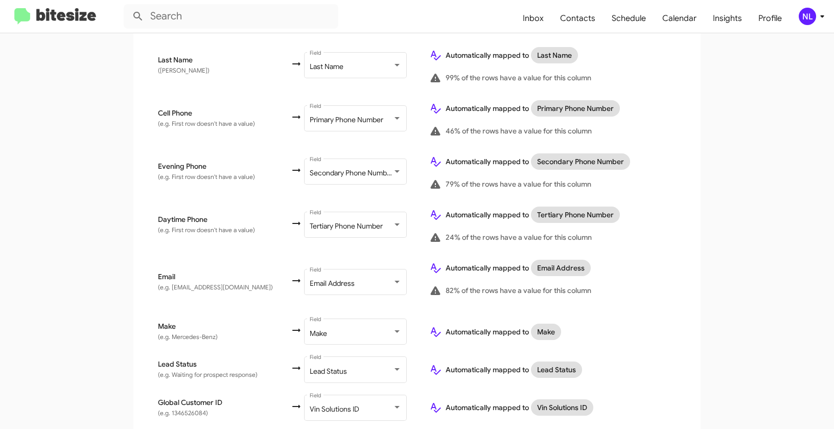
scroll to position [0, 0]
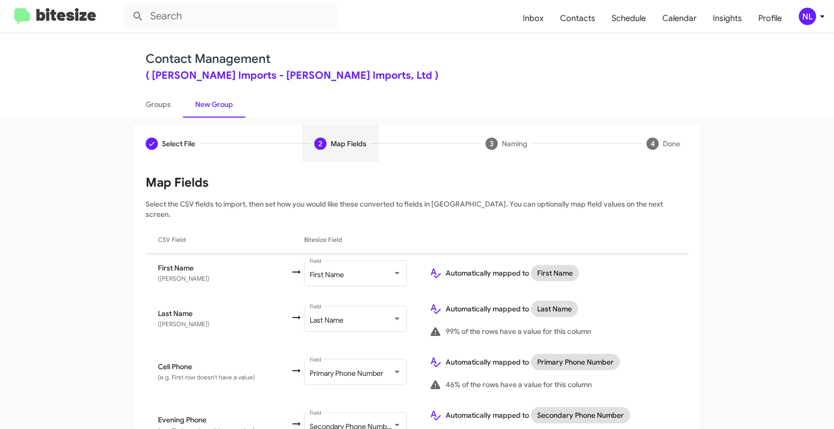
click at [808, 17] on div "NL" at bounding box center [807, 16] width 17 height 17
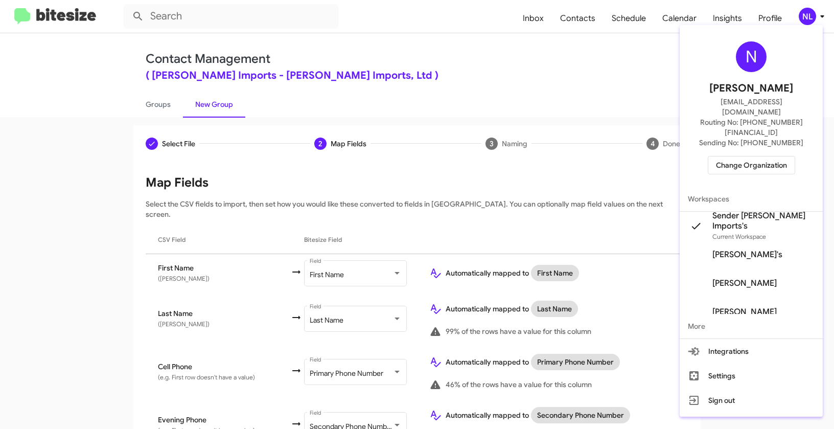
click at [569, 83] on div at bounding box center [417, 214] width 834 height 429
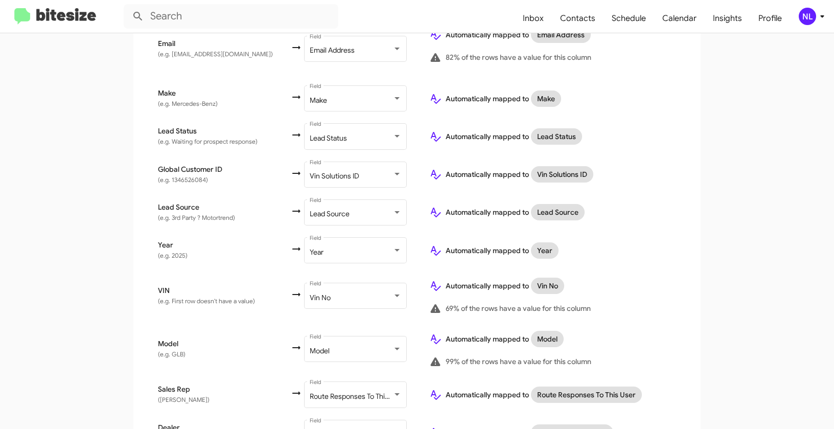
scroll to position [538, 0]
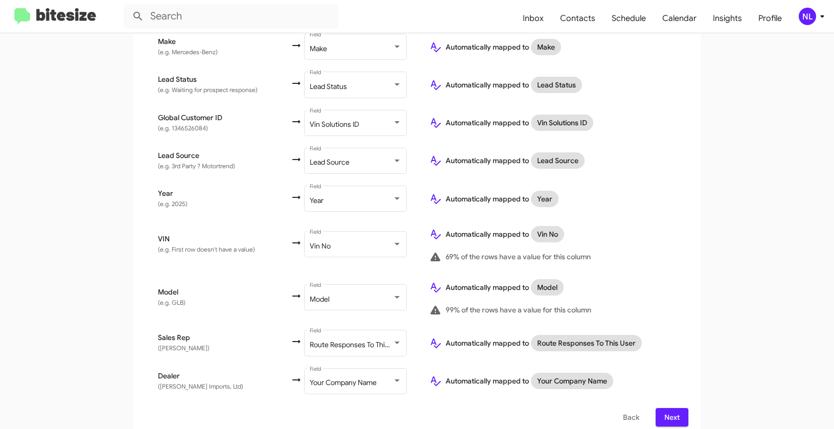
click at [677, 408] on span "Next" at bounding box center [672, 417] width 16 height 18
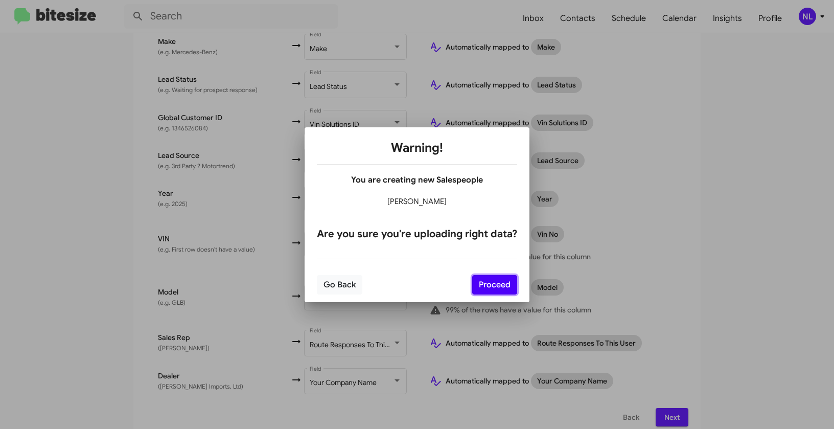
click at [480, 287] on button "Proceed" at bounding box center [494, 284] width 45 height 19
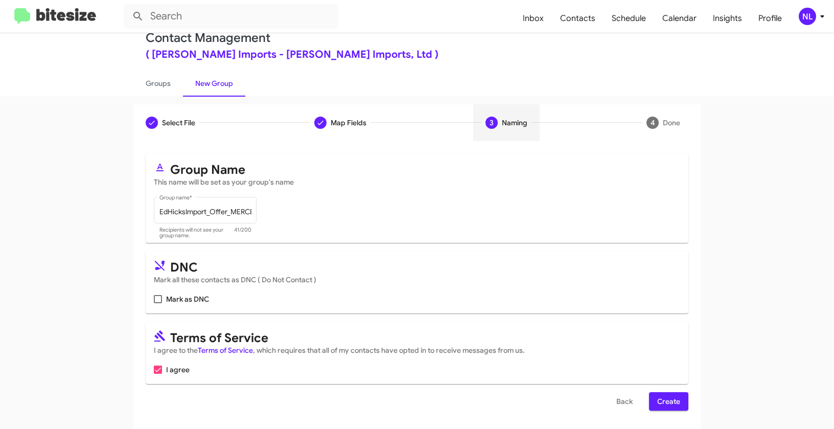
scroll to position [23, 0]
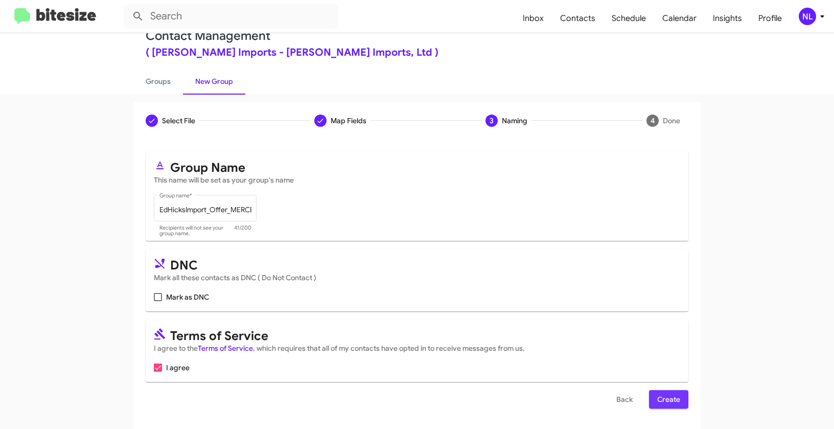
click at [664, 399] on span "Create" at bounding box center [668, 399] width 23 height 18
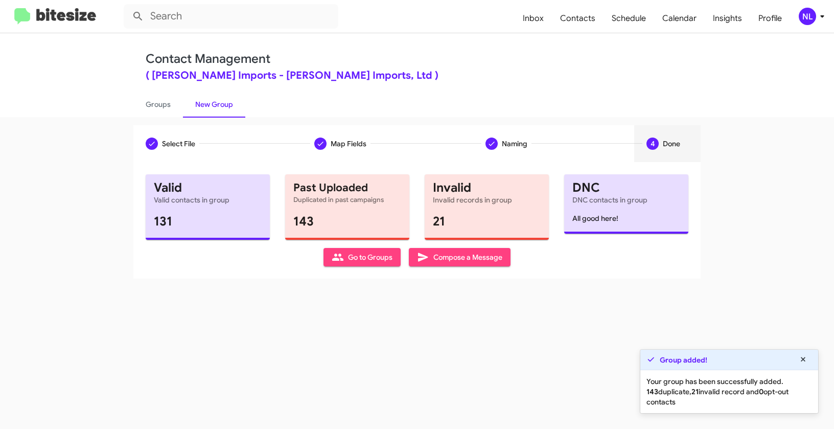
click at [381, 253] on span "Go to Groups" at bounding box center [362, 257] width 61 height 18
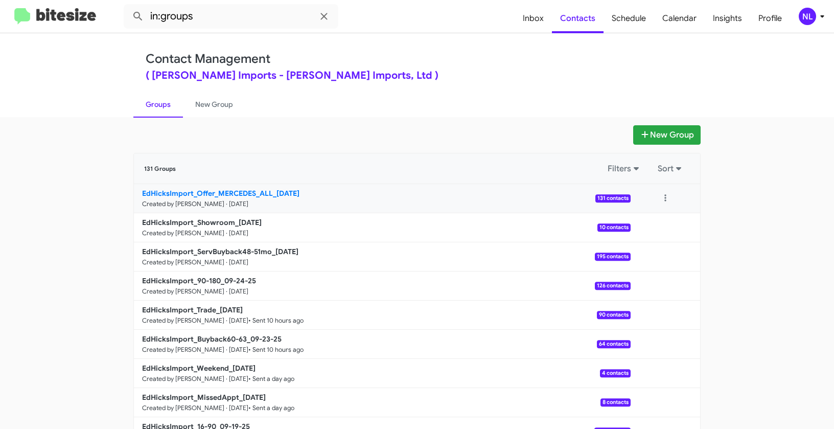
drag, startPoint x: 88, startPoint y: 186, endPoint x: 271, endPoint y: 194, distance: 183.6
click at [271, 194] on app-groups "New Group 131 Groups Filters Sort EdHicksImport_Offer_MERCEDES_ALL_[DATE] Creat…" at bounding box center [417, 313] width 834 height 377
copy div "Filters Sort EdHicksImport_Offer_MERCEDES_ALL_"
click at [244, 17] on input "in:groups" at bounding box center [231, 16] width 215 height 25
paste input "EdHicksImport_Offer_MERCEDES_ALL_"
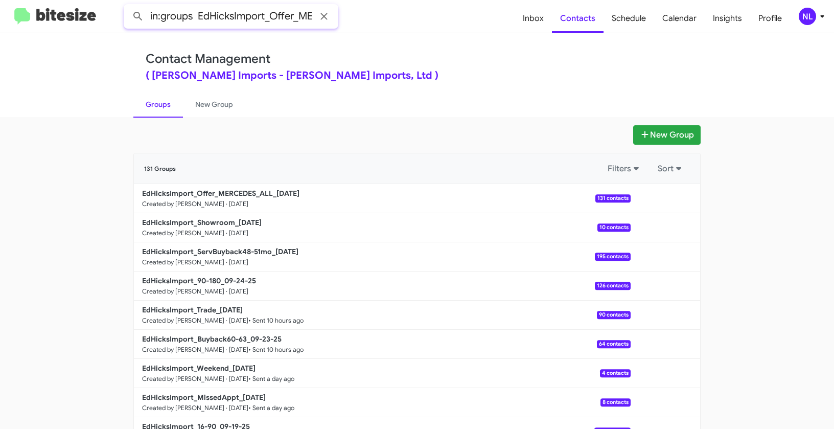
scroll to position [0, 65]
type input "in:groups EdHicksImport_Offer_MERCEDES_ALL_"
click at [128, 6] on button at bounding box center [138, 16] width 20 height 20
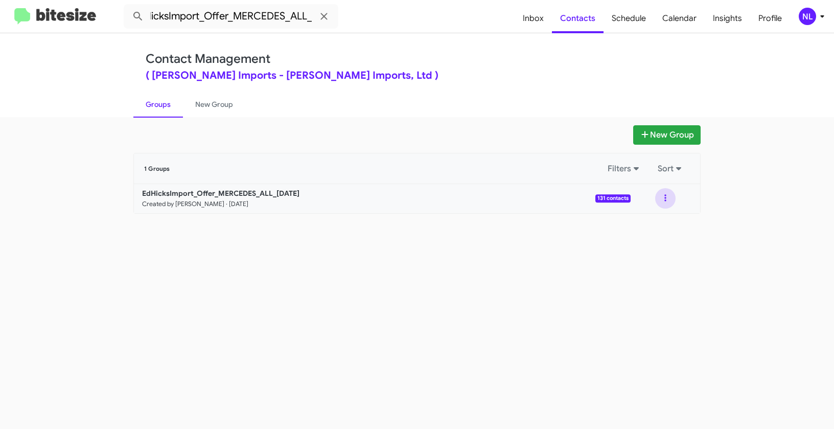
click at [670, 197] on button at bounding box center [665, 198] width 20 height 20
click at [653, 219] on button "View contacts" at bounding box center [635, 226] width 82 height 25
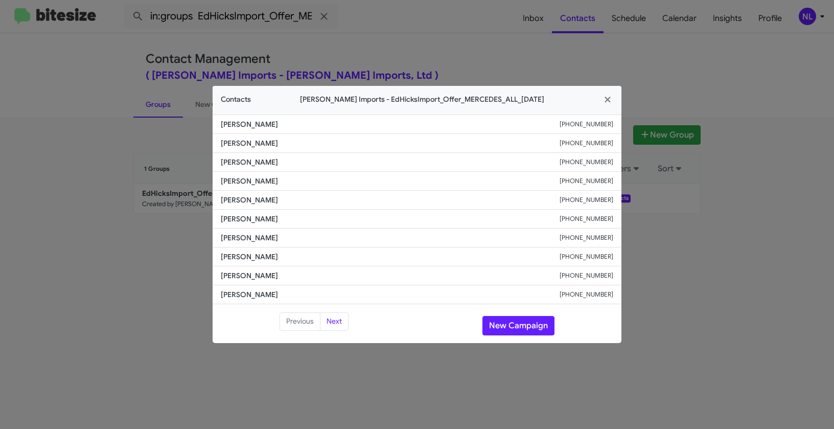
drag, startPoint x: 219, startPoint y: 199, endPoint x: 348, endPoint y: 211, distance: 129.3
click at [348, 211] on ul "[PERSON_NAME] [PHONE_NUMBER] [PERSON_NAME] [PHONE_NUMBER] [PERSON_NAME] [PHONE_…" at bounding box center [417, 209] width 409 height 190
click at [337, 227] on li "[PERSON_NAME] [PHONE_NUMBER]" at bounding box center [417, 218] width 409 height 19
drag, startPoint x: 219, startPoint y: 200, endPoint x: 288, endPoint y: 199, distance: 69.0
click at [288, 199] on li "[PERSON_NAME] [PHONE_NUMBER]" at bounding box center [417, 200] width 409 height 19
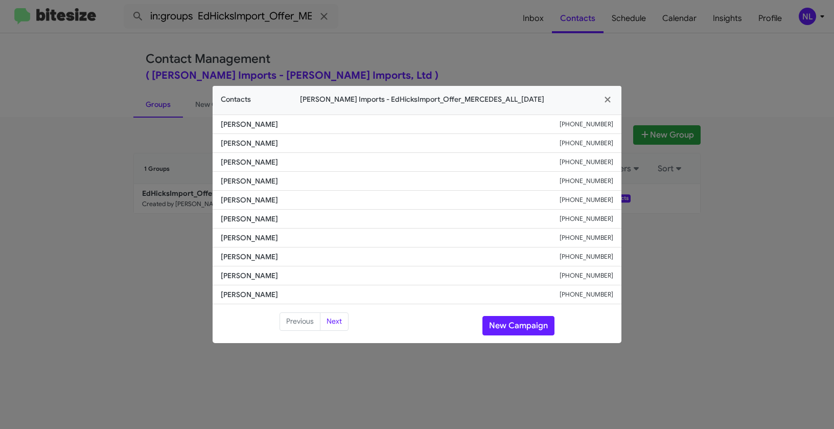
copy span "[PERSON_NAME]"
click at [521, 324] on button "New Campaign" at bounding box center [518, 325] width 72 height 19
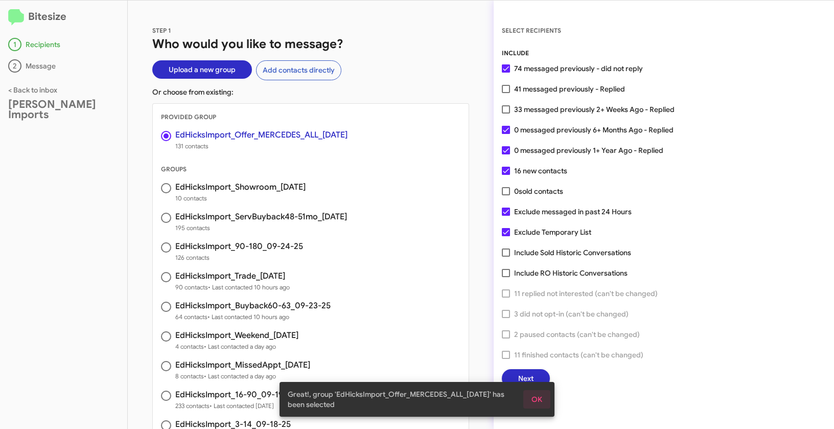
click at [542, 402] on span "OK" at bounding box center [536, 399] width 11 height 18
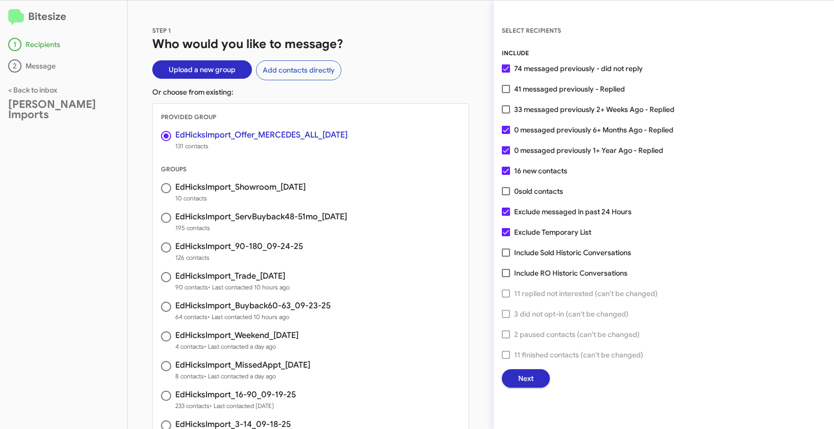
click at [506, 89] on span at bounding box center [506, 89] width 8 height 8
click at [506, 93] on input "41 messaged previously - Replied" at bounding box center [505, 93] width 1 height 1
checkbox input "true"
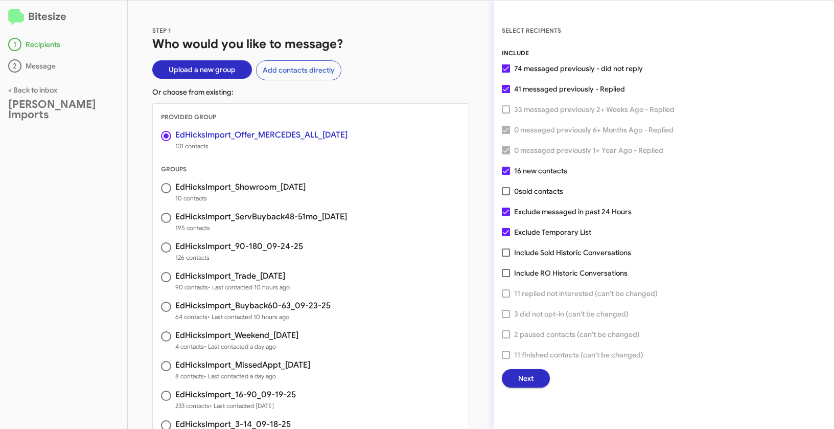
click at [532, 380] on span "Next" at bounding box center [525, 378] width 15 height 18
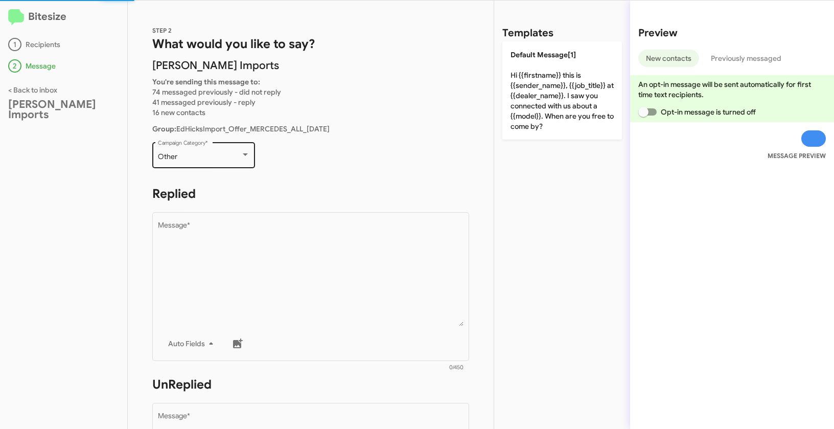
click at [209, 162] on div "Other Campaign Category *" at bounding box center [204, 154] width 92 height 28
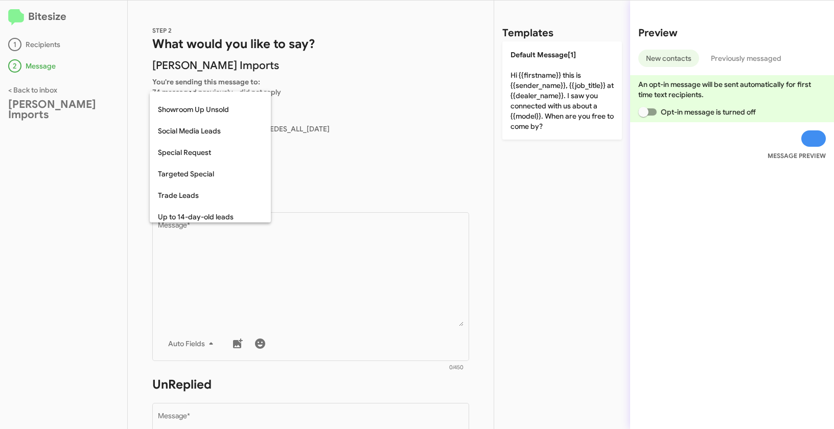
scroll to position [392, 0]
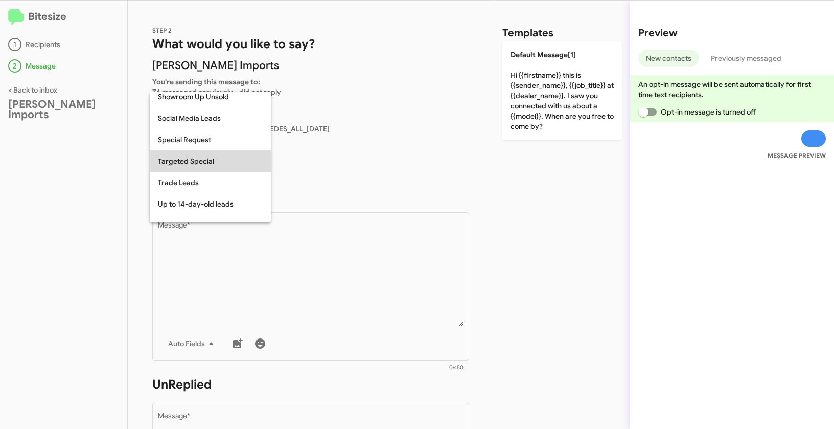
click at [190, 165] on span "Targeted Special" at bounding box center [210, 160] width 105 height 21
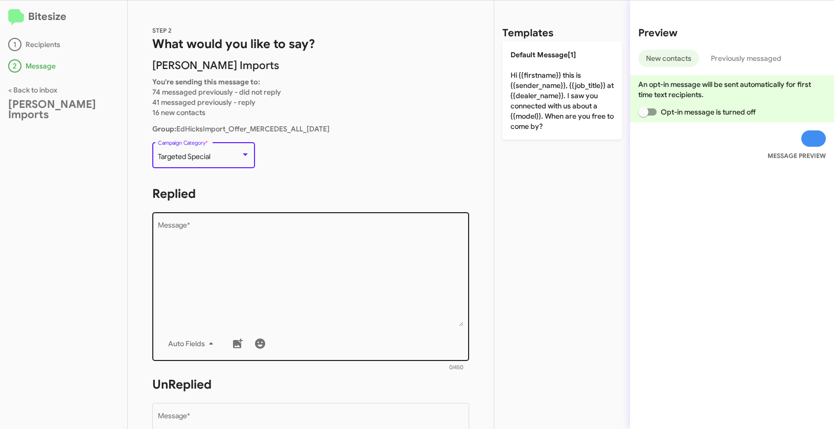
click at [241, 261] on textarea "Message *" at bounding box center [311, 274] width 306 height 104
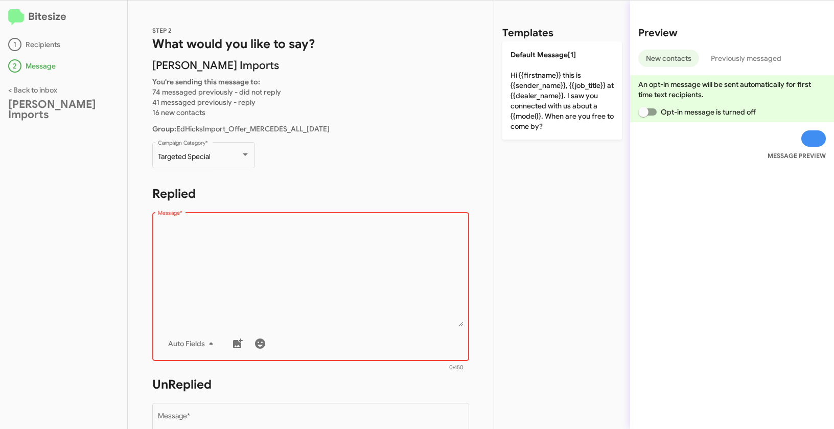
click at [253, 257] on textarea "Message *" at bounding box center [311, 274] width 306 height 104
paste textarea ""Hi {{firstname}} it's {{sender_name}} at {{dealer_name}}. Special Offer! Only …"
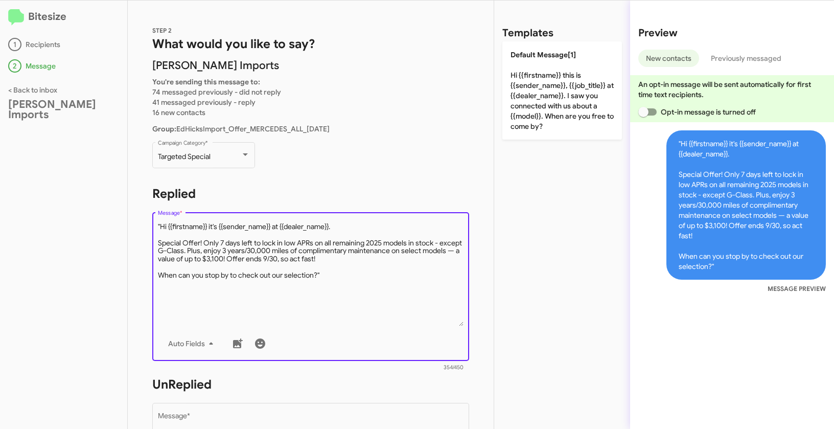
click at [161, 225] on textarea "Message *" at bounding box center [311, 274] width 306 height 104
click at [335, 272] on textarea "Message *" at bounding box center [311, 274] width 306 height 104
type textarea "Hi {{firstname}} it's {{sender_name}} at {{dealer_name}}. Special Offer! Only 7…"
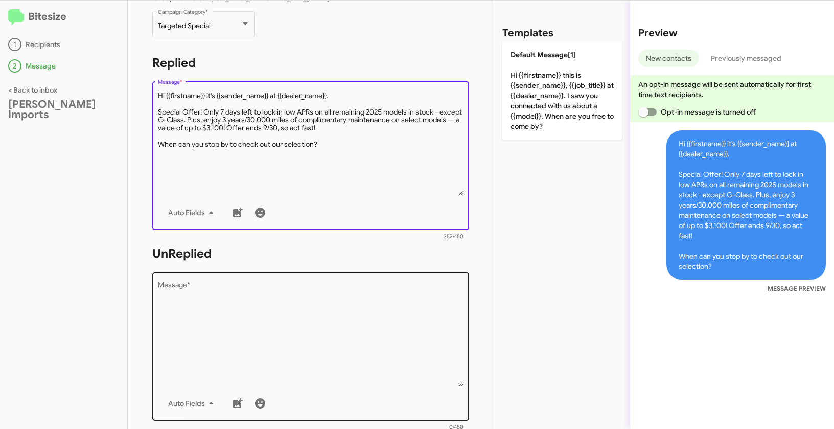
scroll to position [175, 0]
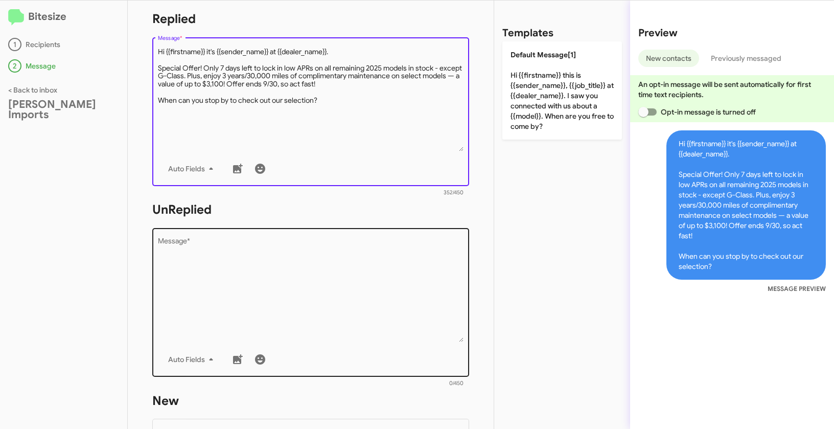
click at [349, 304] on textarea "Message *" at bounding box center [311, 290] width 306 height 104
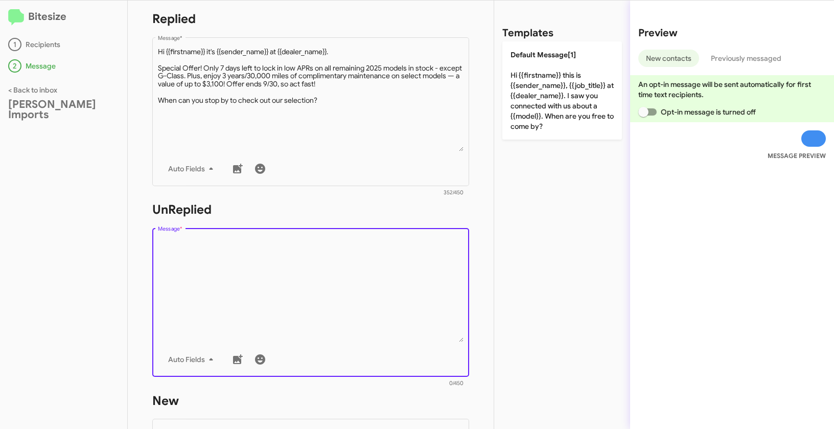
paste textarea ""Hi {{firstname}} it's {{sender_name}}, {{job_title}} at {{dealer_name}}. Thank…"
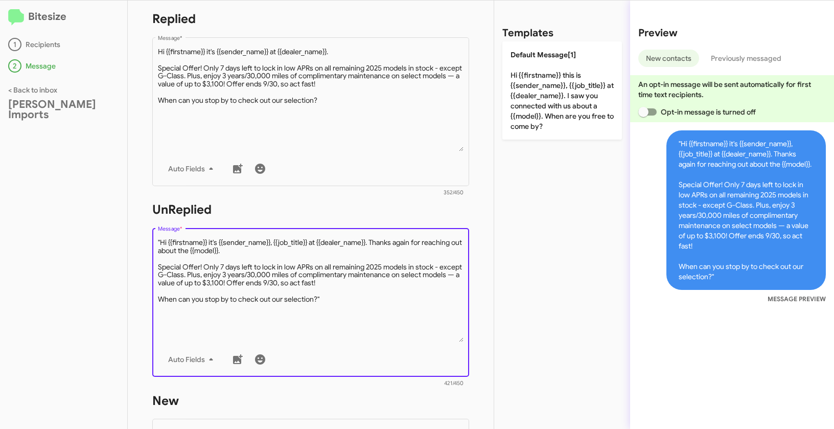
click at [160, 240] on textarea "Message *" at bounding box center [311, 290] width 306 height 104
click at [355, 300] on textarea "Message *" at bounding box center [311, 290] width 306 height 104
type textarea "Hi {{firstname}} it's {{sender_name}}, {{job_title}} at {{dealer_name}}. Thanks…"
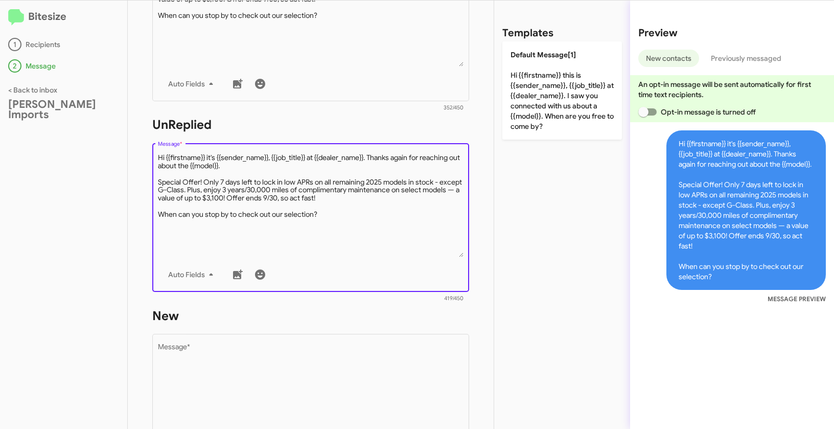
scroll to position [346, 0]
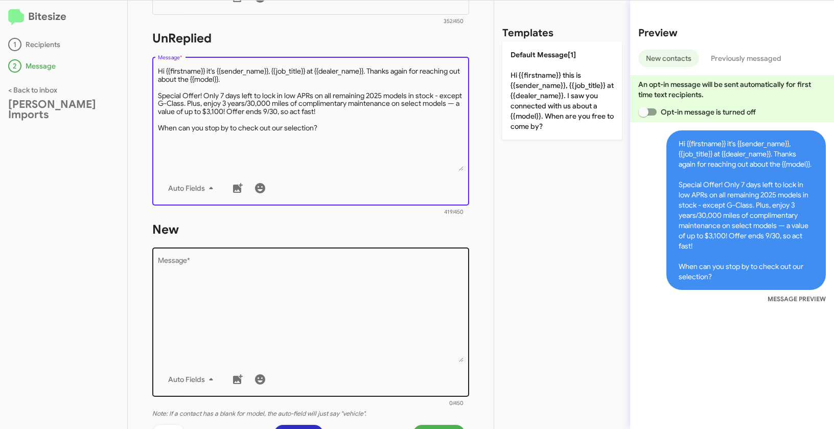
click at [283, 294] on textarea "Message *" at bounding box center [311, 310] width 306 height 104
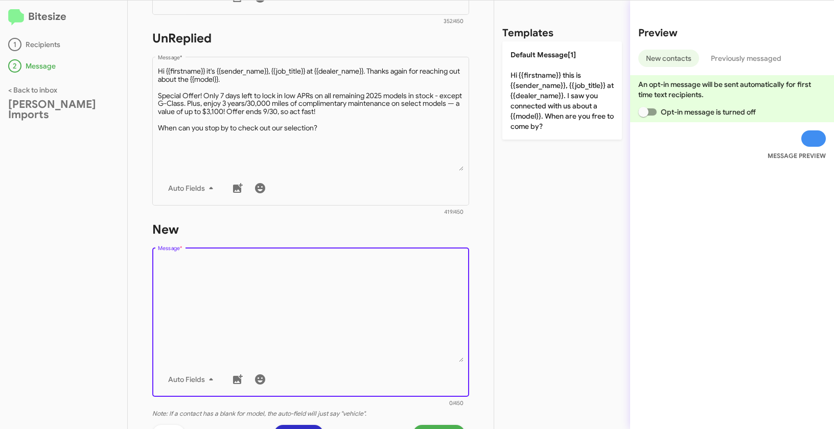
paste textarea ""Hi {{firstname}} it's {{sender_name}}, {{job_title}} at {{dealer_name}}. Thank…"
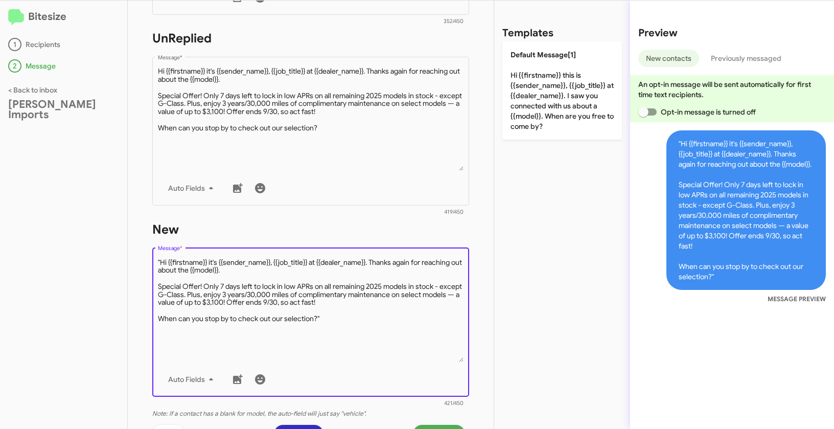
click at [162, 259] on textarea "Message *" at bounding box center [311, 310] width 306 height 104
click at [340, 316] on textarea "Message *" at bounding box center [311, 310] width 306 height 104
type textarea "Hi {{firstname}} it's {{sender_name}}, {{job_title}} at {{dealer_name}}. Thanks…"
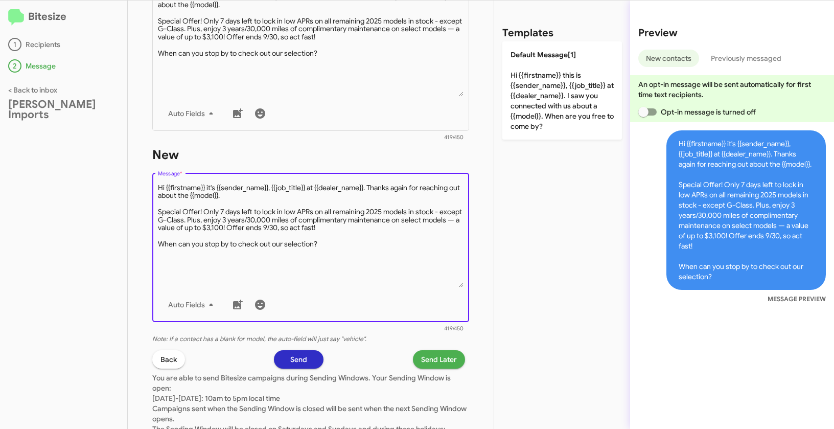
scroll to position [486, 0]
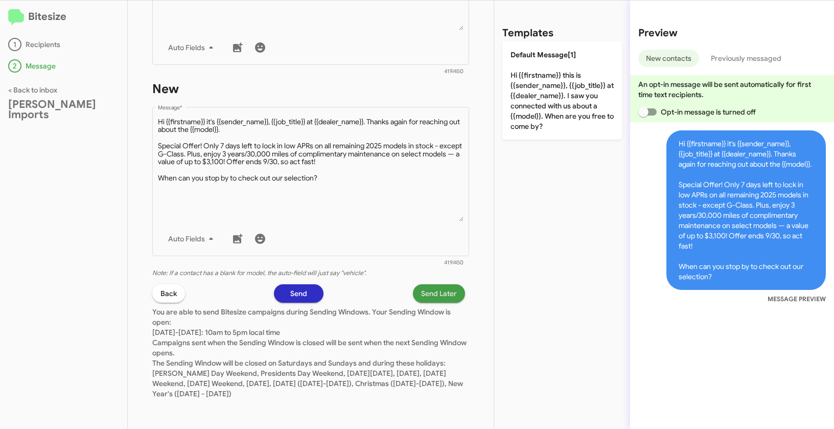
click at [433, 297] on span "Send Later" at bounding box center [439, 293] width 36 height 18
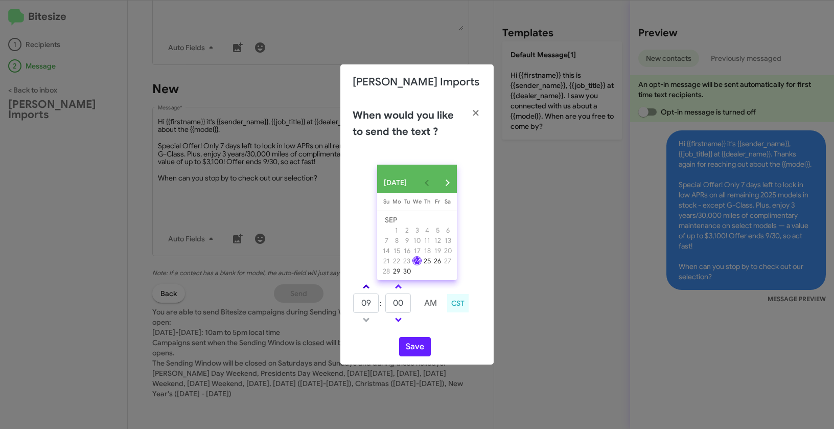
click at [366, 289] on span at bounding box center [366, 287] width 7 height 7
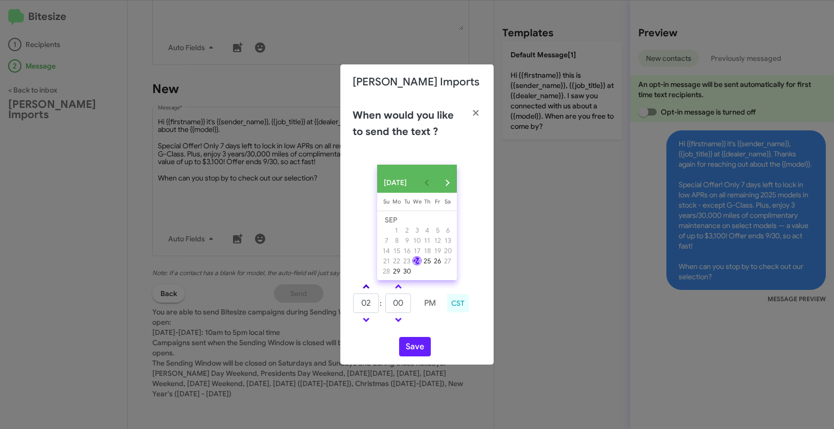
click at [366, 289] on span at bounding box center [366, 287] width 7 height 7
type input "05"
drag, startPoint x: 406, startPoint y: 306, endPoint x: 392, endPoint y: 301, distance: 14.1
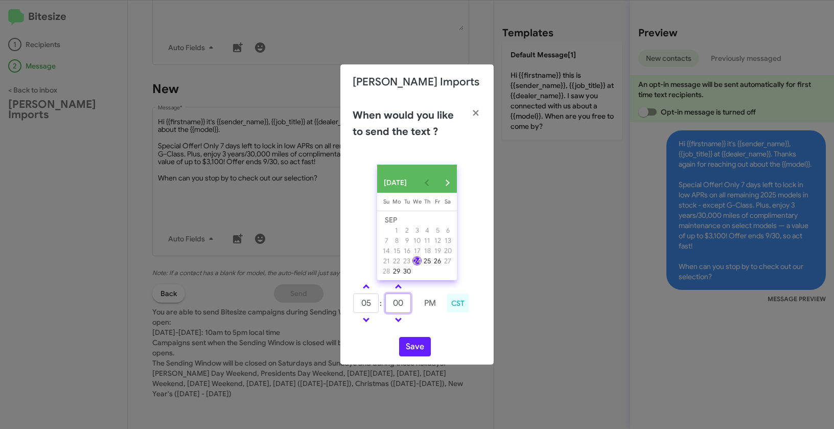
click at [392, 301] on input "00" at bounding box center [398, 302] width 26 height 19
type input "10"
click at [409, 350] on button "Save" at bounding box center [415, 346] width 32 height 19
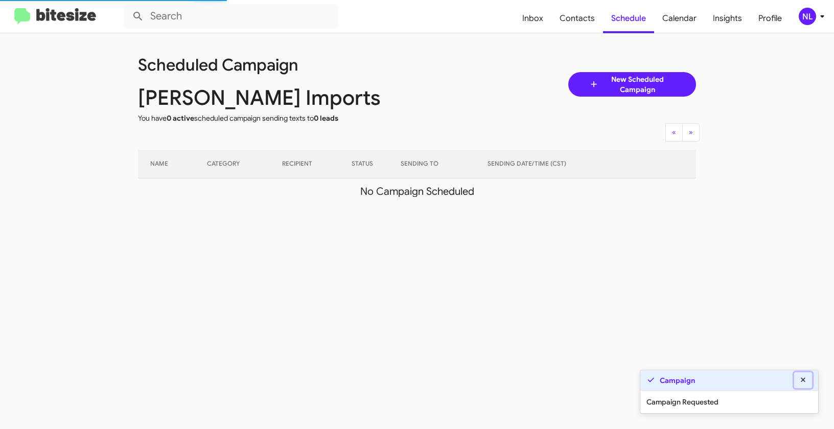
click at [803, 375] on fa-icon at bounding box center [803, 379] width 9 height 9
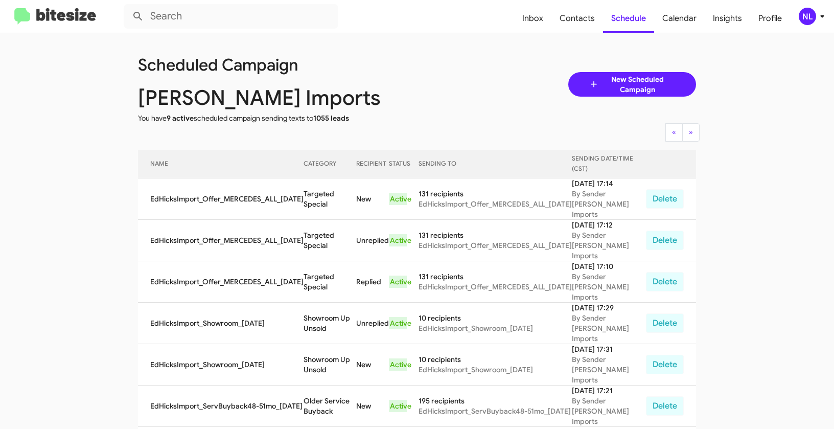
click at [806, 12] on div "NL" at bounding box center [807, 16] width 17 height 17
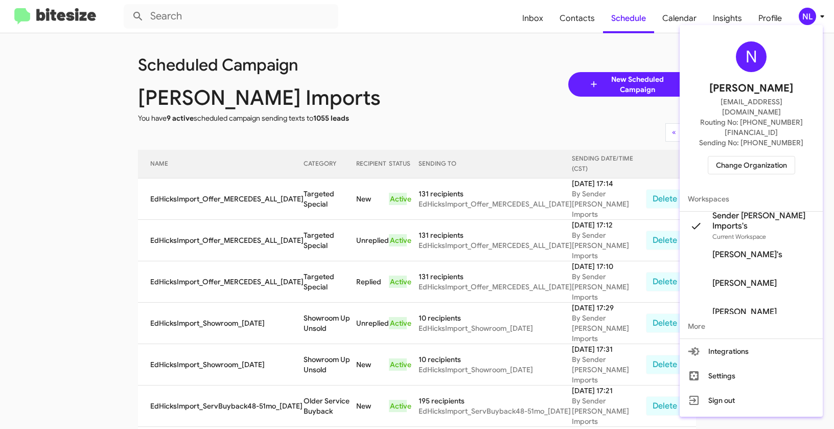
click at [755, 156] on span "Change Organization" at bounding box center [751, 164] width 71 height 17
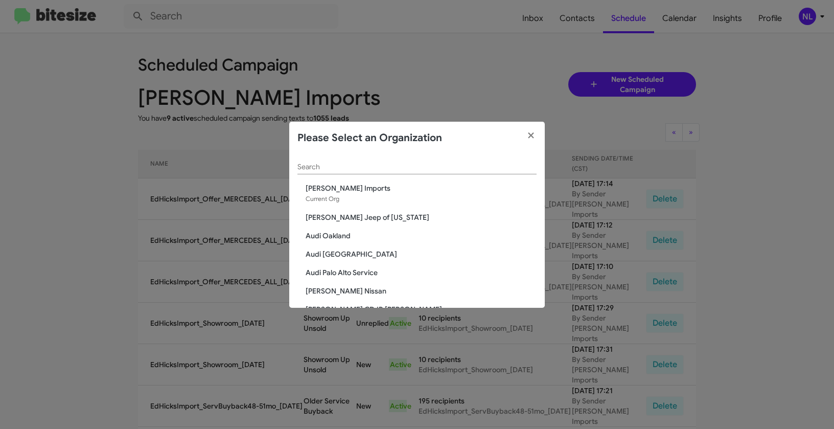
click at [398, 170] on input "Search" at bounding box center [416, 167] width 239 height 8
paste input "[PERSON_NAME] Family Subaru"
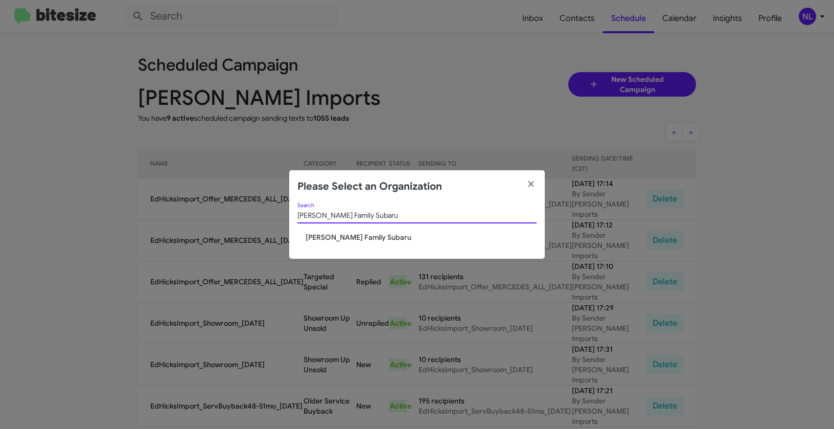
type input "[PERSON_NAME] Family Subaru"
click at [334, 235] on span "[PERSON_NAME] Family Subaru" at bounding box center [421, 237] width 231 height 10
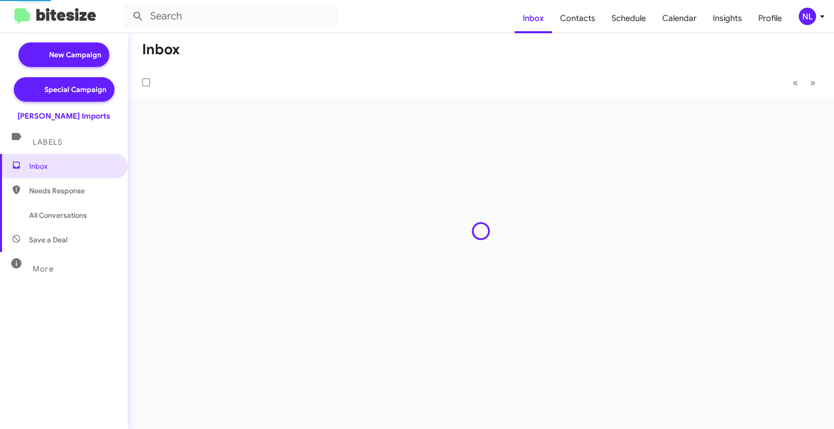
click at [810, 19] on div "NL" at bounding box center [807, 16] width 17 height 17
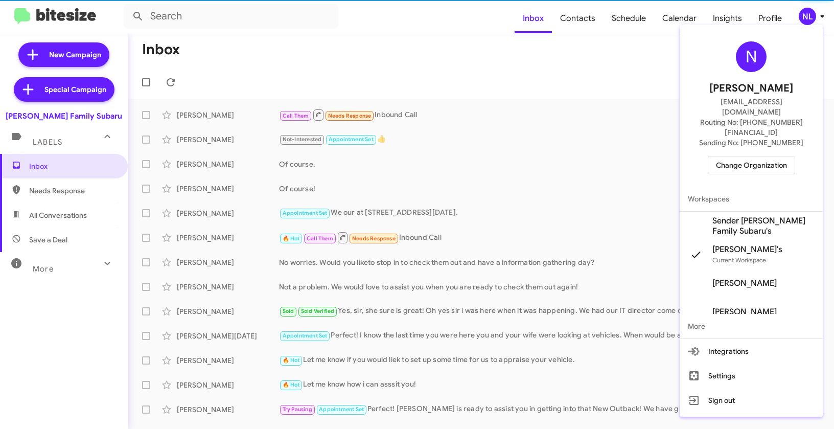
click at [737, 216] on span "Sender [PERSON_NAME] Family Subaru's" at bounding box center [763, 226] width 102 height 20
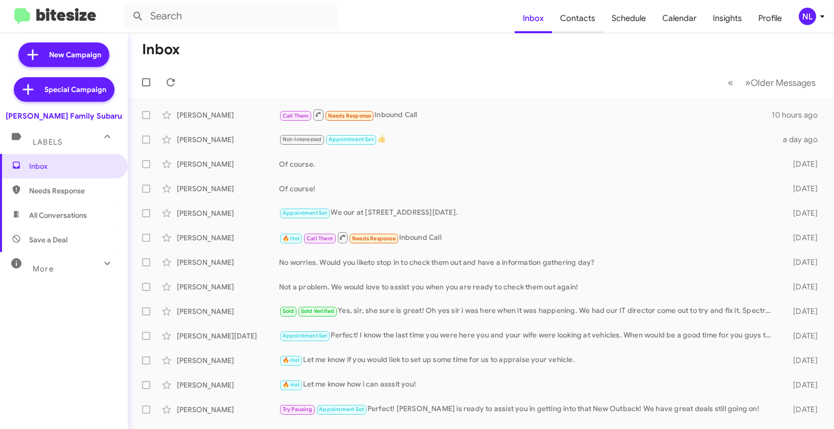
click at [580, 27] on span "Contacts" at bounding box center [578, 19] width 52 height 30
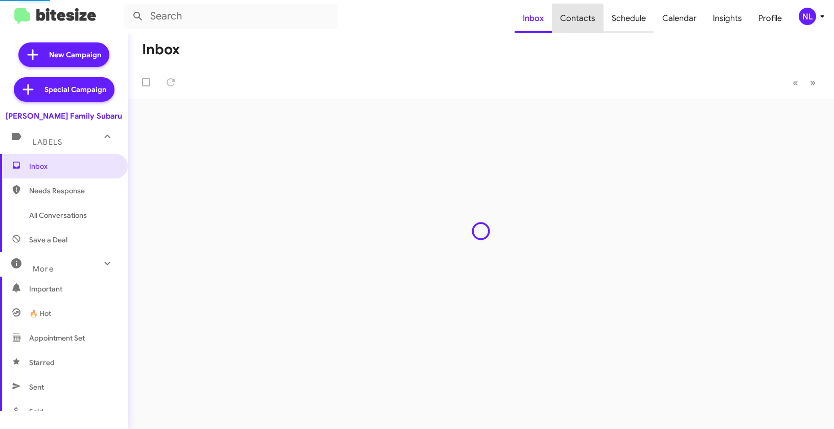
type input "in:groups"
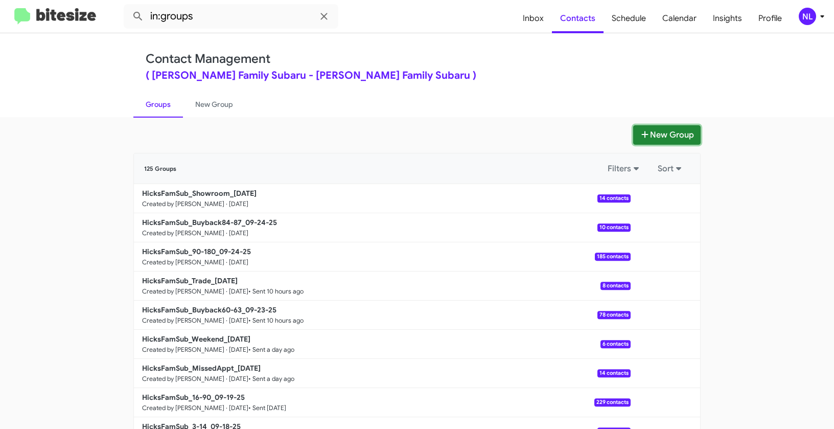
click at [663, 136] on button "New Group" at bounding box center [666, 134] width 67 height 19
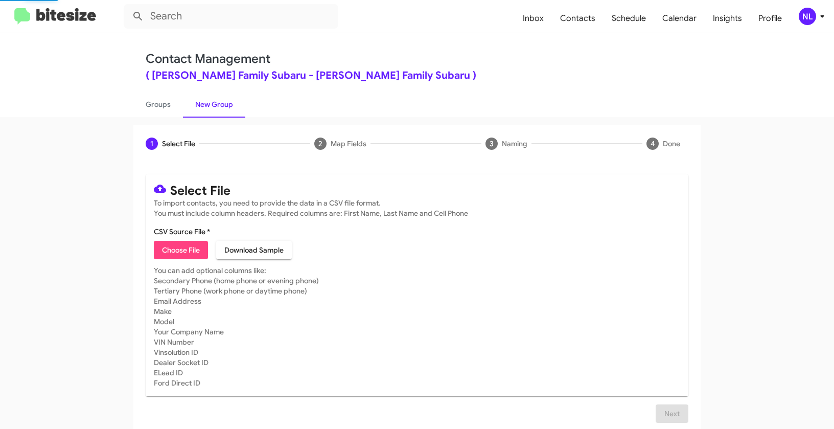
click at [171, 246] on span "Choose File" at bounding box center [181, 250] width 38 height 18
type input "HicksFamSub_Fall__ALL_[DATE]"
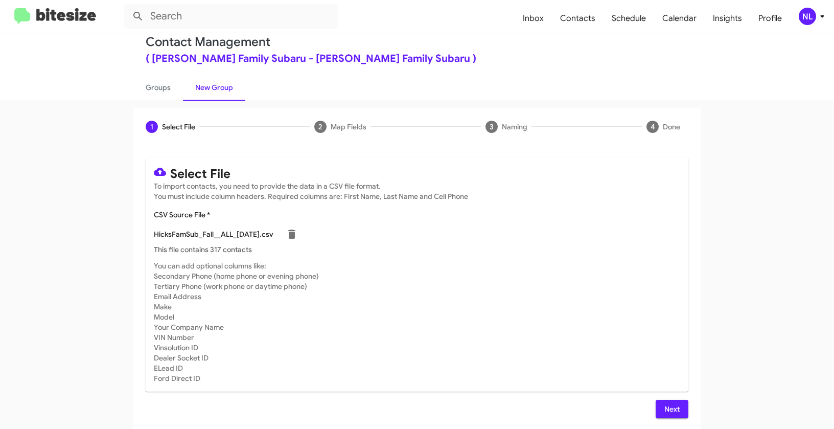
scroll to position [18, 0]
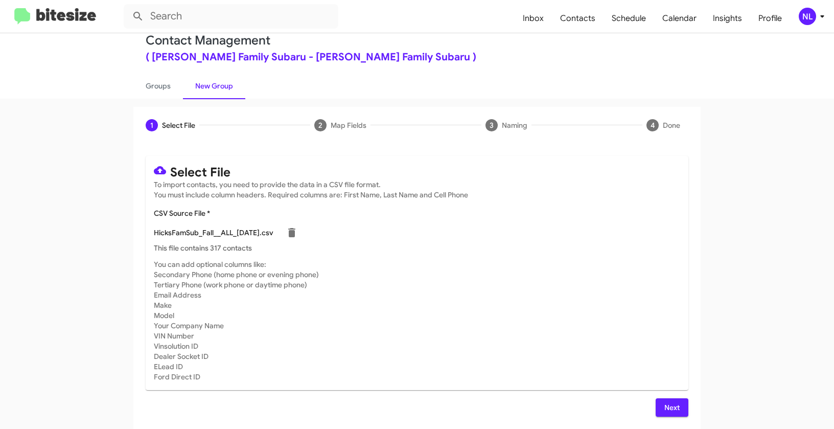
click at [669, 407] on span "Next" at bounding box center [672, 407] width 16 height 18
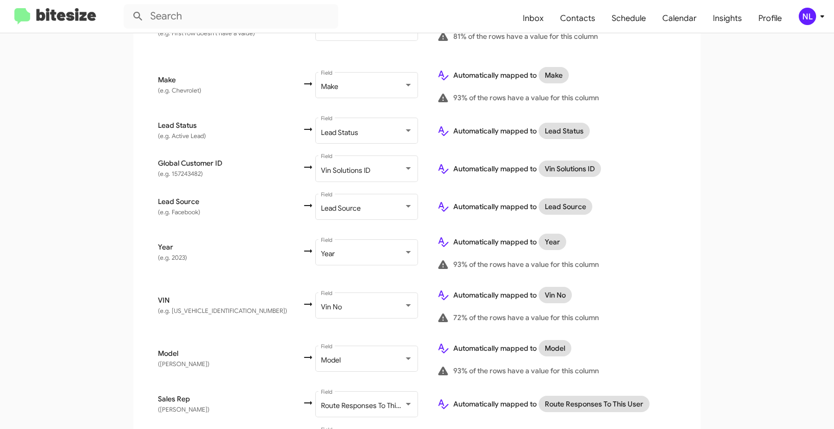
scroll to position [568, 0]
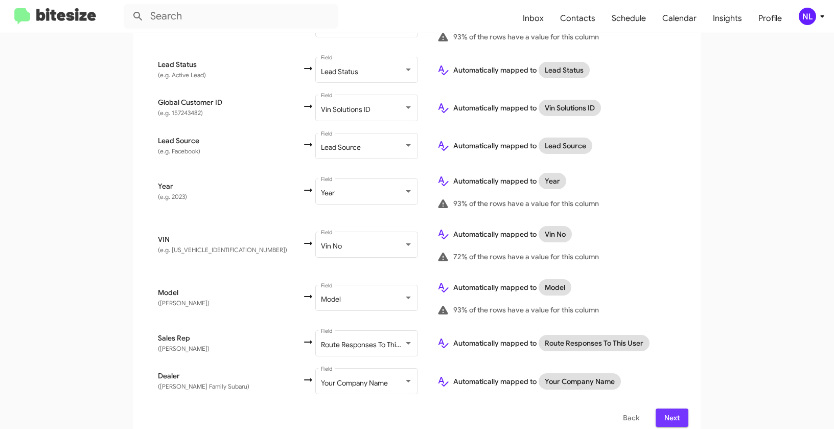
click at [673, 408] on span "Next" at bounding box center [672, 417] width 16 height 18
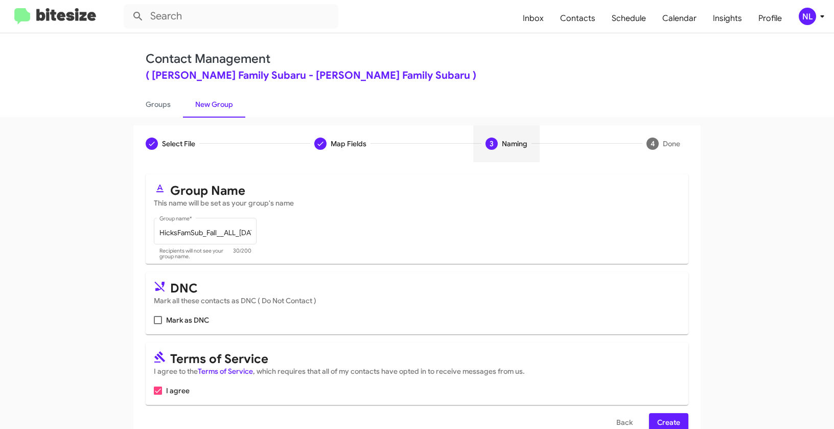
scroll to position [23, 0]
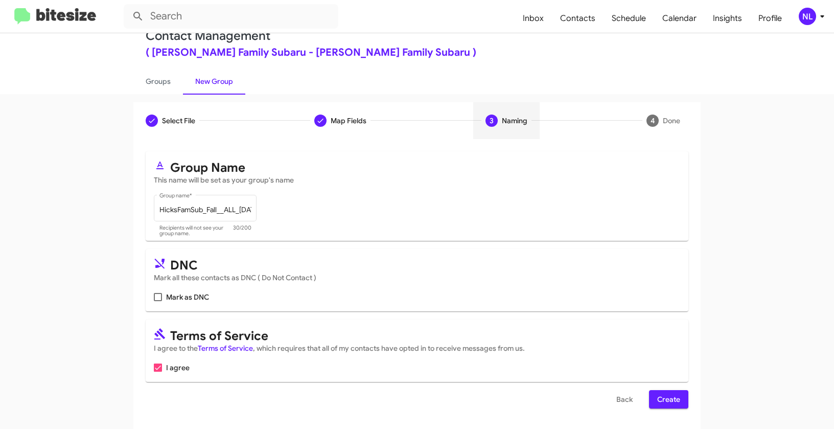
click at [665, 406] on span "Create" at bounding box center [668, 399] width 23 height 18
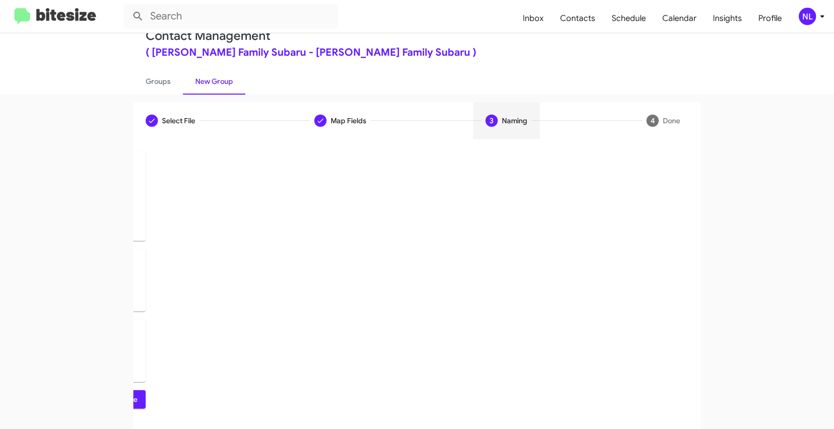
scroll to position [0, 0]
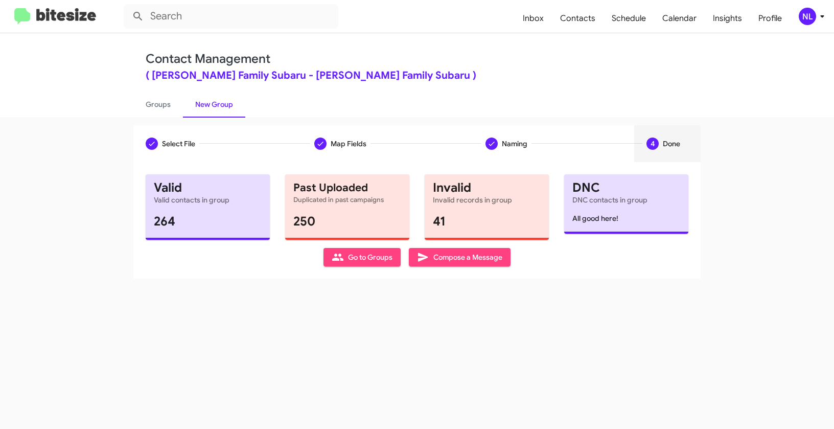
click at [366, 258] on span "Go to Groups" at bounding box center [362, 257] width 61 height 18
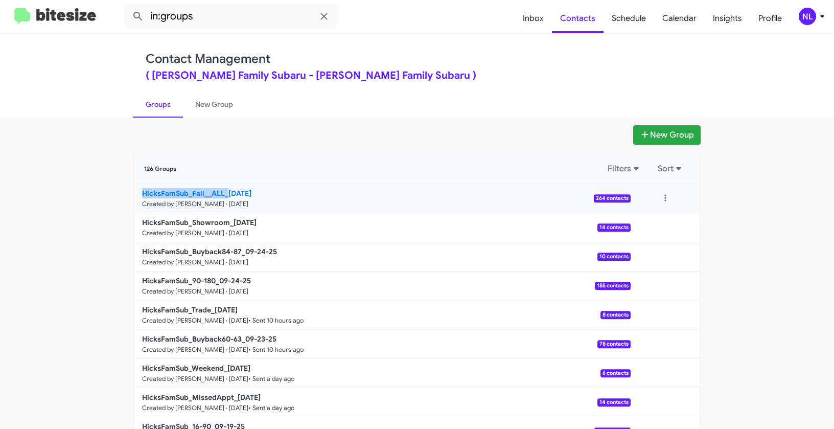
drag, startPoint x: 108, startPoint y: 192, endPoint x: 225, endPoint y: 191, distance: 117.0
click at [225, 191] on app-groups "New Group 126 Groups Filters Sort HicksFamSub_Fall__ALL_[DATE] Created by [PERS…" at bounding box center [417, 313] width 834 height 377
copy b "HicksFamSub_Fall__ALL_"
click at [207, 20] on input "in:groups" at bounding box center [231, 16] width 215 height 25
paste input "HicksFamSub_Fall__ALL_"
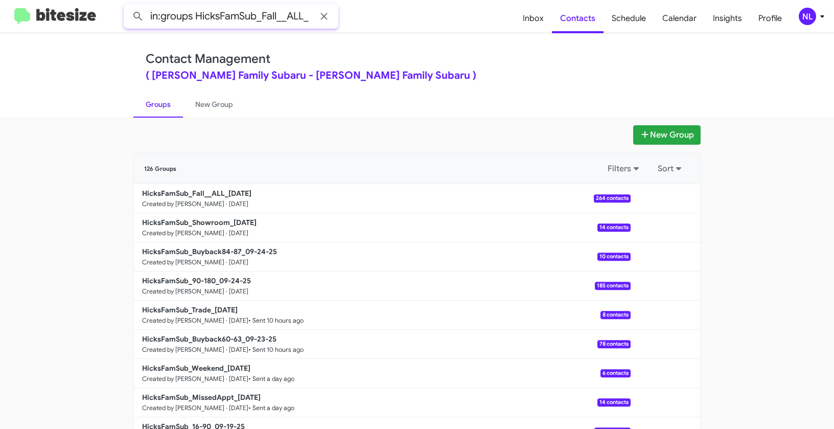
type input "in:groups HicksFamSub_Fall__ALL_"
click at [128, 6] on button at bounding box center [138, 16] width 20 height 20
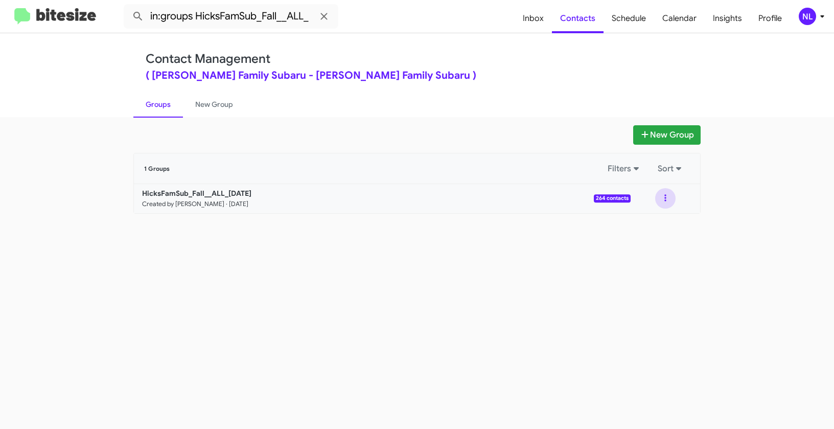
click at [669, 196] on button at bounding box center [665, 198] width 20 height 20
click at [659, 226] on button "View contacts" at bounding box center [635, 226] width 82 height 25
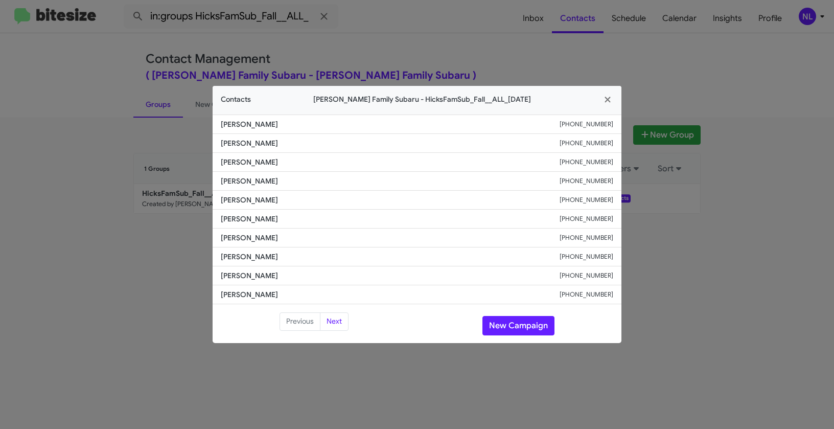
drag, startPoint x: 215, startPoint y: 179, endPoint x: 292, endPoint y: 179, distance: 77.2
click at [292, 179] on li "[PERSON_NAME] [PHONE_NUMBER]" at bounding box center [417, 181] width 409 height 19
copy span "[PERSON_NAME]"
click at [518, 324] on button "New Campaign" at bounding box center [518, 325] width 72 height 19
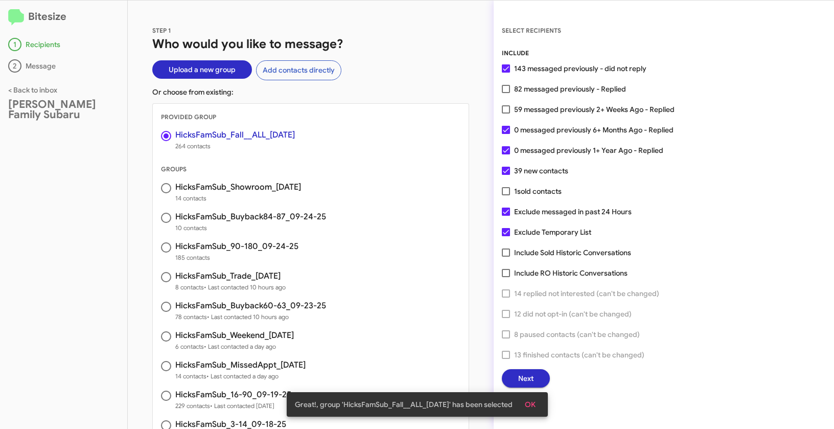
click at [503, 87] on span at bounding box center [506, 89] width 8 height 8
click at [505, 93] on input "82 messaged previously - Replied" at bounding box center [505, 93] width 1 height 1
checkbox input "true"
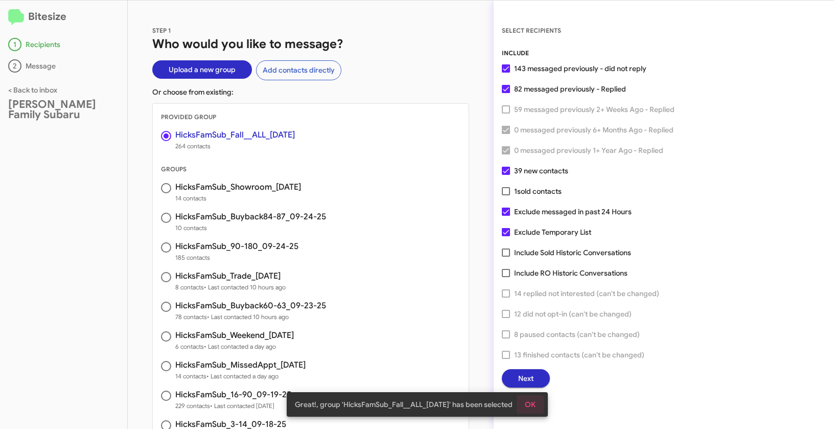
click at [541, 407] on button "OK" at bounding box center [530, 404] width 27 height 18
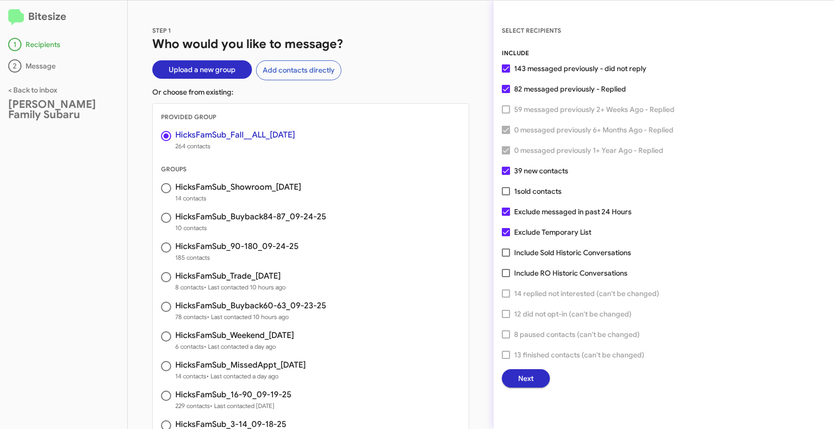
click at [522, 378] on span "Next" at bounding box center [525, 378] width 15 height 18
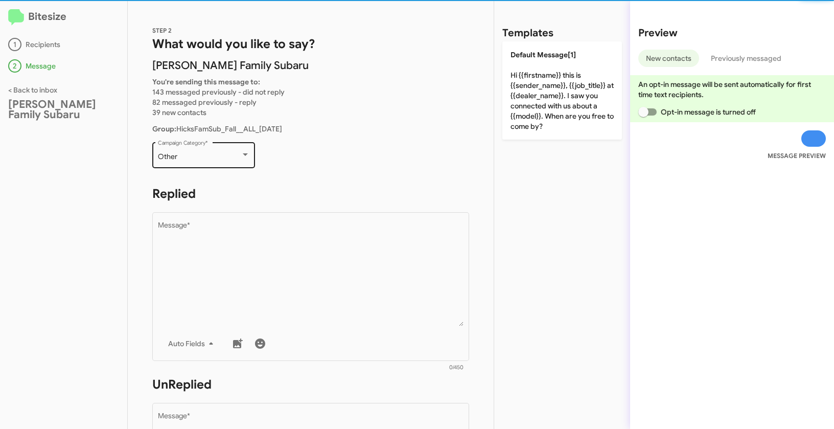
click at [211, 161] on div "Other Campaign Category *" at bounding box center [204, 154] width 92 height 28
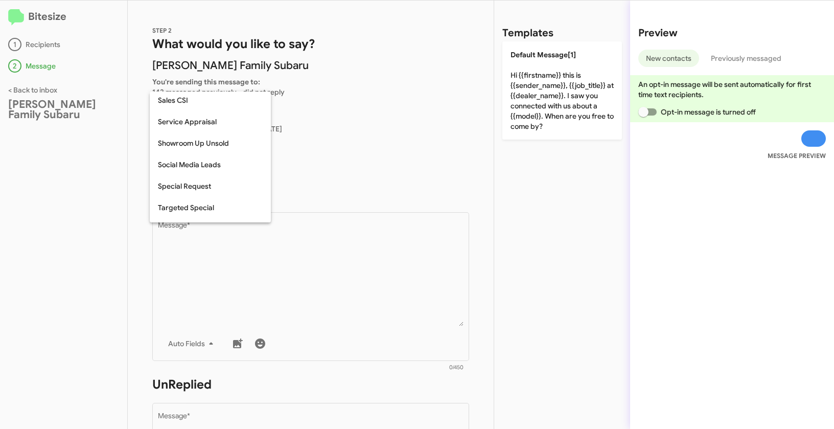
scroll to position [378, 0]
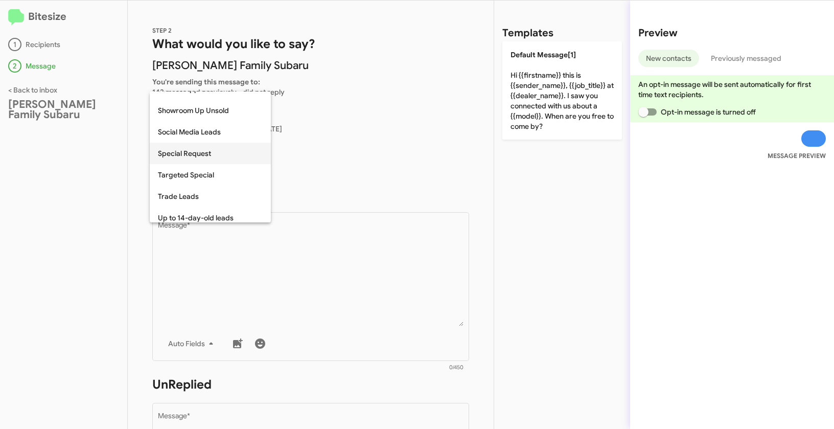
click at [185, 151] on span "Special Request" at bounding box center [210, 153] width 105 height 21
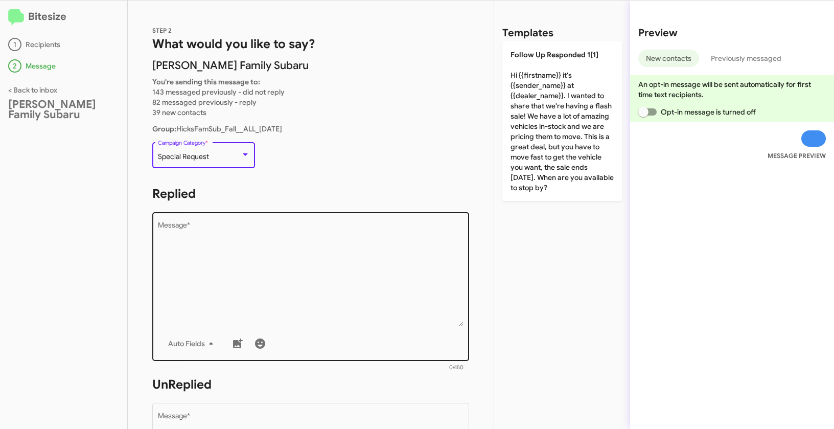
click at [258, 252] on textarea "Message *" at bounding box center [311, 274] width 306 height 104
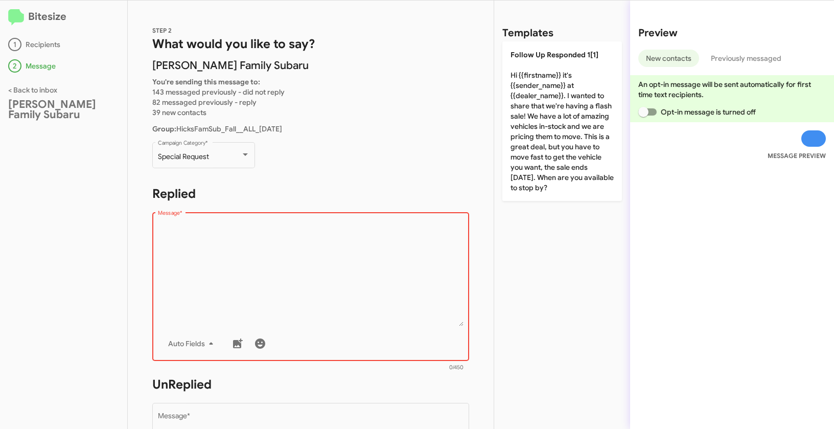
click at [278, 296] on textarea "Message *" at bounding box center [311, 274] width 306 height 104
paste textarea ""Hi {{firstname}} it's {{sender_name}} at {{dealer_name}}. Fall into savings [D…"
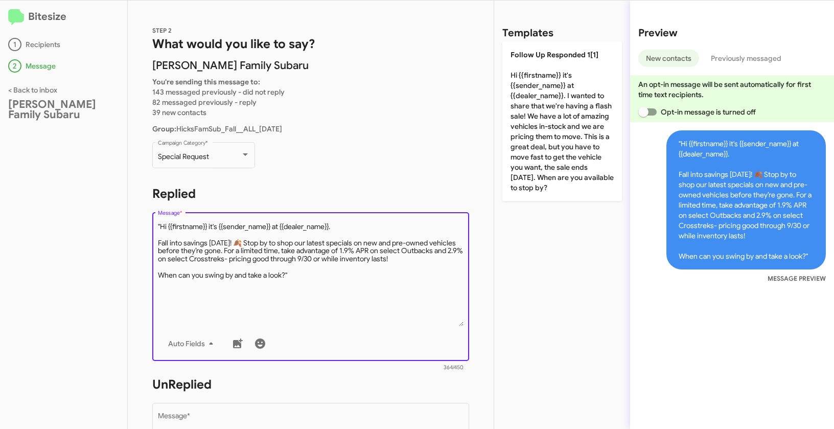
click at [163, 225] on textarea "Message *" at bounding box center [311, 274] width 306 height 104
click at [161, 225] on textarea "Message *" at bounding box center [311, 274] width 306 height 104
click at [324, 276] on textarea "Message *" at bounding box center [311, 274] width 306 height 104
type textarea "Hi {{firstname}} it's {{sender_name}} at {{dealer_name}}. Fall into savings [DA…"
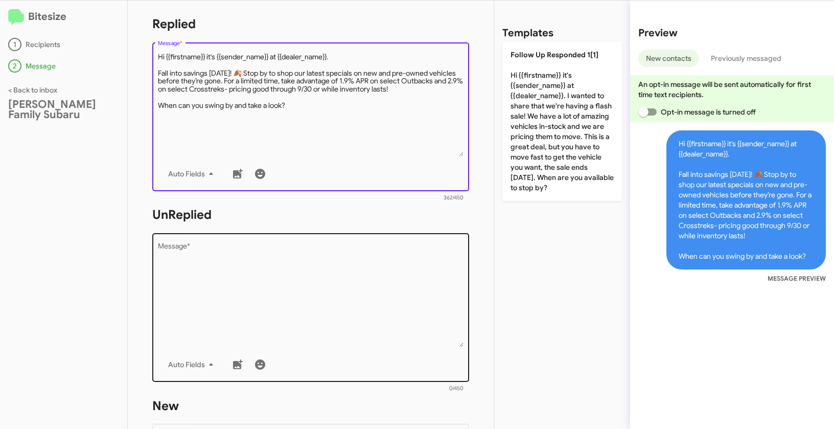
click at [282, 284] on textarea "Message *" at bounding box center [311, 295] width 306 height 104
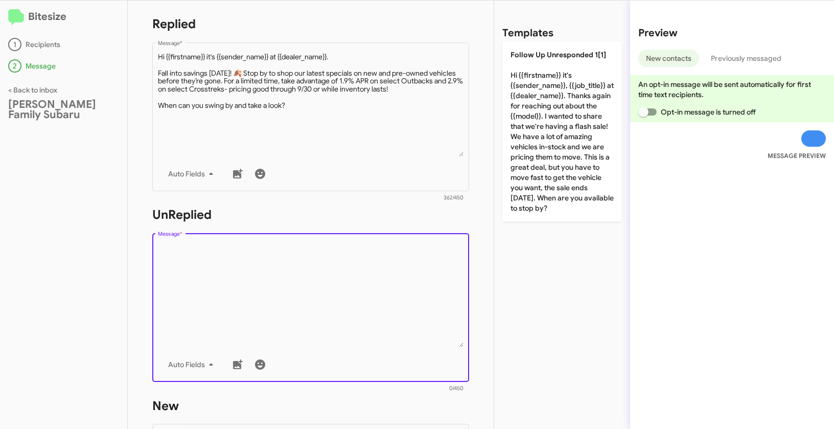
paste textarea ""Hi {{firstname}} it's {{sender_name}}, {{job_title}} at {{dealer_name}}. Thank…"
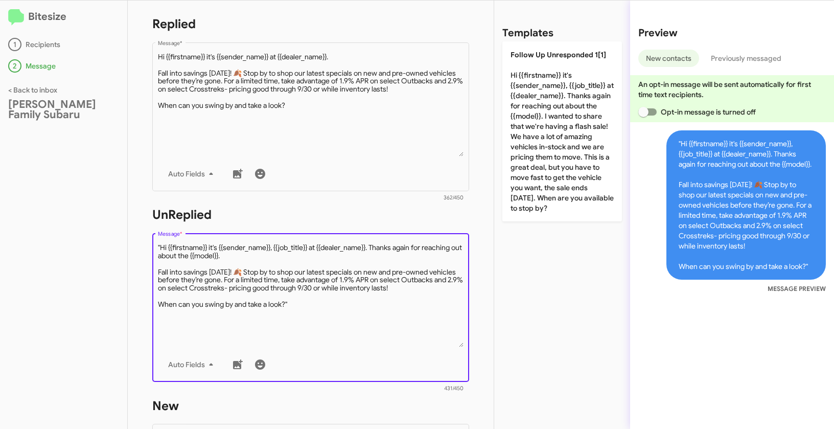
click at [160, 251] on textarea "Message *" at bounding box center [311, 295] width 306 height 104
click at [319, 309] on textarea "Message *" at bounding box center [311, 295] width 306 height 104
click at [299, 304] on textarea "Message *" at bounding box center [311, 295] width 306 height 104
type textarea "Hi {{firstname}} it's {{sender_name}}, {{job_title}} at {{dealer_name}}. Thanks…"
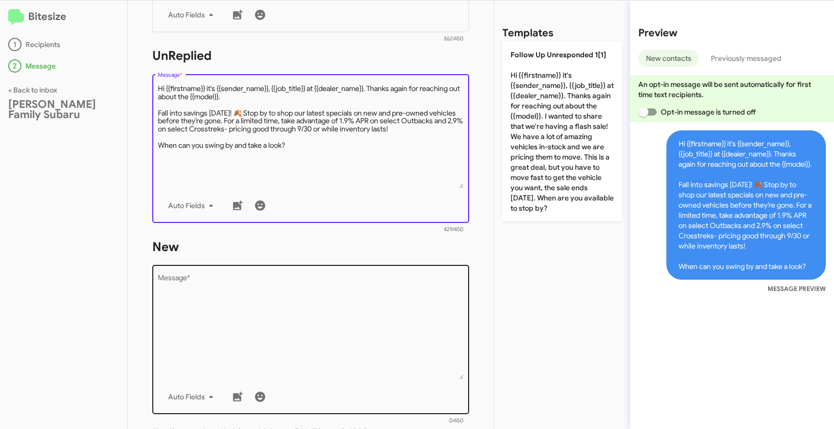
scroll to position [409, 0]
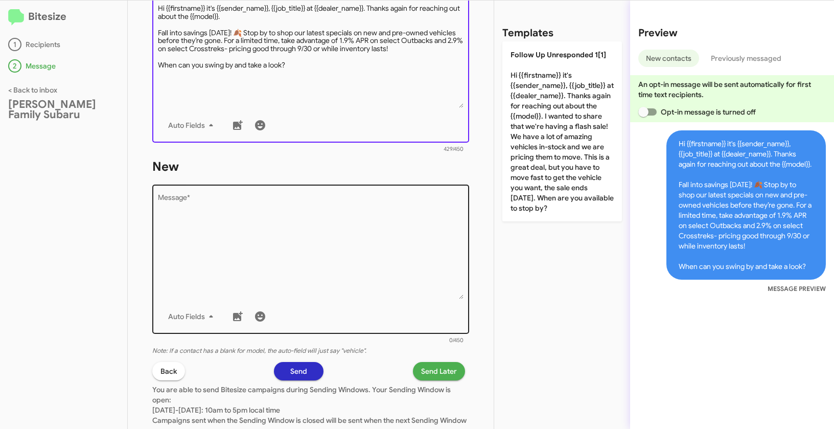
click at [260, 274] on textarea "Message *" at bounding box center [311, 247] width 306 height 104
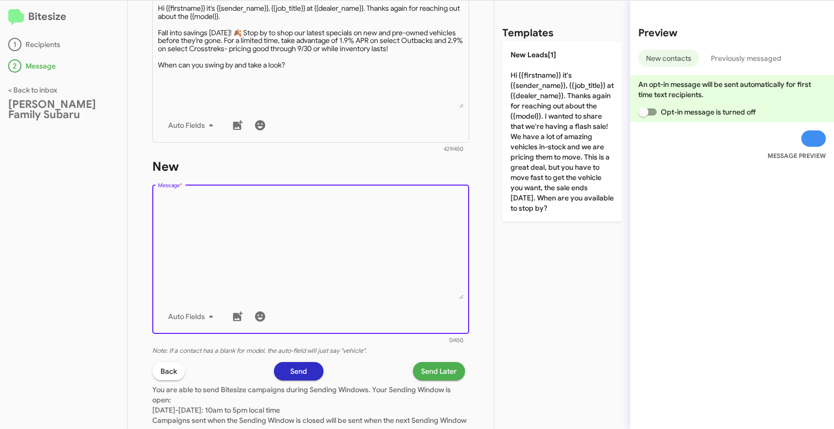
paste textarea ""Hi {{firstname}} it's {{sender_name}}, {{job_title}} at {{dealer_name}}. Thank…"
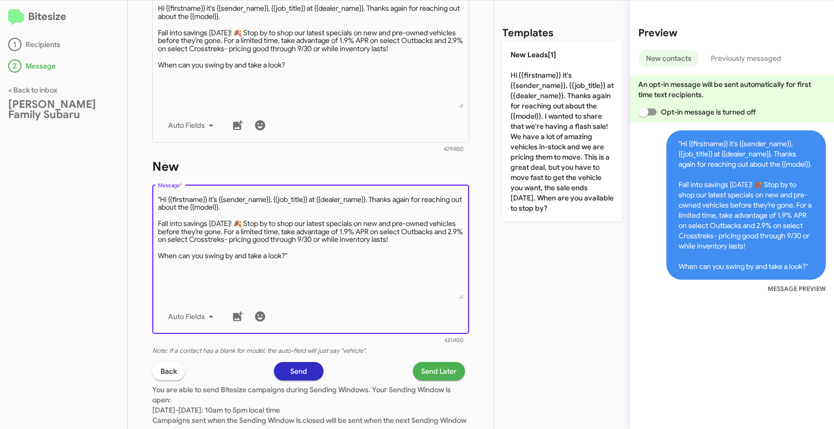
click at [160, 200] on textarea "Message *" at bounding box center [311, 247] width 306 height 104
click at [305, 256] on textarea "Message *" at bounding box center [311, 247] width 306 height 104
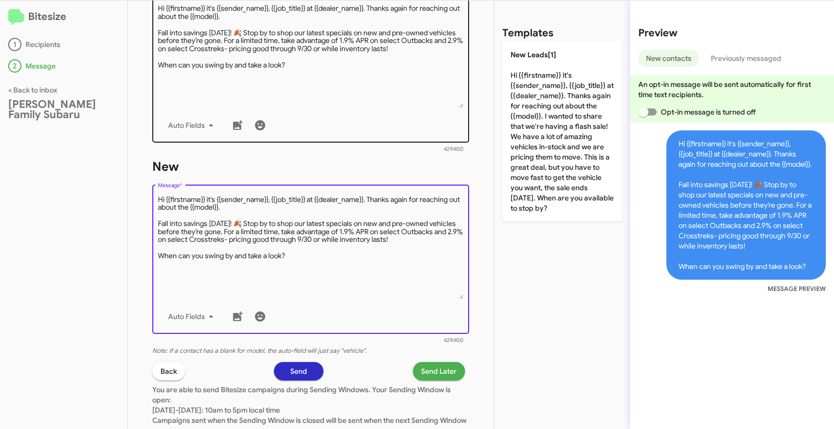
type textarea "Hi {{firstname}} it's {{sender_name}}, {{job_title}} at {{dealer_name}}. Thanks…"
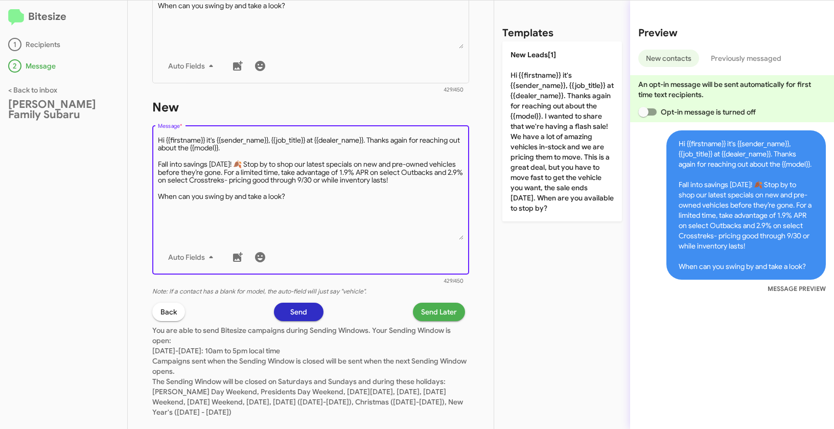
scroll to position [486, 0]
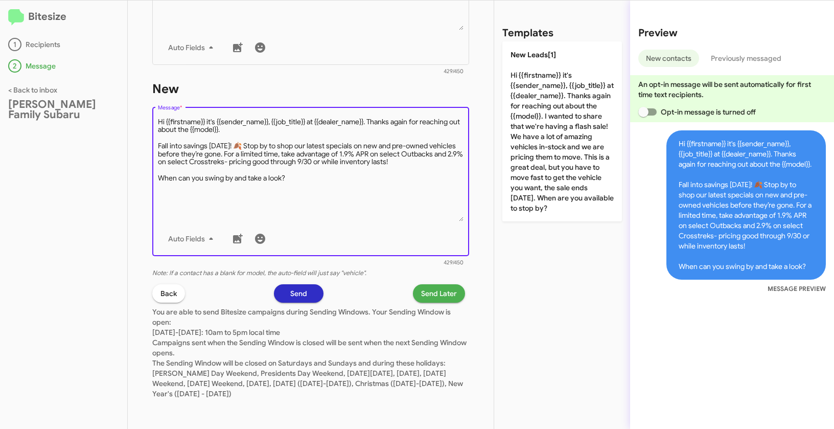
click at [437, 291] on span "Send Later" at bounding box center [439, 293] width 36 height 18
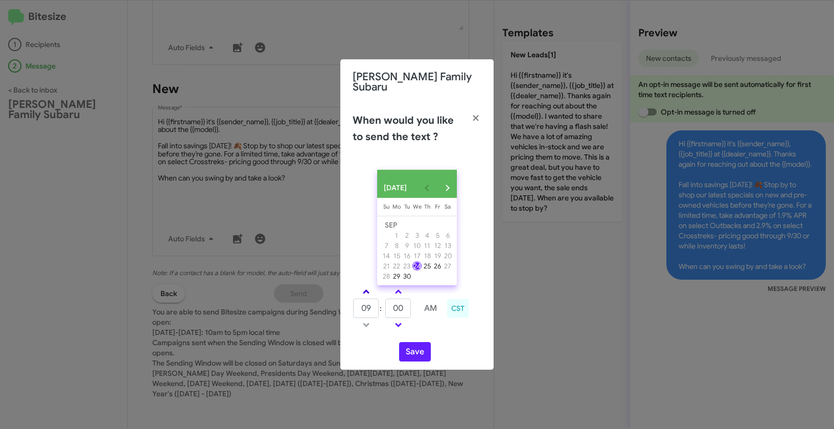
click at [365, 289] on span at bounding box center [366, 292] width 7 height 7
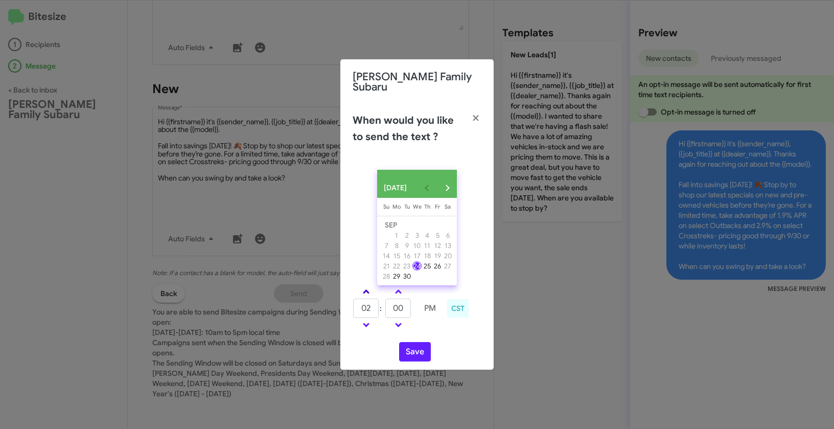
click at [365, 289] on span at bounding box center [366, 292] width 7 height 7
type input "05"
click at [410, 348] on button "Save" at bounding box center [415, 351] width 32 height 19
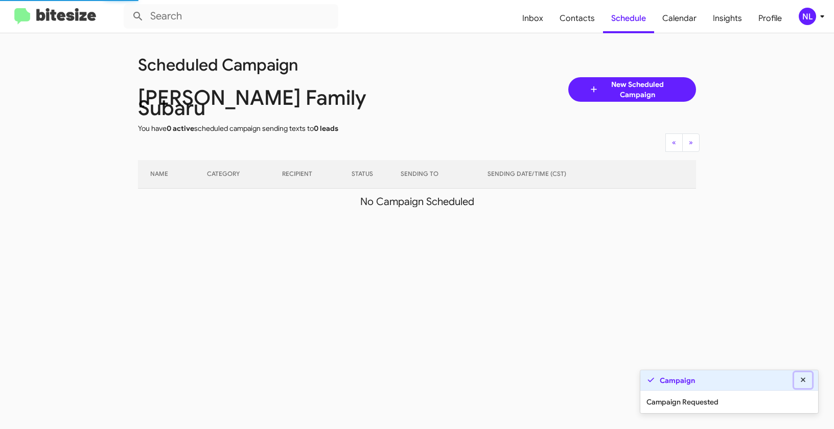
click at [804, 382] on icon at bounding box center [803, 379] width 9 height 7
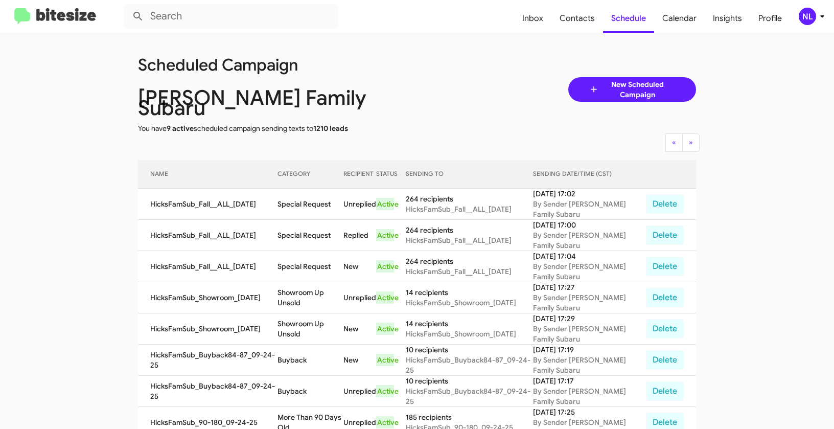
click at [804, 16] on div "NL" at bounding box center [807, 16] width 17 height 17
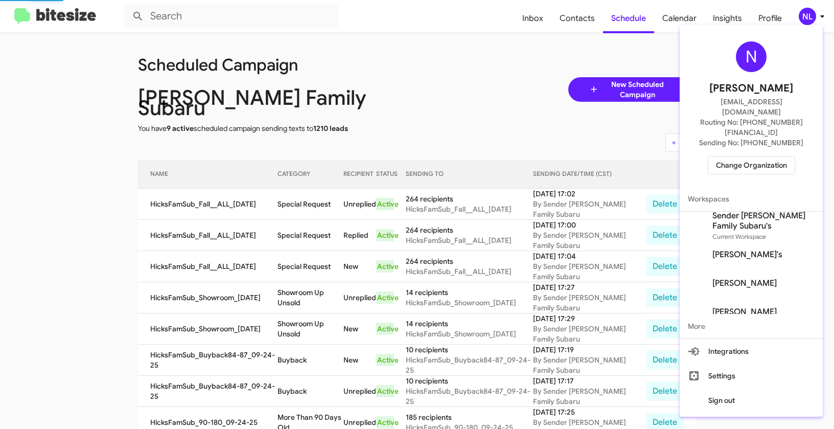
click at [764, 156] on span "Change Organization" at bounding box center [751, 164] width 71 height 17
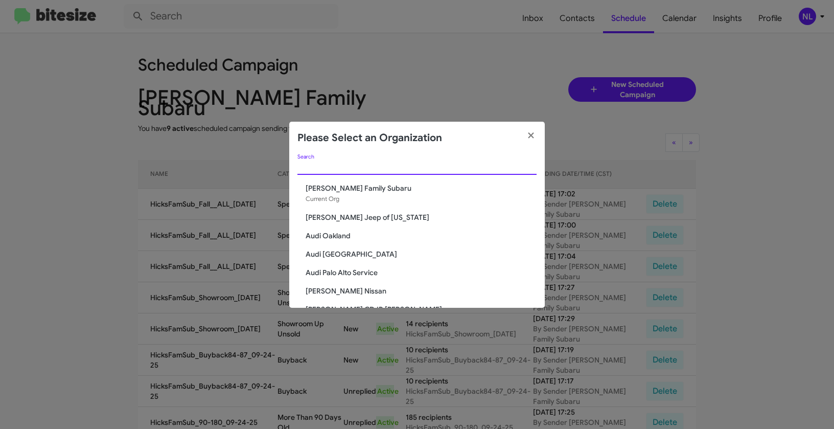
click at [333, 168] on input "Search" at bounding box center [416, 167] width 239 height 8
paste input "[PERSON_NAME] Dodge Chrysler Jeep"
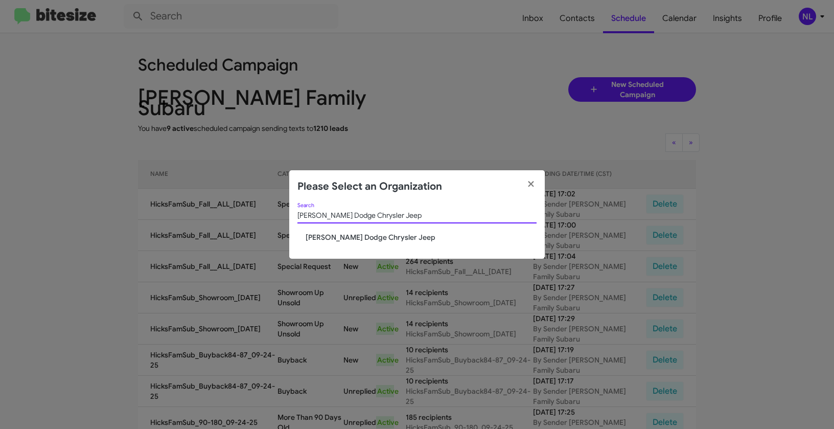
type input "[PERSON_NAME] Dodge Chrysler Jeep"
click at [336, 240] on span "[PERSON_NAME] Dodge Chrysler Jeep" at bounding box center [421, 237] width 231 height 10
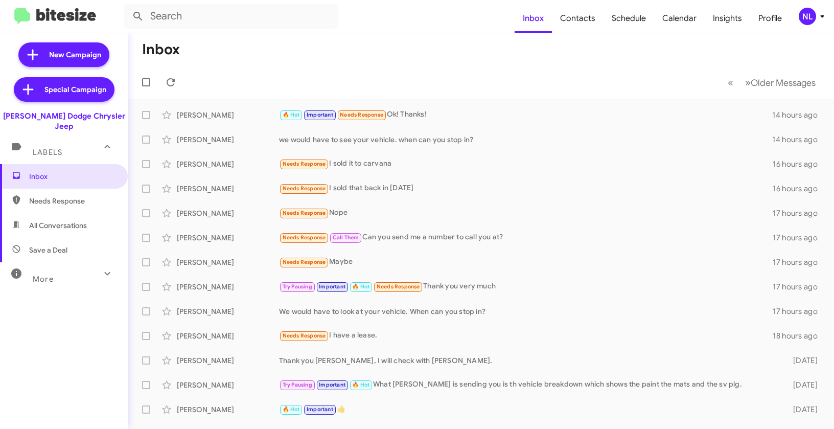
click at [803, 13] on div "NL" at bounding box center [807, 16] width 17 height 17
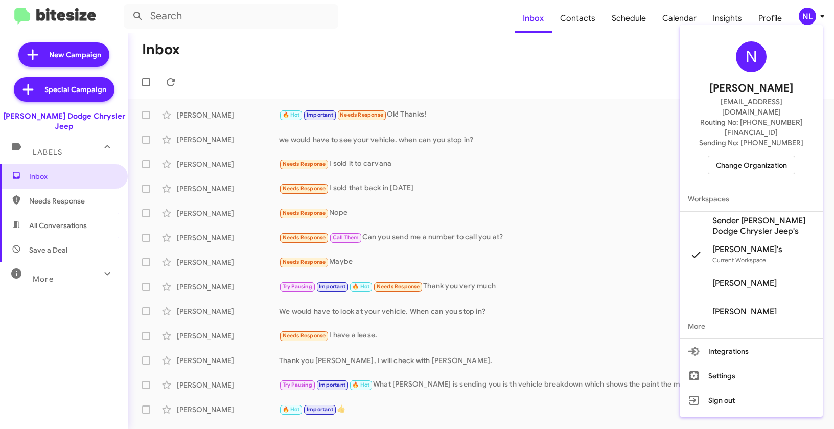
click at [734, 216] on span "Sender [PERSON_NAME] Dodge Chrysler Jeep's" at bounding box center [763, 226] width 102 height 20
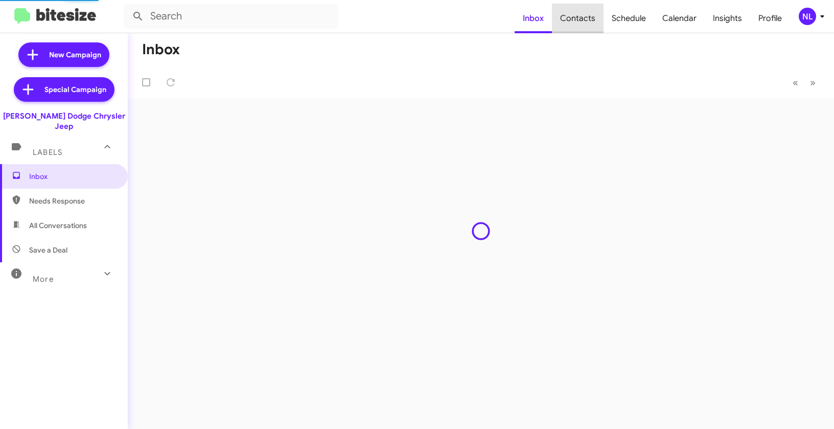
click at [584, 15] on span "Contacts" at bounding box center [578, 19] width 52 height 30
type input "in:groups"
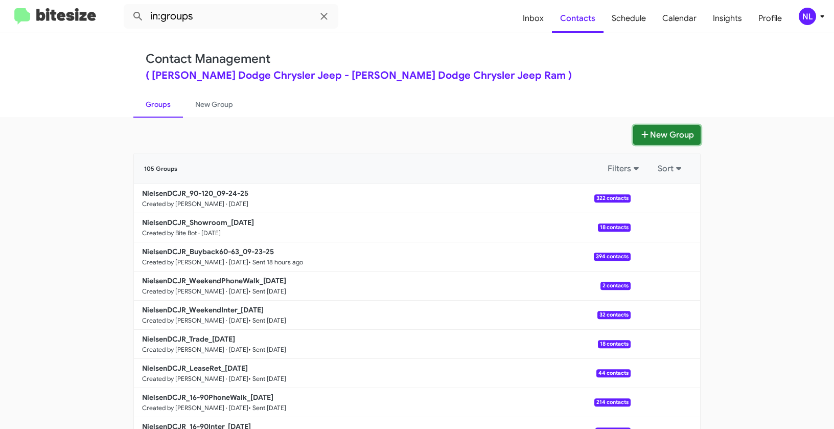
click at [663, 132] on button "New Group" at bounding box center [666, 134] width 67 height 19
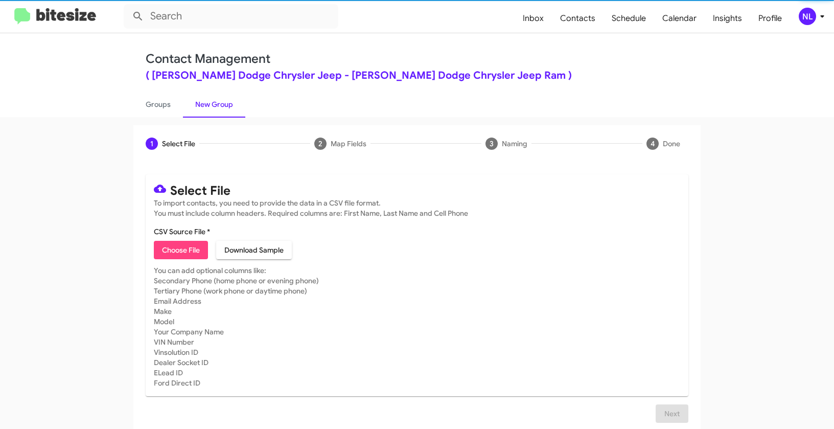
click at [184, 251] on span "Choose File" at bounding box center [181, 250] width 38 height 18
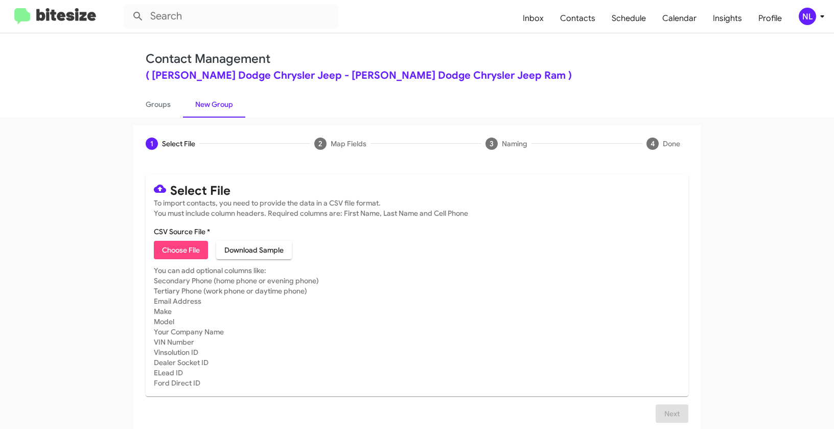
type input "NielsenDCJR_Deals__ALL_[DATE]"
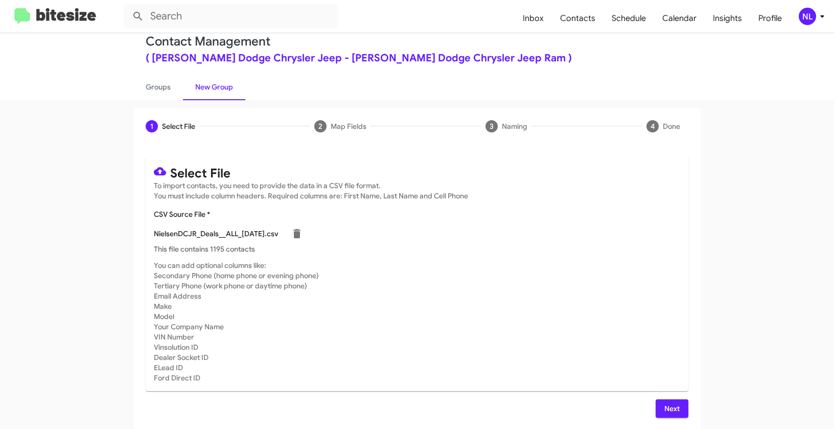
scroll to position [18, 0]
click at [667, 407] on span "Next" at bounding box center [672, 407] width 16 height 18
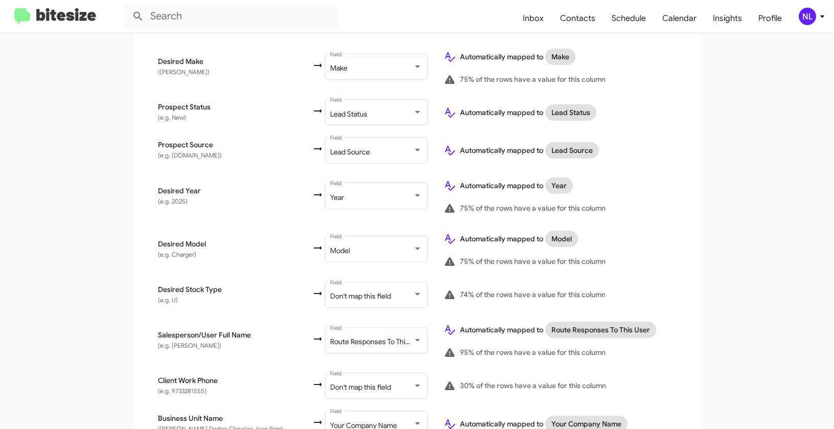
scroll to position [515, 0]
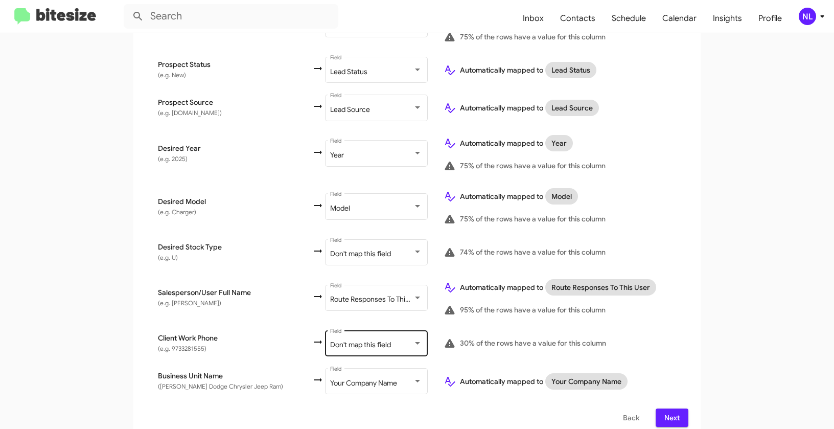
click at [343, 339] on div "Don't map this field Field" at bounding box center [376, 342] width 92 height 28
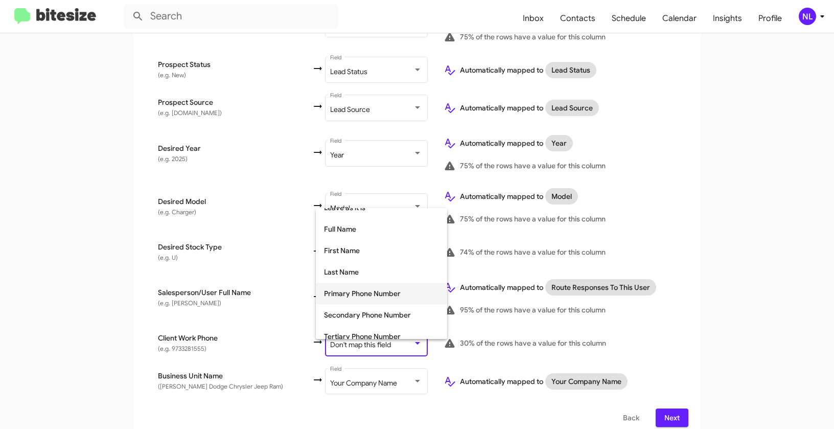
scroll to position [71, 0]
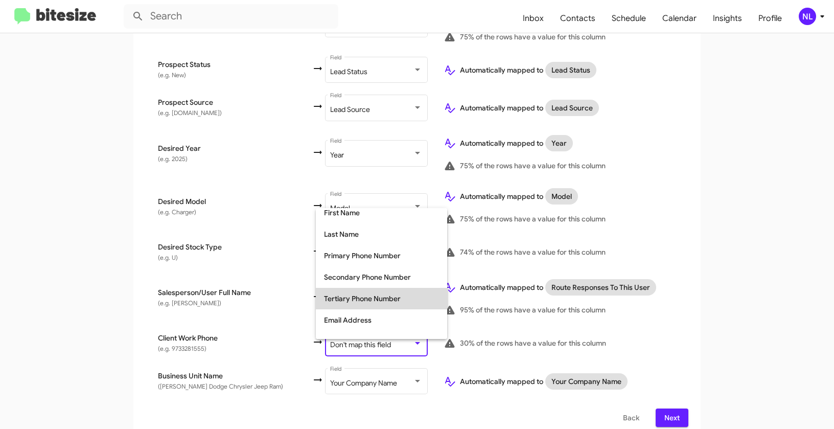
click at [348, 294] on span "Tertiary Phone Number" at bounding box center [381, 298] width 115 height 21
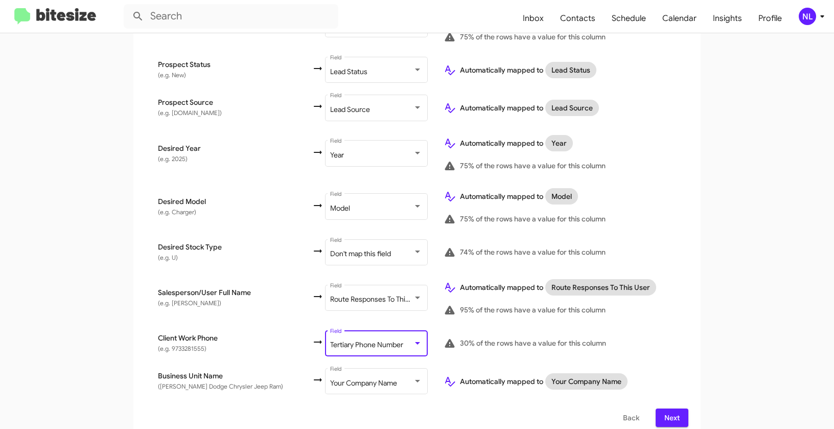
click at [713, 293] on app-new-group "Select File 2 Map Fields 3 Naming 4 Done Select File To import contacts, you ne…" at bounding box center [417, 24] width 834 height 829
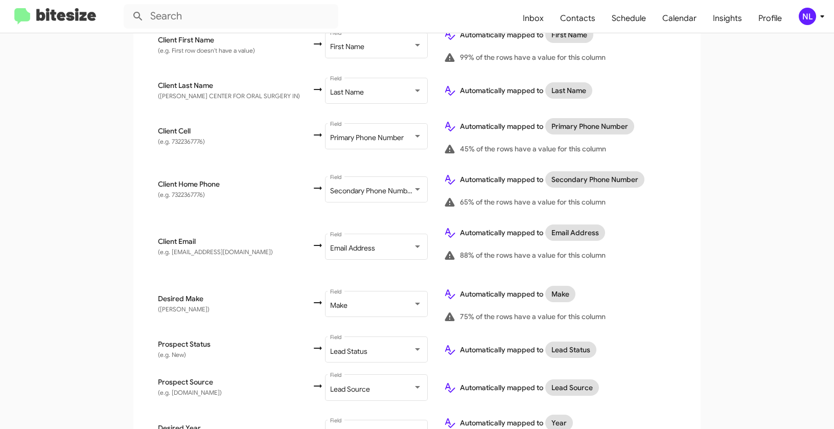
scroll to position [0, 0]
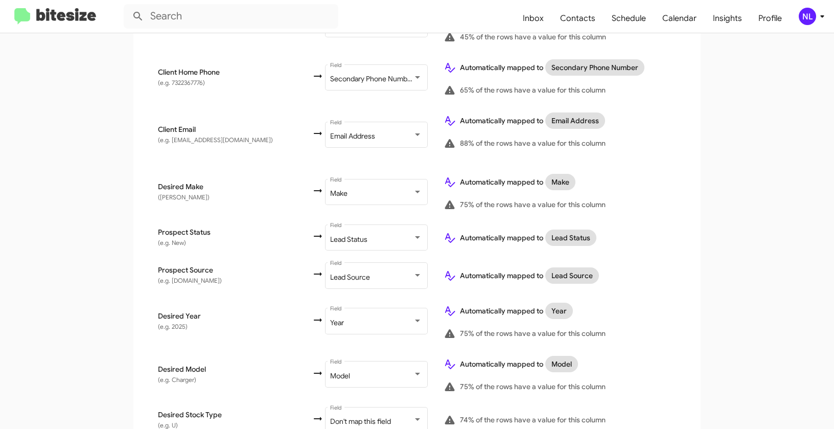
scroll to position [515, 0]
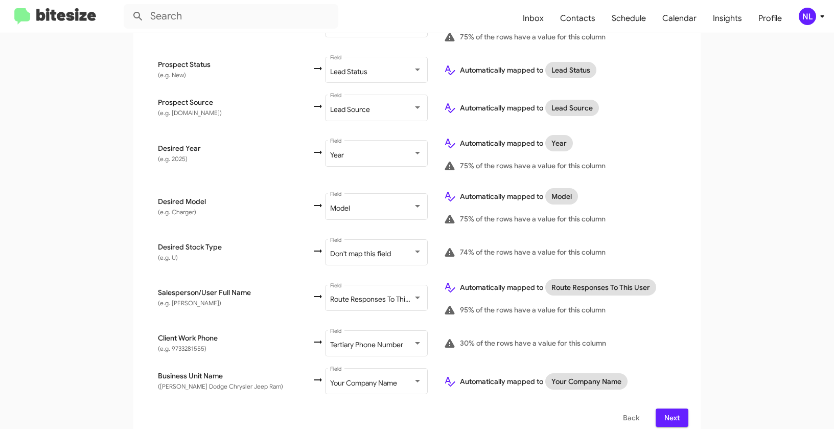
click at [668, 408] on span "Next" at bounding box center [672, 417] width 16 height 18
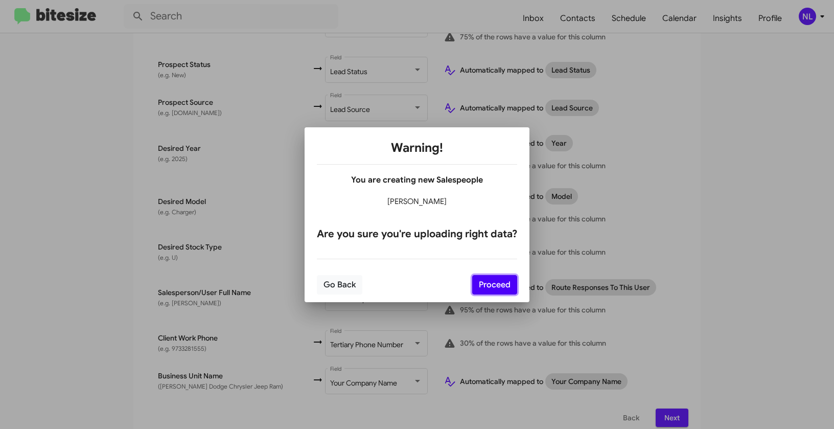
click at [503, 291] on button "Proceed" at bounding box center [494, 284] width 45 height 19
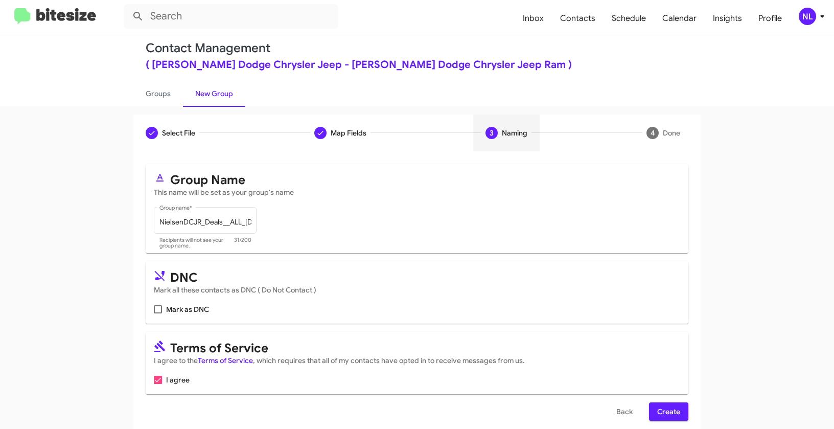
scroll to position [23, 0]
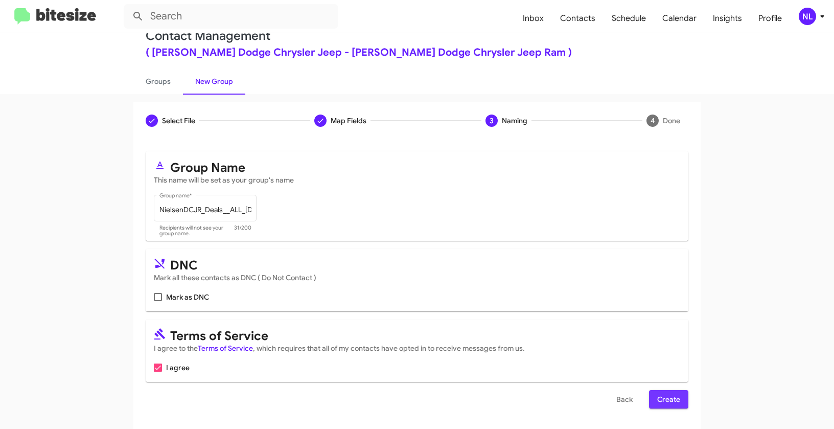
click at [662, 399] on span "Create" at bounding box center [668, 399] width 23 height 18
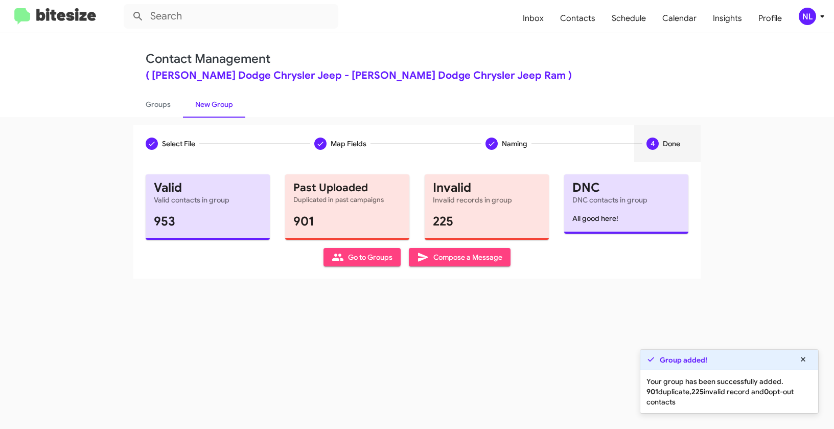
click at [352, 261] on span "Go to Groups" at bounding box center [362, 257] width 61 height 18
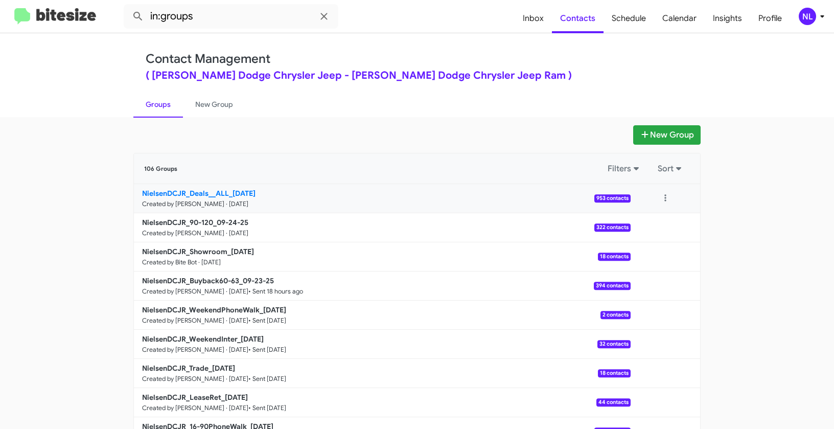
drag, startPoint x: 104, startPoint y: 186, endPoint x: 229, endPoint y: 189, distance: 124.7
click at [229, 189] on app-groups "New Group 106 Groups Filters Sort NielsenDCJR_Deals__ALL_[DATE] Created by [PER…" at bounding box center [417, 313] width 834 height 377
copy div "Filters Sort NielsenDCJR_Deals__ALL_"
click at [213, 12] on input "in:groups" at bounding box center [231, 16] width 215 height 25
paste input "NielsenDCJR_Deals__ALL_"
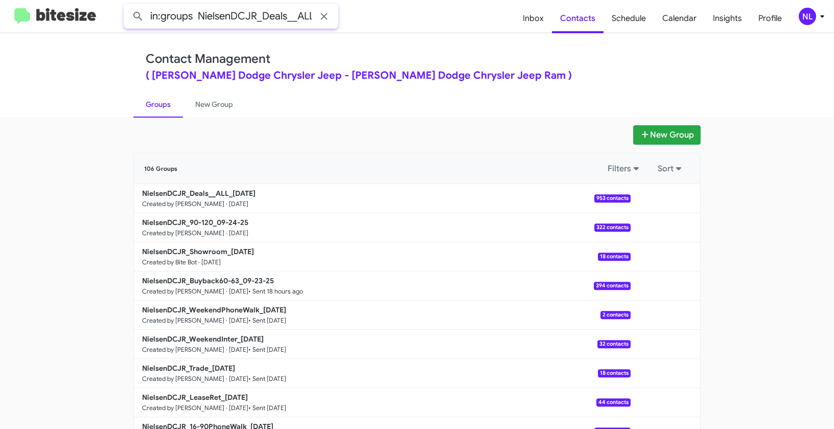
scroll to position [0, 7]
type input "in:groups NielsenDCJR_Deals__ALL_"
click at [128, 6] on button at bounding box center [138, 16] width 20 height 20
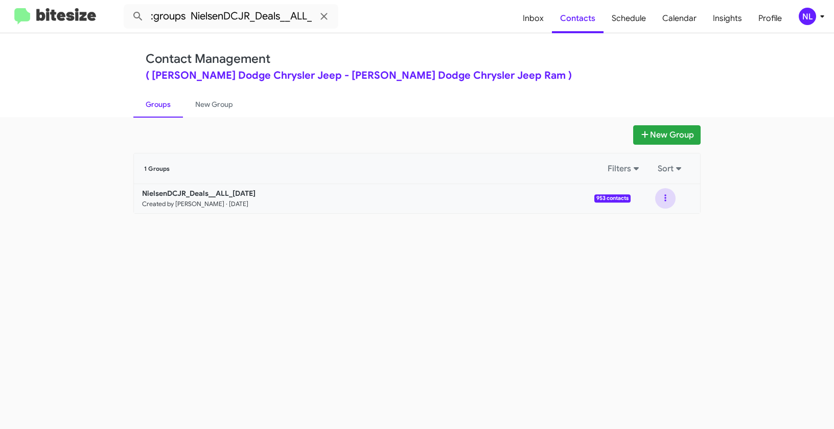
click at [667, 194] on button at bounding box center [665, 198] width 20 height 20
click at [637, 228] on button "View contacts" at bounding box center [635, 226] width 82 height 25
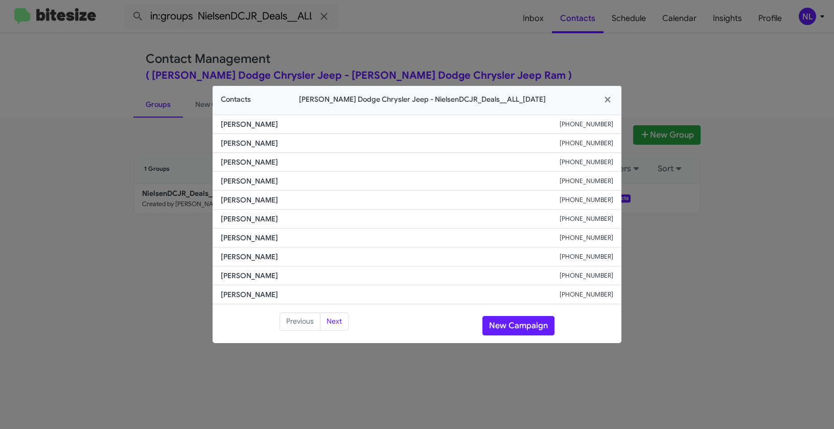
drag, startPoint x: 217, startPoint y: 216, endPoint x: 294, endPoint y: 216, distance: 77.2
click at [294, 216] on li "[PERSON_NAME] [PHONE_NUMBER]" at bounding box center [417, 218] width 409 height 19
copy span "[PERSON_NAME]"
click at [521, 326] on button "New Campaign" at bounding box center [518, 325] width 72 height 19
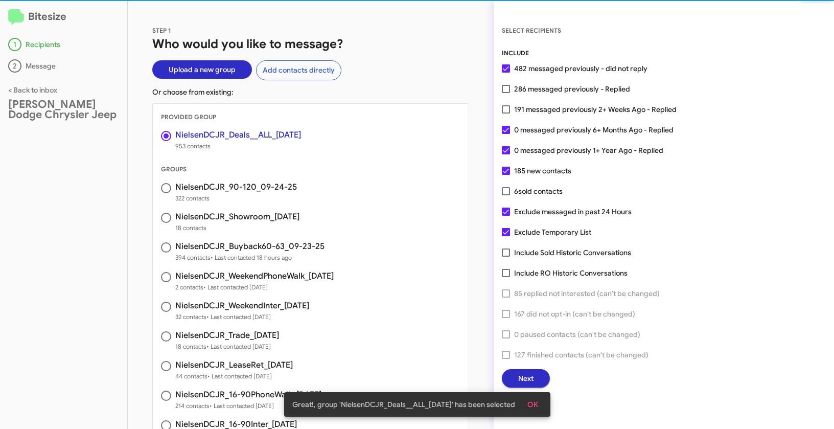
click at [537, 406] on span "OK" at bounding box center [532, 404] width 11 height 18
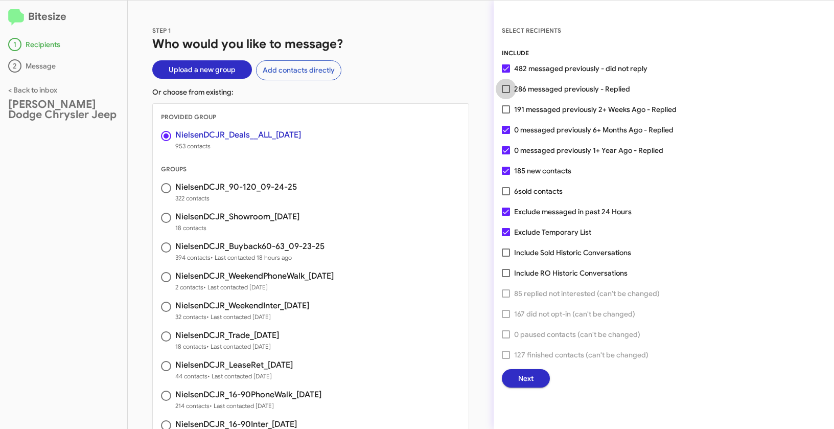
click at [504, 88] on span at bounding box center [506, 89] width 8 height 8
click at [505, 93] on input "286 messaged previously - Replied" at bounding box center [505, 93] width 1 height 1
checkbox input "true"
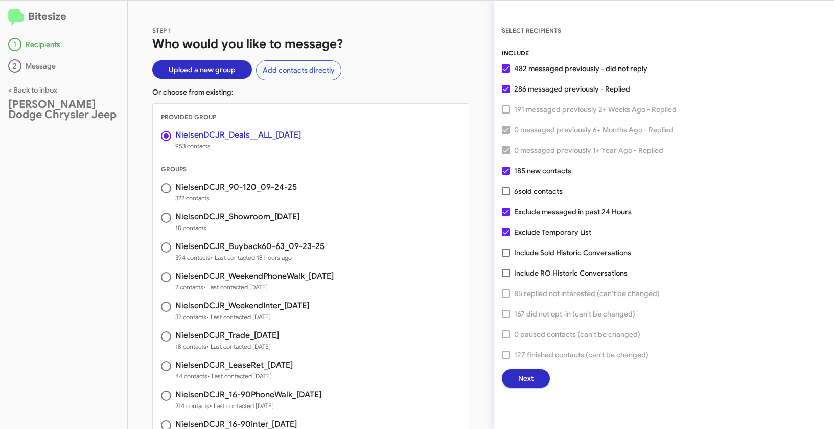
click at [527, 371] on span "Next" at bounding box center [525, 378] width 15 height 18
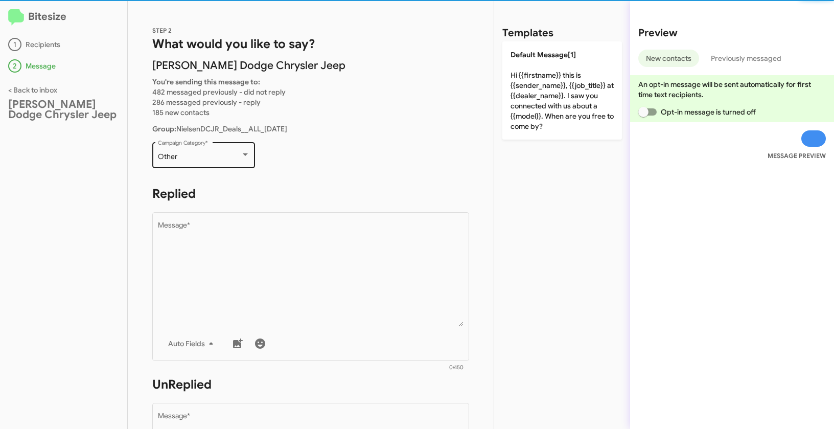
click at [220, 162] on div "Other Campaign Category *" at bounding box center [204, 154] width 92 height 28
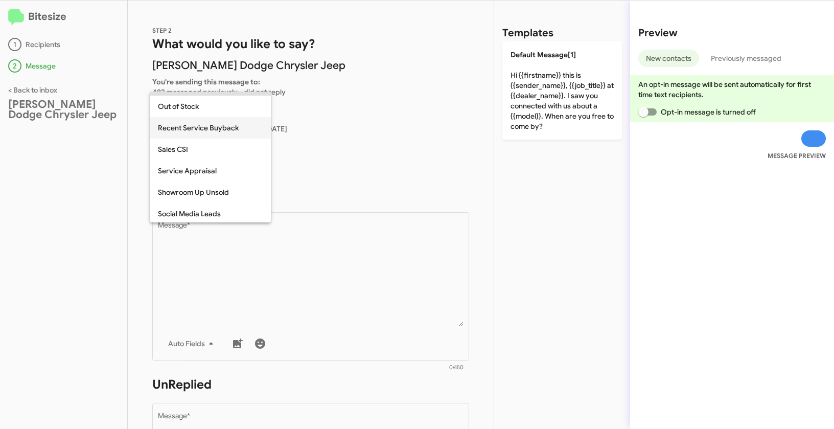
scroll to position [334, 0]
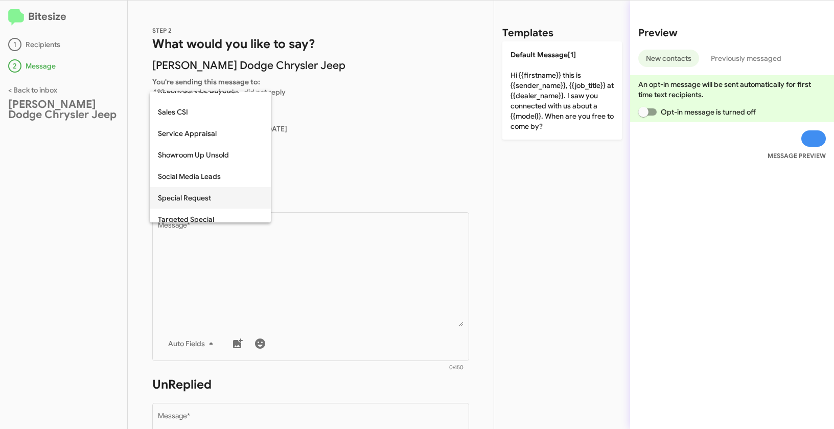
click at [204, 199] on span "Special Request" at bounding box center [210, 197] width 105 height 21
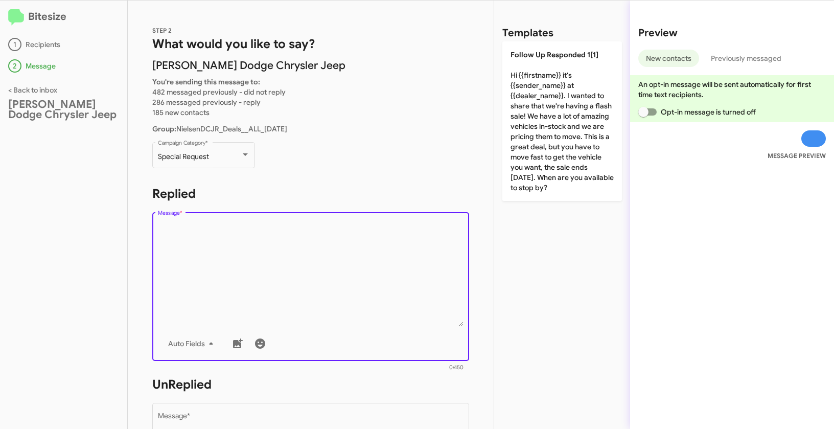
drag, startPoint x: 236, startPoint y: 292, endPoint x: 239, endPoint y: 253, distance: 38.9
click at [237, 292] on textarea "Message *" at bounding box center [311, 274] width 306 height 104
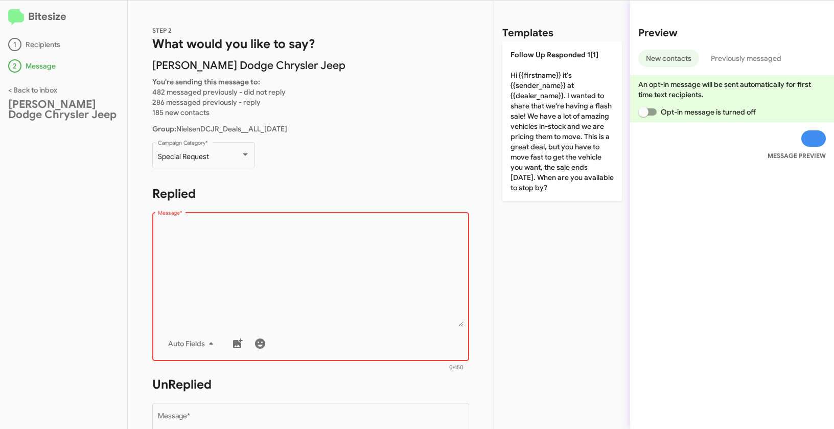
click at [313, 296] on textarea "Message *" at bounding box center [311, 274] width 306 height 104
paste textarea ""Hi {{firstname}} it's {{sender_name}} at {{dealer_name}}. I didn't want you to…"
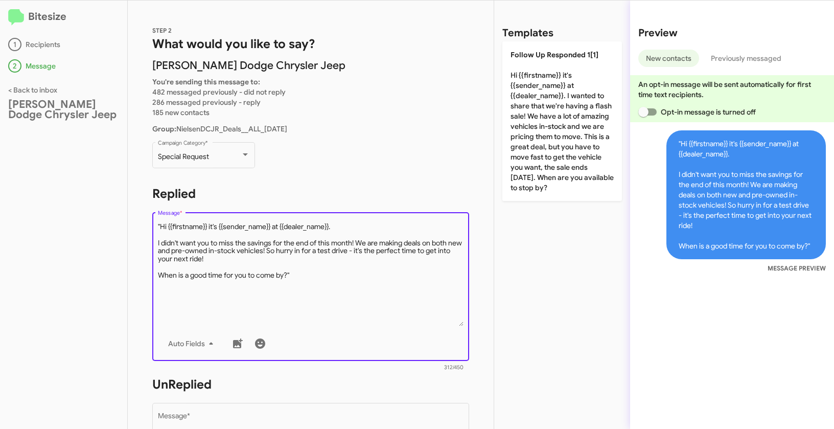
click at [160, 225] on textarea "Message *" at bounding box center [311, 274] width 306 height 104
click at [318, 282] on textarea "Message *" at bounding box center [311, 274] width 306 height 104
type textarea "Hi {{firstname}} it's {{sender_name}} at {{dealer_name}}. I didn't want you to …"
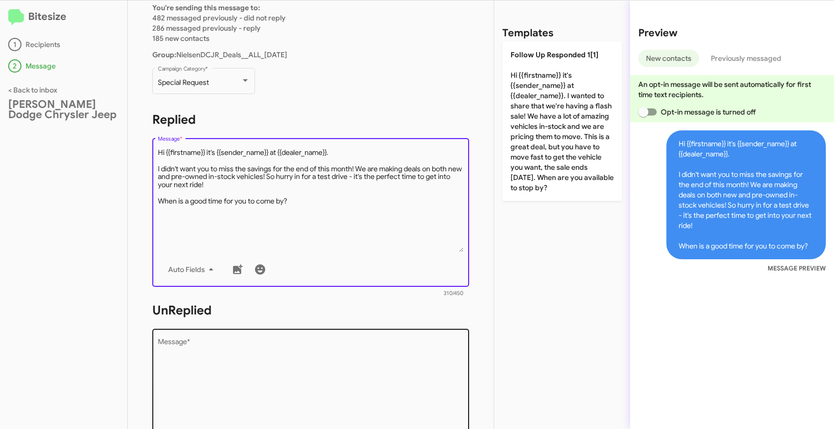
scroll to position [166, 0]
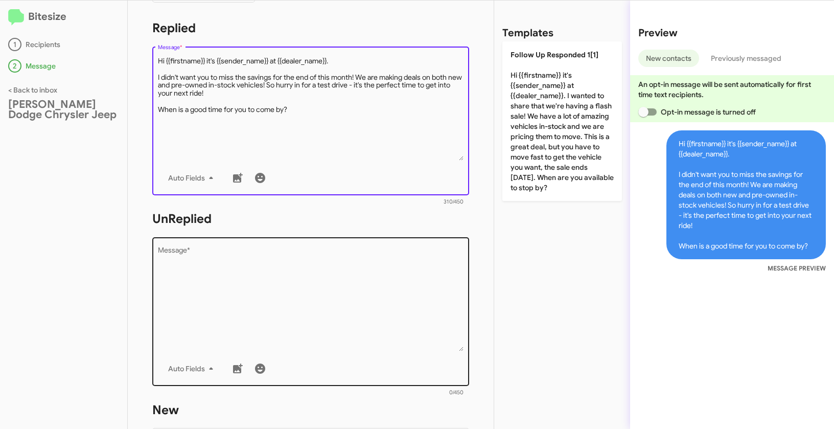
click at [300, 330] on textarea "Message *" at bounding box center [311, 299] width 306 height 104
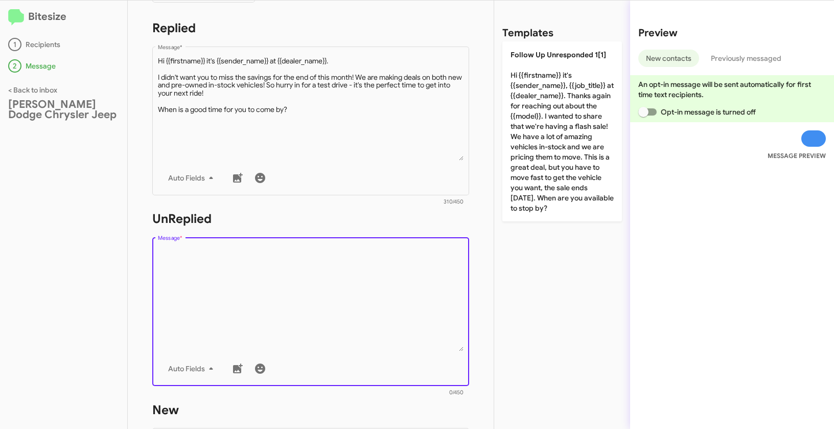
paste textarea ""Hi {{firstname}} it's {{sender_name}}, {{job_title}} at {{dealer_name}}. Thank…"
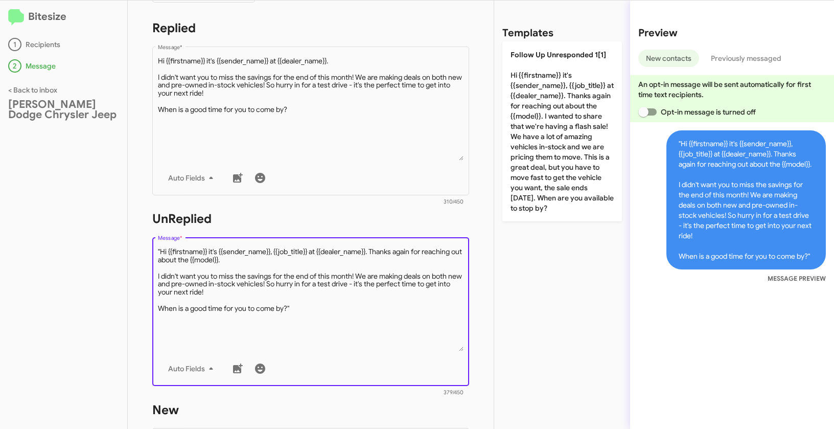
click at [161, 251] on textarea "Message *" at bounding box center [311, 299] width 306 height 104
click at [317, 308] on textarea "Message *" at bounding box center [311, 299] width 306 height 104
type textarea "Hi {{firstname}} it's {{sender_name}}, {{job_title}} at {{dealer_name}}. Thanks…"
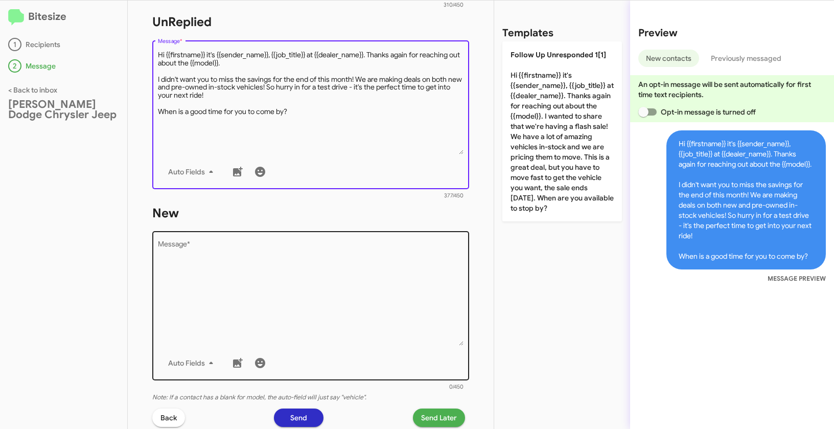
scroll to position [414, 0]
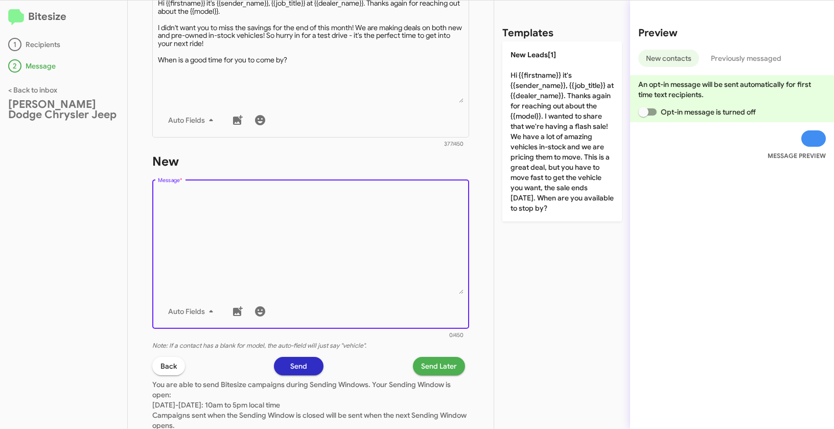
click at [320, 198] on textarea "Message *" at bounding box center [311, 242] width 306 height 104
paste textarea ""Hi {{firstname}} it's {{sender_name}}, {{job_title}} at {{dealer_name}}. Thank…"
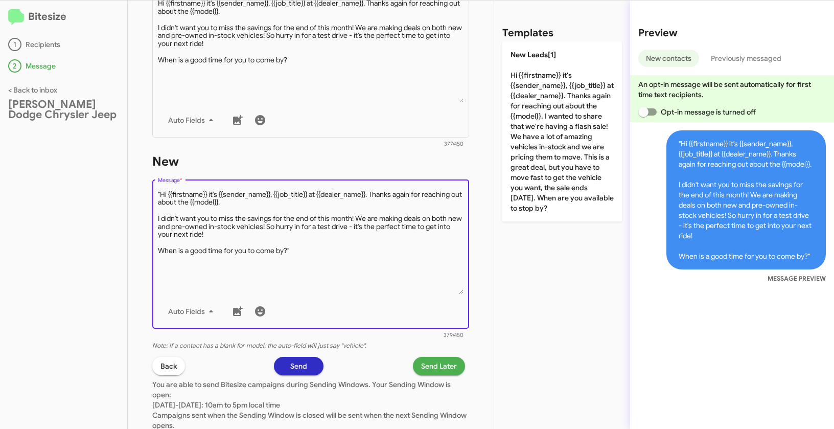
click at [161, 192] on textarea "Message *" at bounding box center [311, 242] width 306 height 104
click at [315, 247] on textarea "Message *" at bounding box center [311, 242] width 306 height 104
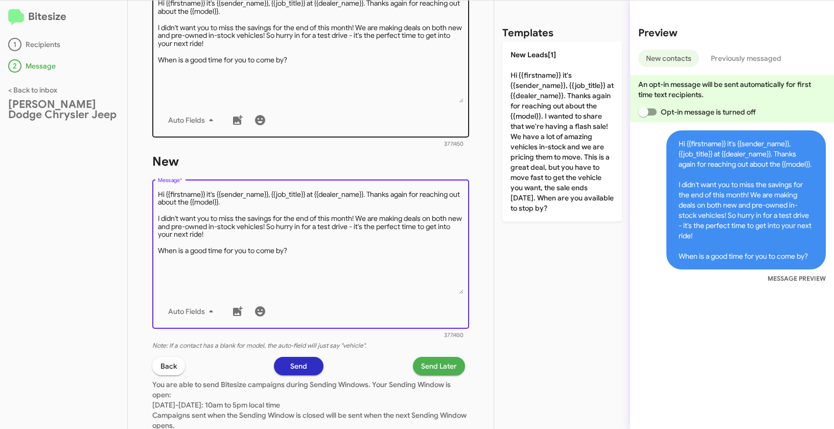
type textarea "Hi {{firstname}} it's {{sender_name}}, {{job_title}} at {{dealer_name}}. Thanks…"
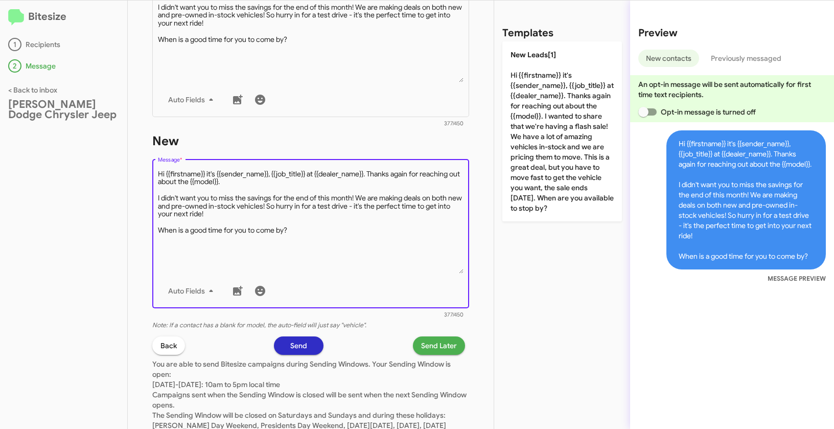
scroll to position [486, 0]
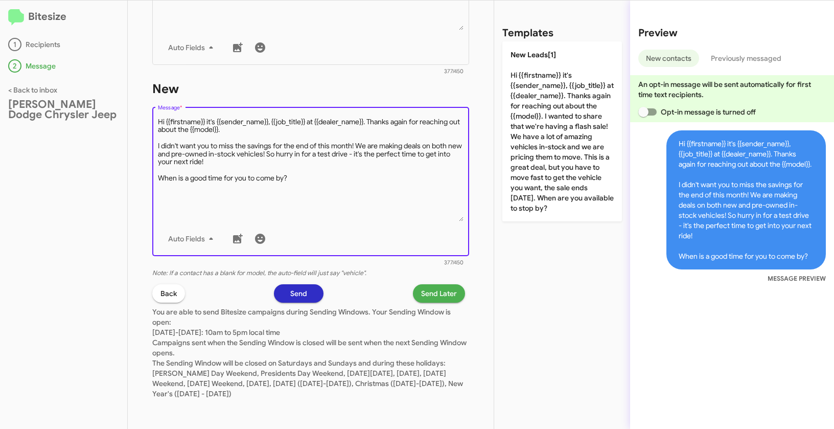
click at [436, 297] on span "Send Later" at bounding box center [439, 293] width 36 height 18
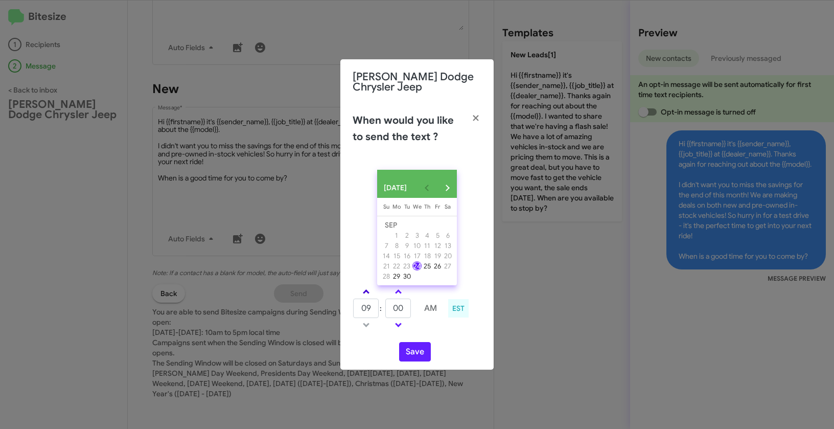
click at [367, 296] on span at bounding box center [366, 292] width 7 height 7
type input "10"
drag, startPoint x: 406, startPoint y: 312, endPoint x: 379, endPoint y: 306, distance: 27.9
click at [379, 306] on tr "10 : 00 AM" at bounding box center [398, 308] width 91 height 20
type input "20"
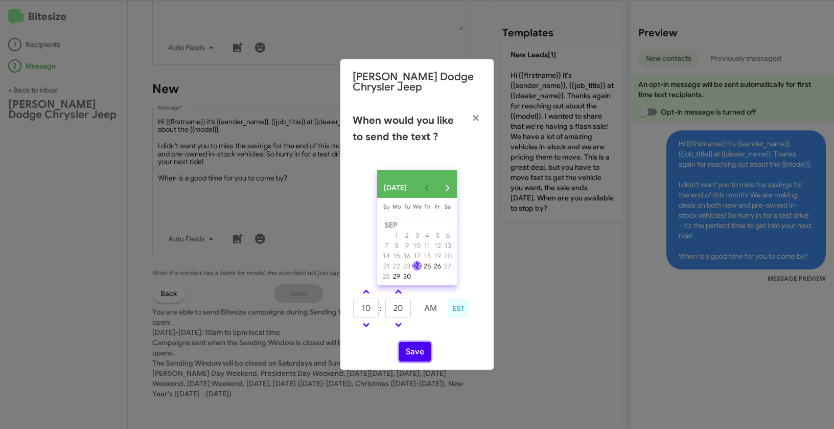
click at [410, 355] on button "Save" at bounding box center [415, 351] width 32 height 19
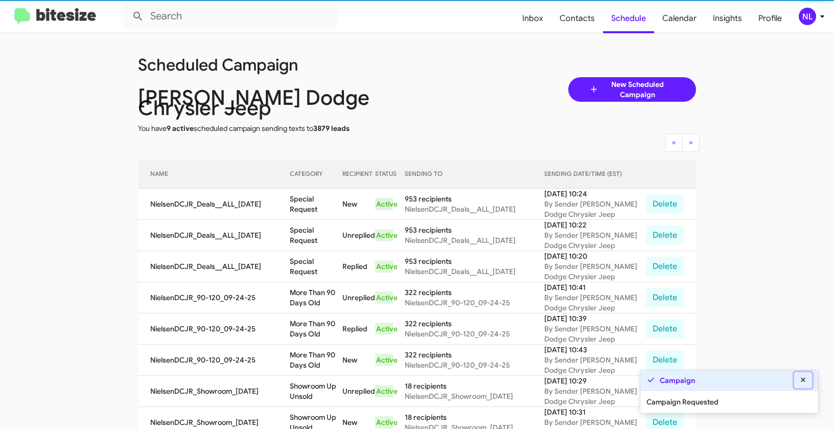
click at [802, 379] on icon at bounding box center [803, 379] width 5 height 5
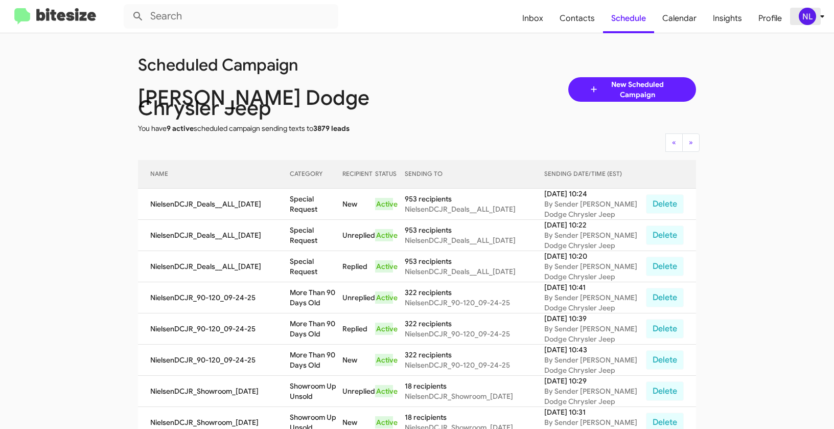
click at [803, 12] on div "NL" at bounding box center [807, 16] width 17 height 17
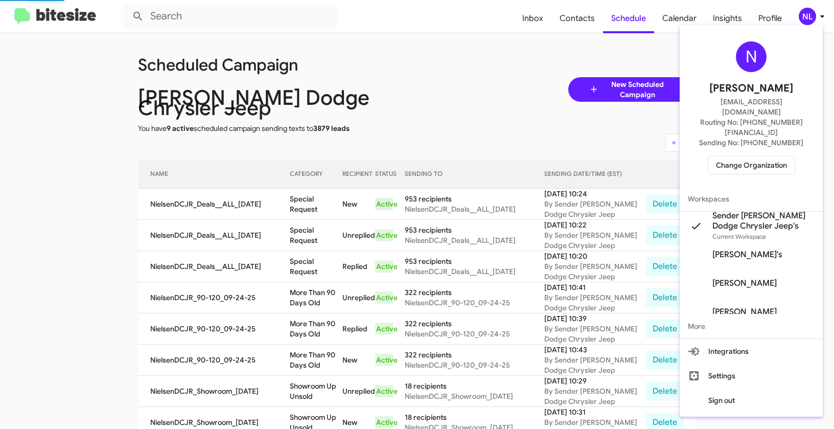
click at [743, 156] on span "Change Organization" at bounding box center [751, 164] width 71 height 17
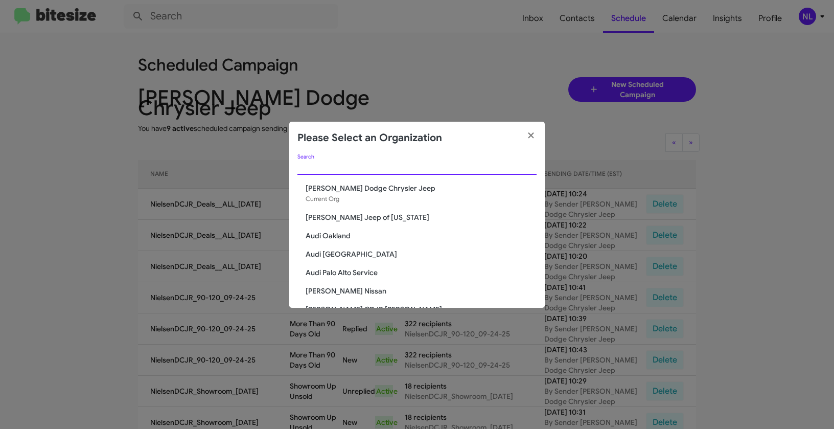
click at [406, 166] on input "Search" at bounding box center [416, 167] width 239 height 8
paste input "[PERSON_NAME] Infiniti"
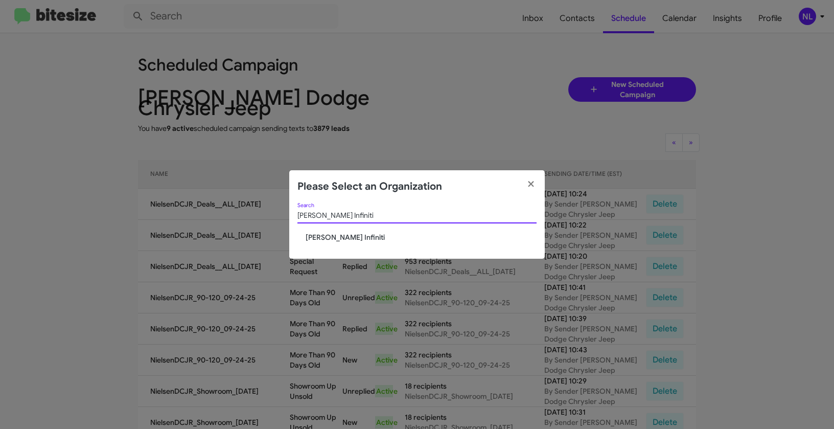
type input "[PERSON_NAME] Infiniti"
click at [327, 233] on span "[PERSON_NAME] Infiniti" at bounding box center [421, 237] width 231 height 10
click at [325, 237] on span "[PERSON_NAME] Infiniti" at bounding box center [421, 237] width 231 height 10
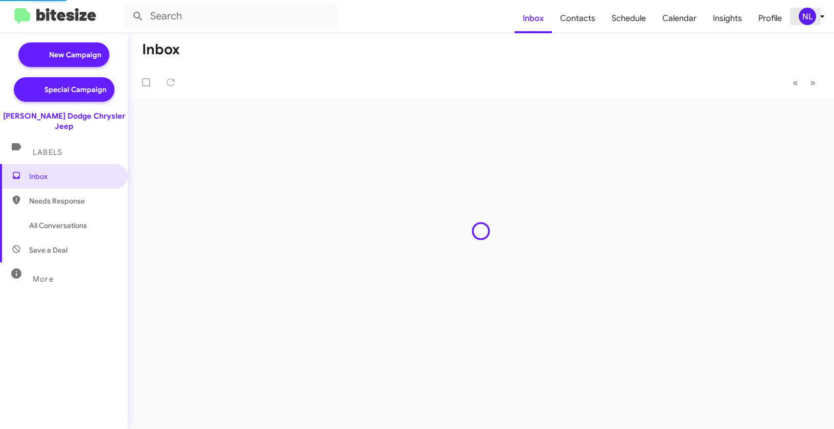
click at [805, 13] on div "NL" at bounding box center [807, 16] width 17 height 17
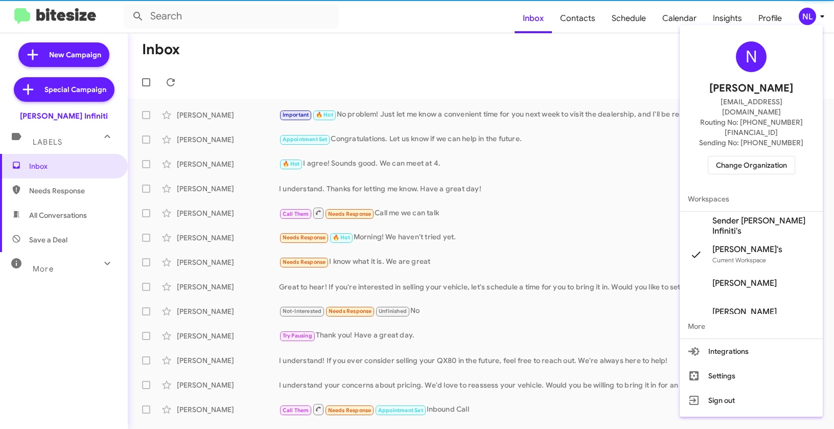
click at [731, 212] on span "Sender [PERSON_NAME] Infiniti's" at bounding box center [751, 226] width 143 height 29
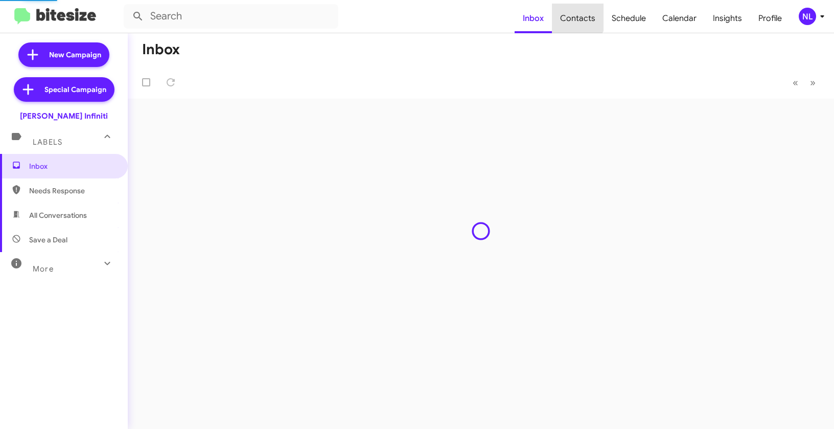
type input "in:groups"
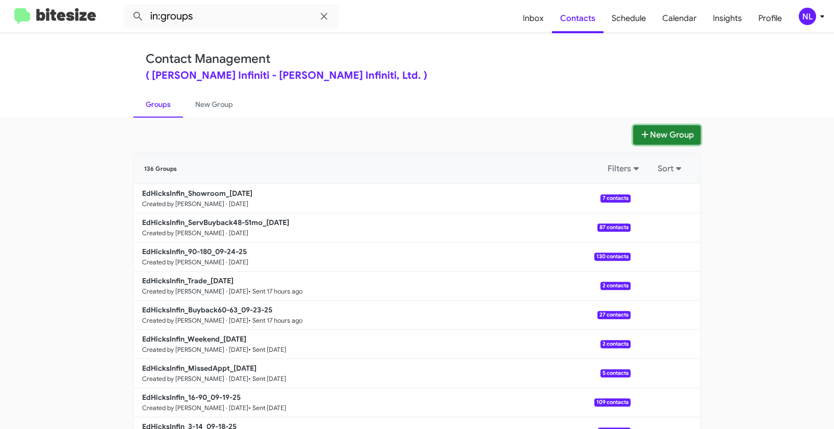
click at [677, 134] on button "New Group" at bounding box center [666, 134] width 67 height 19
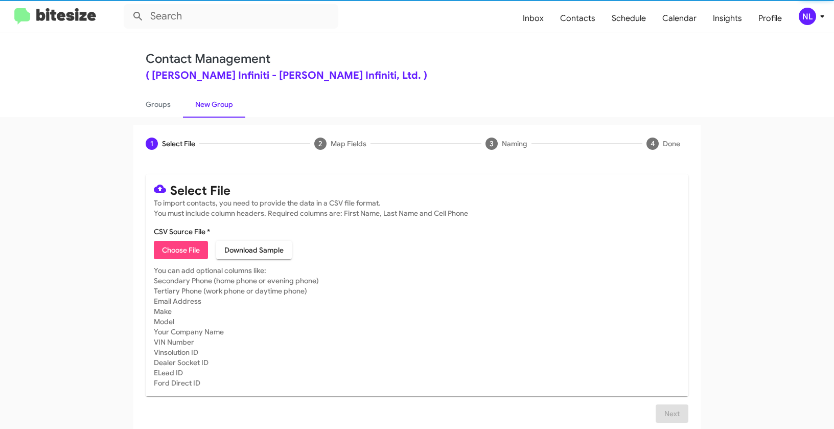
click at [169, 250] on span "Choose File" at bounding box center [181, 250] width 38 height 18
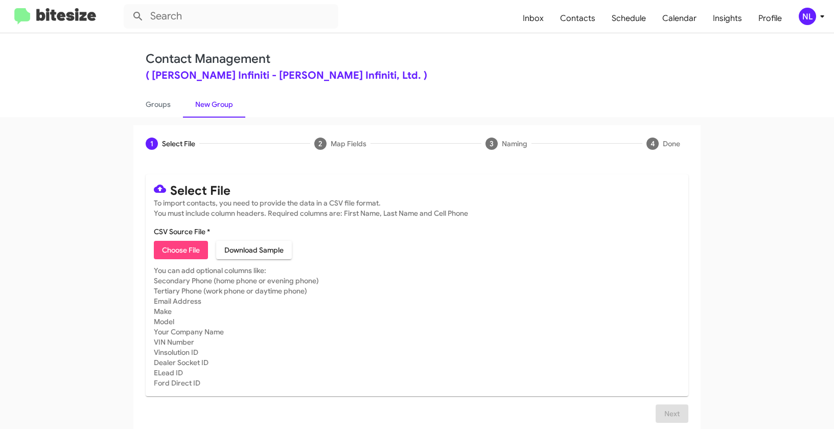
type input "EdHicksInfin_Deals__ALL_[DATE]"
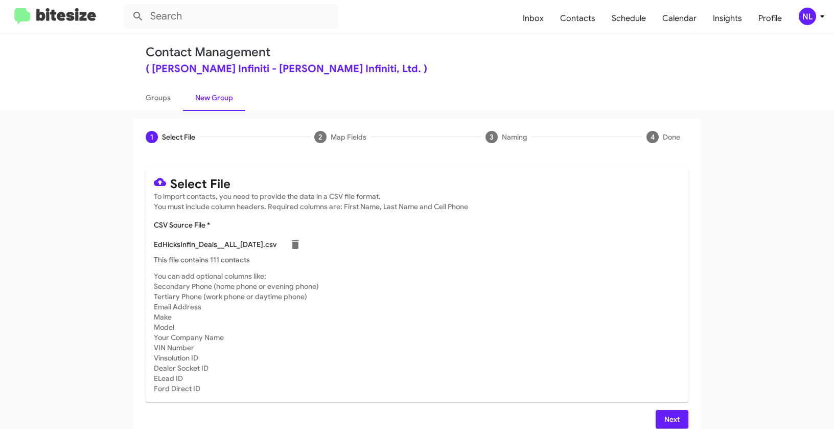
scroll to position [18, 0]
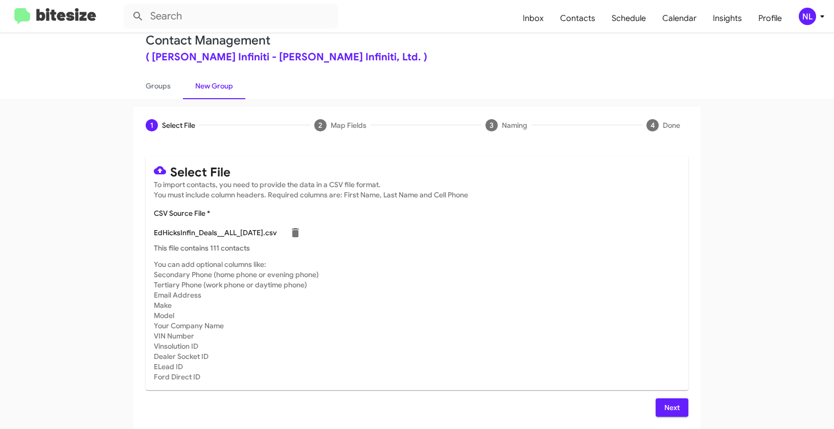
click at [668, 410] on span "Next" at bounding box center [672, 407] width 16 height 18
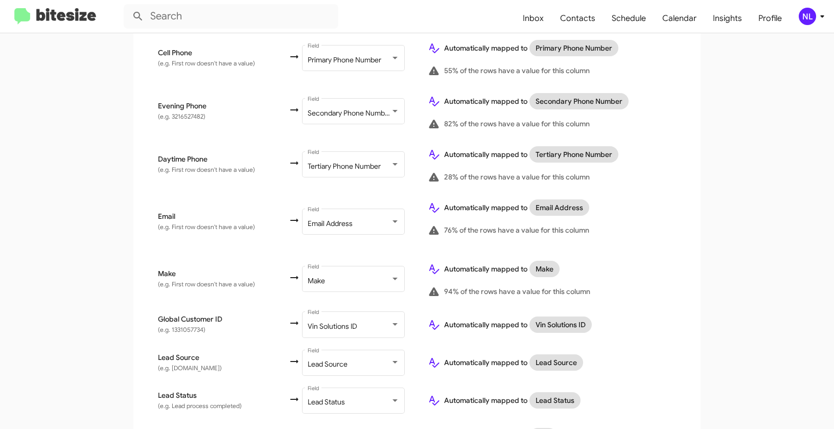
scroll to position [553, 0]
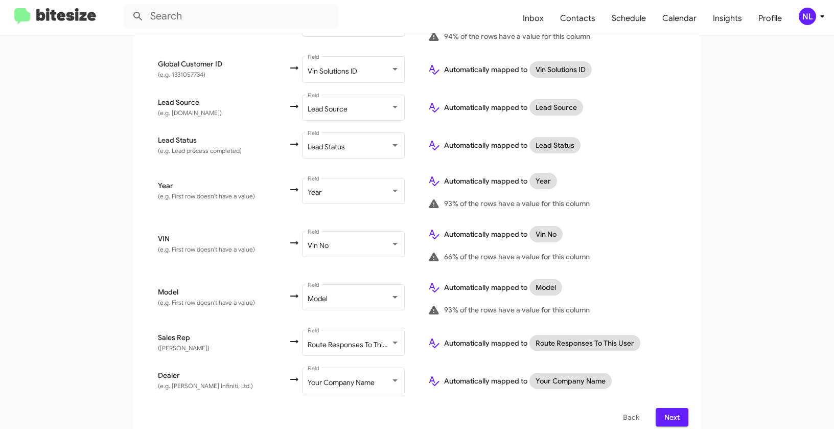
click at [671, 408] on span "Next" at bounding box center [672, 417] width 16 height 18
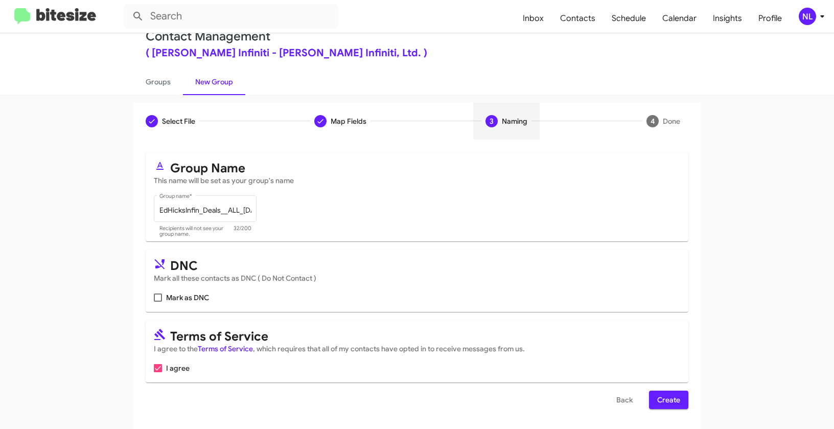
scroll to position [23, 0]
click at [671, 400] on span "Create" at bounding box center [668, 399] width 23 height 18
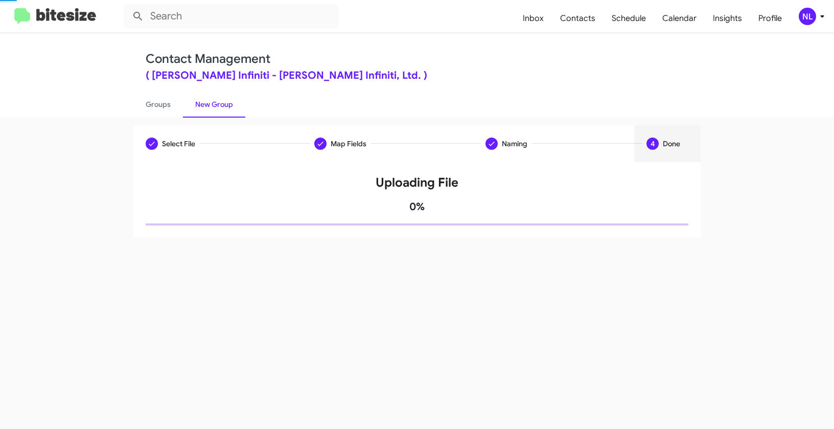
scroll to position [0, 0]
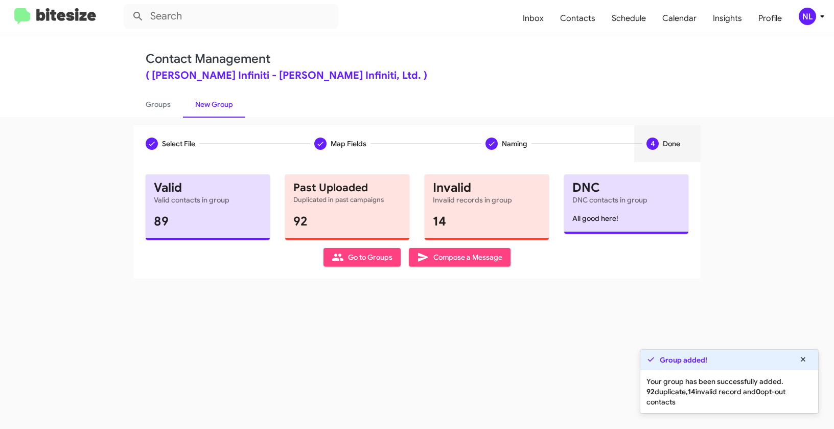
click at [359, 264] on span "Go to Groups" at bounding box center [362, 257] width 61 height 18
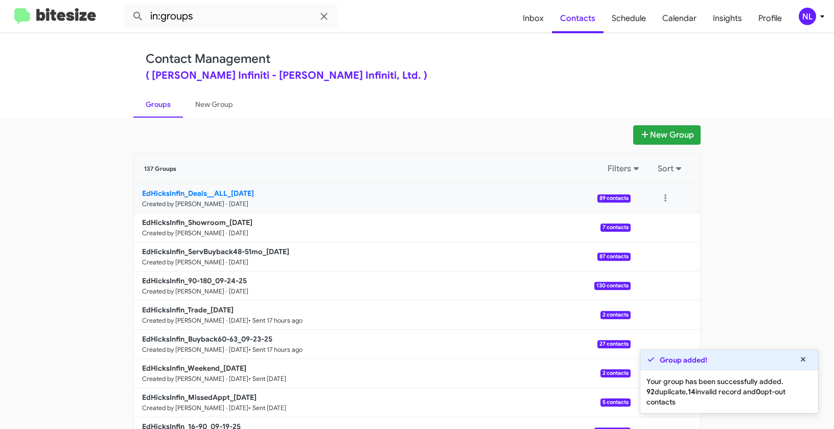
drag, startPoint x: 100, startPoint y: 191, endPoint x: 224, endPoint y: 191, distance: 124.7
click at [224, 191] on app-groups "New Group 137 Groups Filters Sort EdHicksInfin_Deals__ALL_09-24-25 Created by N…" at bounding box center [417, 313] width 834 height 377
copy div "Filters Sort EdHicksInfin_Deals__ALL"
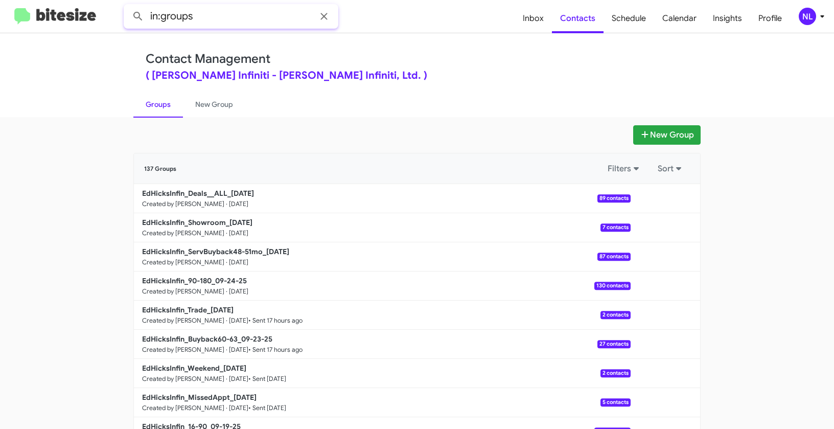
click at [217, 17] on input "in:groups" at bounding box center [231, 16] width 215 height 25
paste input "EdHicksInfin_Deals__ALL"
type input "in:groups EdHicksInfin_Deals__ALL"
click at [128, 6] on button at bounding box center [138, 16] width 20 height 20
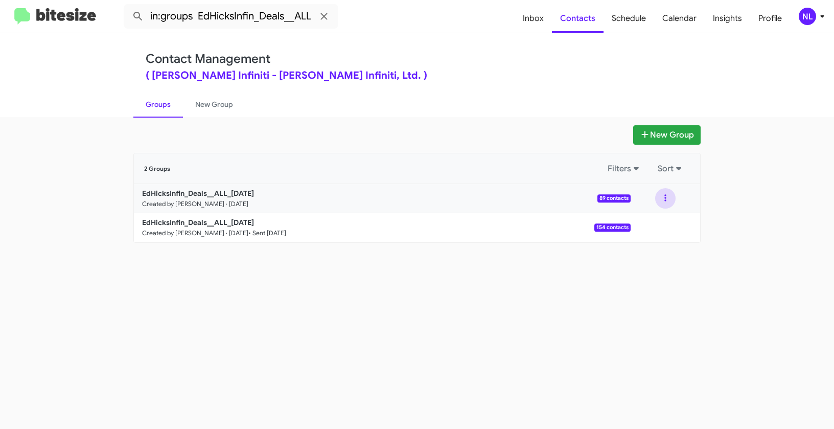
click at [665, 195] on button at bounding box center [665, 198] width 20 height 20
click at [657, 228] on button "View contacts" at bounding box center [635, 226] width 82 height 25
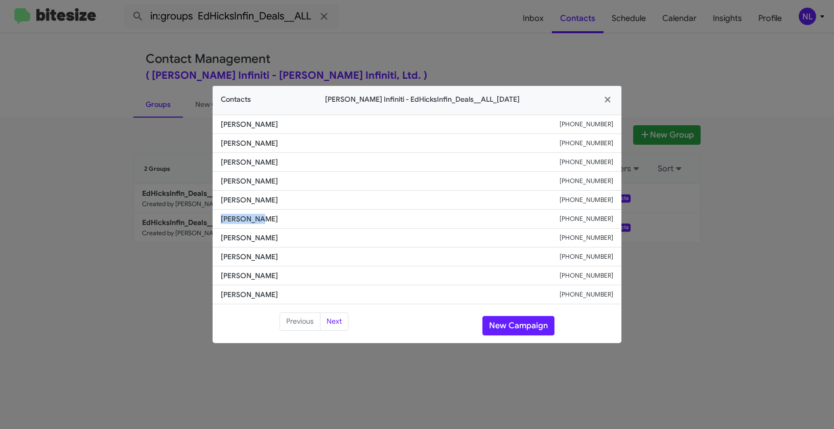
drag, startPoint x: 214, startPoint y: 218, endPoint x: 307, endPoint y: 222, distance: 93.1
click at [307, 222] on li "[PERSON_NAME] [PHONE_NUMBER]" at bounding box center [417, 218] width 409 height 19
copy span "[PERSON_NAME]"
click at [512, 323] on button "New Campaign" at bounding box center [518, 325] width 72 height 19
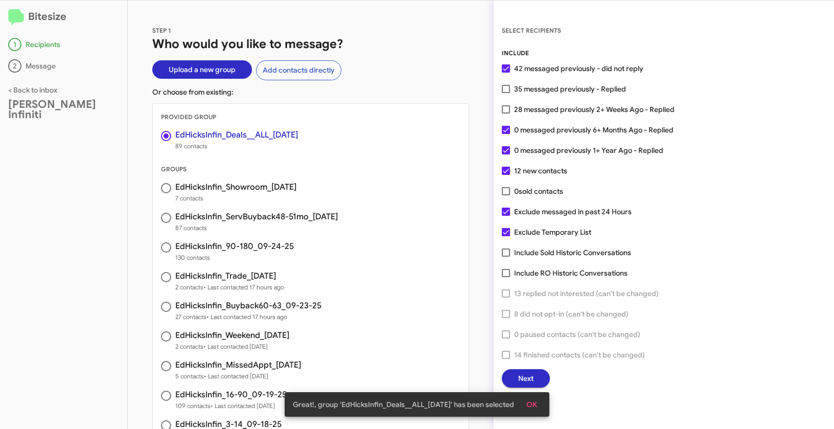
click at [537, 405] on span "OK" at bounding box center [531, 404] width 11 height 18
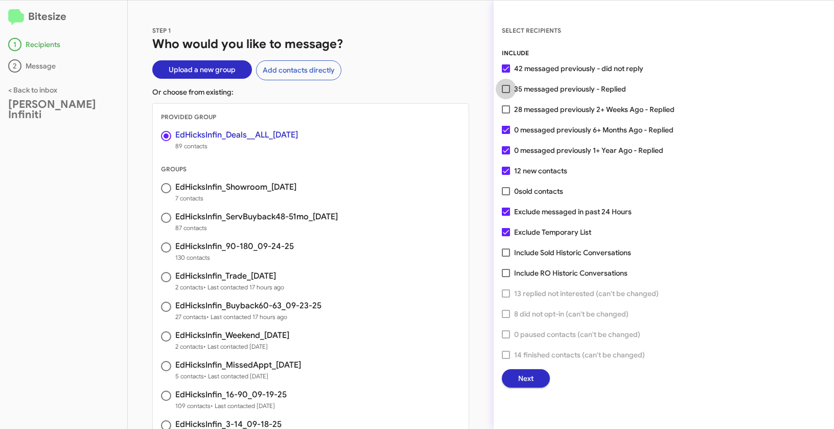
drag, startPoint x: 507, startPoint y: 89, endPoint x: 540, endPoint y: 90, distance: 33.2
click at [507, 89] on span at bounding box center [506, 89] width 8 height 8
click at [506, 93] on input "35 messaged previously - Replied" at bounding box center [505, 93] width 1 height 1
checkbox input "true"
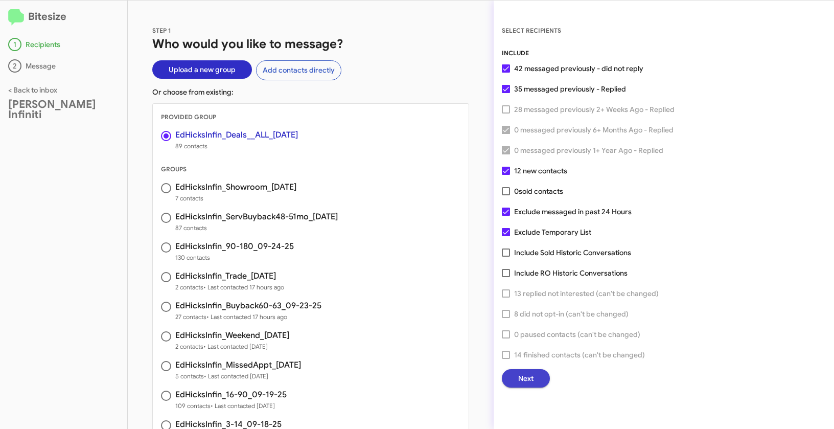
click at [532, 382] on span "Next" at bounding box center [525, 378] width 15 height 18
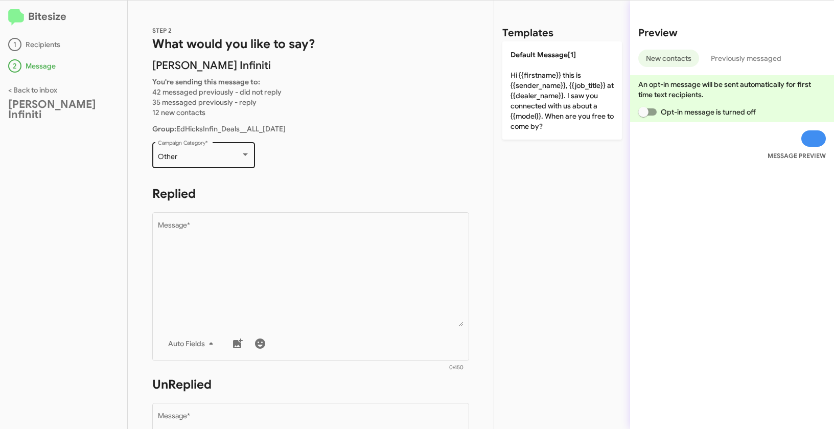
click at [211, 161] on div "Other Campaign Category *" at bounding box center [204, 154] width 92 height 28
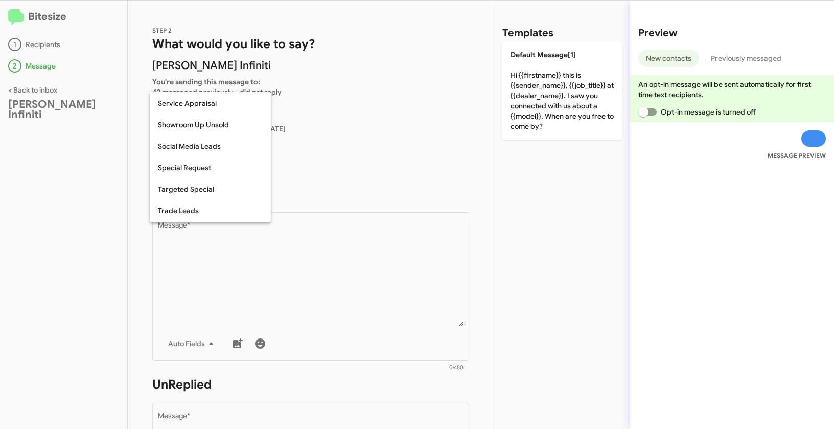
scroll to position [364, 0]
click at [195, 160] on span "Special Request" at bounding box center [210, 166] width 105 height 21
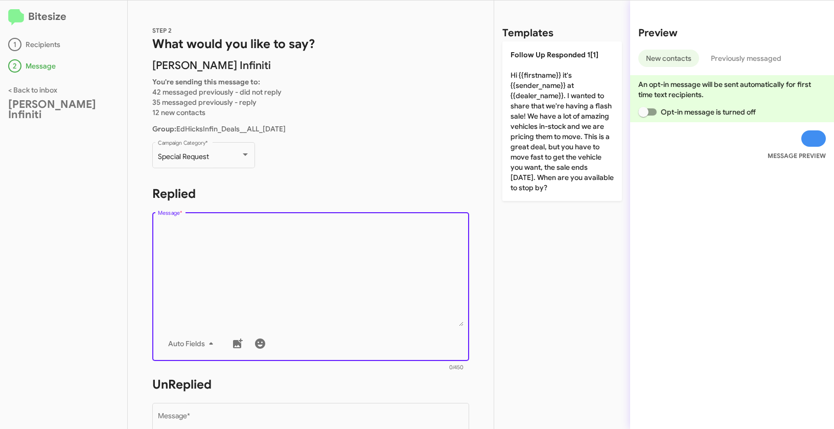
click at [264, 265] on textarea "Message *" at bounding box center [311, 274] width 306 height 104
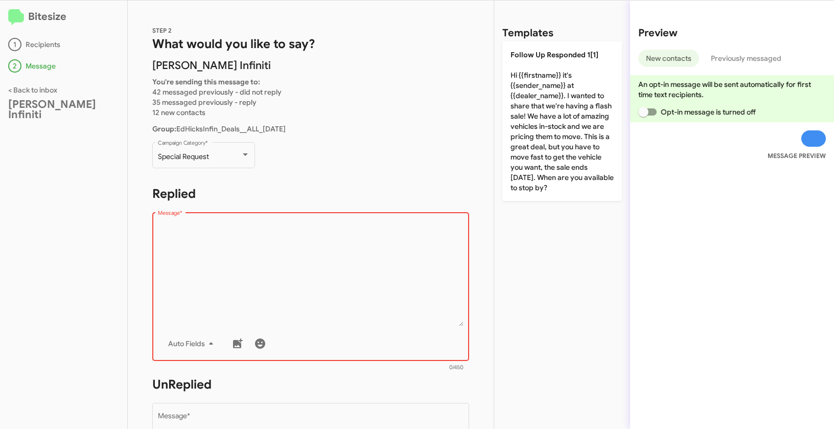
click at [307, 320] on textarea "Message *" at bounding box center [311, 274] width 306 height 104
paste textarea ""Hi {{firstname}} it's {{sender_name}} at {{dealer_name}}. Fall into savings to…"
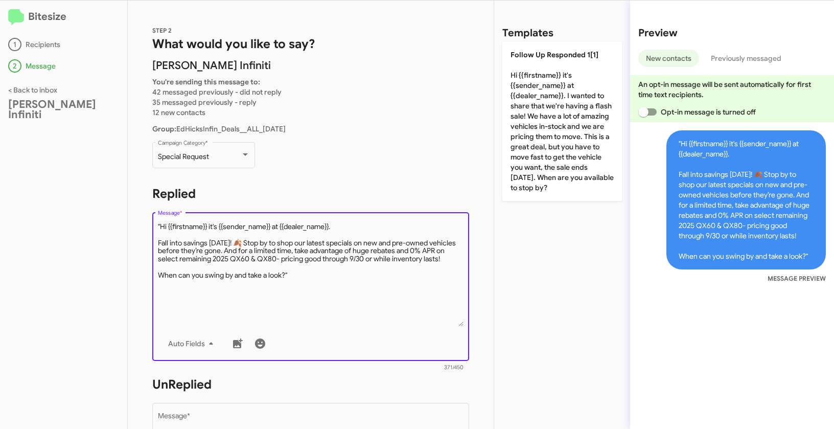
click at [162, 225] on textarea "Message *" at bounding box center [311, 274] width 306 height 104
click at [160, 224] on textarea "Message *" at bounding box center [311, 274] width 306 height 104
click at [300, 273] on textarea "Message *" at bounding box center [311, 274] width 306 height 104
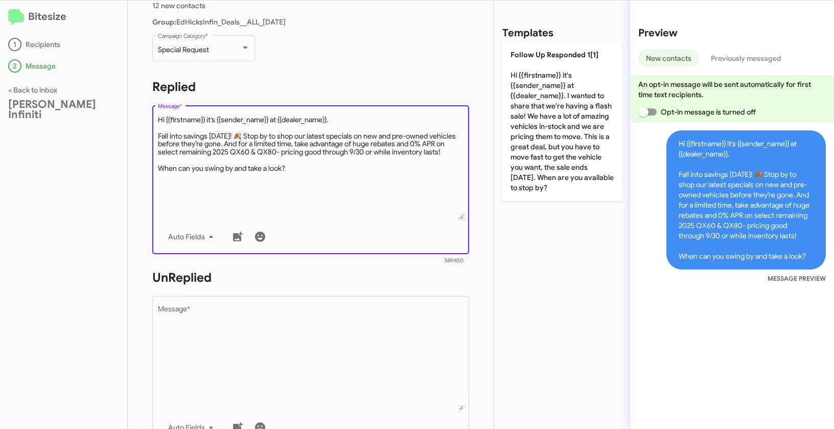
scroll to position [164, 0]
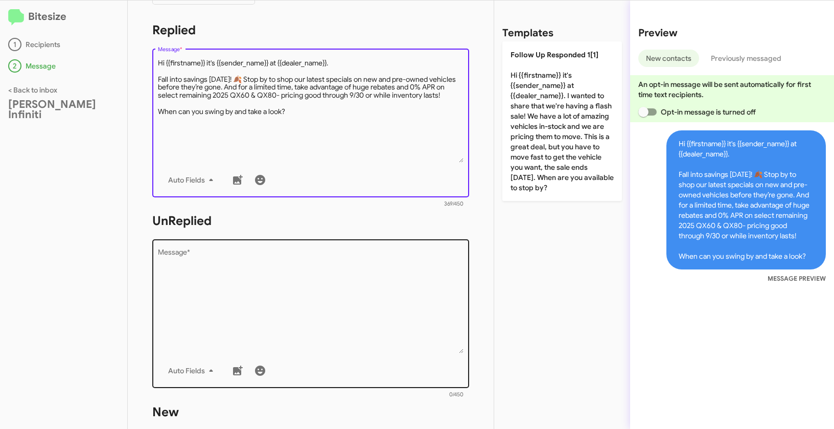
type textarea "Hi {{firstname}} it's {{sender_name}} at {{dealer_name}}. Fall into savings tod…"
click at [309, 320] on textarea "Message *" at bounding box center [311, 301] width 306 height 104
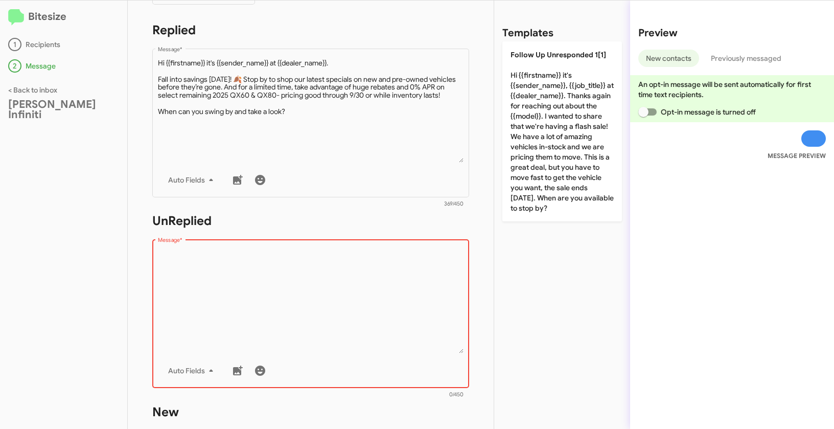
click at [297, 285] on textarea "Message *" at bounding box center [311, 301] width 306 height 104
paste textarea ""Hi {{firstname}} it's {{sender_name}}, {{job_title}} at {{dealer_name}}. Thank…"
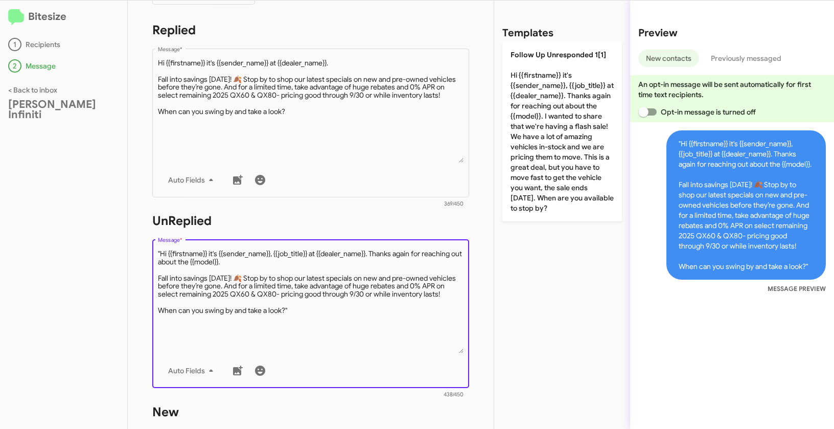
click at [161, 253] on textarea "Message *" at bounding box center [311, 301] width 306 height 104
click at [329, 310] on textarea "Message *" at bounding box center [311, 301] width 306 height 104
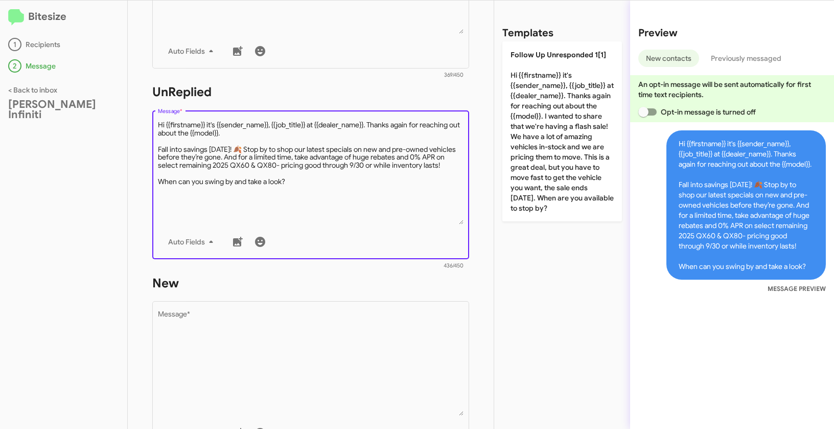
scroll to position [311, 0]
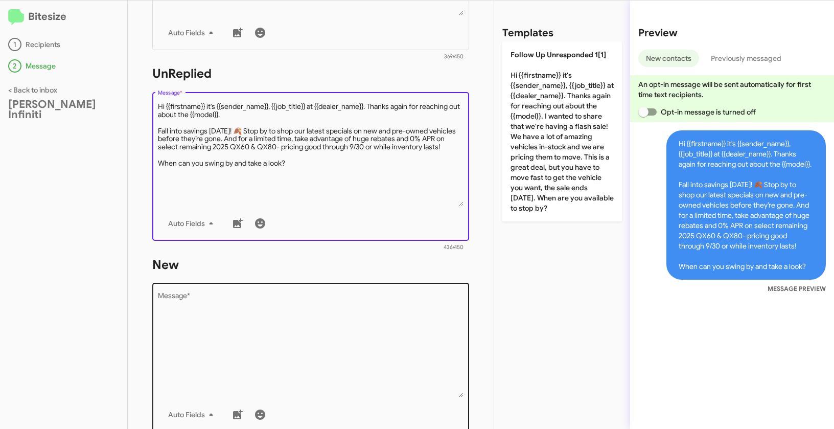
type textarea "Hi {{firstname}} it's {{sender_name}}, {{job_title}} at {{dealer_name}}. Thanks…"
click at [322, 340] on textarea "Message *" at bounding box center [311, 345] width 306 height 104
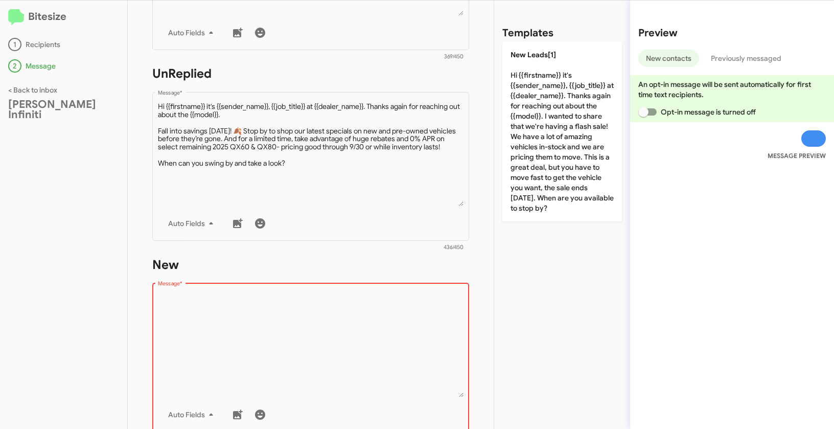
paste textarea ""Hi {{firstname}} it's {{sender_name}}, {{job_title}} at {{dealer_name}}. Thank…"
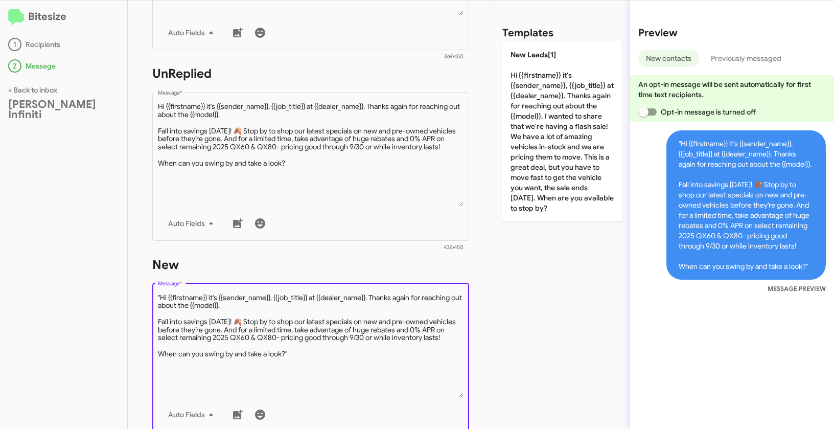
click at [161, 294] on textarea "Message *" at bounding box center [311, 345] width 306 height 104
click at [311, 355] on textarea "Message *" at bounding box center [311, 345] width 306 height 104
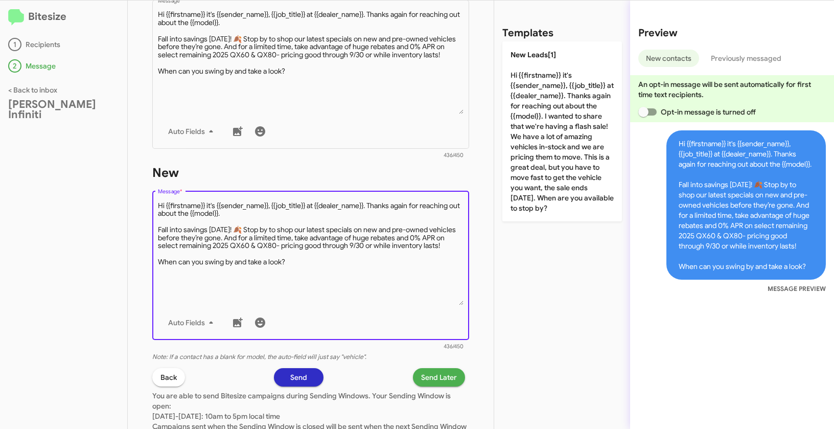
scroll to position [465, 0]
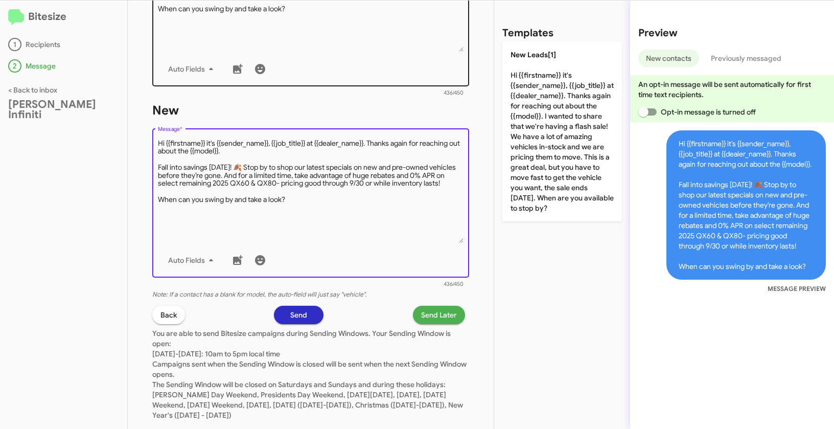
type textarea "Hi {{firstname}} it's {{sender_name}}, {{job_title}} at {{dealer_name}}. Thanks…"
click at [432, 310] on span "Send Later" at bounding box center [439, 315] width 36 height 18
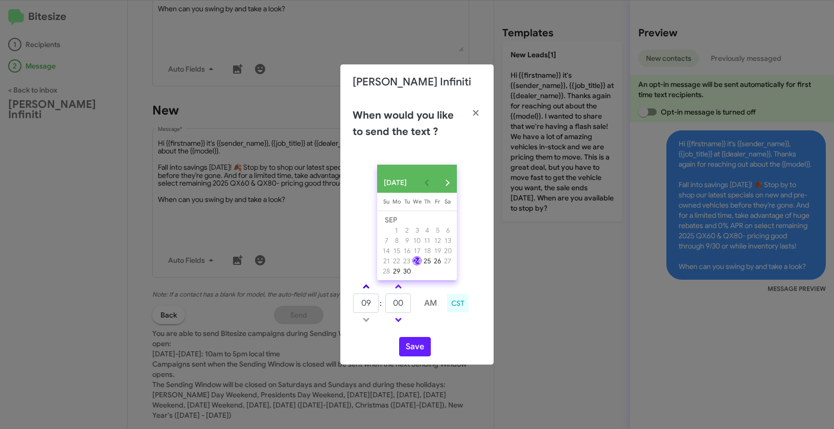
click at [369, 289] on link at bounding box center [366, 287] width 18 height 12
type input "10"
click at [395, 292] on link at bounding box center [398, 287] width 18 height 12
type input "05"
click at [422, 351] on button "Save" at bounding box center [415, 346] width 32 height 19
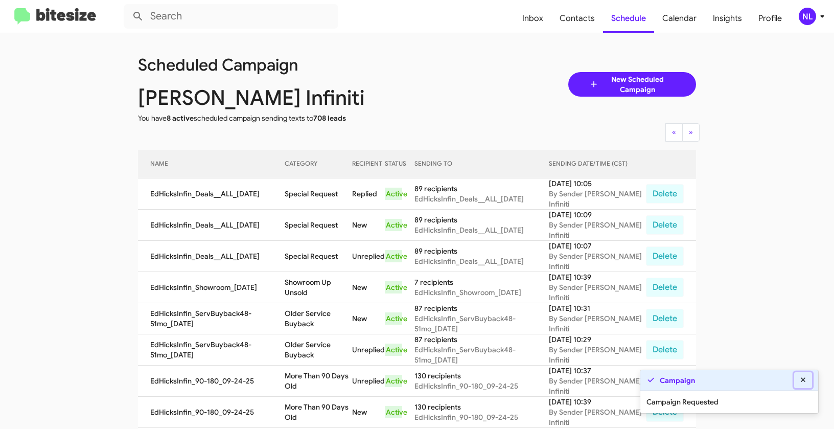
click at [806, 379] on icon at bounding box center [803, 379] width 9 height 7
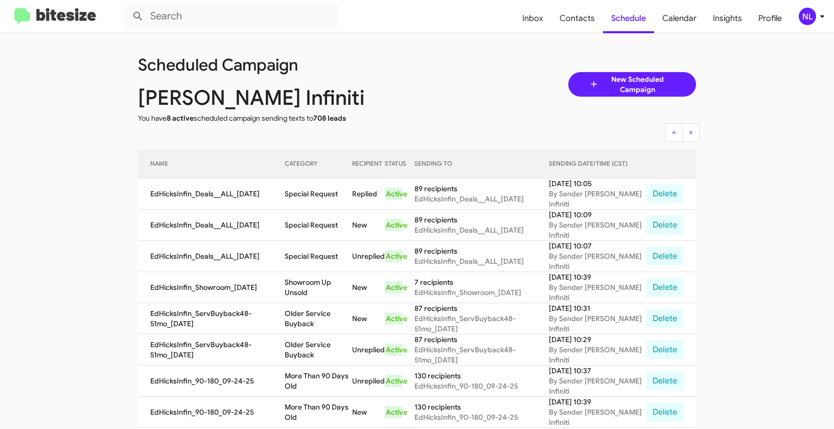
click at [812, 13] on div "NL" at bounding box center [807, 16] width 17 height 17
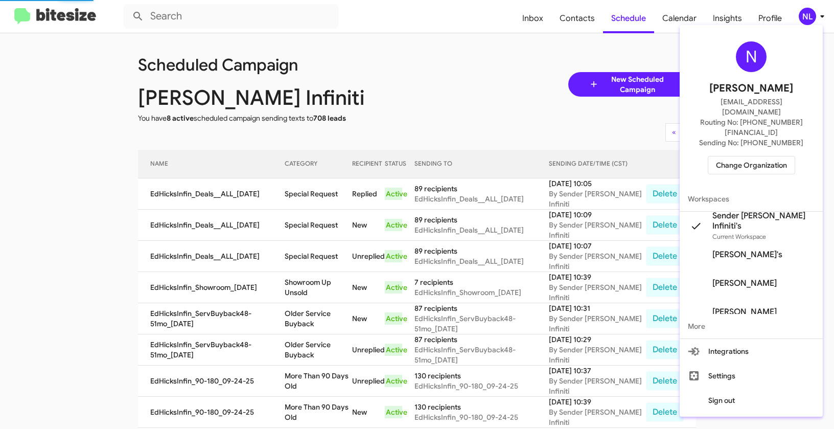
click at [738, 156] on span "Change Organization" at bounding box center [751, 164] width 71 height 17
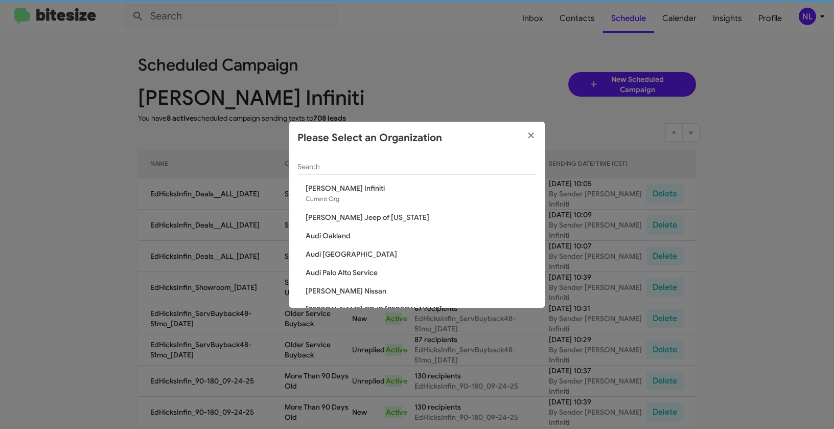
click at [348, 165] on input "Search" at bounding box center [416, 167] width 239 height 8
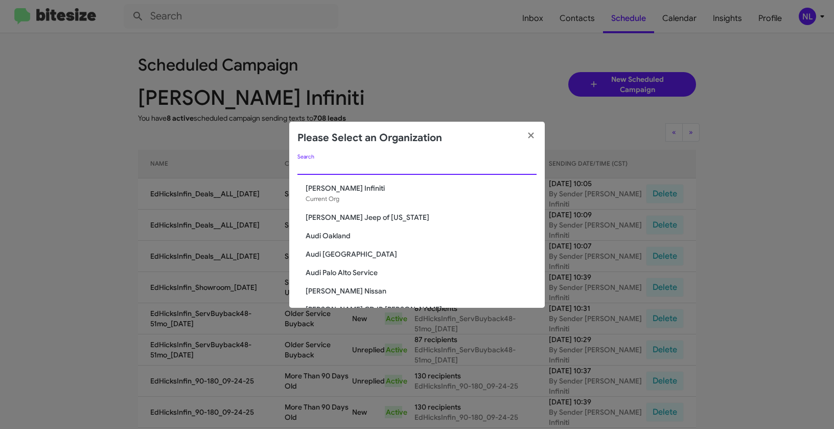
paste input "Ed Hicks Nissan"
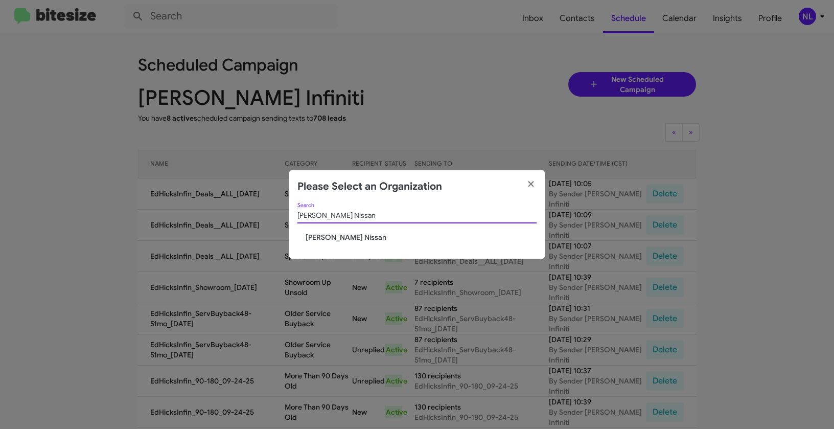
type input "Ed Hicks Nissan"
click at [324, 238] on span "Ed Hicks Nissan" at bounding box center [421, 237] width 231 height 10
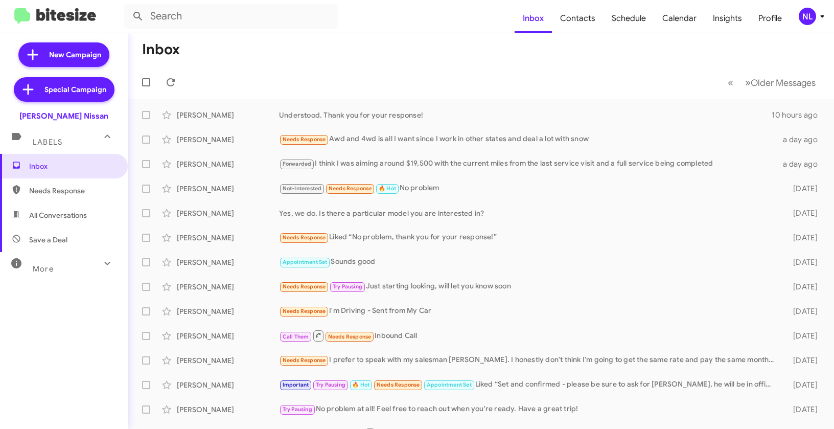
click at [805, 19] on div "NL" at bounding box center [807, 16] width 17 height 17
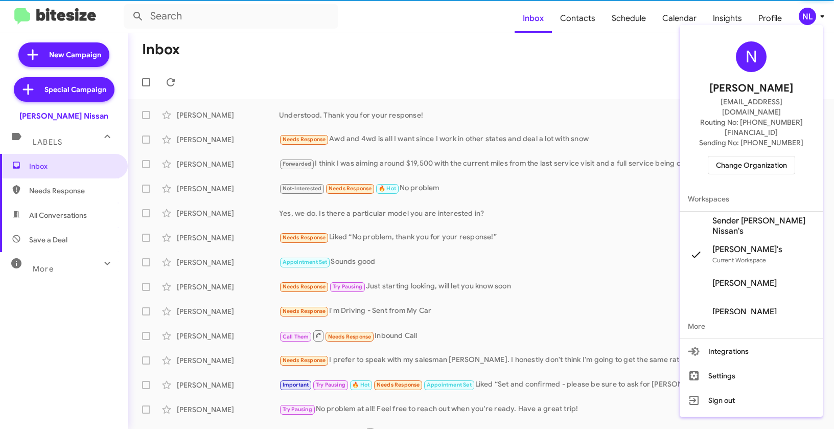
click at [733, 216] on span "Sender [PERSON_NAME] Nissan's" at bounding box center [763, 226] width 102 height 20
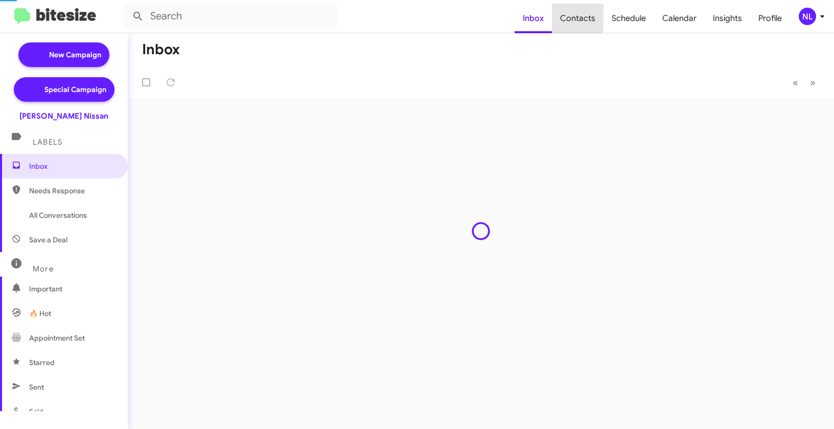
click at [580, 16] on span "Contacts" at bounding box center [578, 19] width 52 height 30
type input "in:groups"
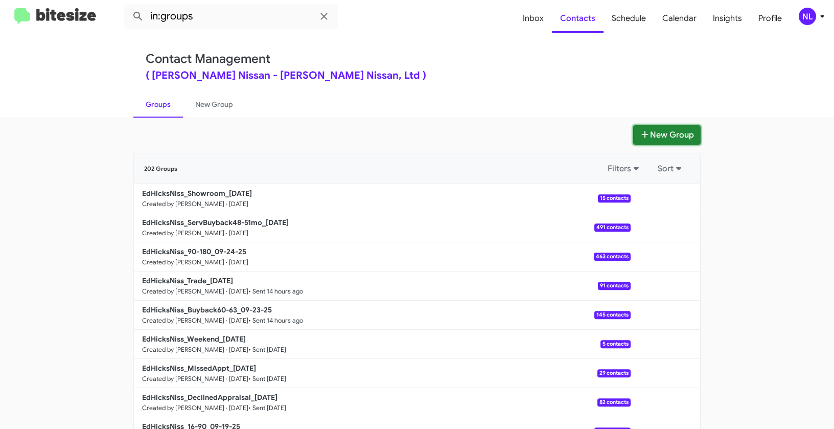
click at [668, 137] on button "New Group" at bounding box center [666, 134] width 67 height 19
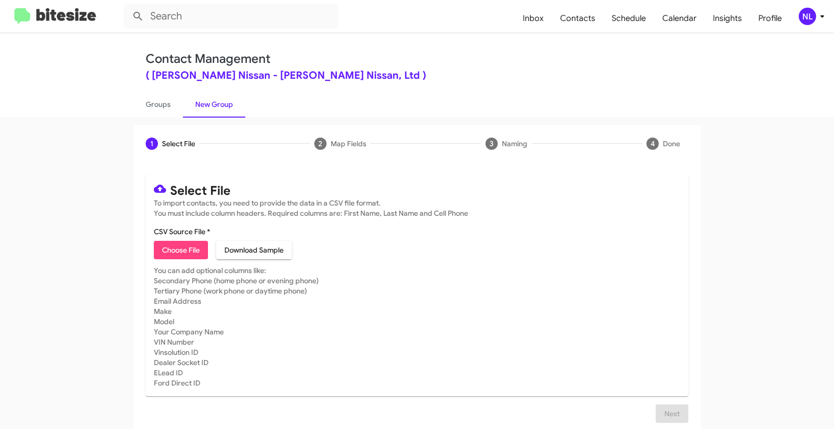
click at [171, 253] on span "Choose File" at bounding box center [181, 250] width 38 height 18
type input "EdHicksNiss_Deals__ALL_[DATE]"
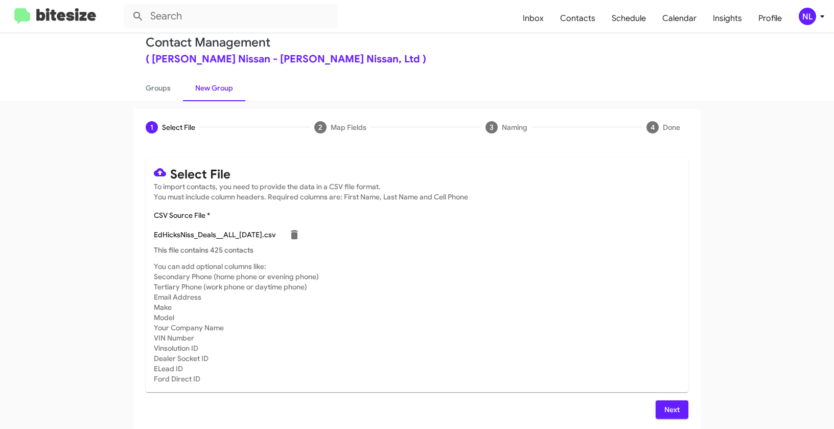
scroll to position [18, 0]
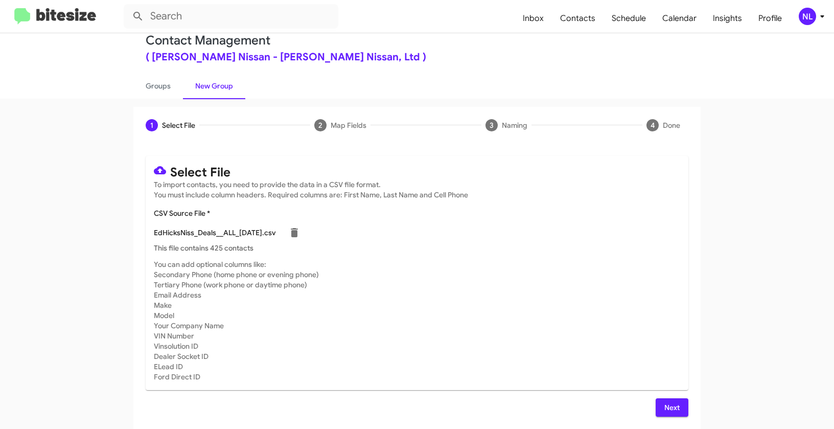
click at [665, 408] on span "Next" at bounding box center [672, 407] width 16 height 18
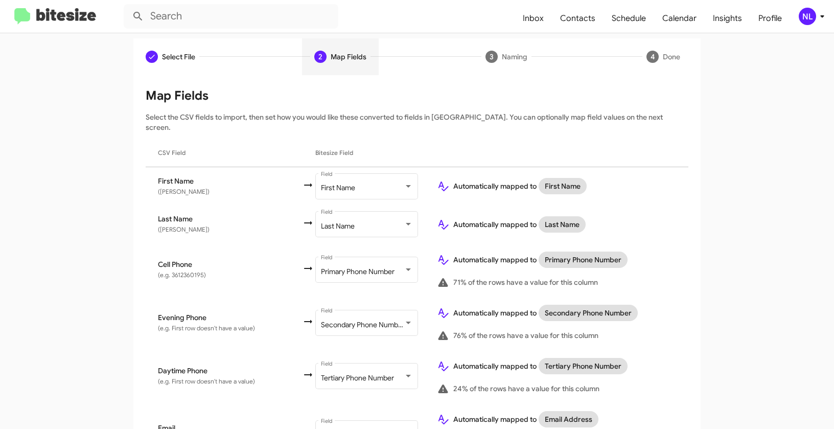
scroll to position [0, 0]
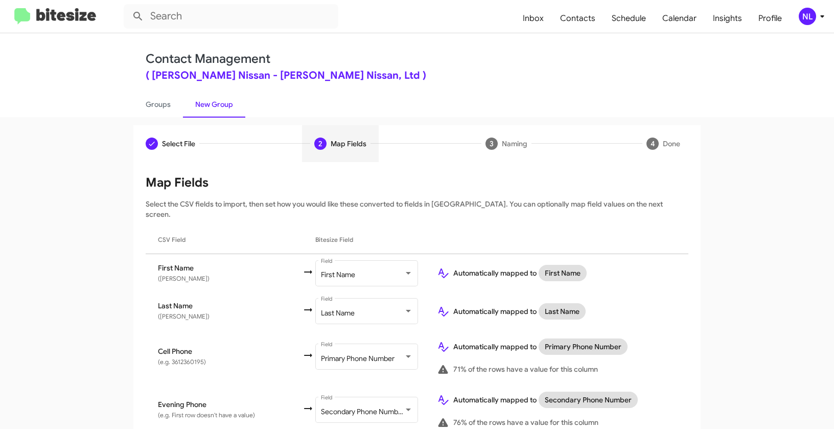
click at [809, 25] on div "NL" at bounding box center [807, 16] width 17 height 17
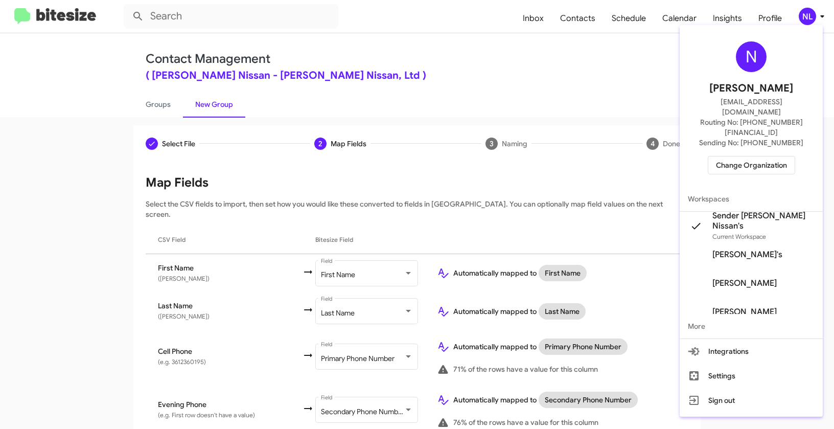
click at [578, 80] on div at bounding box center [417, 214] width 834 height 429
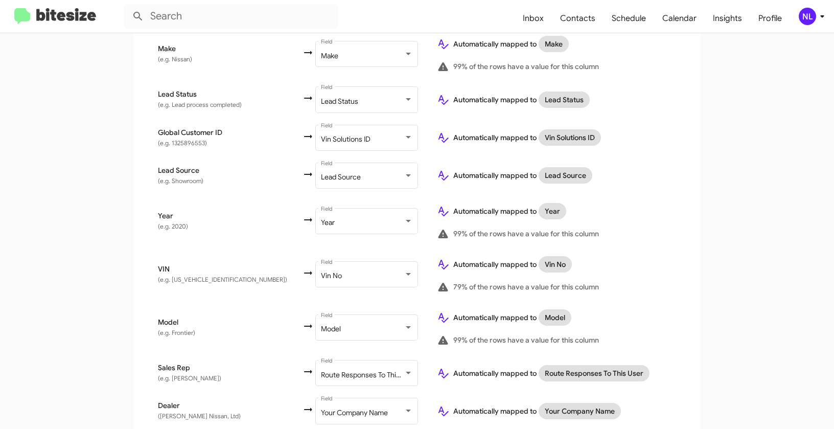
scroll to position [553, 0]
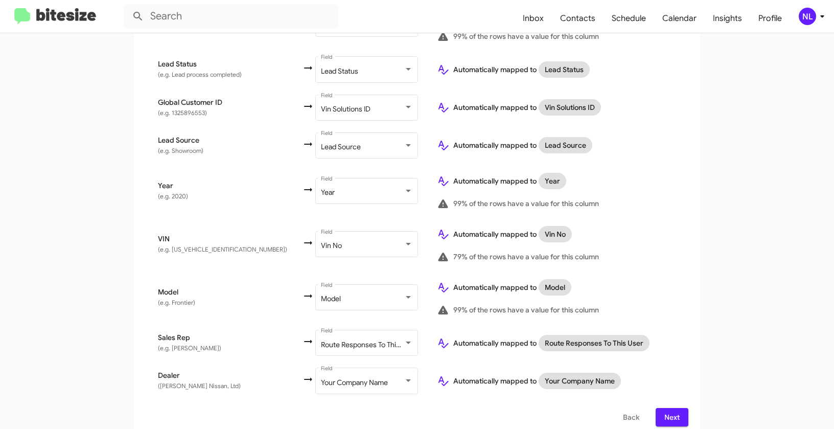
click at [681, 409] on button "Next" at bounding box center [672, 417] width 33 height 18
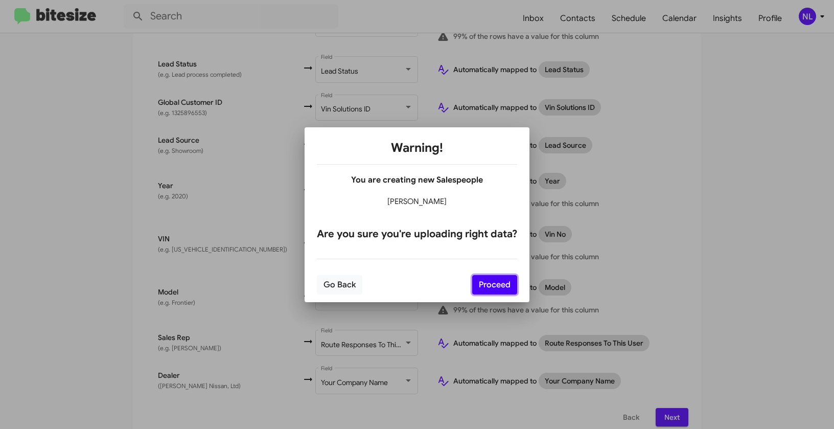
click at [484, 286] on button "Proceed" at bounding box center [494, 284] width 45 height 19
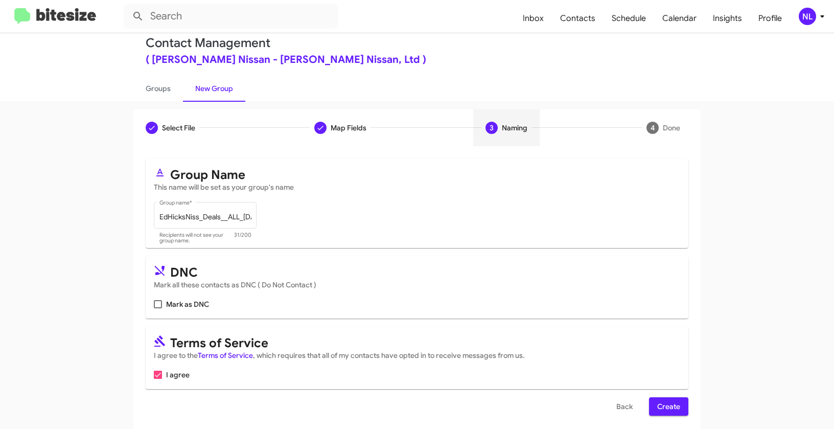
scroll to position [23, 0]
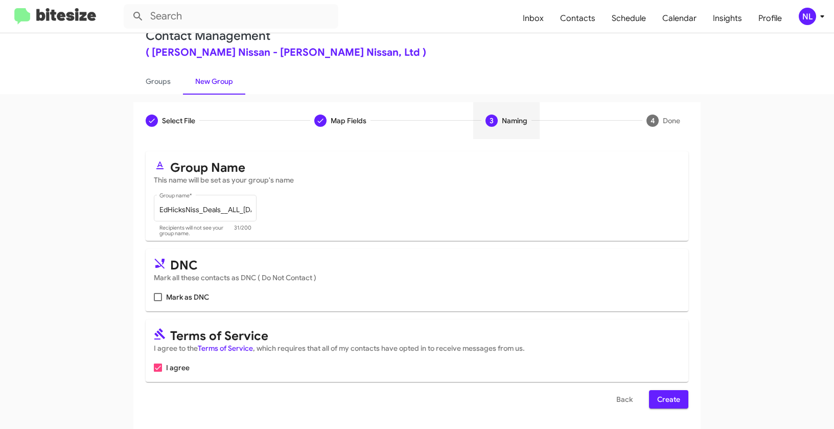
click at [670, 397] on span "Create" at bounding box center [668, 399] width 23 height 18
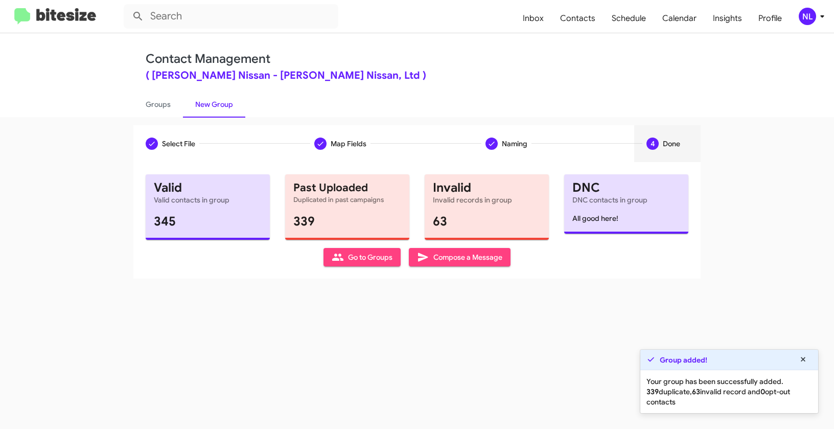
click at [346, 259] on span "Go to Groups" at bounding box center [362, 257] width 61 height 18
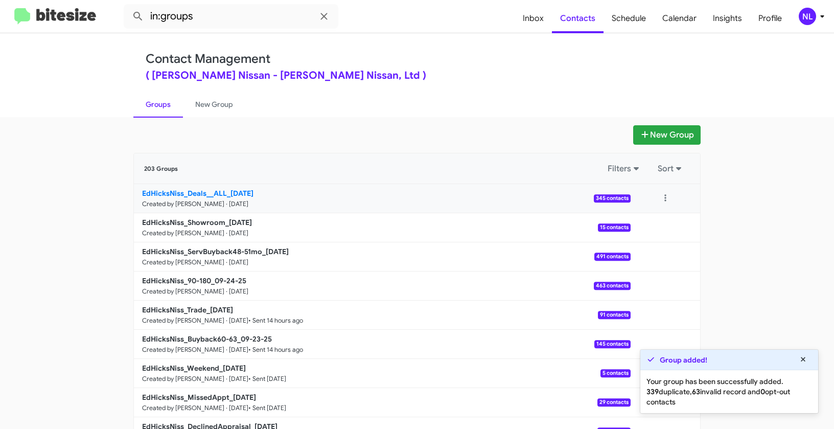
drag, startPoint x: 110, startPoint y: 189, endPoint x: 224, endPoint y: 189, distance: 113.4
click at [224, 189] on app-groups "New Group 203 Groups Filters Sort EdHicksNiss_Deals__ALL_[DATE] Created by [PER…" at bounding box center [417, 313] width 834 height 377
copy div "Filters Sort EdHicksNiss_Deals__ALL"
click at [215, 18] on input "in:groups" at bounding box center [231, 16] width 215 height 25
paste input "EdHicksNiss_Deals__ALL"
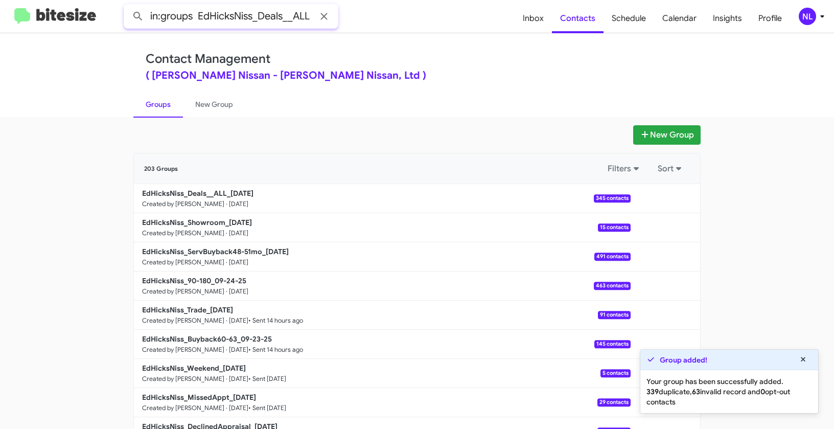
type input "in:groups EdHicksNiss_Deals__ALL"
click at [128, 6] on button at bounding box center [138, 16] width 20 height 20
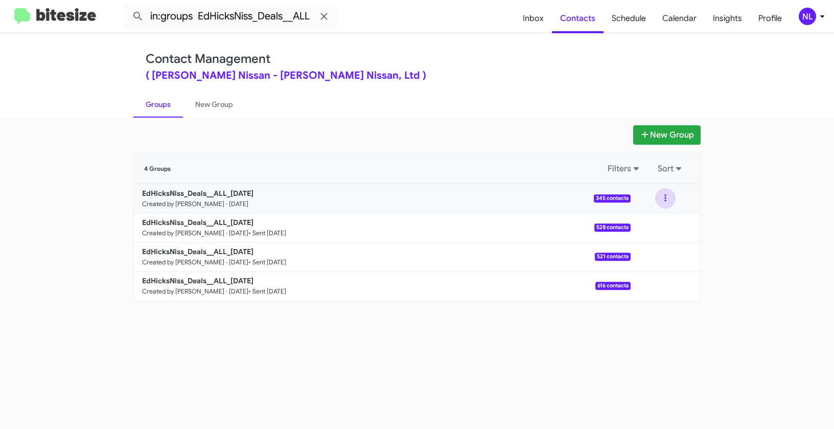
click at [663, 200] on button at bounding box center [665, 198] width 20 height 20
click at [658, 225] on button "View contacts" at bounding box center [635, 226] width 82 height 25
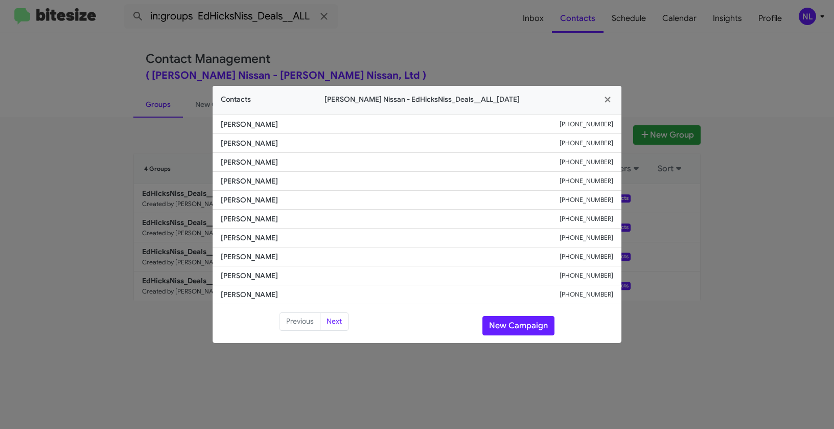
drag, startPoint x: 216, startPoint y: 220, endPoint x: 308, endPoint y: 222, distance: 92.5
click at [308, 222] on li "[PERSON_NAME] [PHONE_NUMBER]" at bounding box center [417, 218] width 409 height 19
copy span "[PERSON_NAME]"
click at [505, 324] on button "New Campaign" at bounding box center [518, 325] width 72 height 19
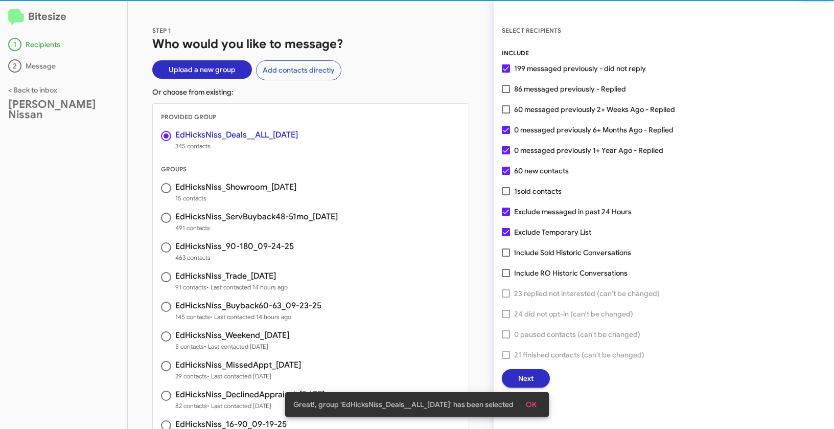
click at [537, 403] on span "OK" at bounding box center [531, 404] width 11 height 18
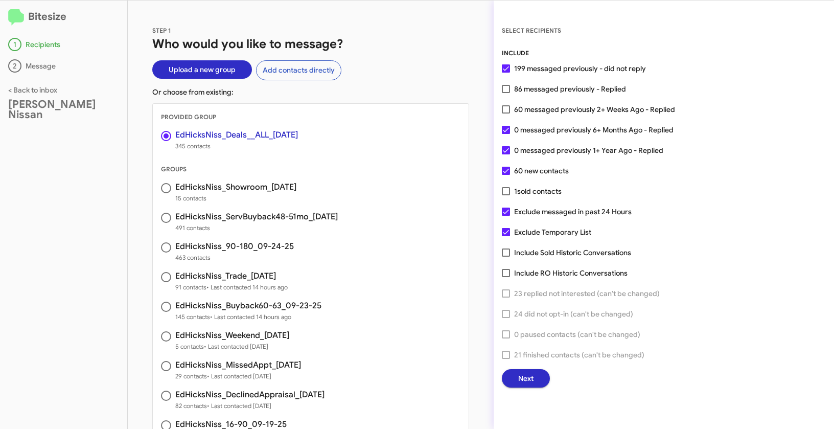
click at [508, 86] on span at bounding box center [506, 89] width 8 height 8
click at [506, 93] on input "86 messaged previously - Replied" at bounding box center [505, 93] width 1 height 1
checkbox input "true"
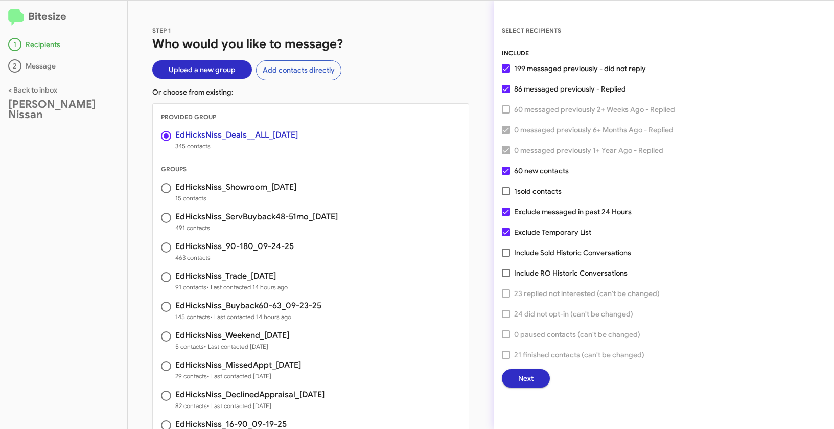
click at [541, 378] on button "Next" at bounding box center [526, 378] width 48 height 18
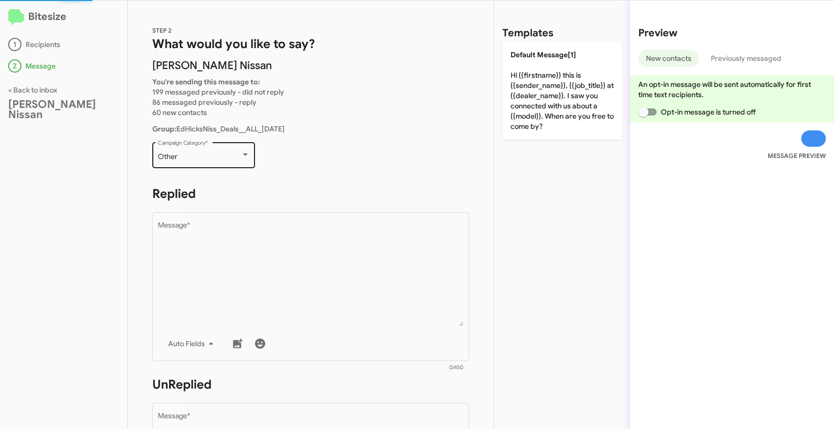
click at [208, 161] on div "Other Campaign Category *" at bounding box center [204, 154] width 92 height 28
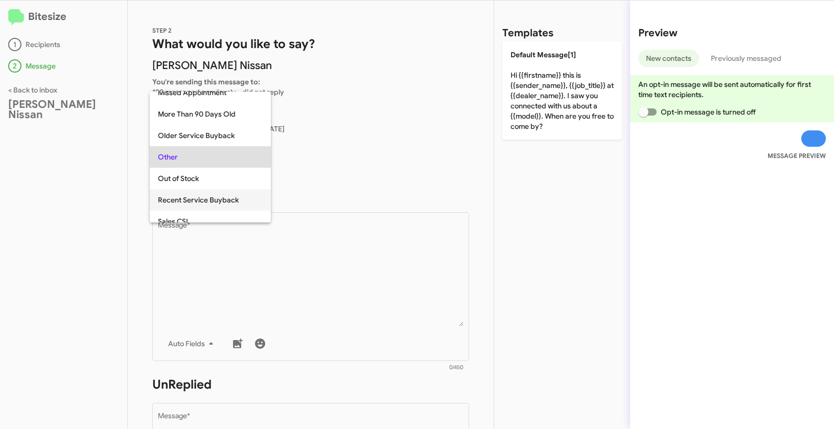
scroll to position [388, 0]
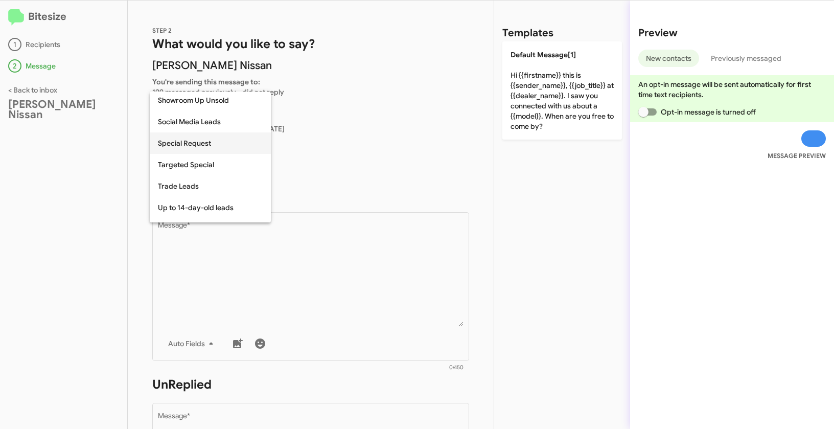
click at [181, 147] on span "Special Request" at bounding box center [210, 142] width 105 height 21
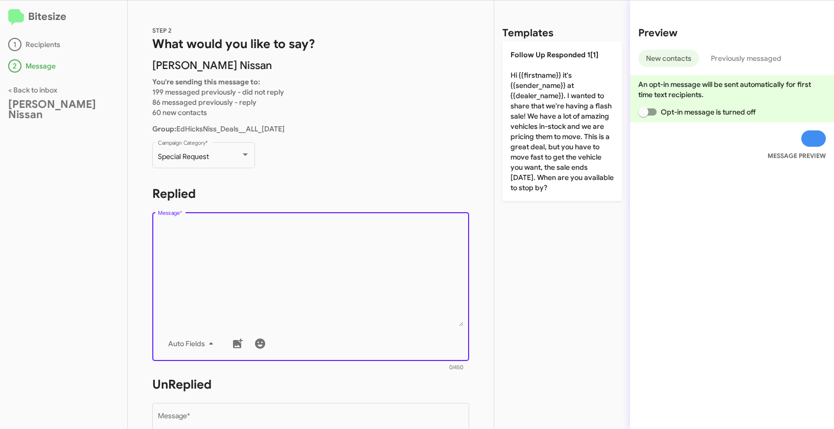
click at [219, 254] on textarea "Message *" at bounding box center [311, 274] width 306 height 104
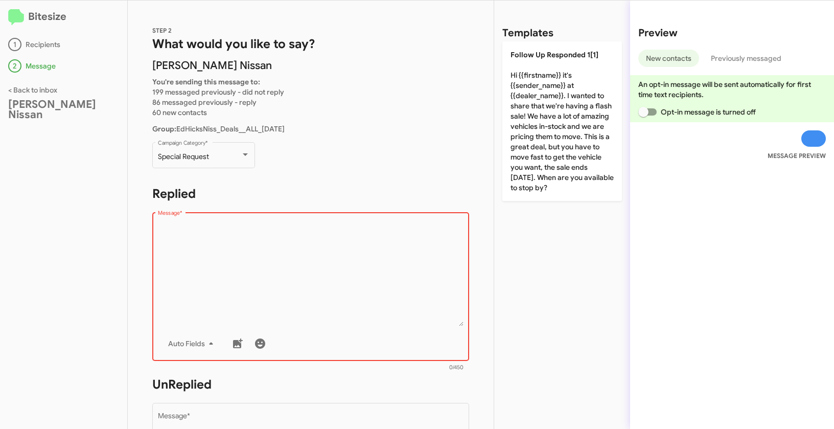
click at [265, 270] on textarea "Message *" at bounding box center [311, 274] width 306 height 104
paste textarea ""Hi {{firstname}} it's {{sender_name}} at {{dealer_name}}. Fall into savings [D…"
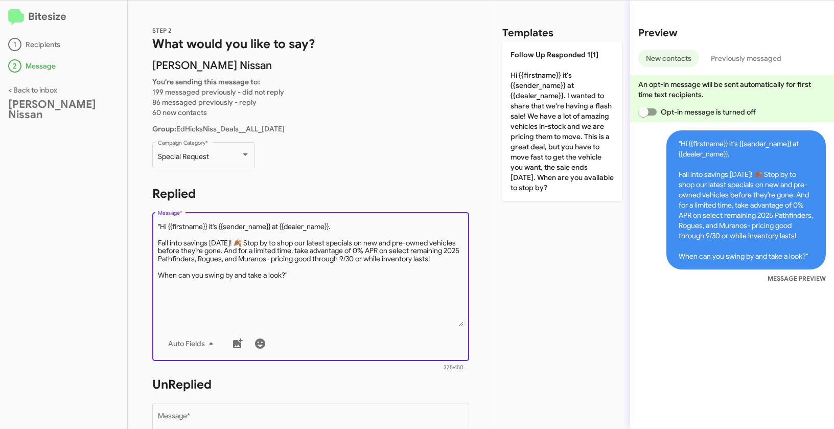
click at [160, 223] on textarea "Message *" at bounding box center [311, 274] width 306 height 104
click at [330, 277] on textarea "Message *" at bounding box center [311, 274] width 306 height 104
type textarea "Hi {{firstname}} it's {{sender_name}} at {{dealer_name}}. Fall into savings [DA…"
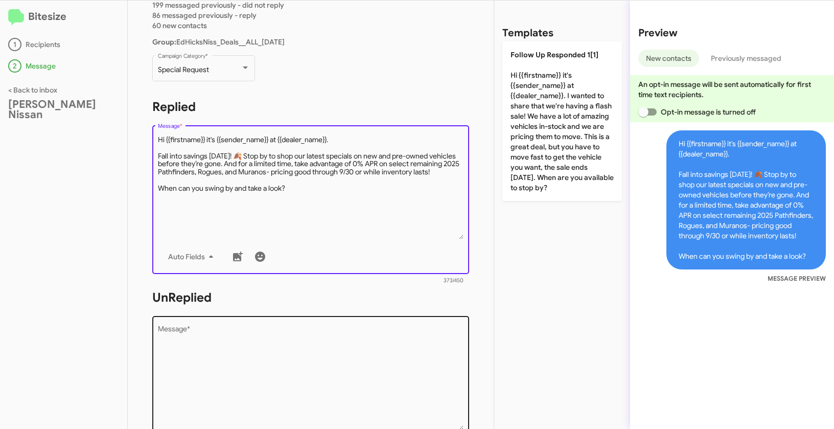
scroll to position [165, 0]
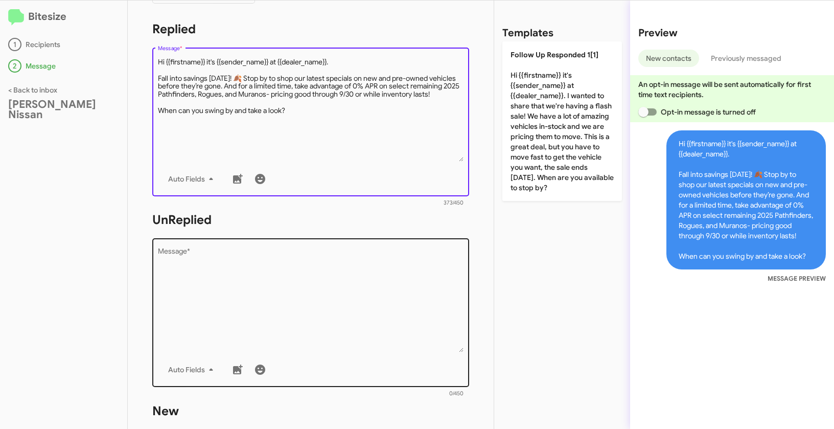
click at [332, 277] on textarea "Message *" at bounding box center [311, 300] width 306 height 104
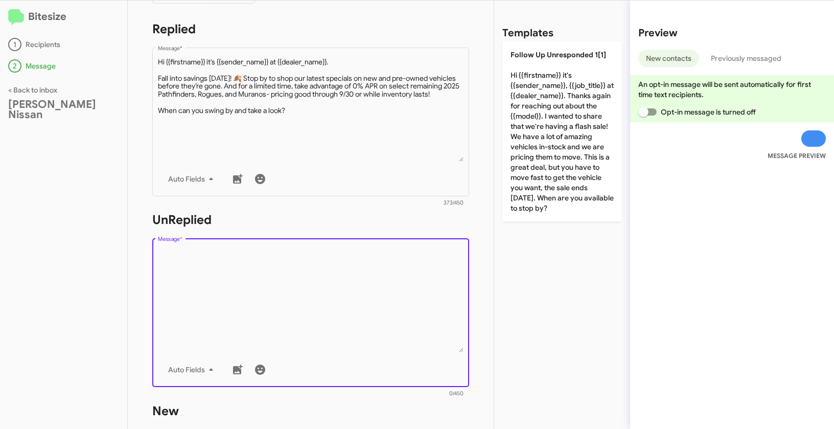
paste textarea ""Hi {{firstname}} it's {{sender_name}}, {{job_title}} at {{dealer_name}}. Thank…"
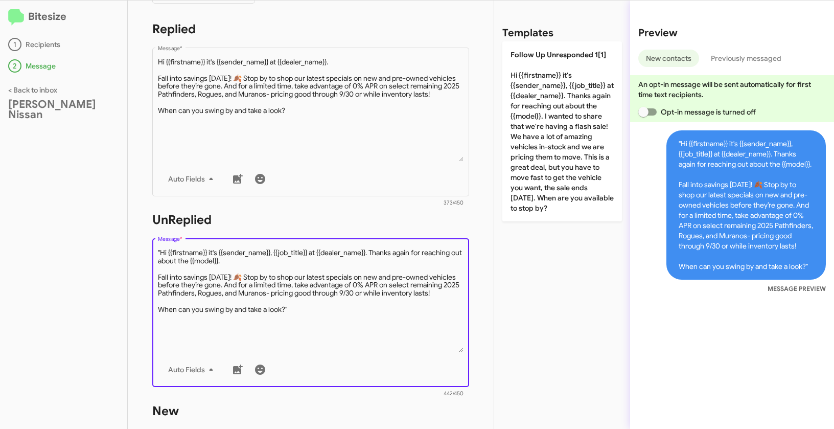
click at [160, 251] on textarea "Message *" at bounding box center [311, 300] width 306 height 104
click at [308, 314] on textarea "Message *" at bounding box center [311, 300] width 306 height 104
click at [307, 309] on textarea "Message *" at bounding box center [311, 300] width 306 height 104
type textarea "Hi {{firstname}} it's {{sender_name}}, {{job_title}} at {{dealer_name}}. Thanks…"
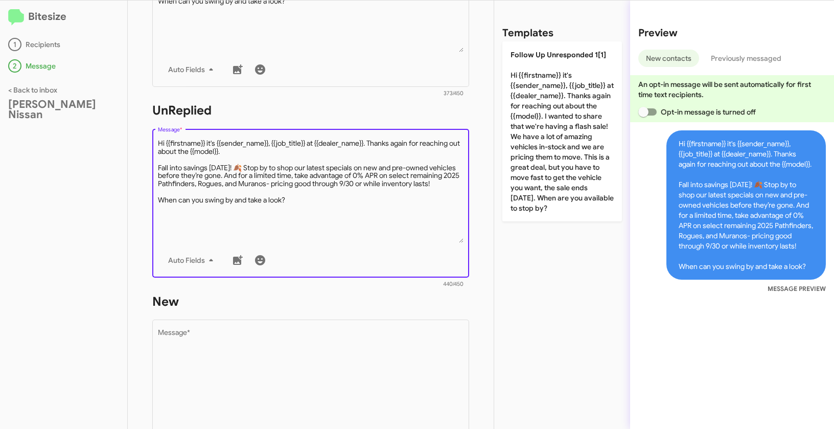
scroll to position [341, 0]
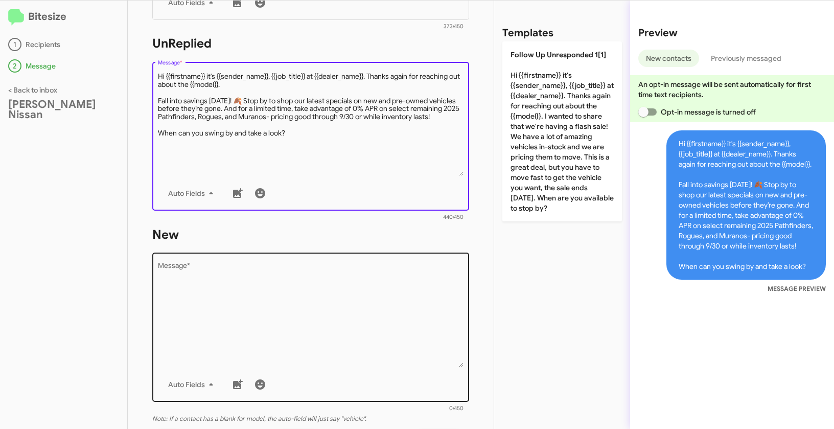
click at [300, 312] on textarea "Message *" at bounding box center [311, 315] width 306 height 104
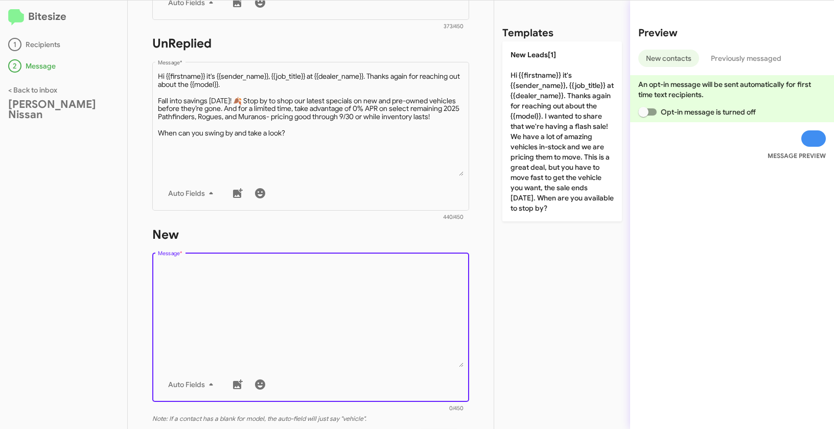
paste textarea ""Hi {{firstname}} it's {{sender_name}}, {{job_title}} at {{dealer_name}}. Thank…"
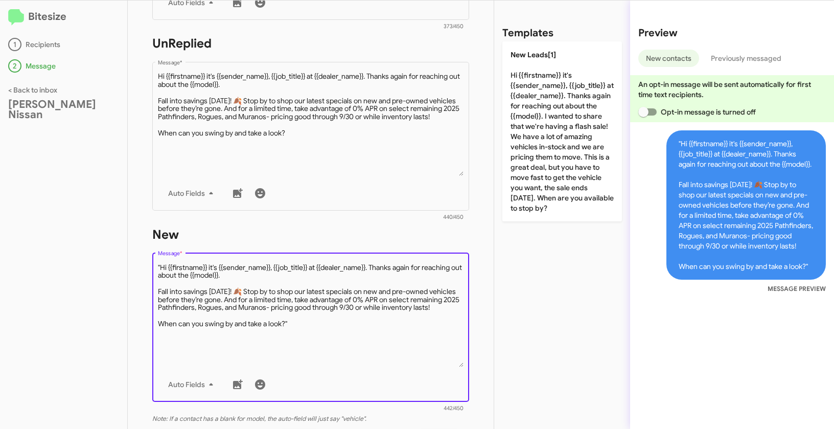
click at [162, 264] on textarea "Message *" at bounding box center [311, 315] width 306 height 104
click at [324, 325] on textarea "Message *" at bounding box center [311, 315] width 306 height 104
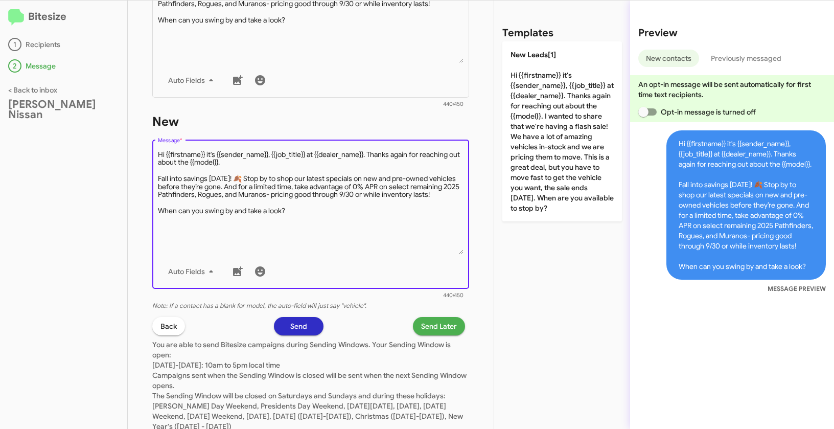
scroll to position [486, 0]
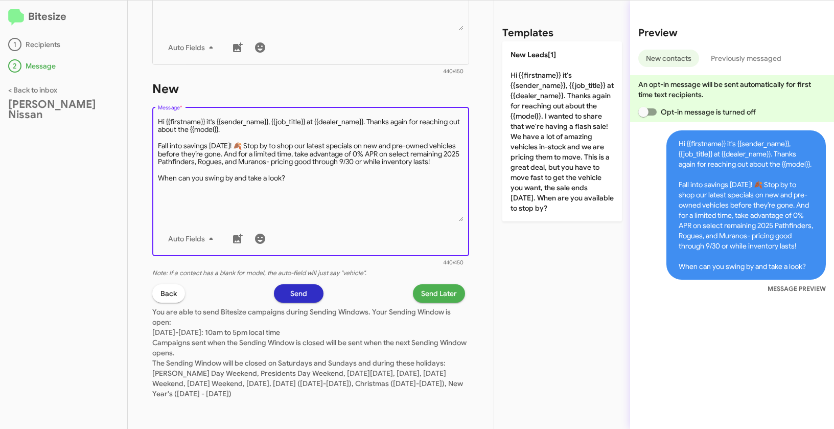
type textarea "Hi {{firstname}} it's {{sender_name}}, {{job_title}} at {{dealer_name}}. Thanks…"
click at [441, 293] on span "Send Later" at bounding box center [439, 293] width 36 height 18
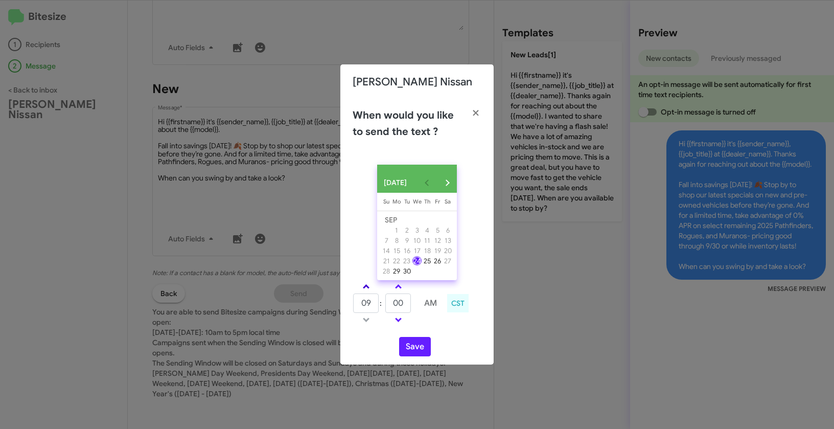
click at [365, 290] on span at bounding box center [366, 287] width 7 height 7
type input "12"
drag, startPoint x: 408, startPoint y: 310, endPoint x: 387, endPoint y: 305, distance: 21.9
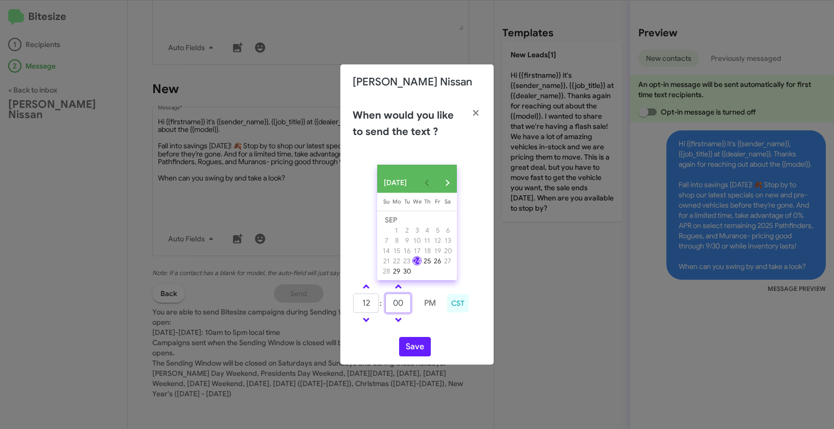
click at [387, 305] on input "00" at bounding box center [398, 302] width 26 height 19
type input "50"
click at [413, 352] on button "Save" at bounding box center [415, 346] width 32 height 19
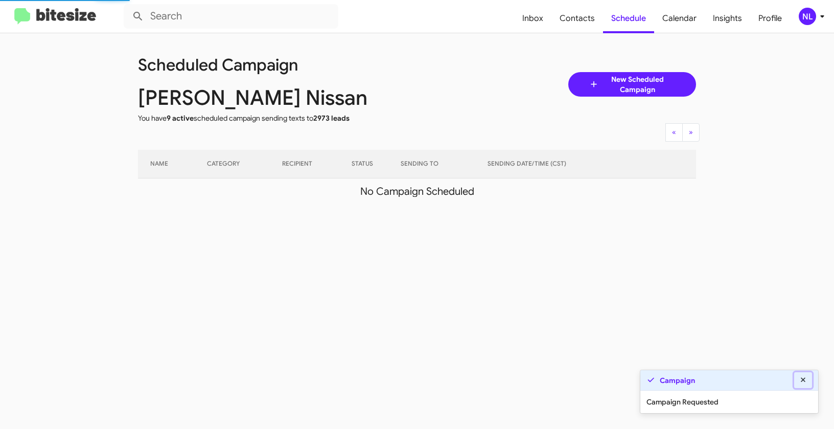
click at [803, 380] on icon at bounding box center [803, 379] width 5 height 5
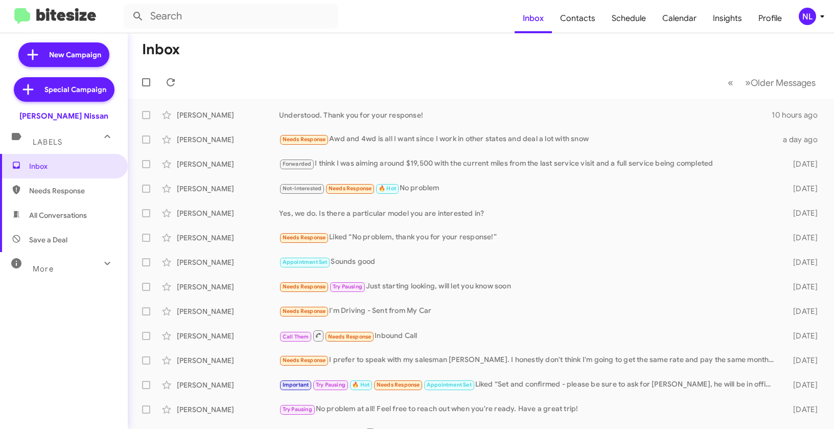
click at [812, 19] on div "NL" at bounding box center [807, 16] width 17 height 17
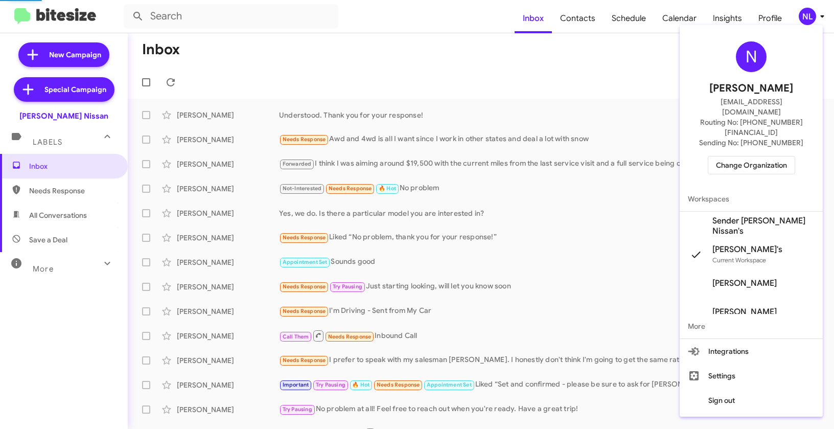
click at [759, 156] on span "Change Organization" at bounding box center [751, 164] width 71 height 17
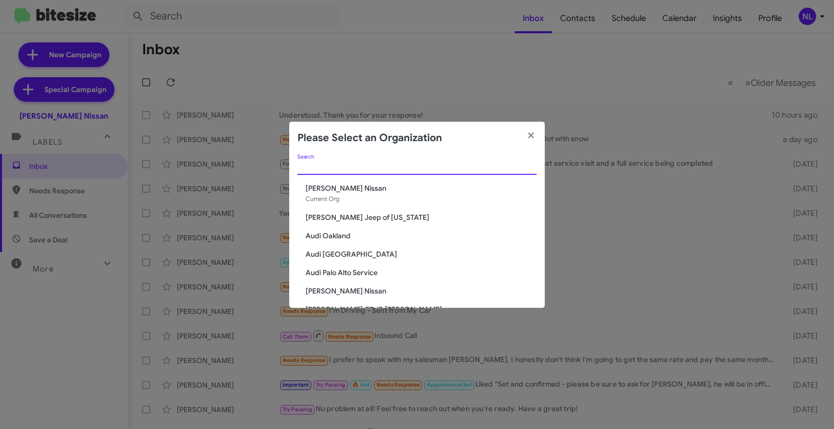
click at [468, 163] on input "Search" at bounding box center [416, 167] width 239 height 8
paste input "[PERSON_NAME] Infiniti"
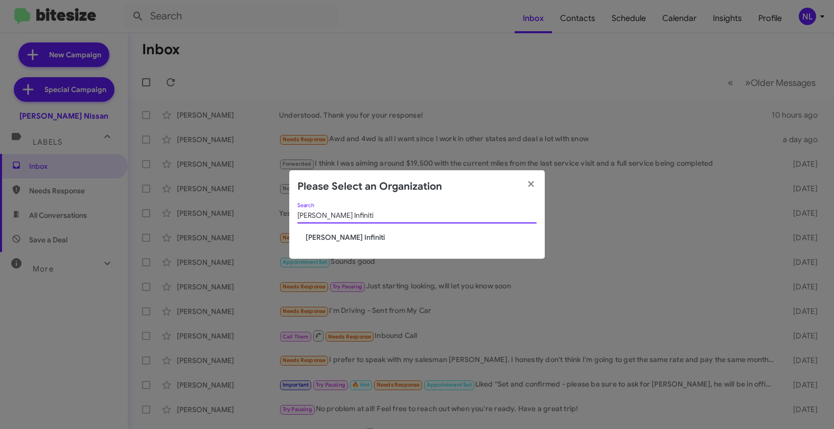
type input "[PERSON_NAME] Infiniti"
click at [337, 232] on span "[PERSON_NAME] Infiniti" at bounding box center [421, 237] width 231 height 10
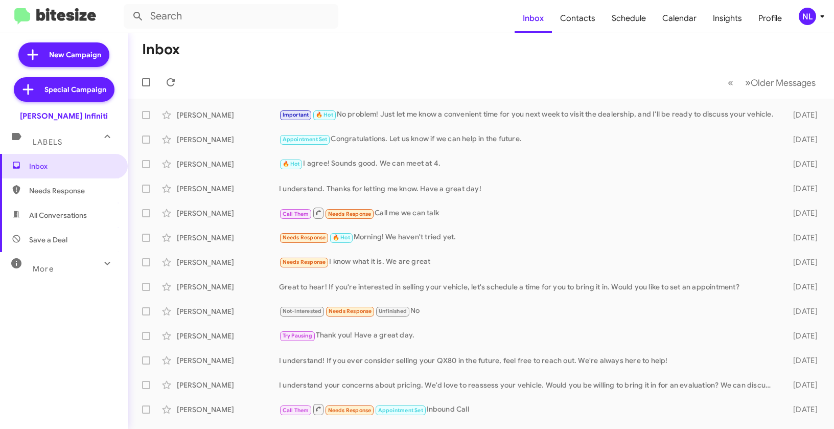
click at [804, 20] on div "NL" at bounding box center [807, 16] width 17 height 17
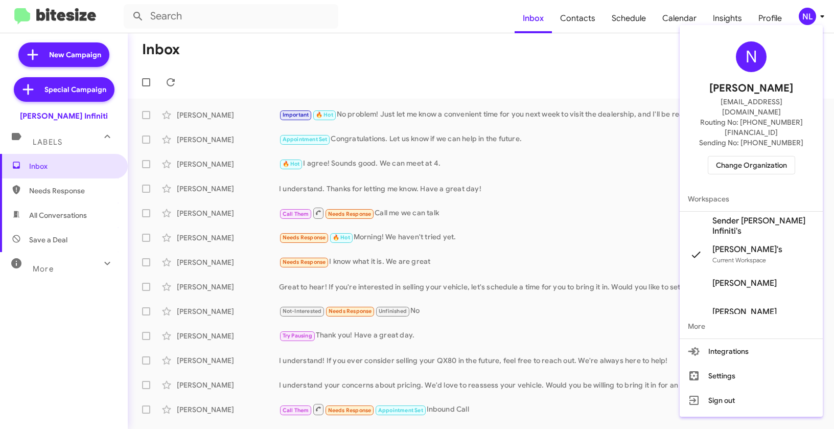
click at [738, 216] on span "Sender [PERSON_NAME] Infiniti's" at bounding box center [763, 226] width 102 height 20
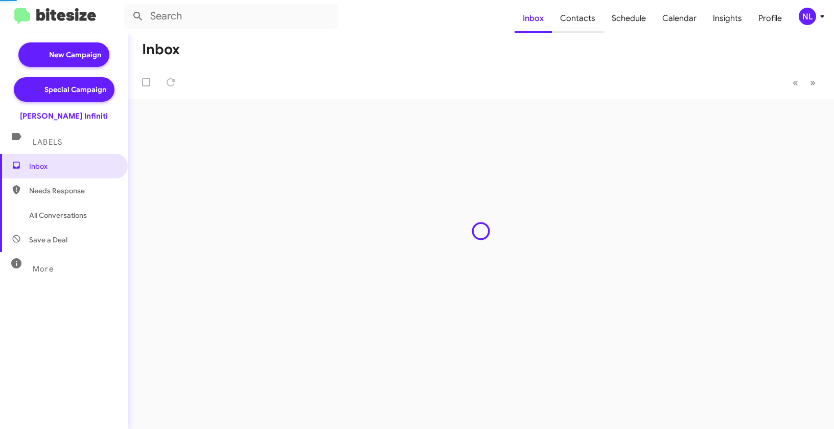
click at [584, 19] on span "Contacts" at bounding box center [578, 19] width 52 height 30
type input "in:groups"
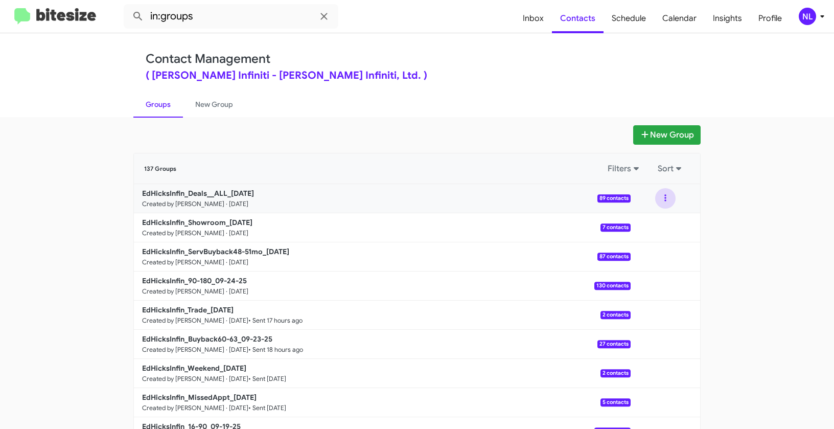
click at [665, 196] on button at bounding box center [665, 198] width 20 height 20
click at [655, 227] on button "View contacts" at bounding box center [635, 226] width 82 height 25
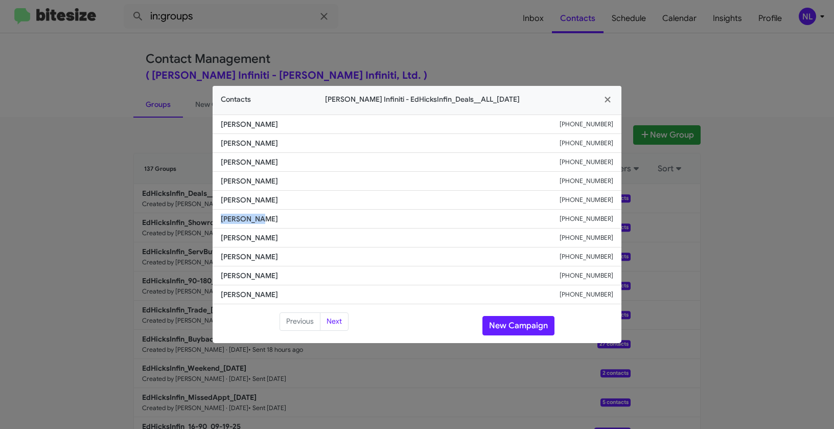
drag, startPoint x: 220, startPoint y: 220, endPoint x: 276, endPoint y: 225, distance: 56.0
click at [276, 225] on li "[PERSON_NAME] [PHONE_NUMBER]" at bounding box center [417, 218] width 409 height 19
copy span "[PERSON_NAME]"
click at [463, 1] on modal-container "Contacts [PERSON_NAME] Infiniti - EdHicksInfin_Deals__ALL_[DATE] [PERSON_NAME] …" at bounding box center [417, 214] width 834 height 429
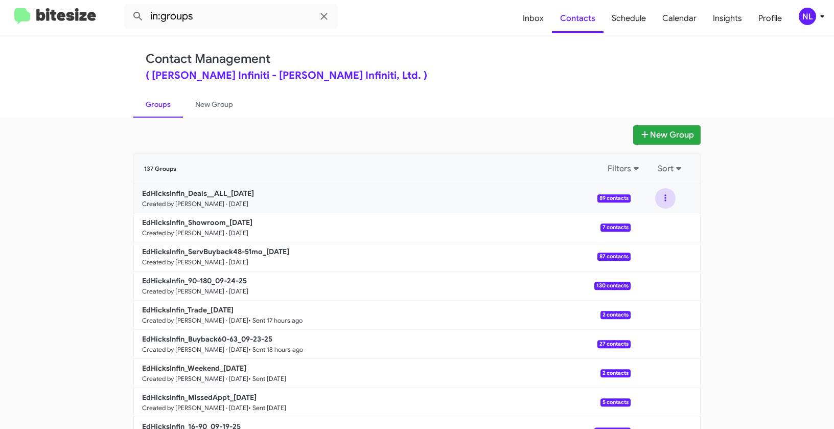
click at [660, 197] on button at bounding box center [665, 198] width 20 height 20
click at [649, 228] on button "View contacts" at bounding box center [635, 226] width 82 height 25
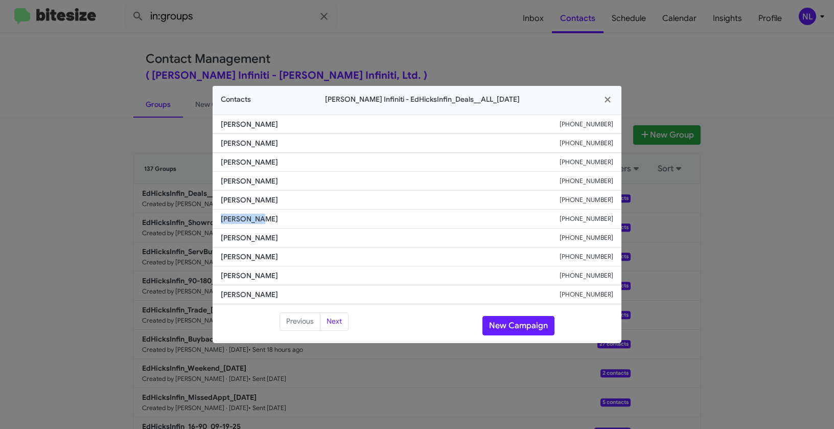
drag, startPoint x: 232, startPoint y: 221, endPoint x: 286, endPoint y: 224, distance: 53.2
click at [286, 224] on li "[PERSON_NAME] [PHONE_NUMBER]" at bounding box center [417, 218] width 409 height 19
copy span "[PERSON_NAME]"
